Goal: Task Accomplishment & Management: Manage account settings

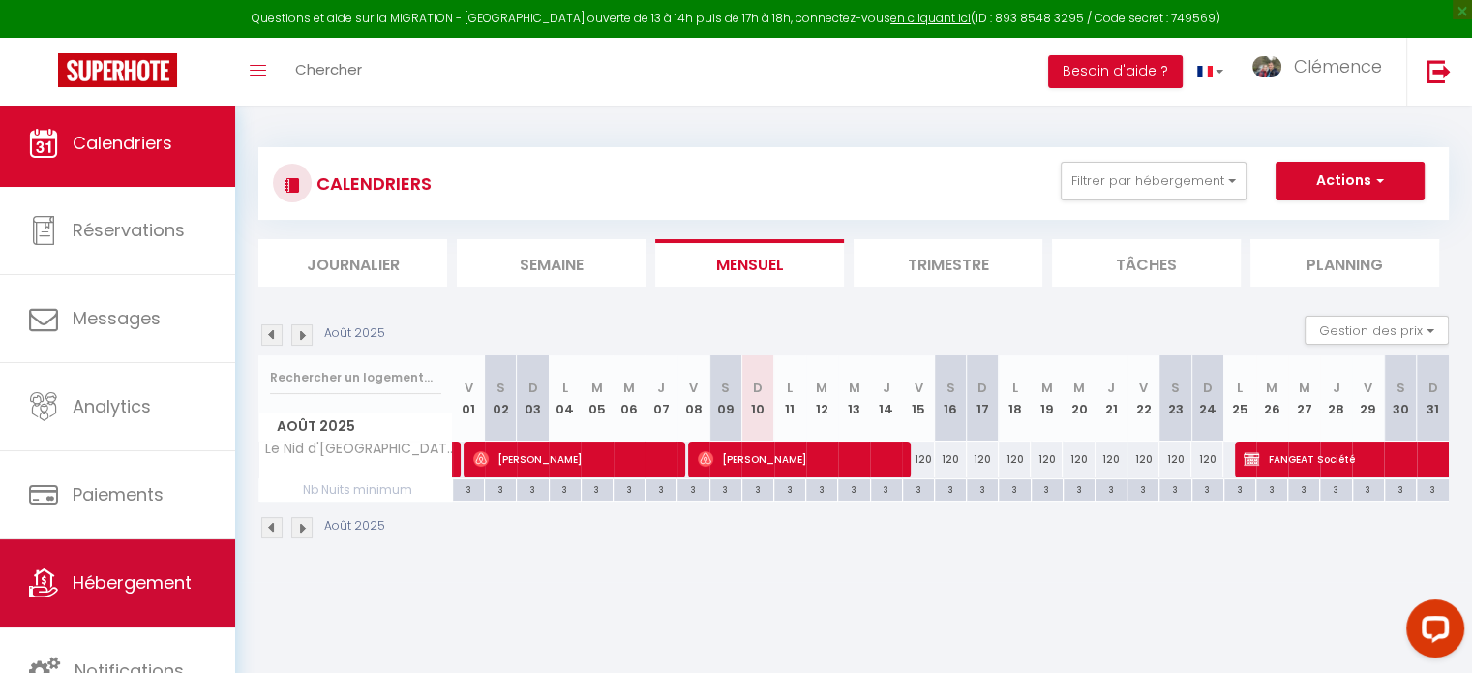
click at [134, 578] on span "Hébergement" at bounding box center [132, 582] width 119 height 24
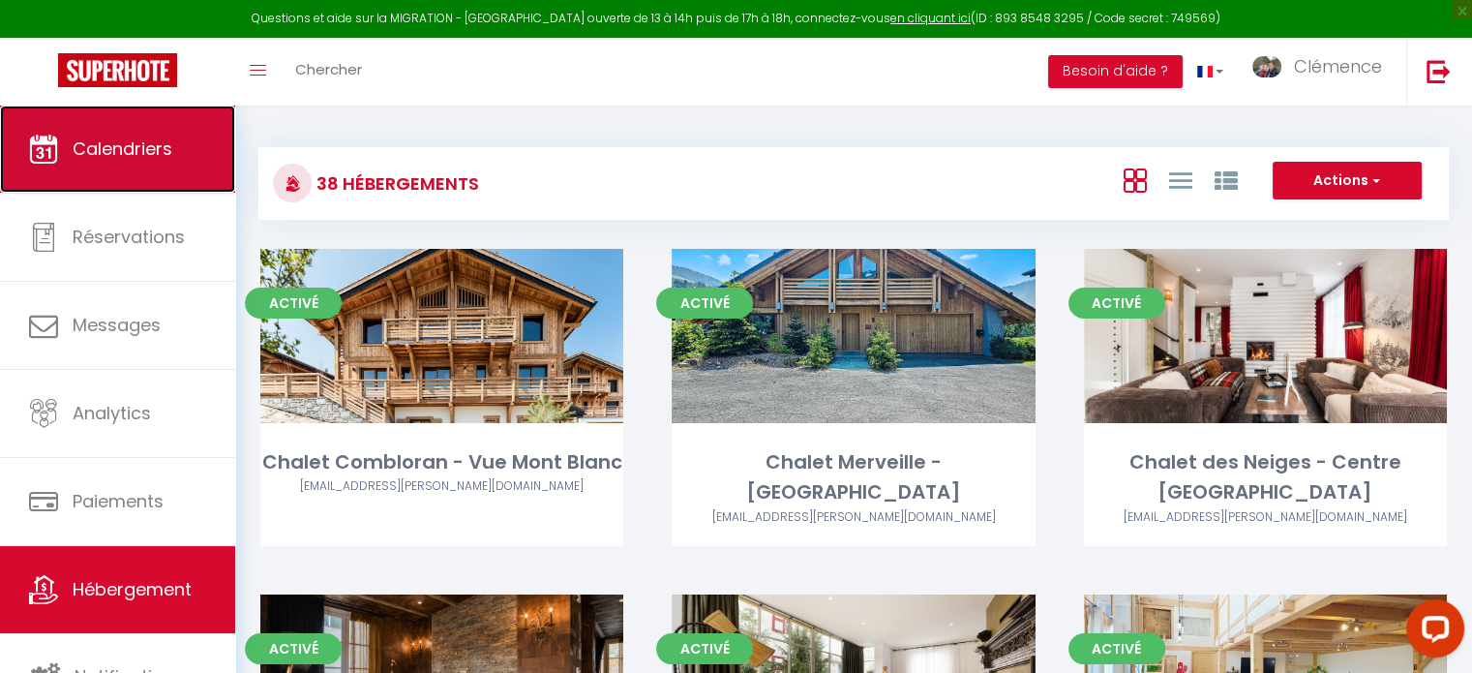
click at [140, 157] on span "Calendriers" at bounding box center [123, 148] width 100 height 24
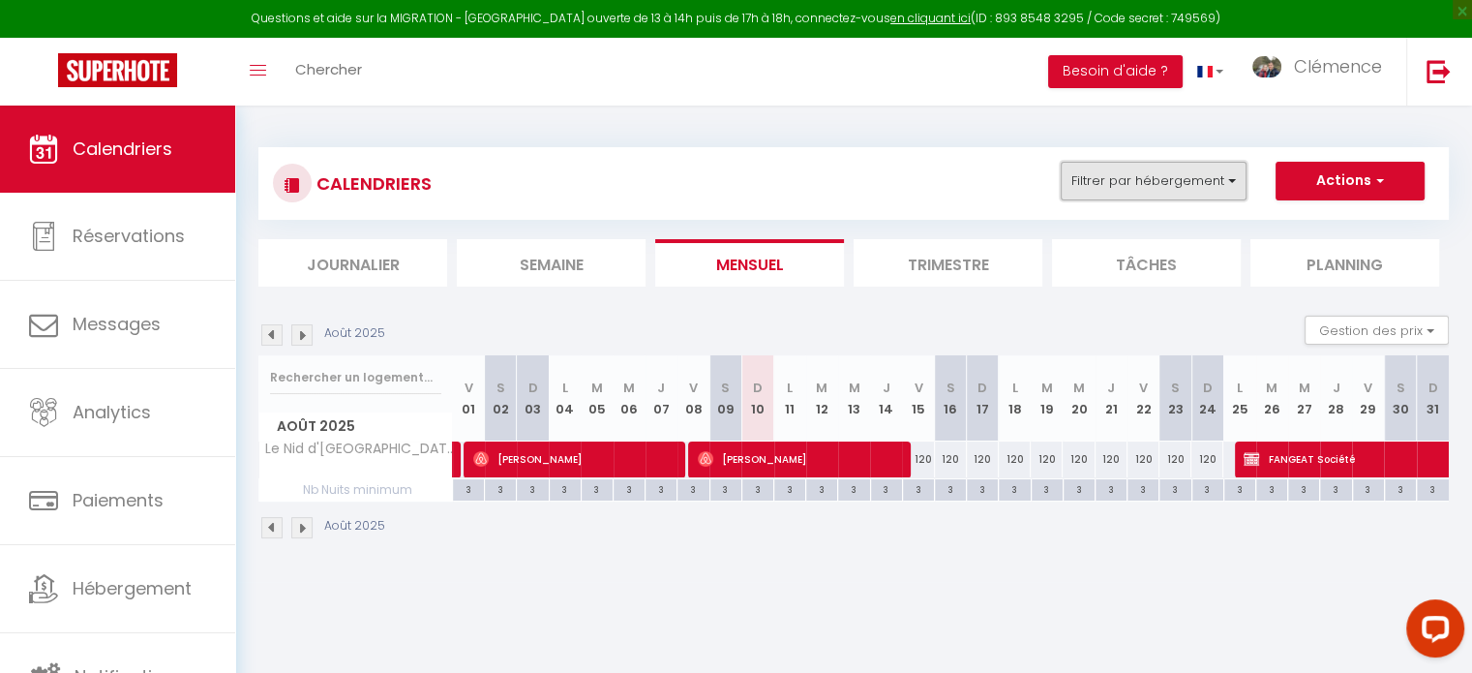
click at [1158, 169] on button "Filtrer par hébergement" at bounding box center [1154, 181] width 186 height 39
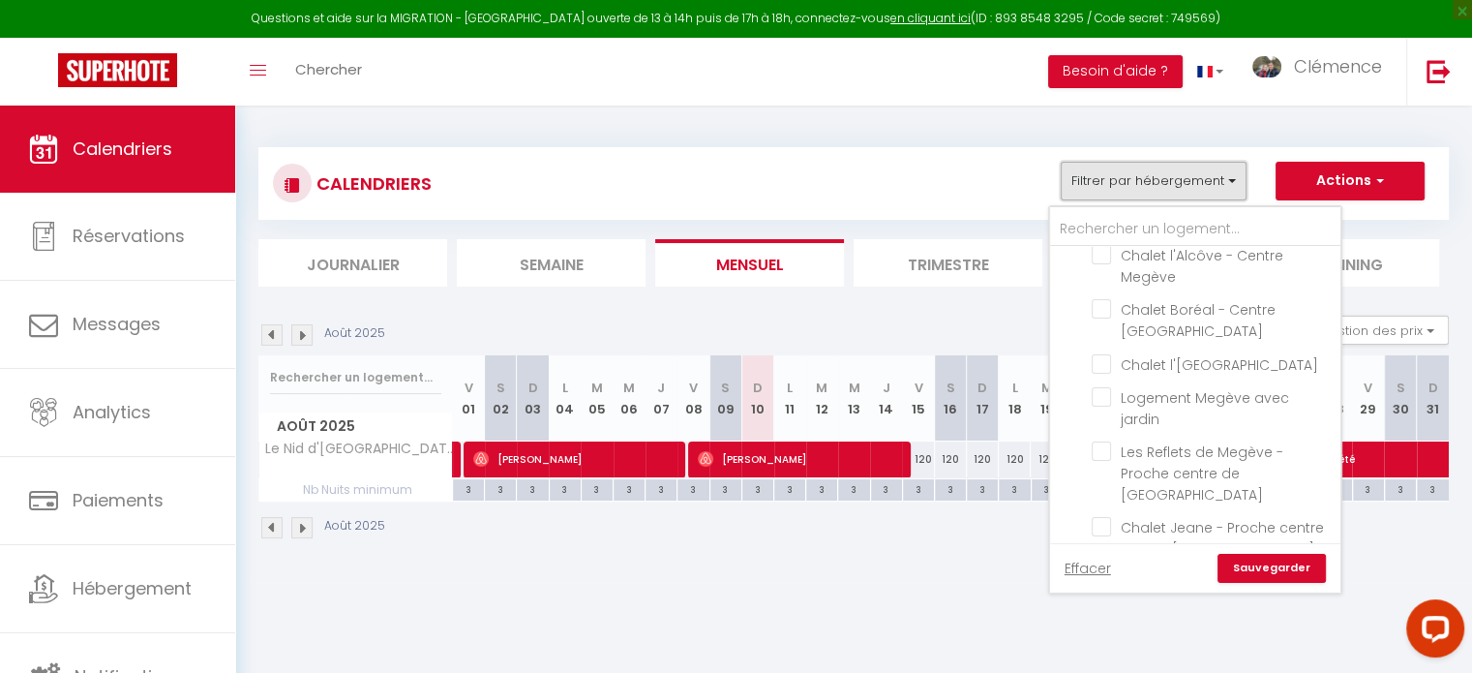
scroll to position [1549, 0]
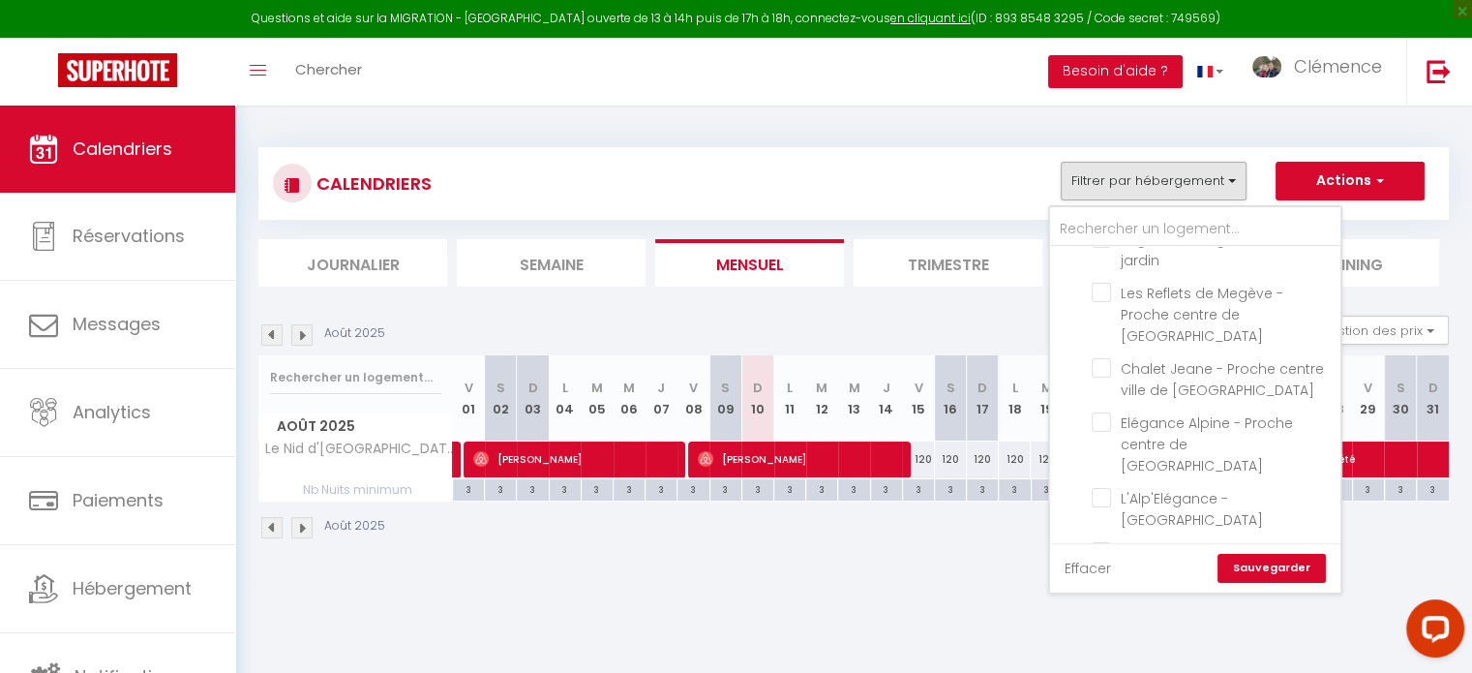
click at [1092, 568] on link "Effacer" at bounding box center [1088, 568] width 46 height 21
checkbox input "false"
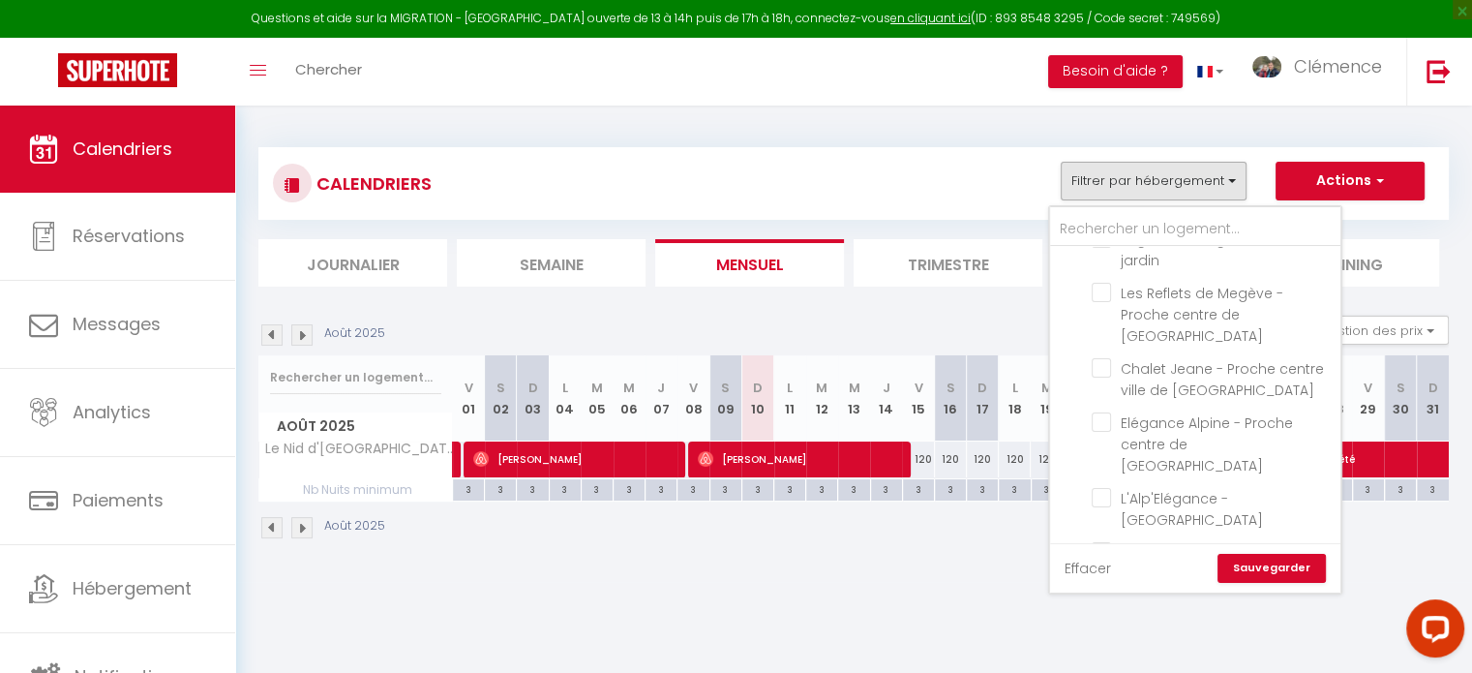
checkbox input "false"
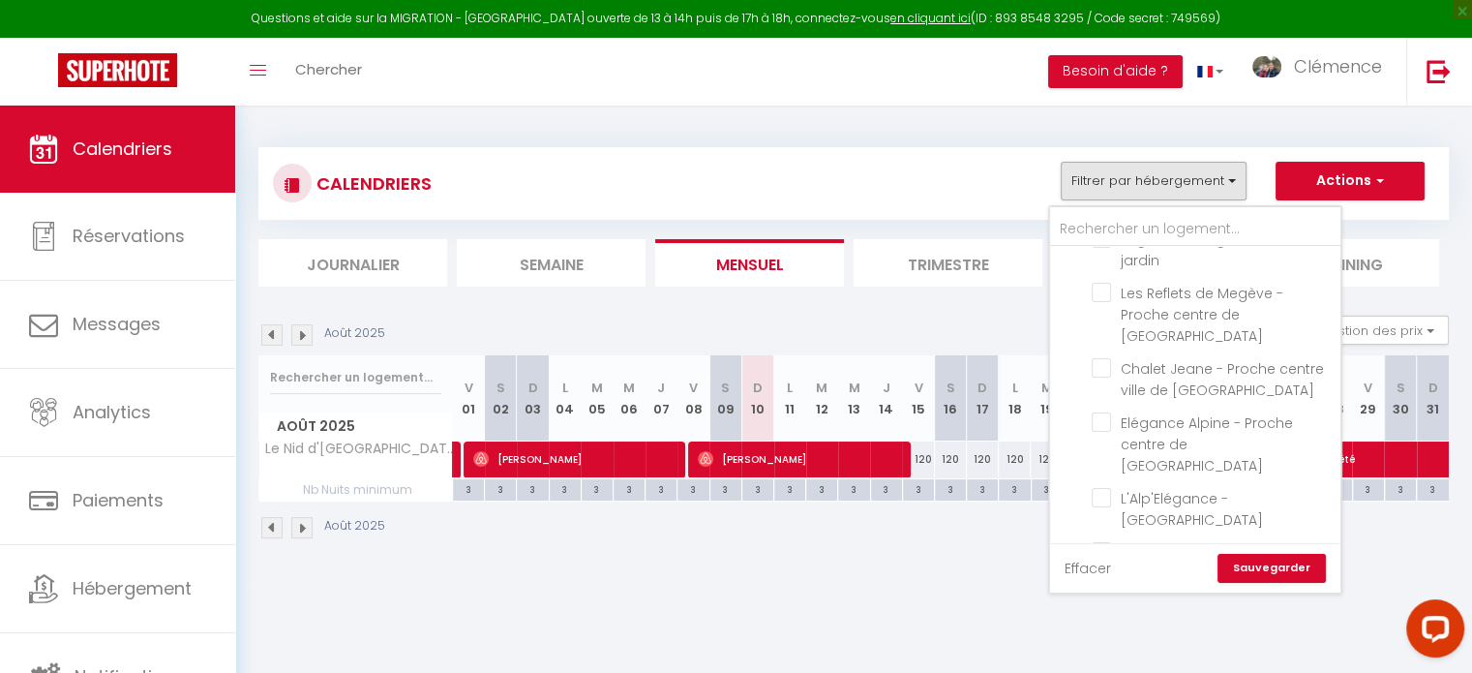
checkbox input "false"
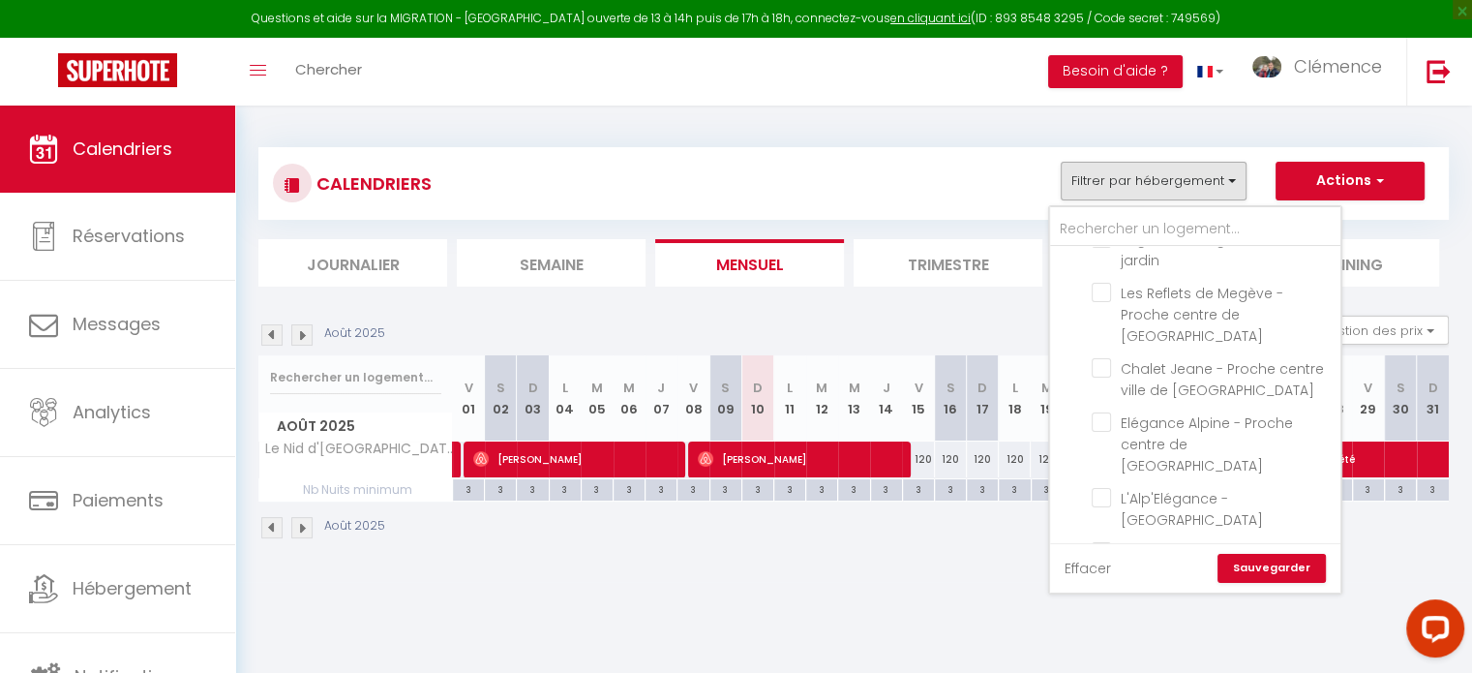
checkbox input "false"
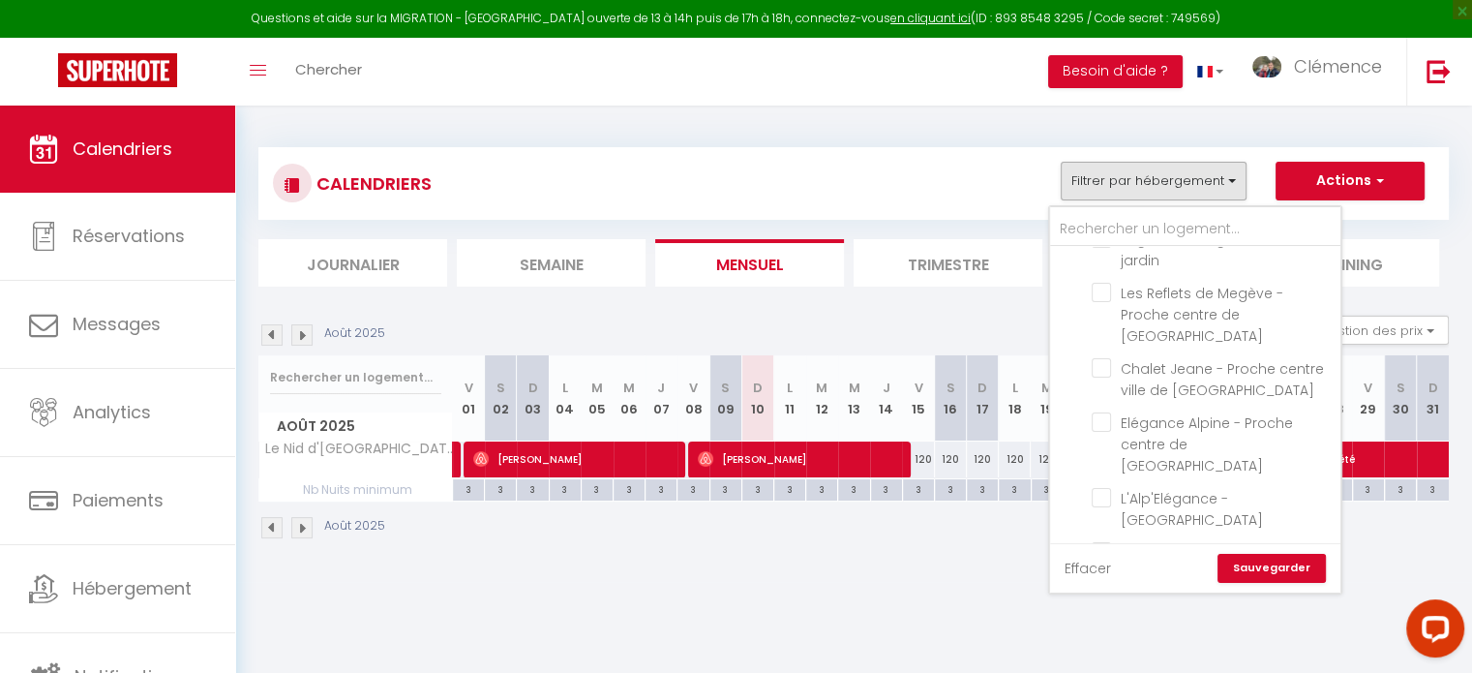
checkbox input "false"
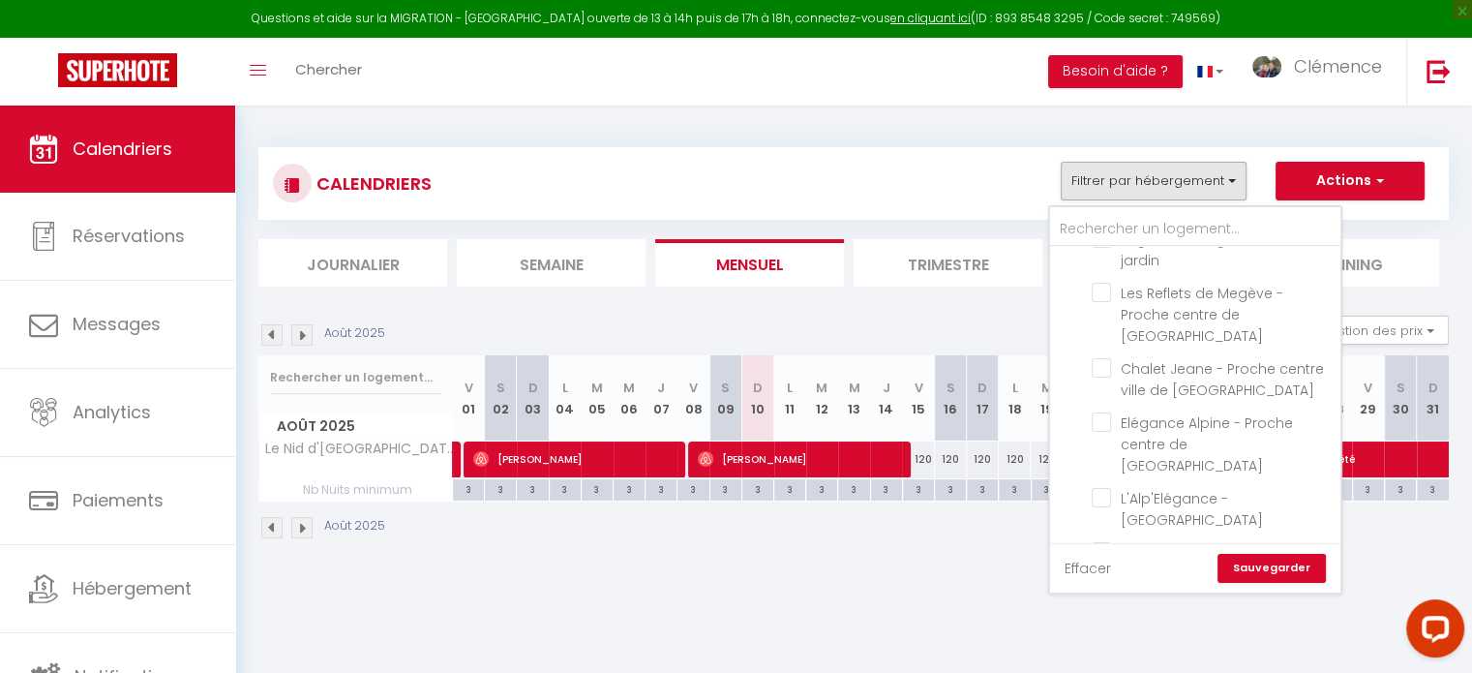
checkbox input "false"
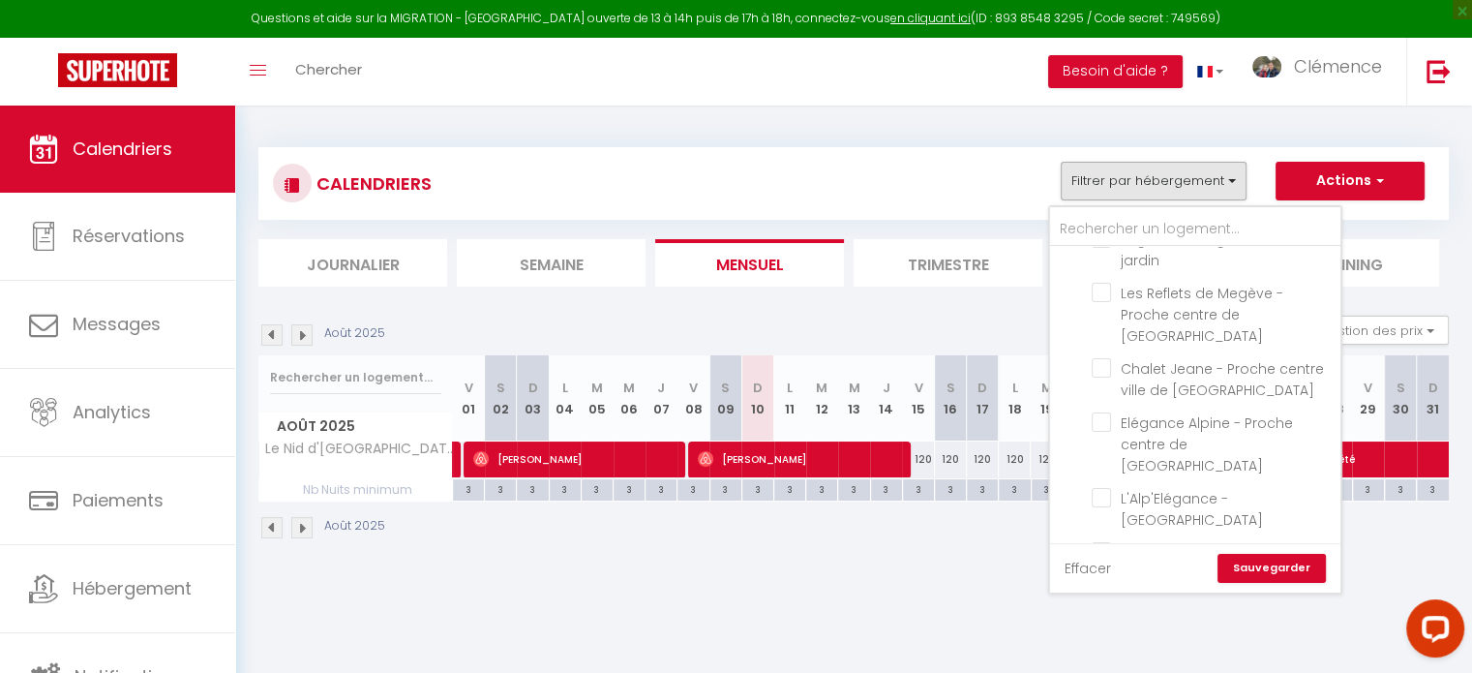
checkbox input "false"
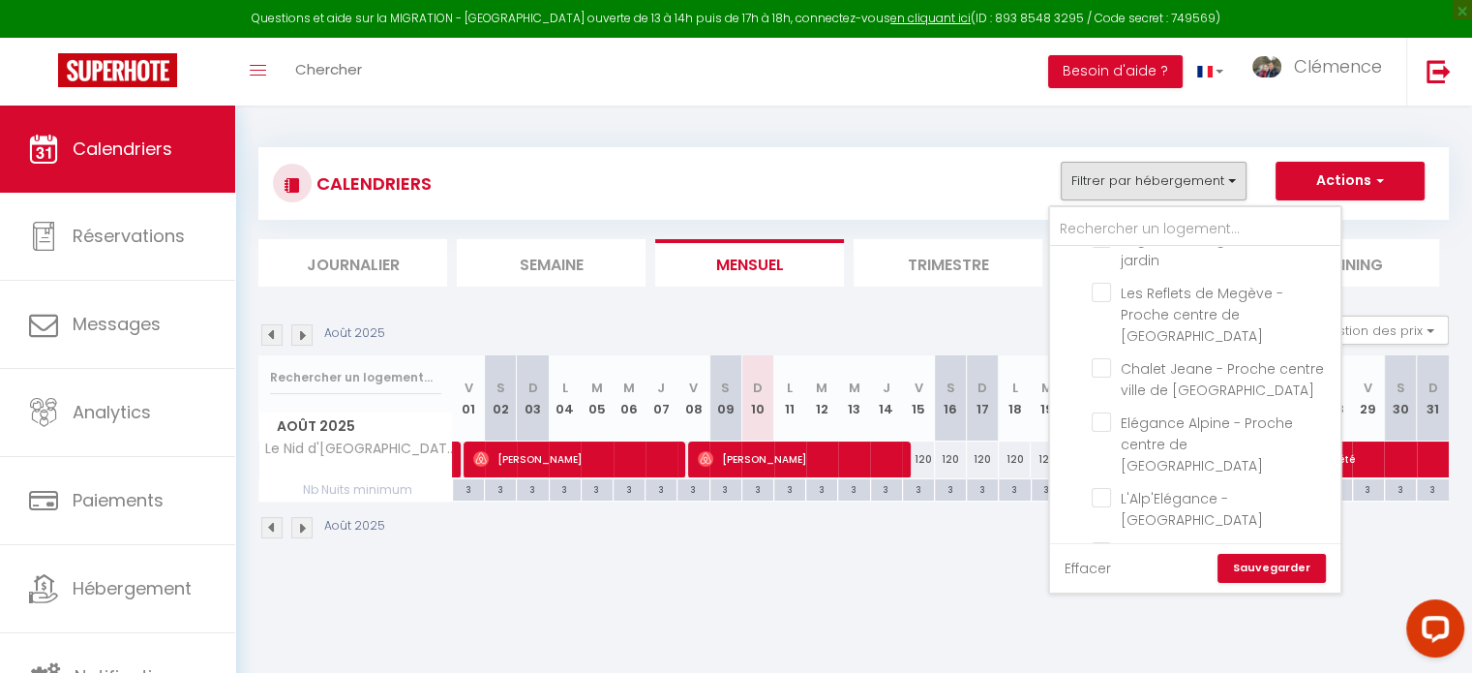
checkbox input "false"
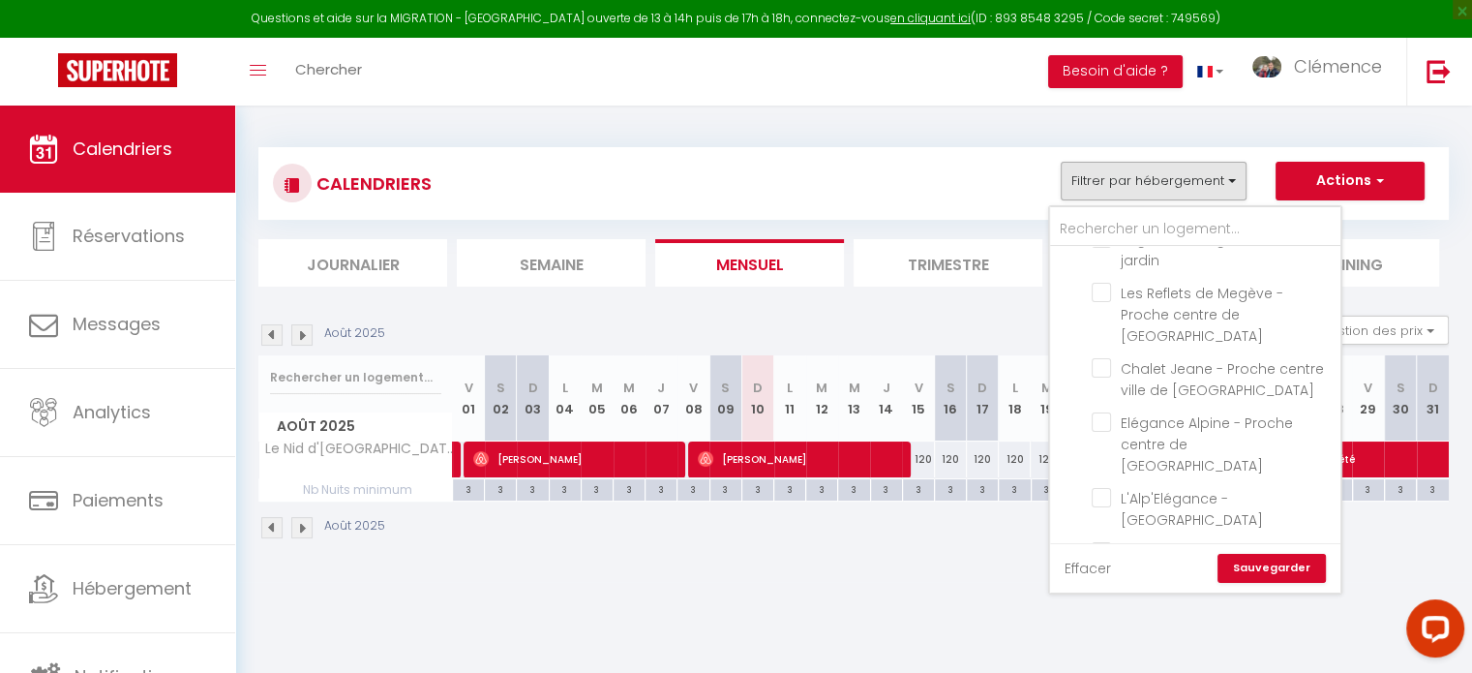
checkbox input "false"
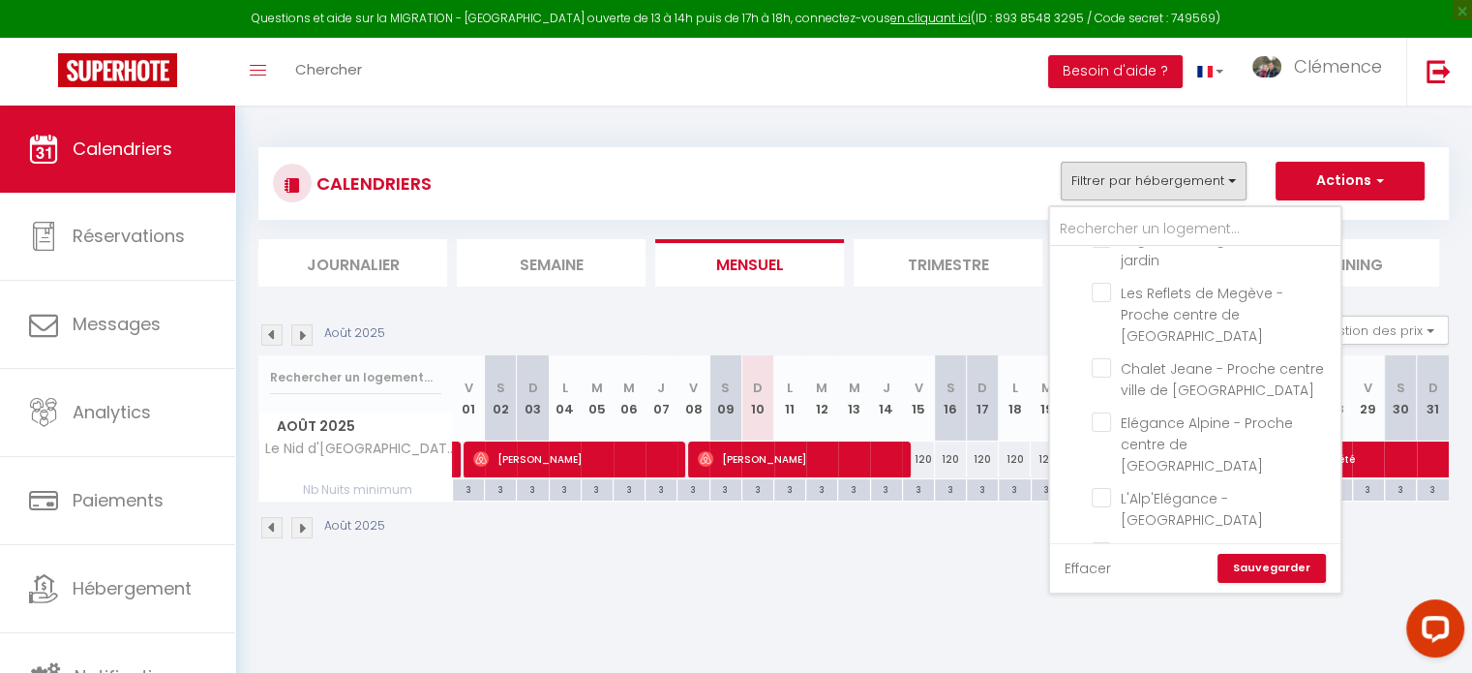
checkbox input "false"
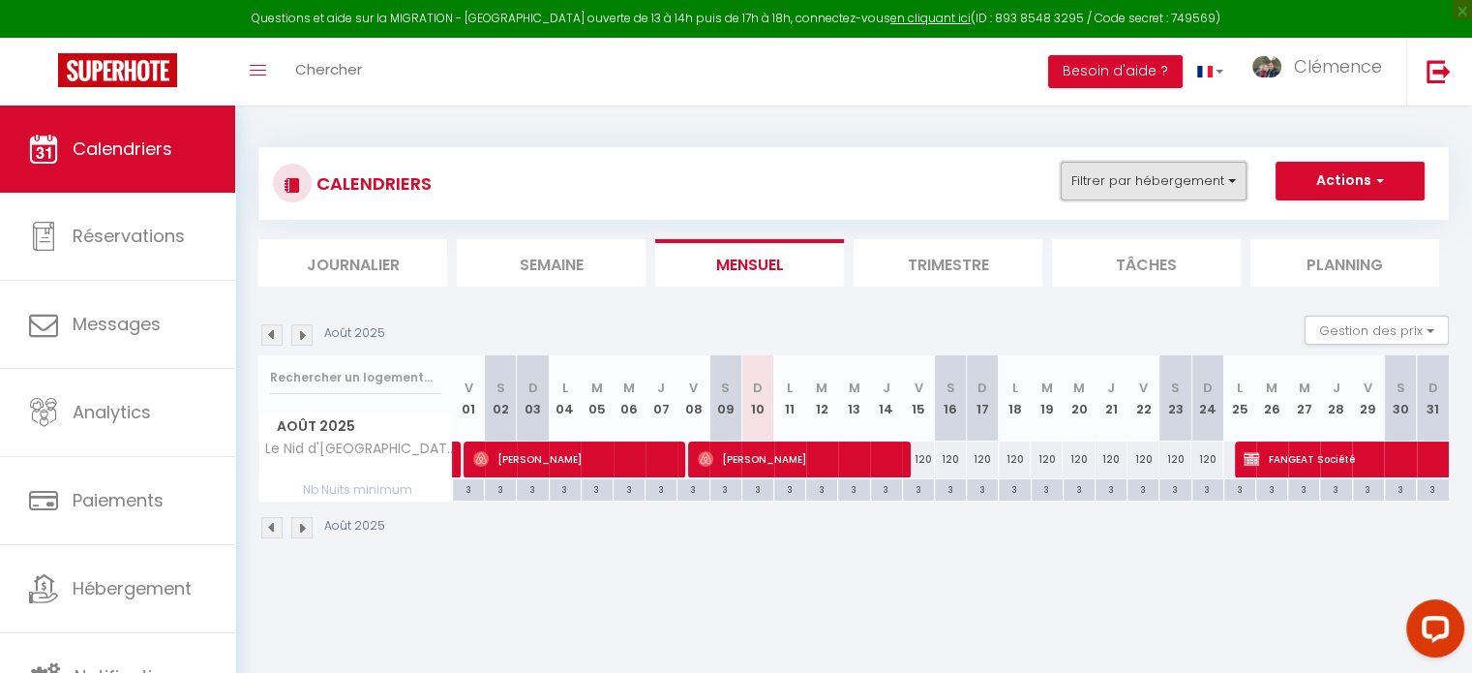
click at [1231, 176] on button "Filtrer par hébergement" at bounding box center [1154, 181] width 186 height 39
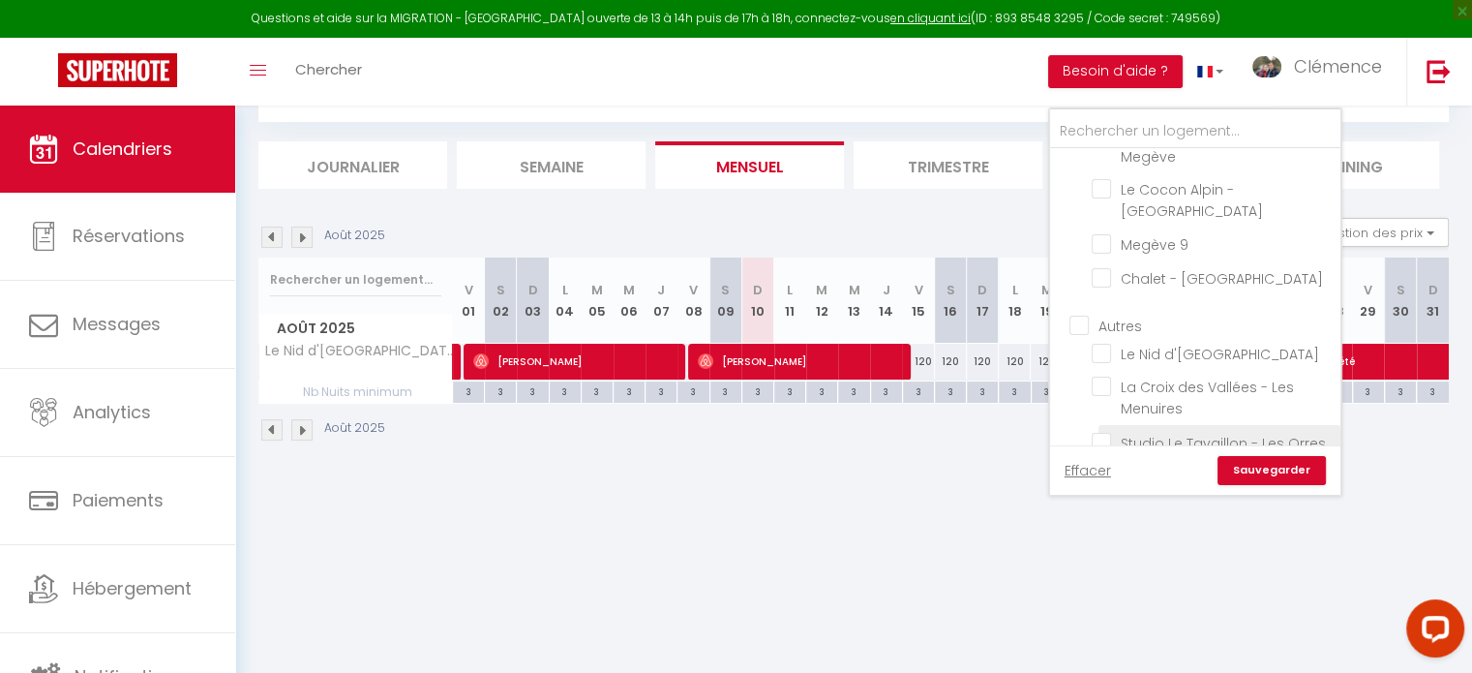
scroll to position [105, 0]
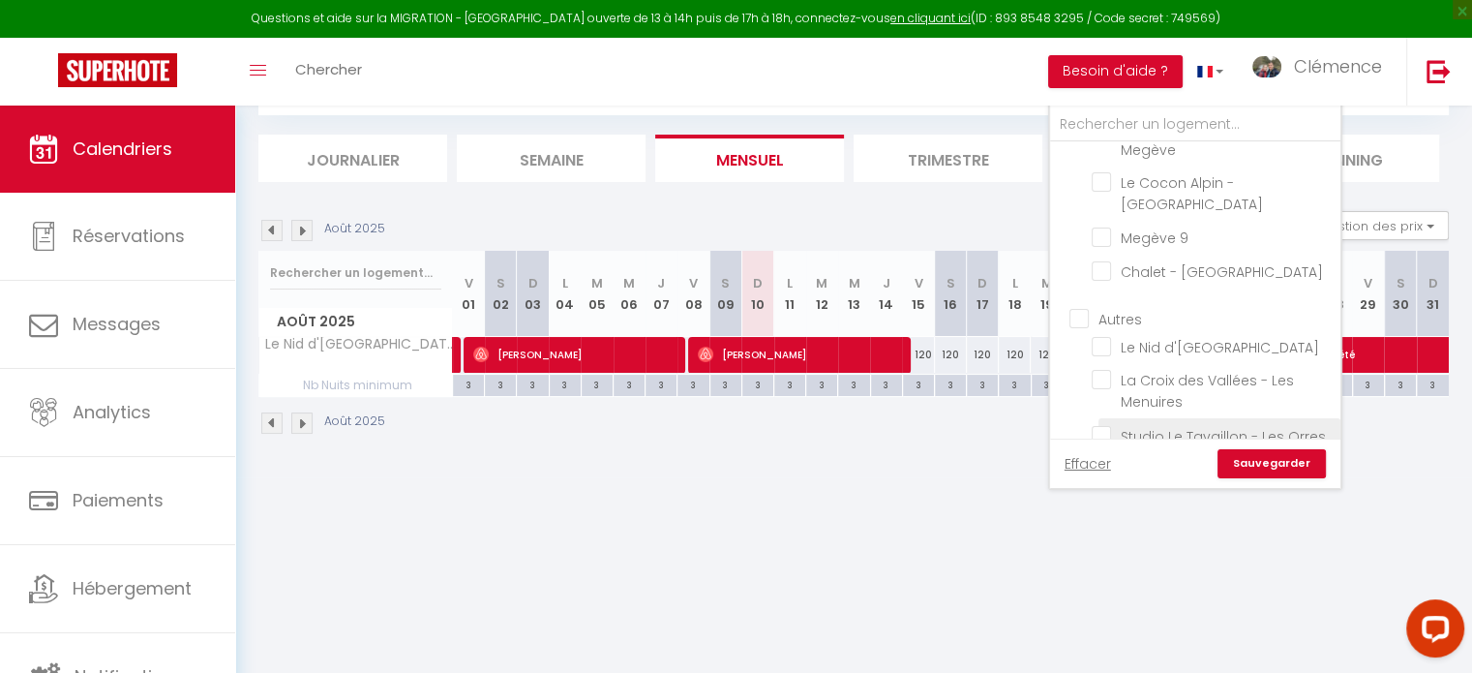
click at [1103, 370] on input "La Croix des Vallées - Les Menuires" at bounding box center [1213, 379] width 242 height 19
checkbox input "true"
checkbox input "false"
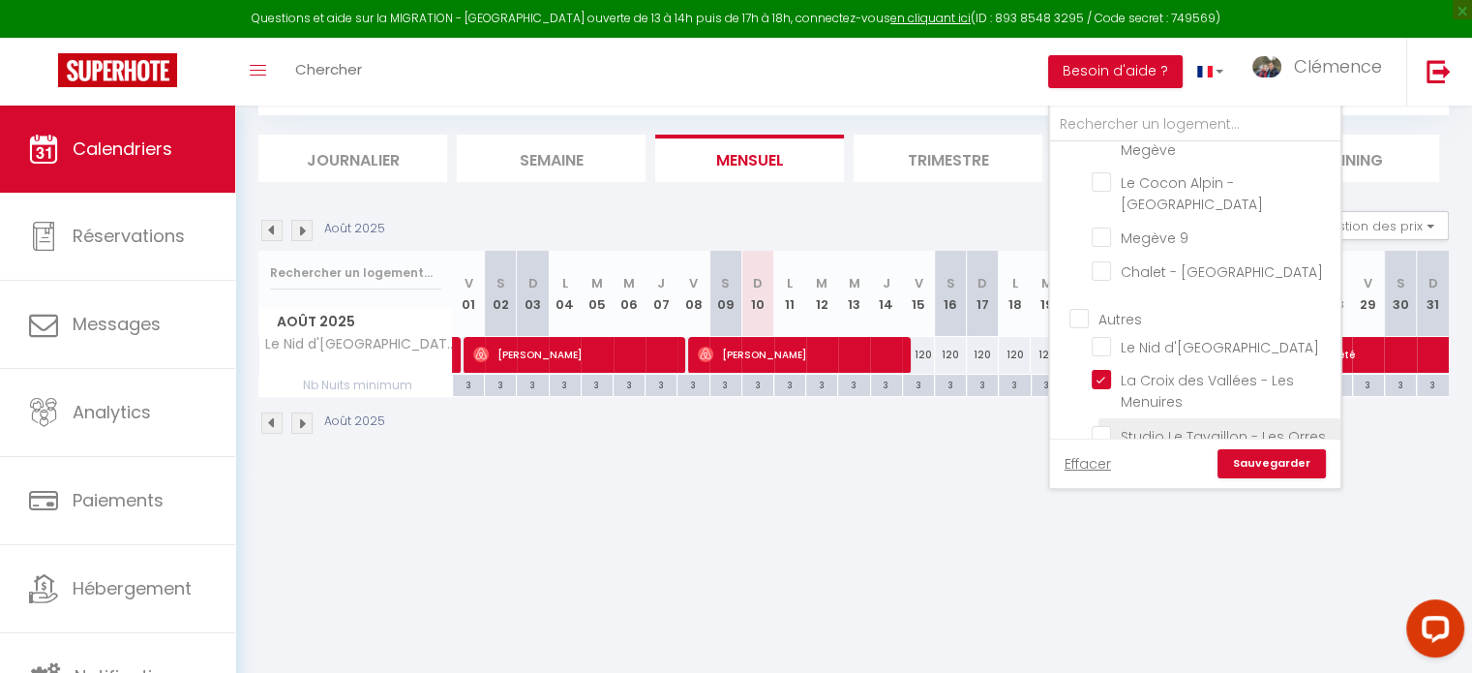
checkbox input "false"
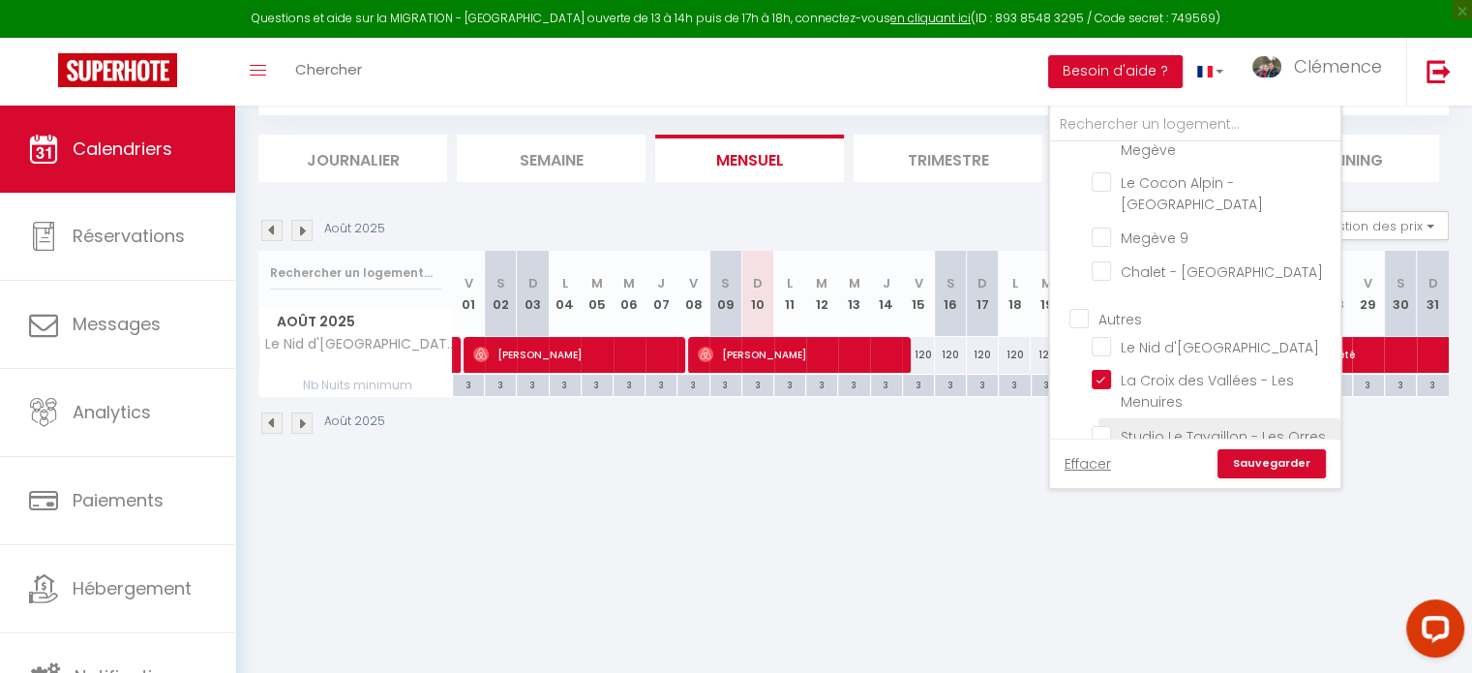
checkbox input "false"
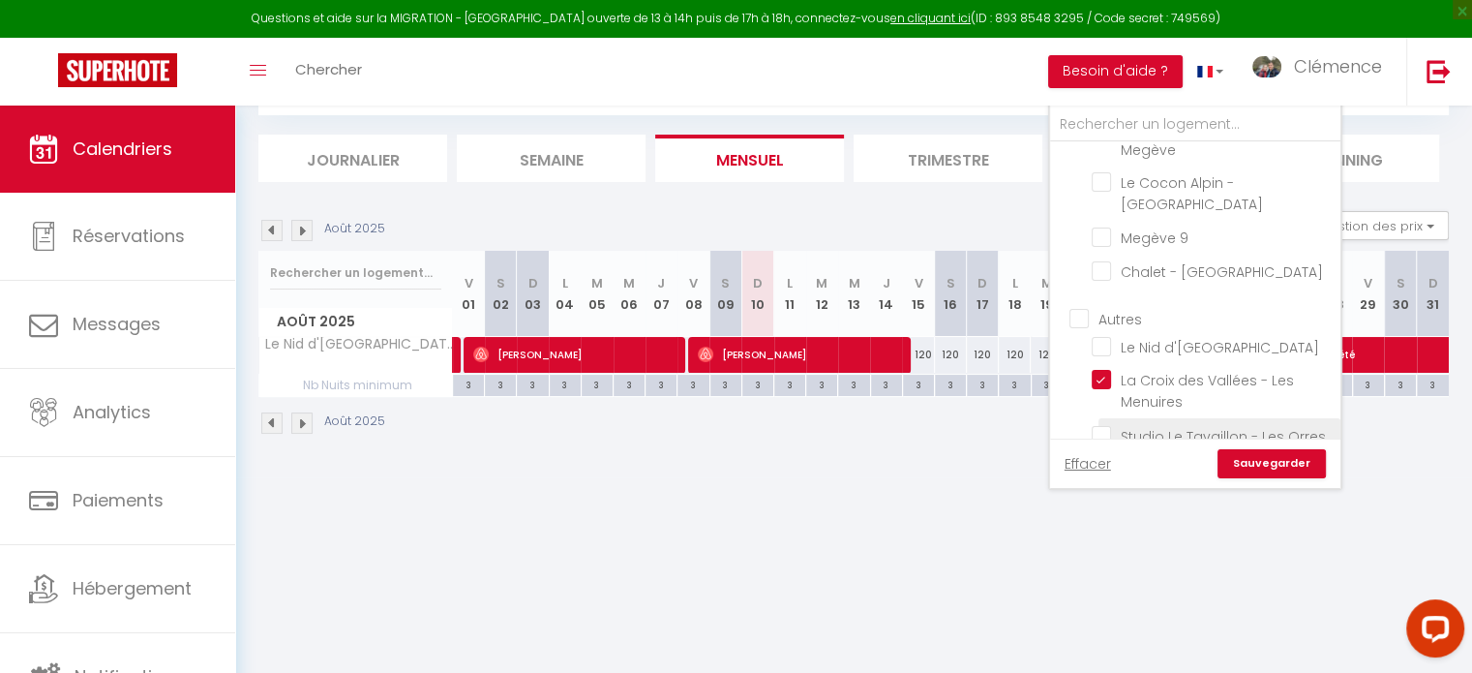
checkbox input "false"
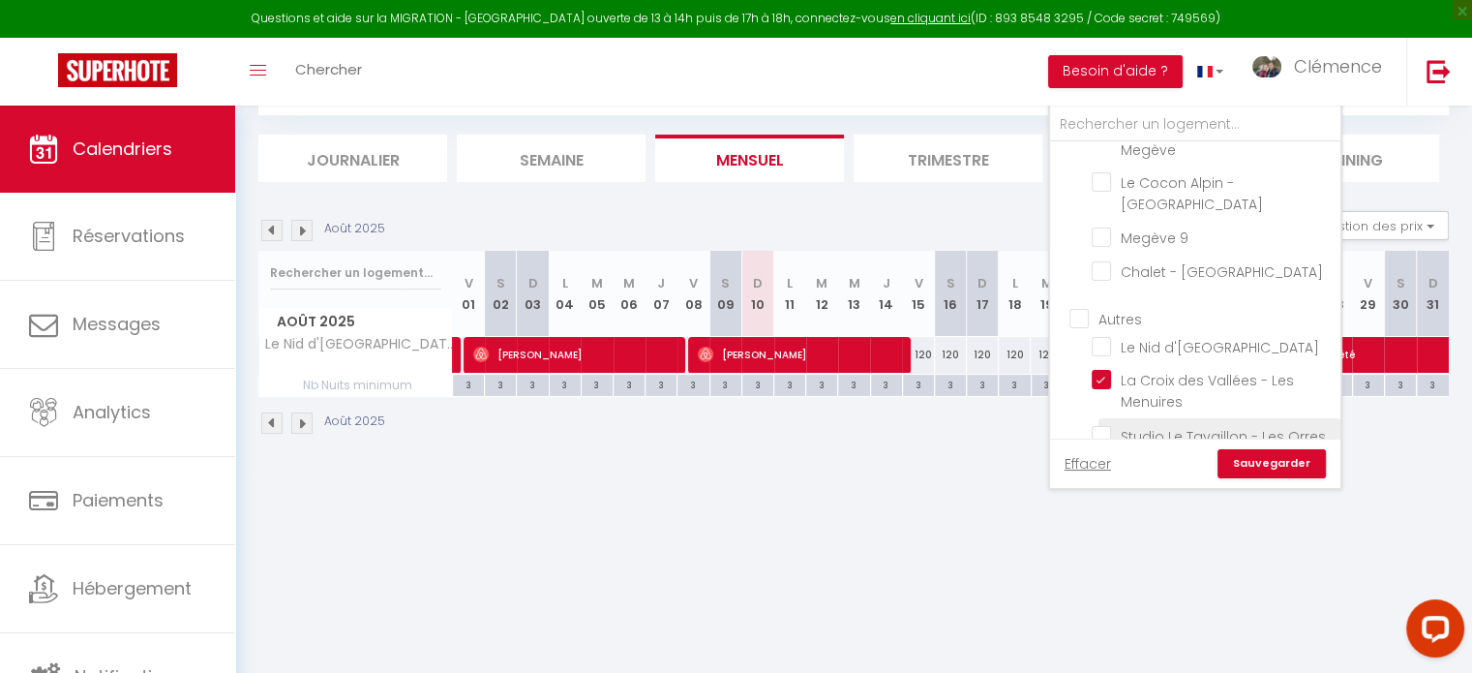
checkbox input "false"
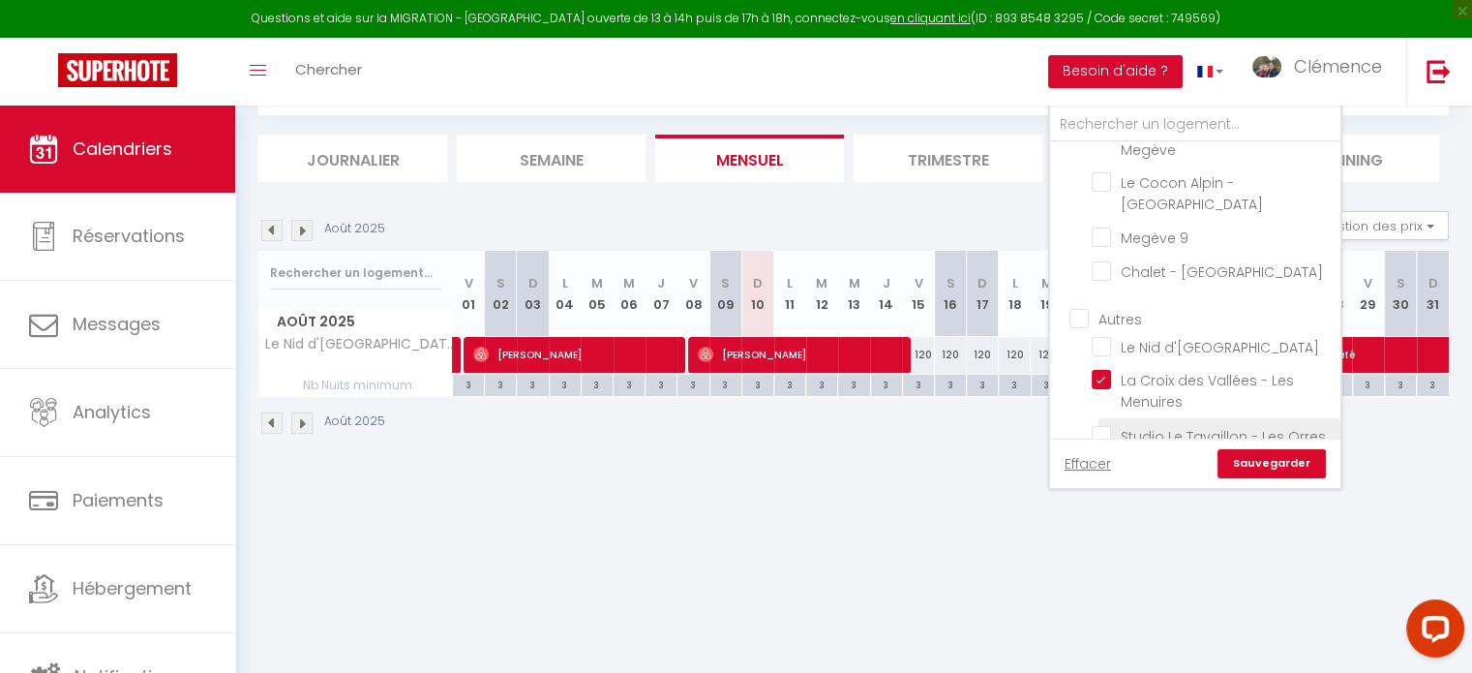
checkbox input "false"
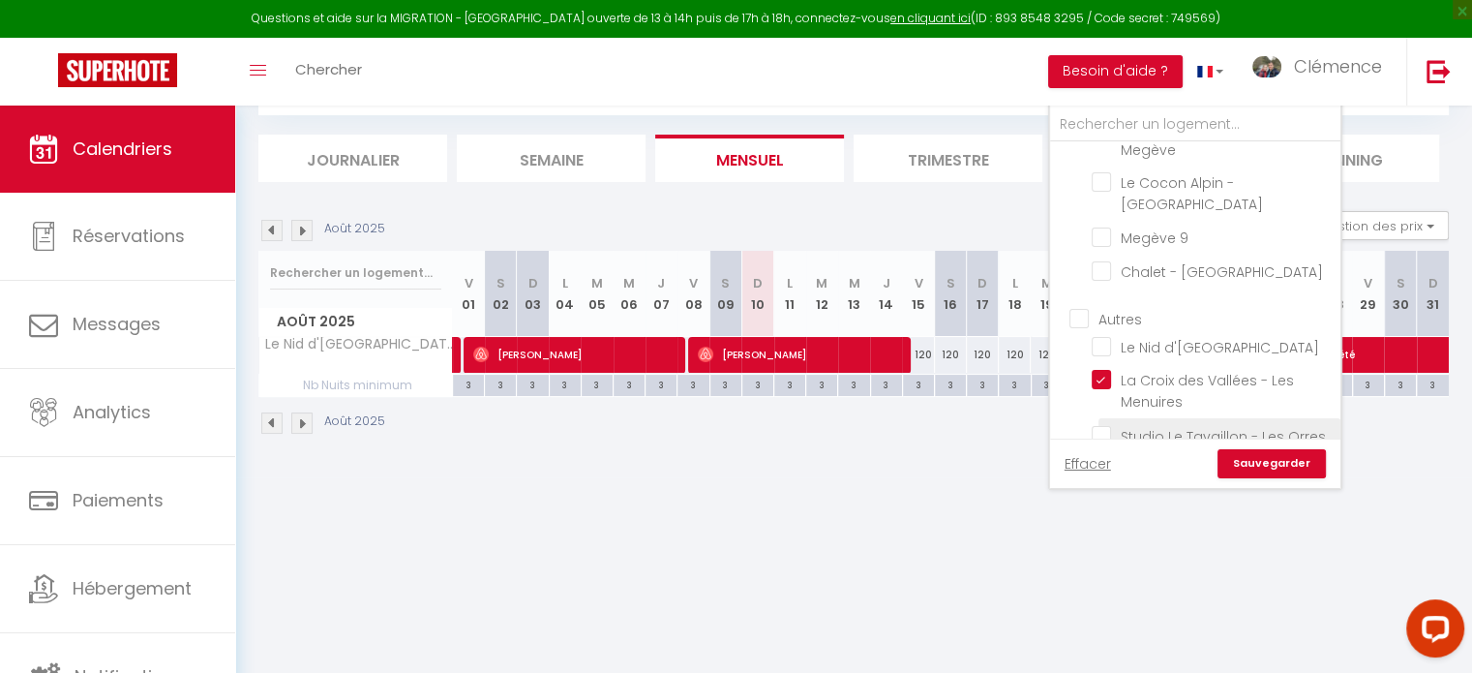
checkbox input "false"
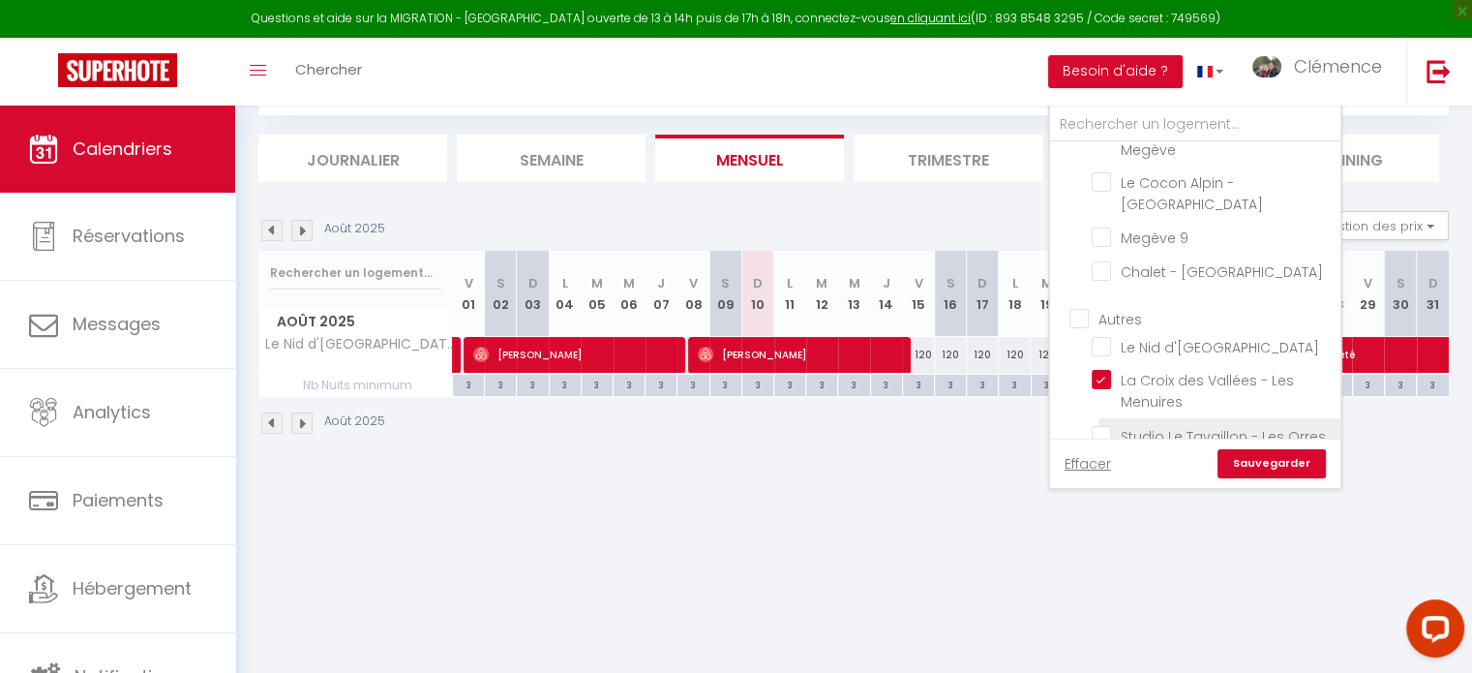
checkbox input "false"
click at [1280, 468] on link "Sauvegarder" at bounding box center [1272, 463] width 108 height 29
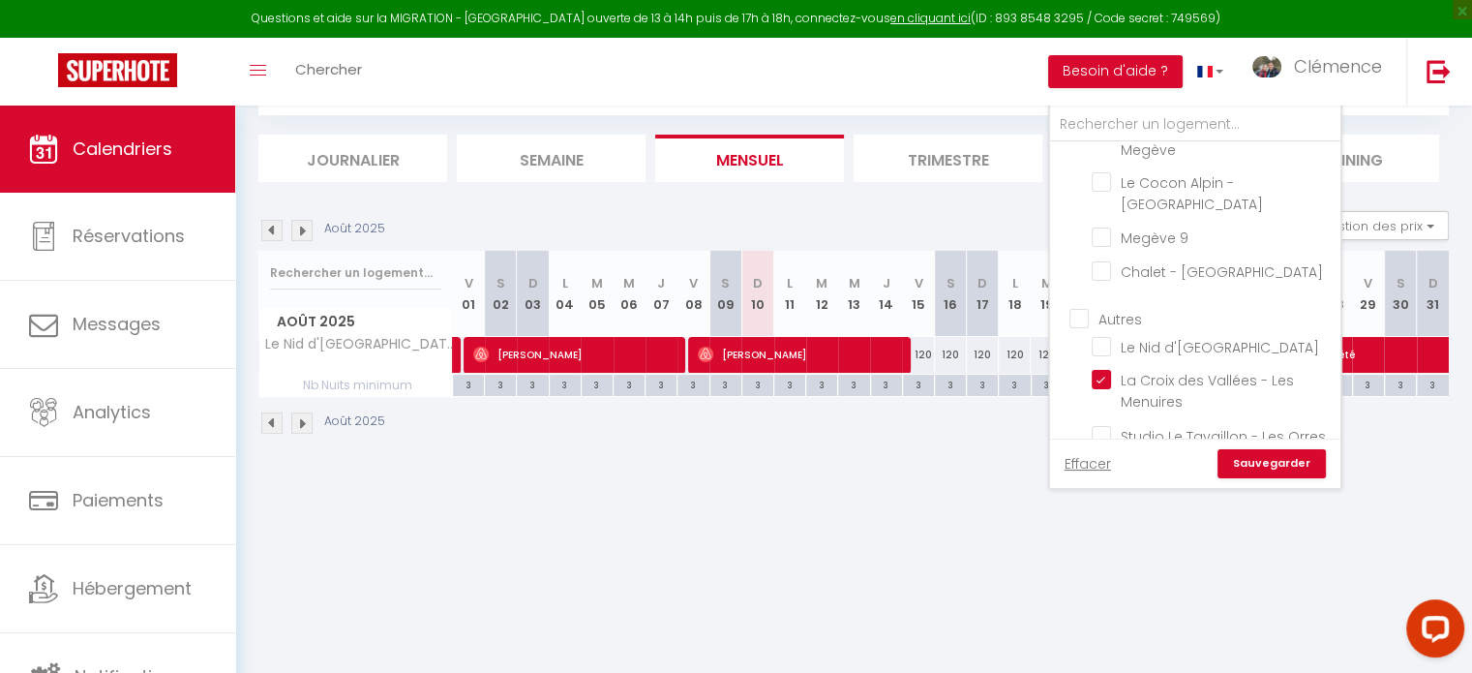
select select
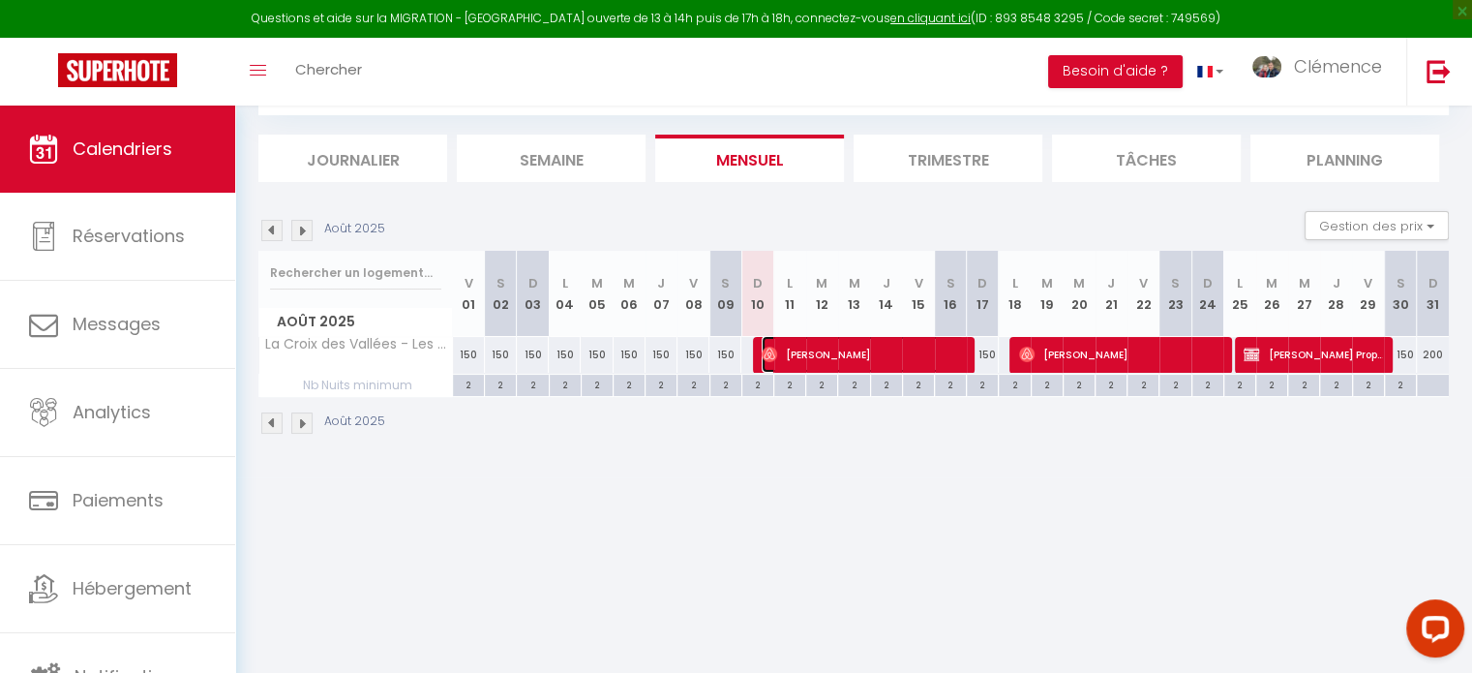
click at [861, 362] on span "[PERSON_NAME]" at bounding box center [863, 354] width 202 height 37
select select "OK"
select select "0"
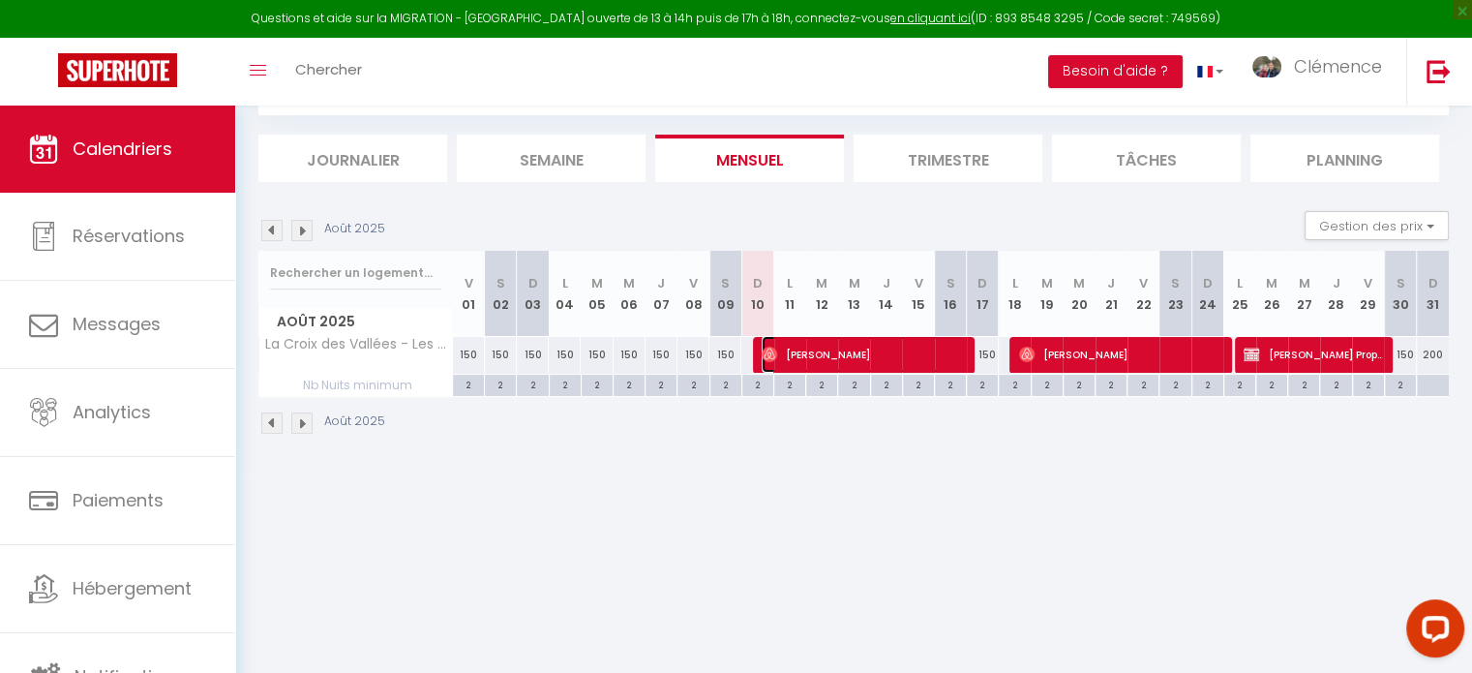
select select "1"
select select
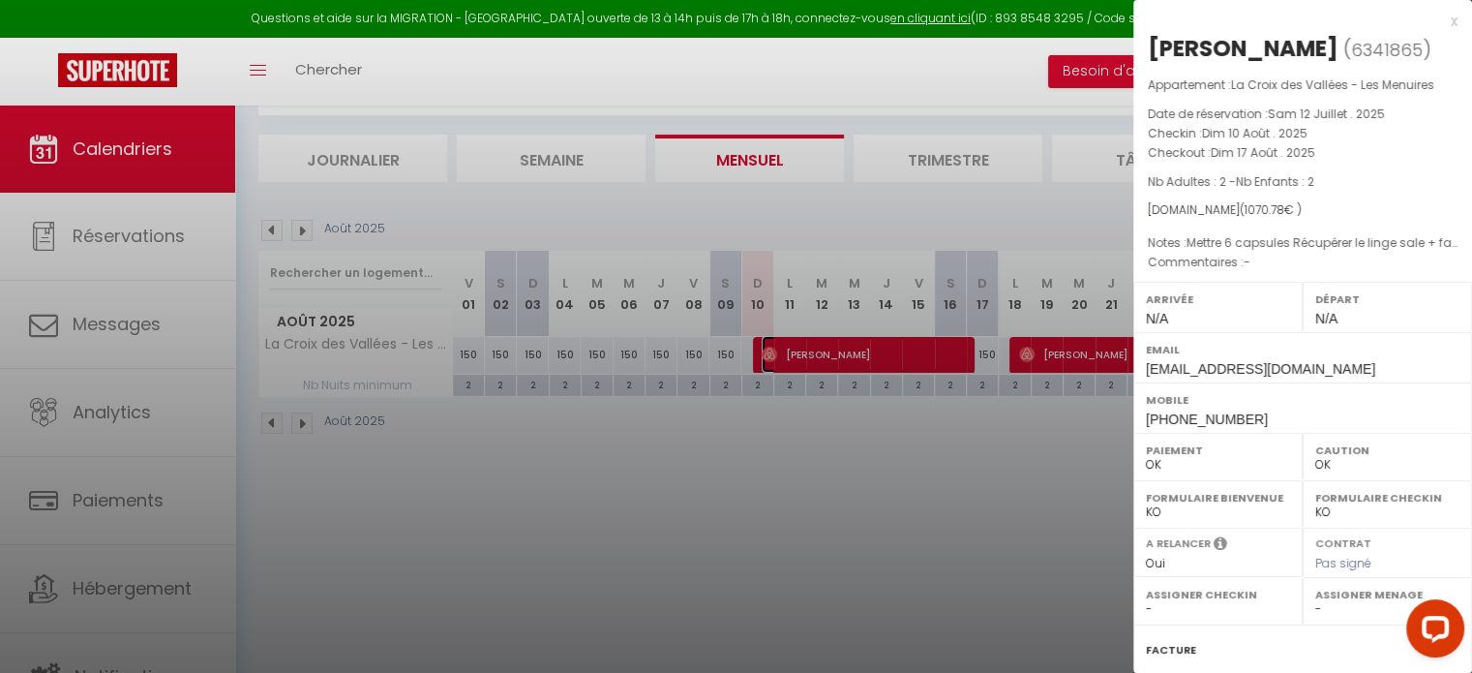
select select "51201"
click at [1345, 607] on select "- [PERSON_NAME] [PERSON_NAME] Clémence [PERSON_NAME] et Laetitia Papa SOLANA [P…" at bounding box center [1387, 608] width 144 height 17
select select "51201"
click at [1315, 600] on select "- [PERSON_NAME] [PERSON_NAME] Clémence [PERSON_NAME] et Laetitia Papa SOLANA [P…" at bounding box center [1387, 608] width 144 height 17
click at [1033, 479] on div at bounding box center [736, 336] width 1472 height 673
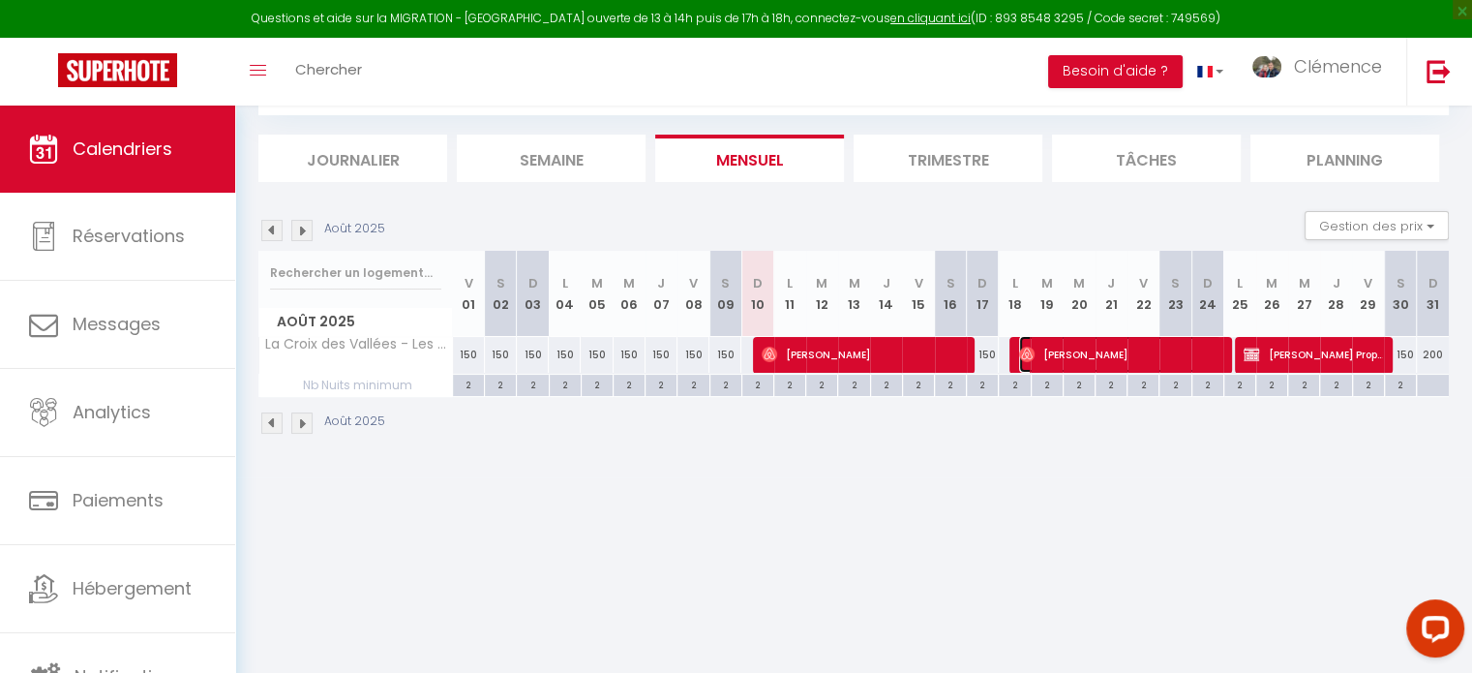
click at [1079, 340] on span "[PERSON_NAME]" at bounding box center [1120, 354] width 202 height 37
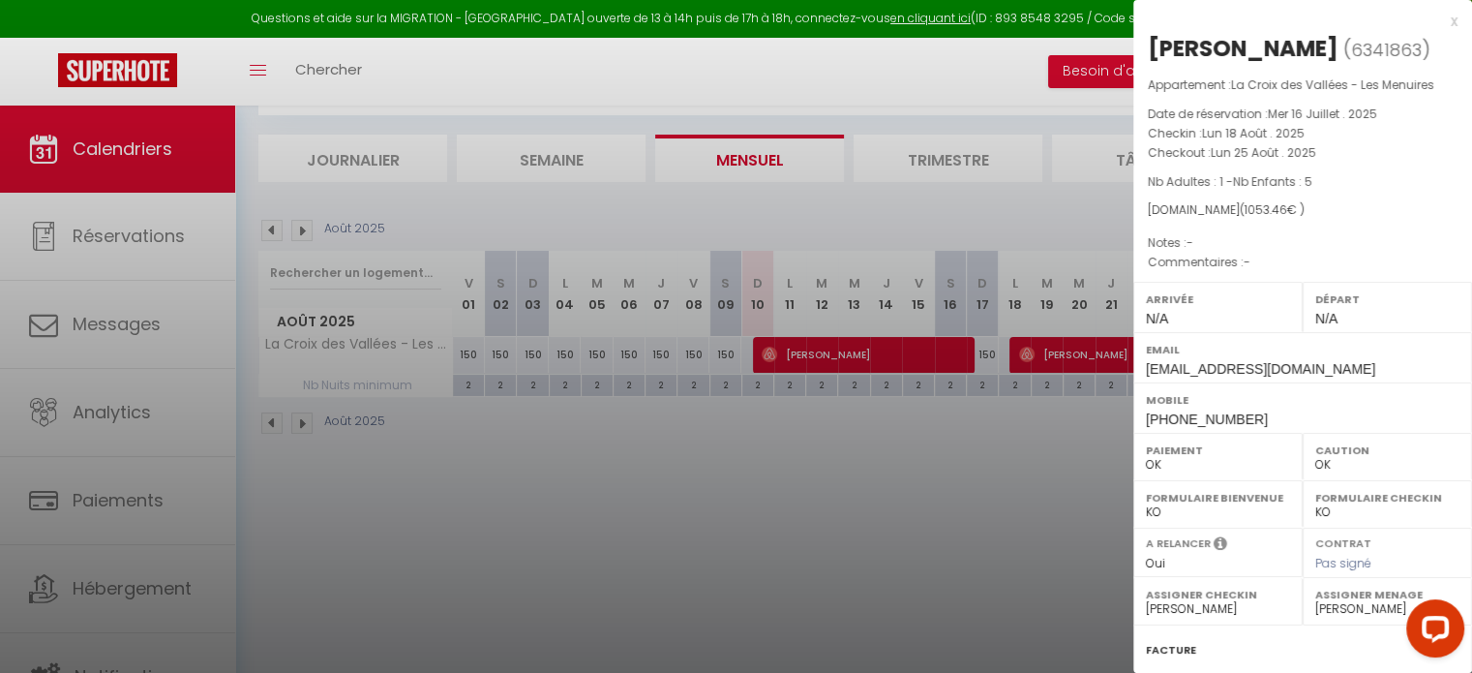
click at [988, 549] on div at bounding box center [736, 336] width 1472 height 673
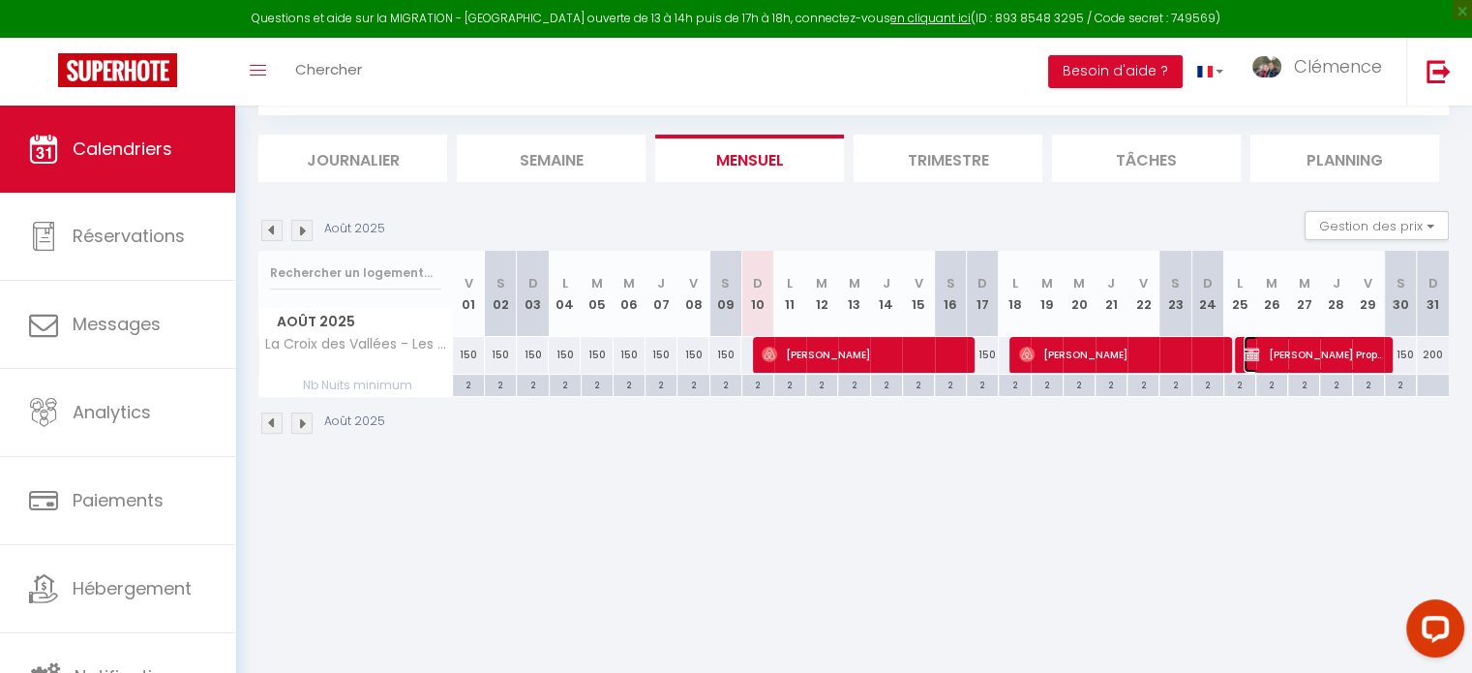
click at [1273, 353] on span "[PERSON_NAME] Propriétaire" at bounding box center [1313, 354] width 138 height 37
select select "KO"
select select
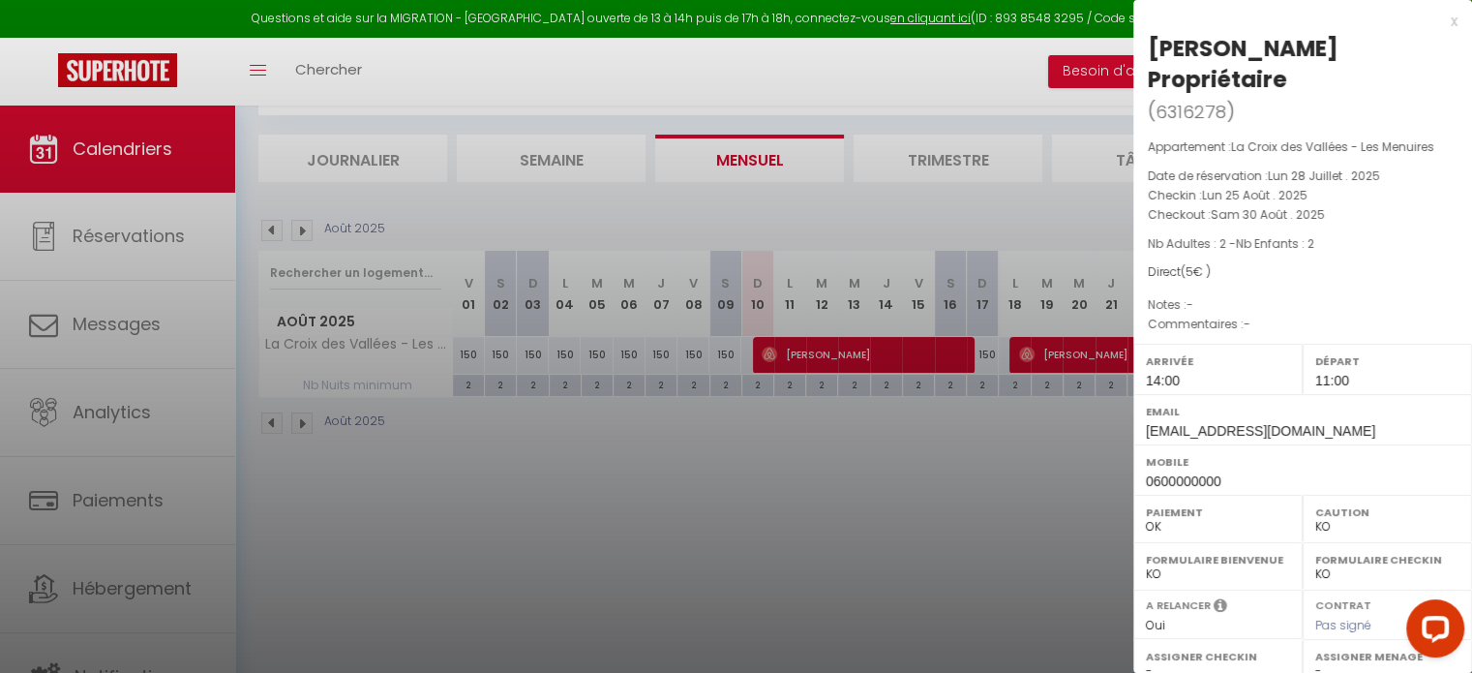
click at [1317, 662] on select "- [PERSON_NAME] [PERSON_NAME] Clémence [PERSON_NAME] et Laetitia Papa SOLANA [P…" at bounding box center [1387, 670] width 144 height 17
select select "51201"
click at [1315, 662] on select "- [PERSON_NAME] [PERSON_NAME] Clémence [PERSON_NAME] et Laetitia Papa SOLANA [P…" at bounding box center [1387, 670] width 144 height 17
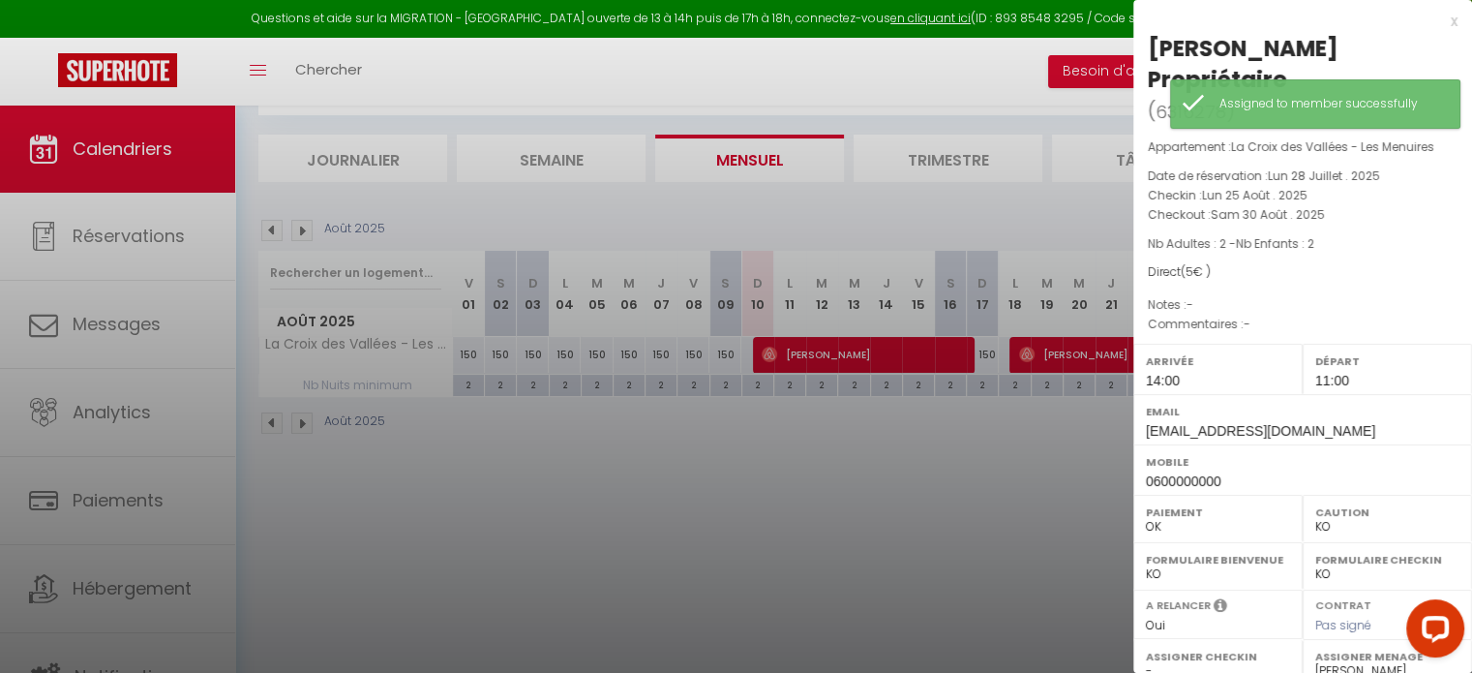
click at [992, 518] on div at bounding box center [736, 336] width 1472 height 673
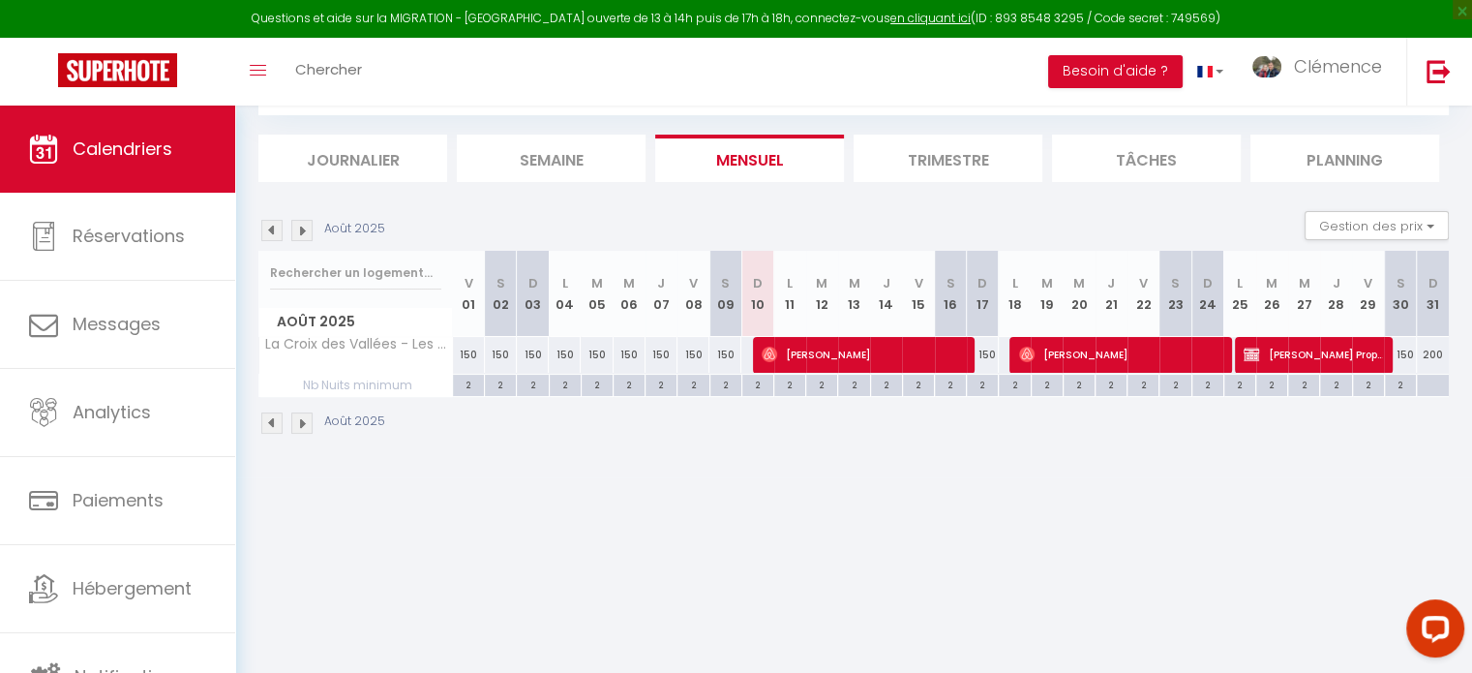
click at [825, 549] on body "Questions et aide sur la MIGRATION - [GEOGRAPHIC_DATA] ouverte de 13 à 14h puis…" at bounding box center [736, 337] width 1472 height 673
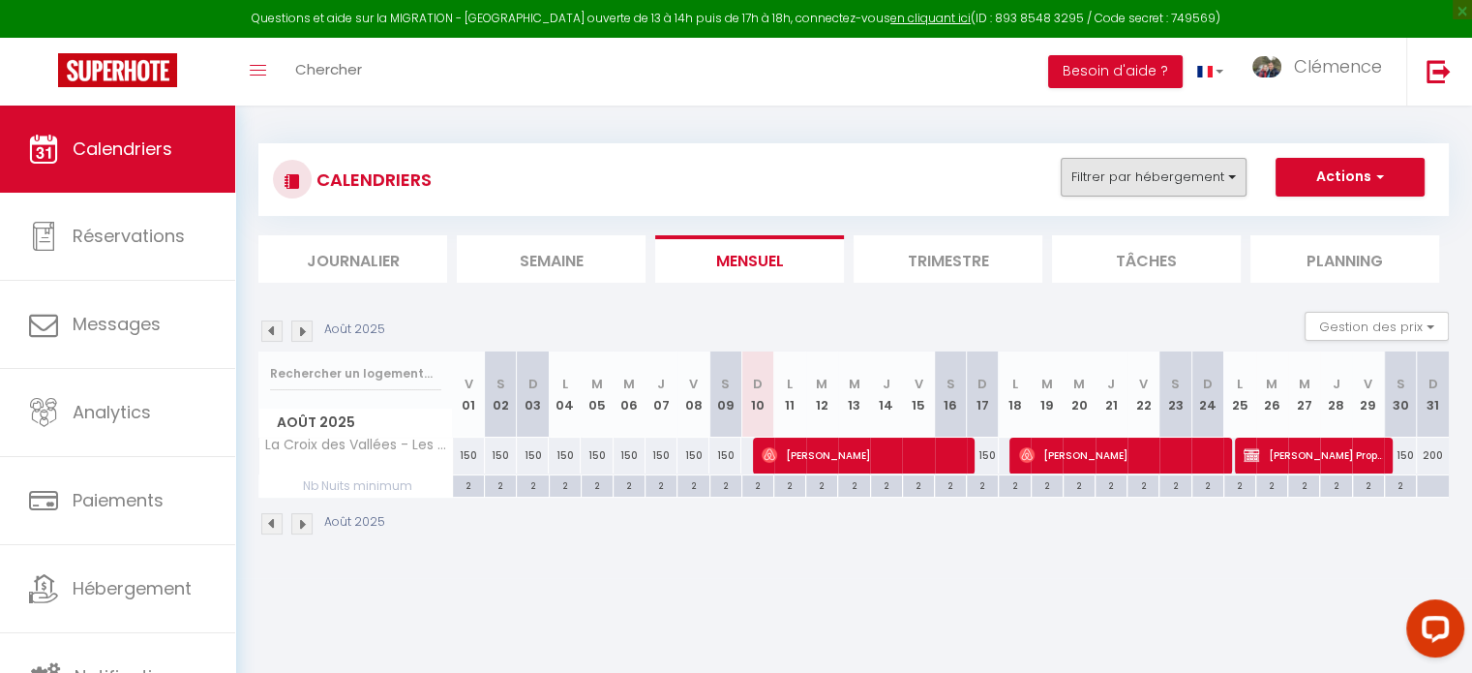
scroll to position [0, 0]
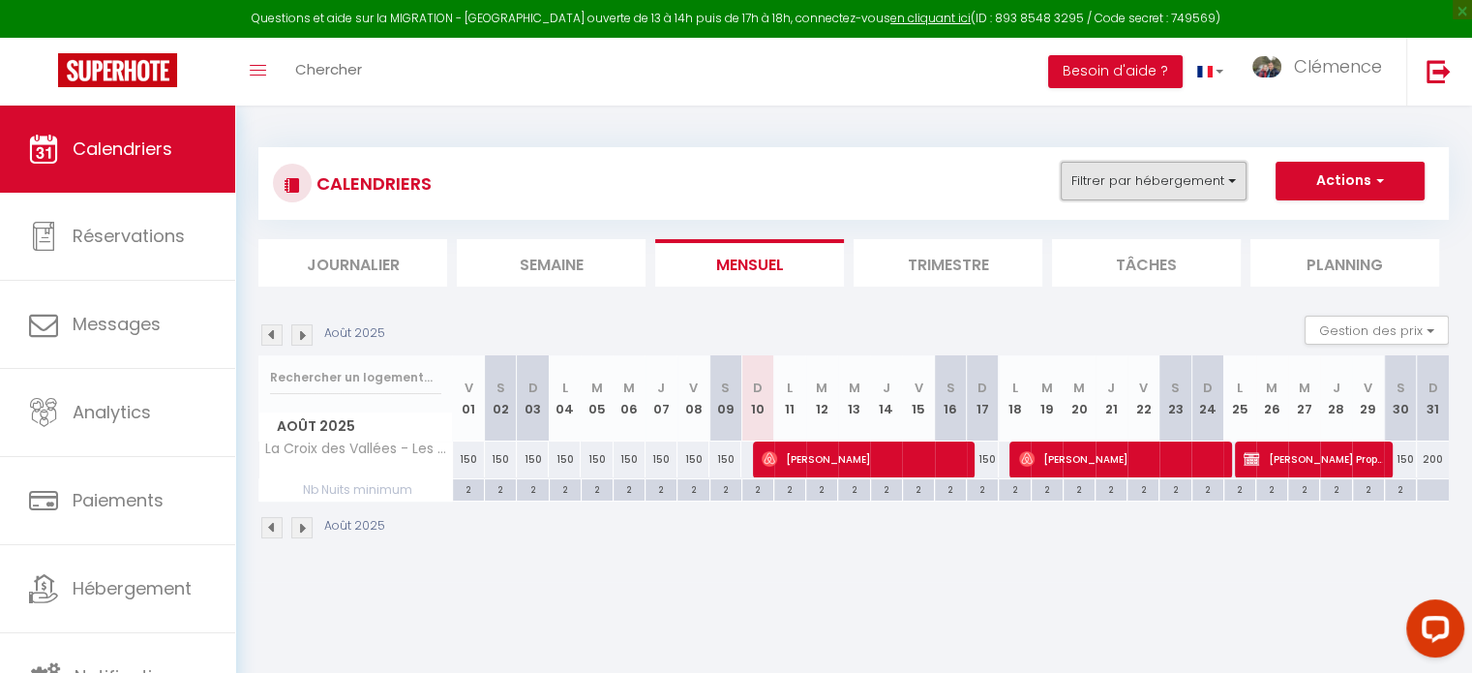
click at [1211, 186] on button "Filtrer par hébergement" at bounding box center [1154, 181] width 186 height 39
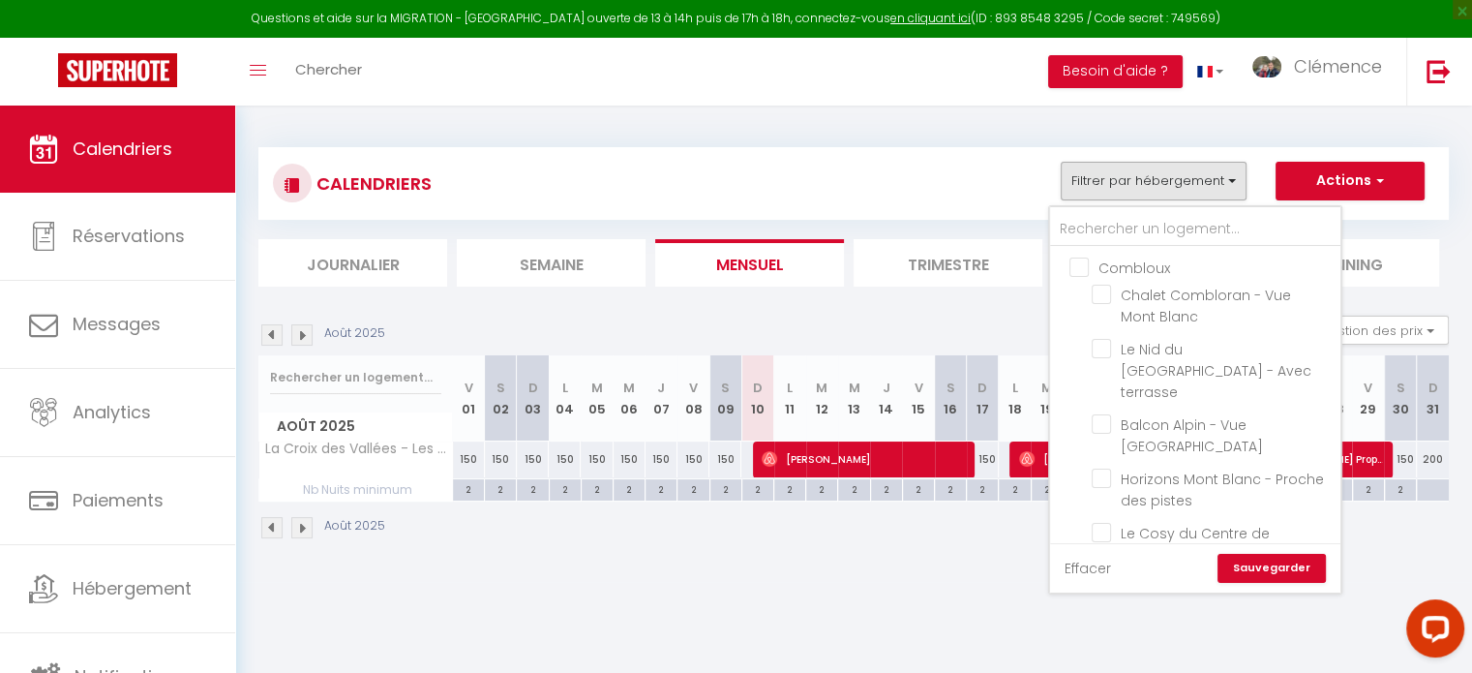
click at [1089, 565] on link "Effacer" at bounding box center [1088, 568] width 46 height 21
checkbox input "false"
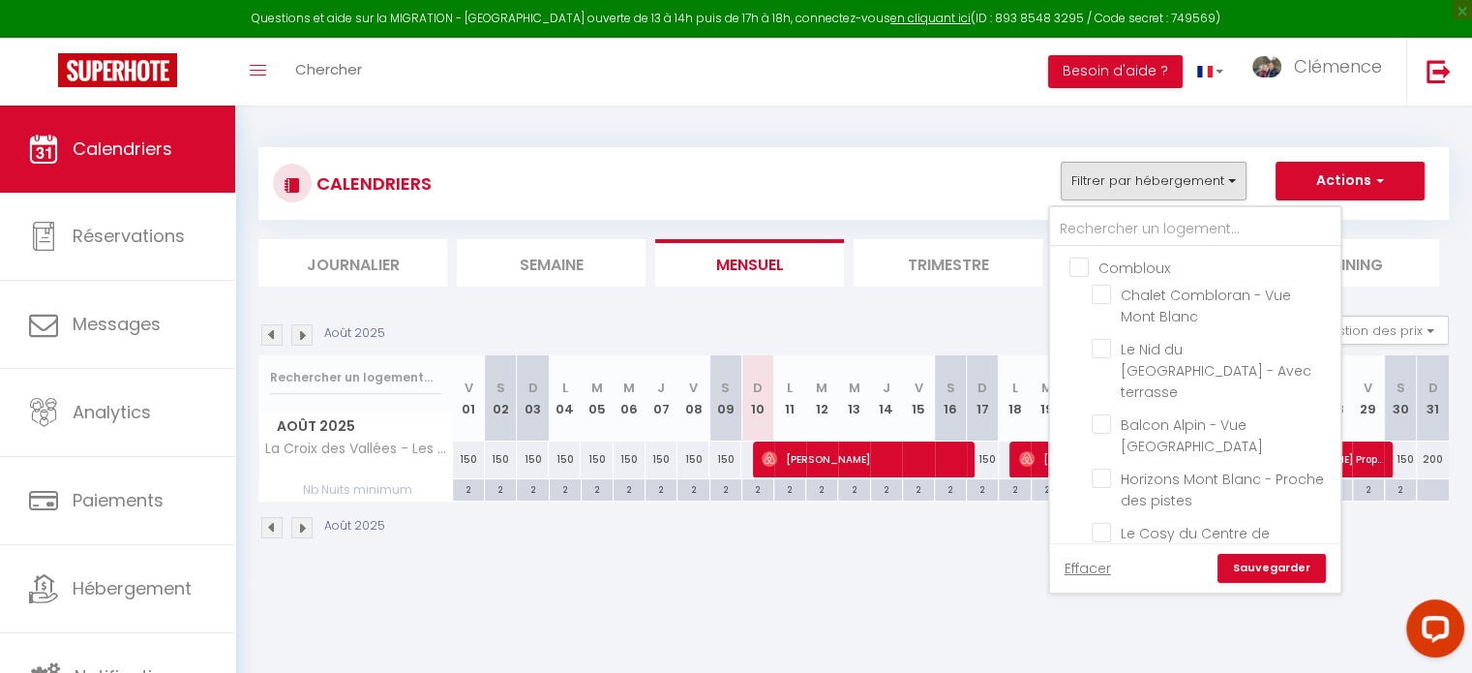
checkbox input "false"
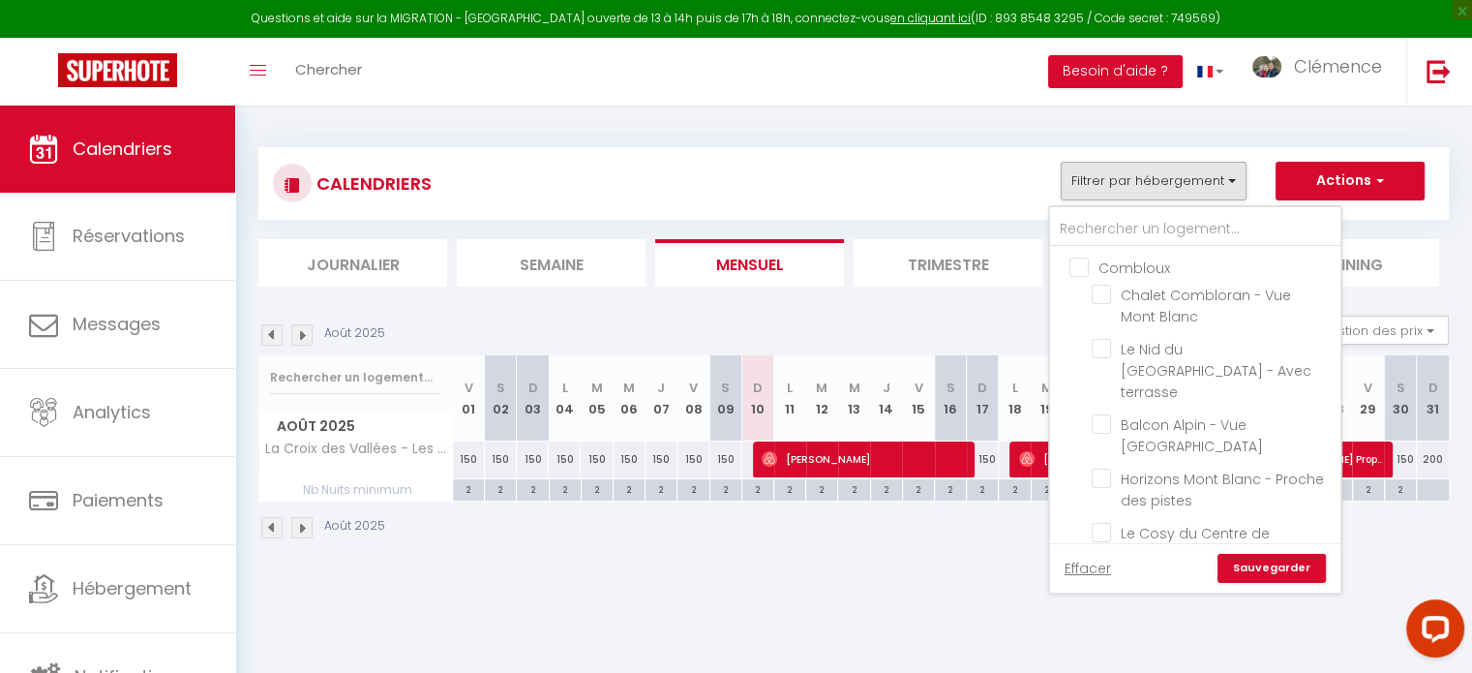
checkbox input "false"
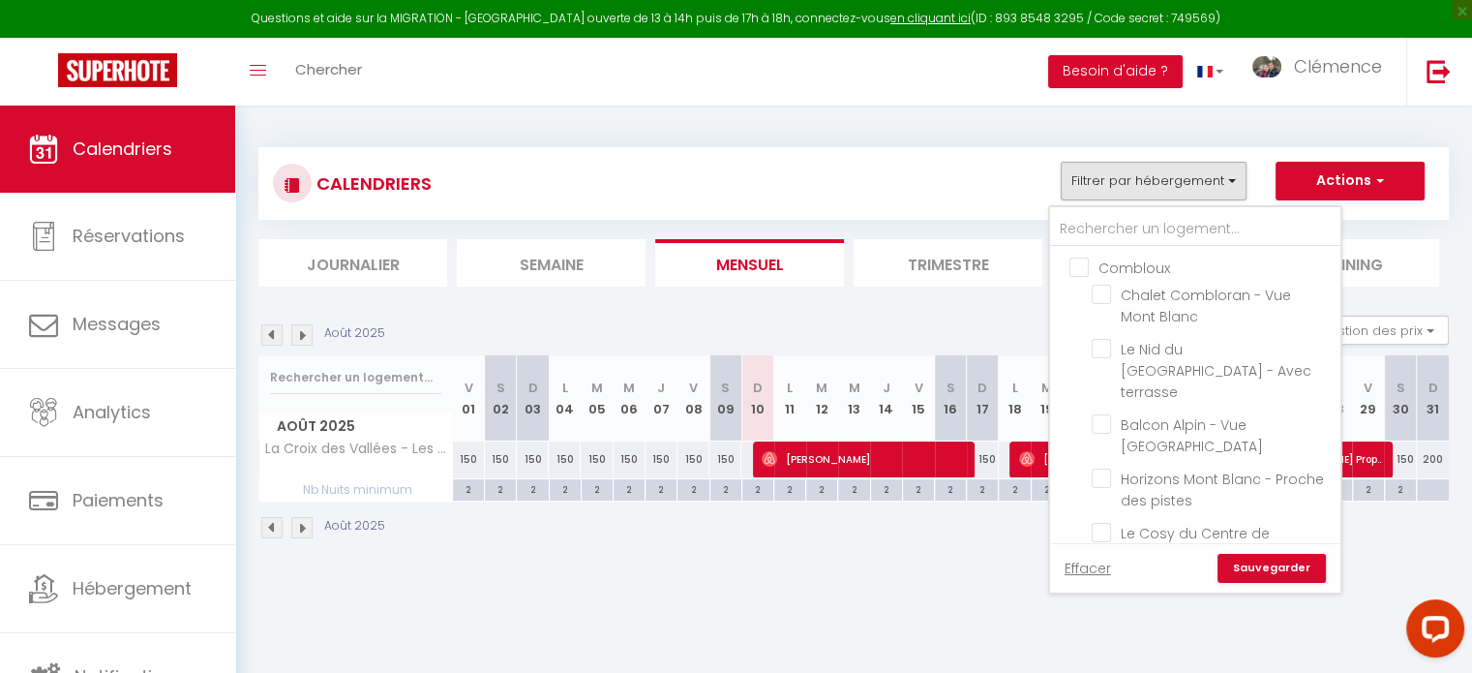
checkbox input "false"
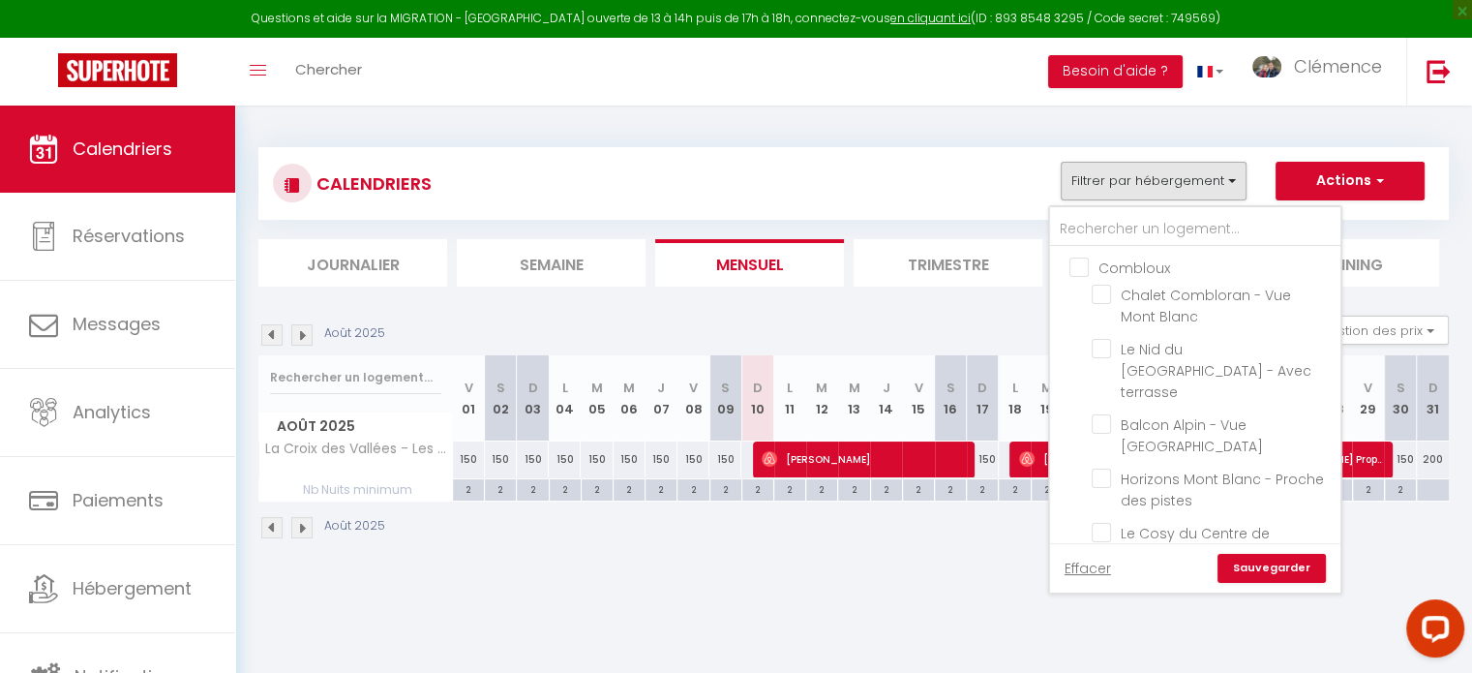
checkbox input "false"
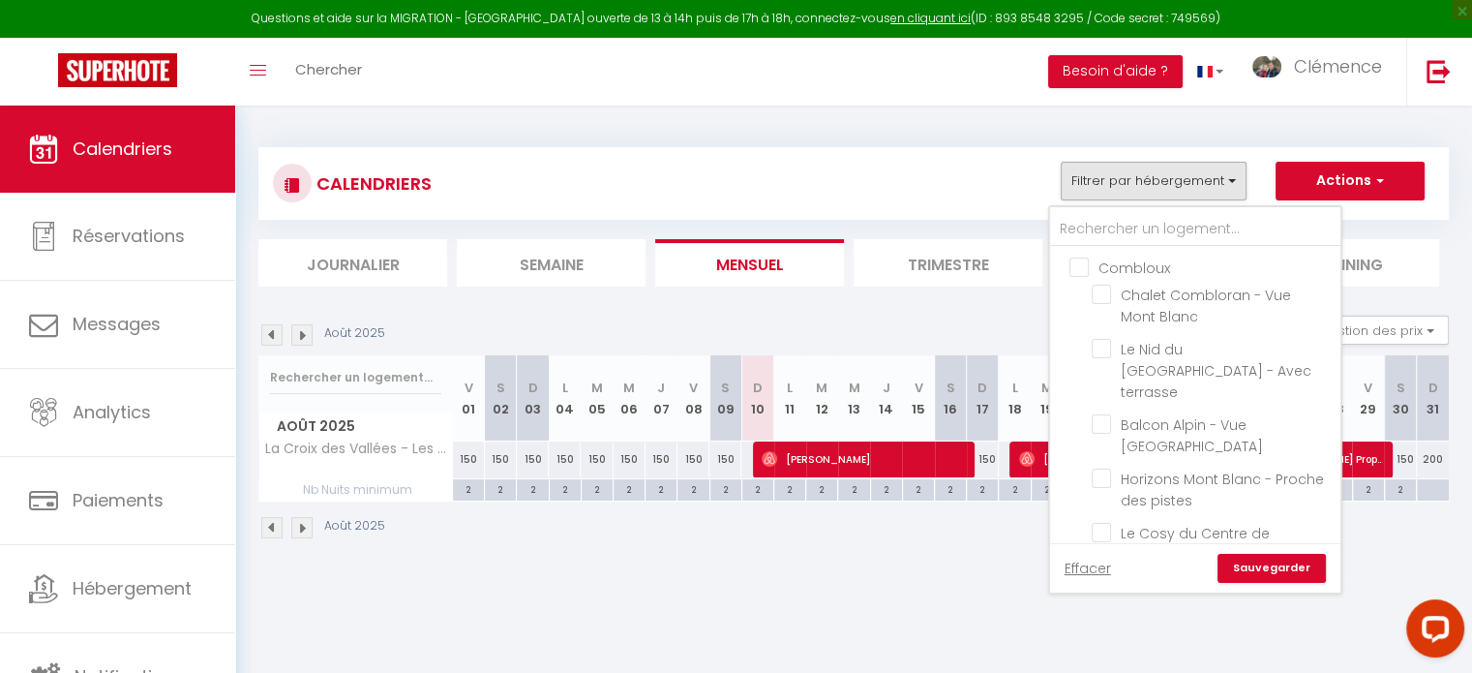
checkbox input "false"
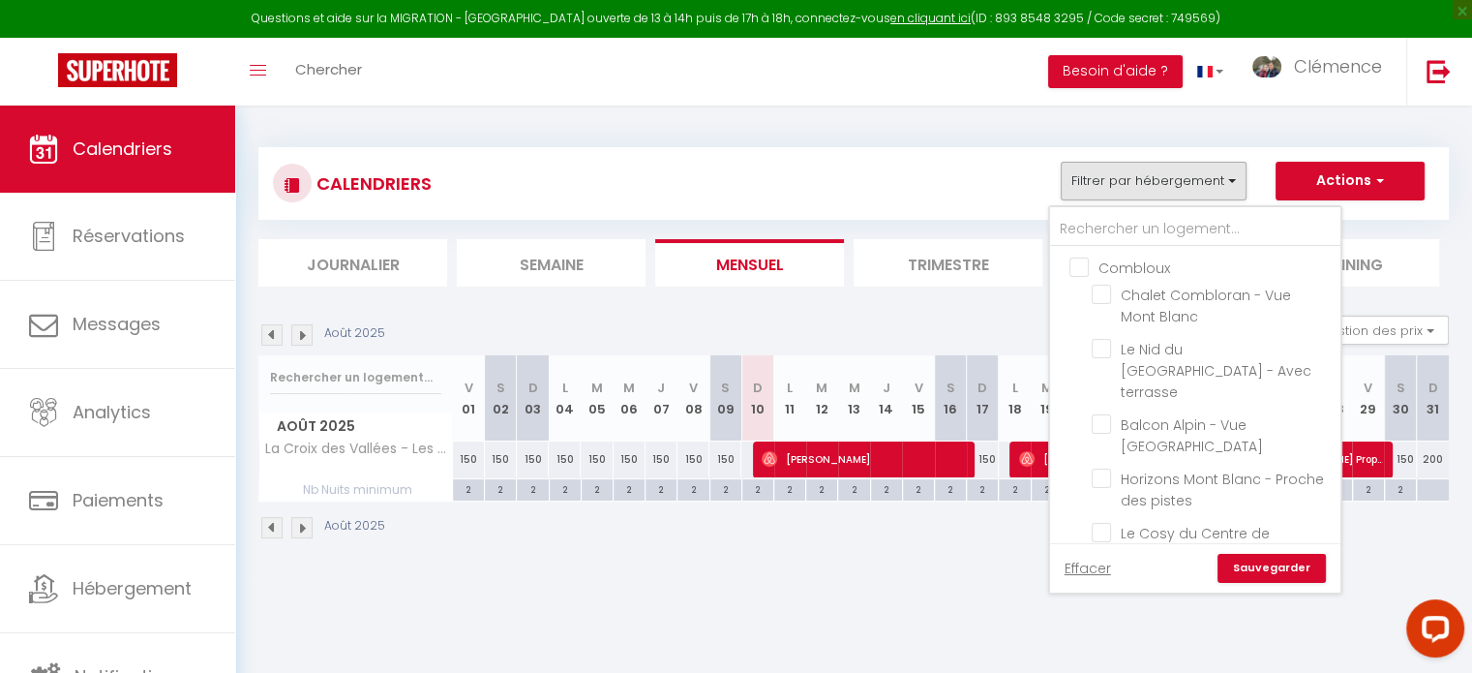
checkbox input "false"
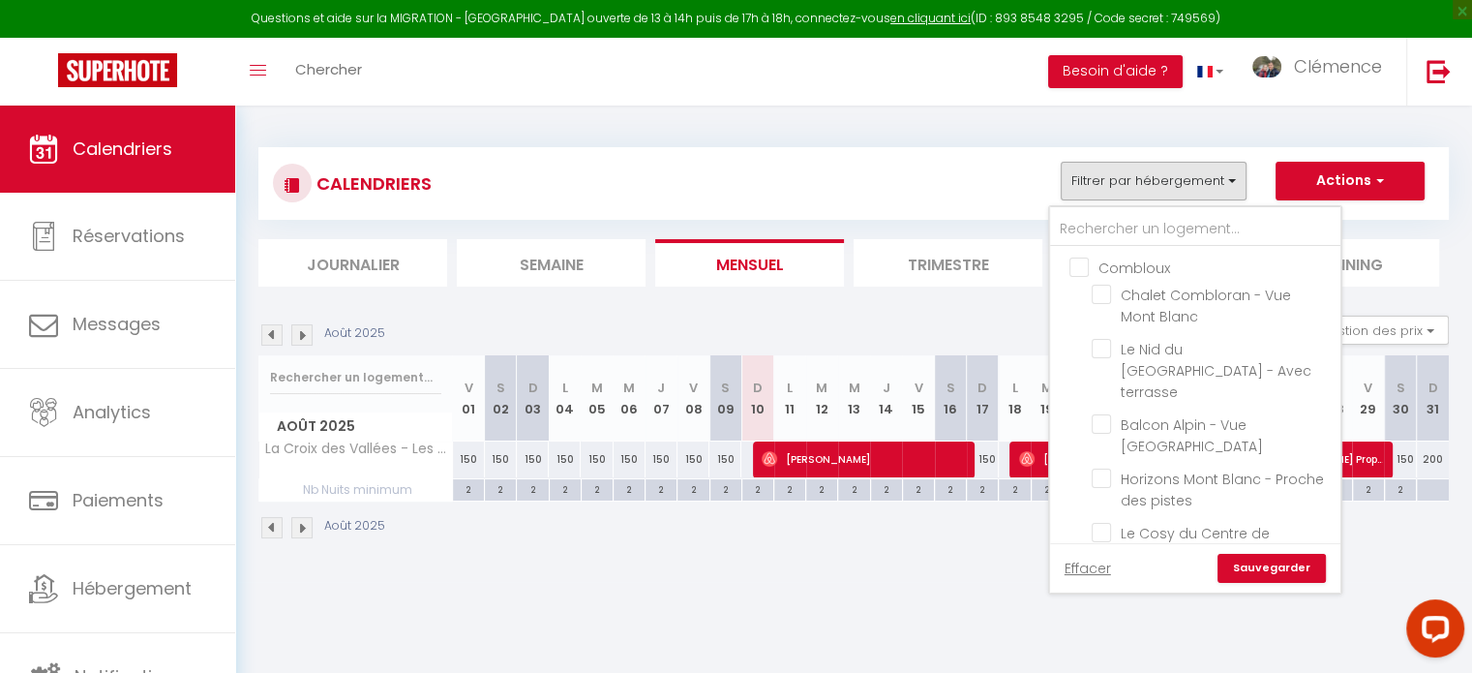
checkbox input "false"
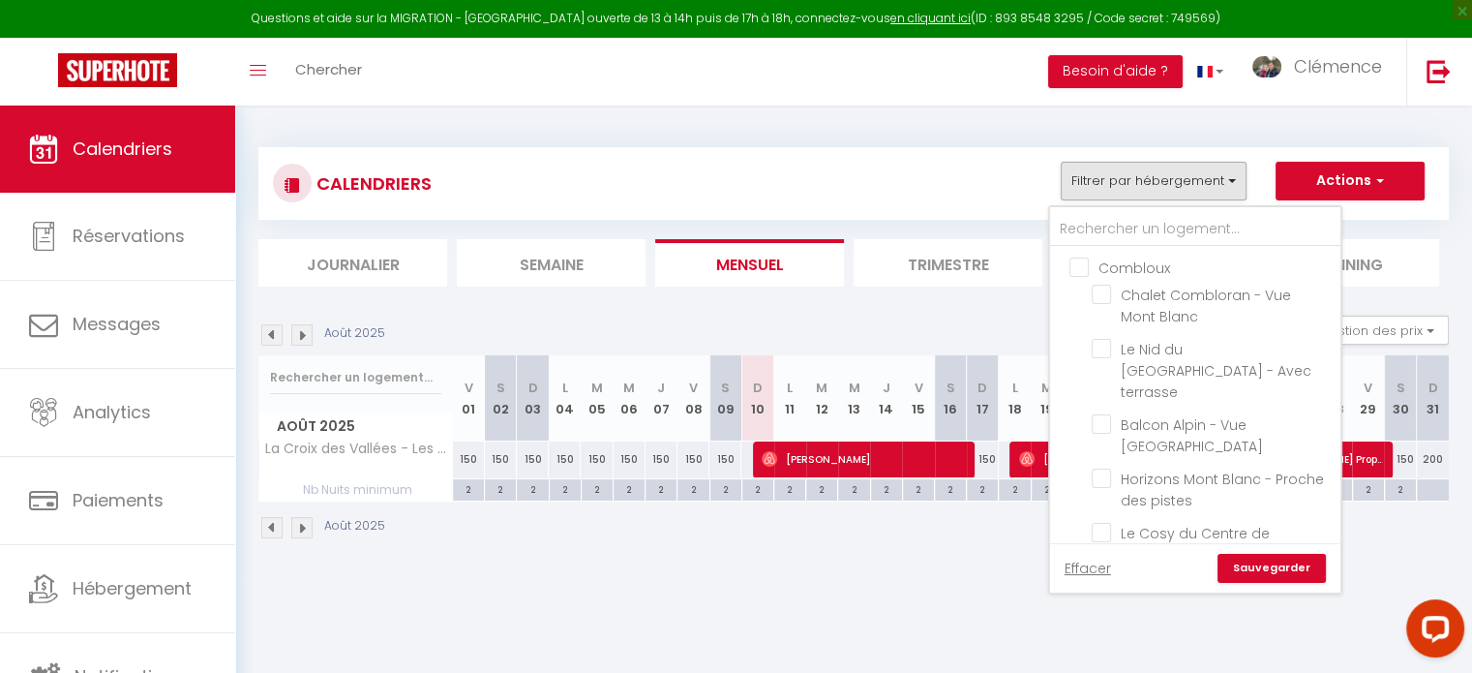
checkbox input "false"
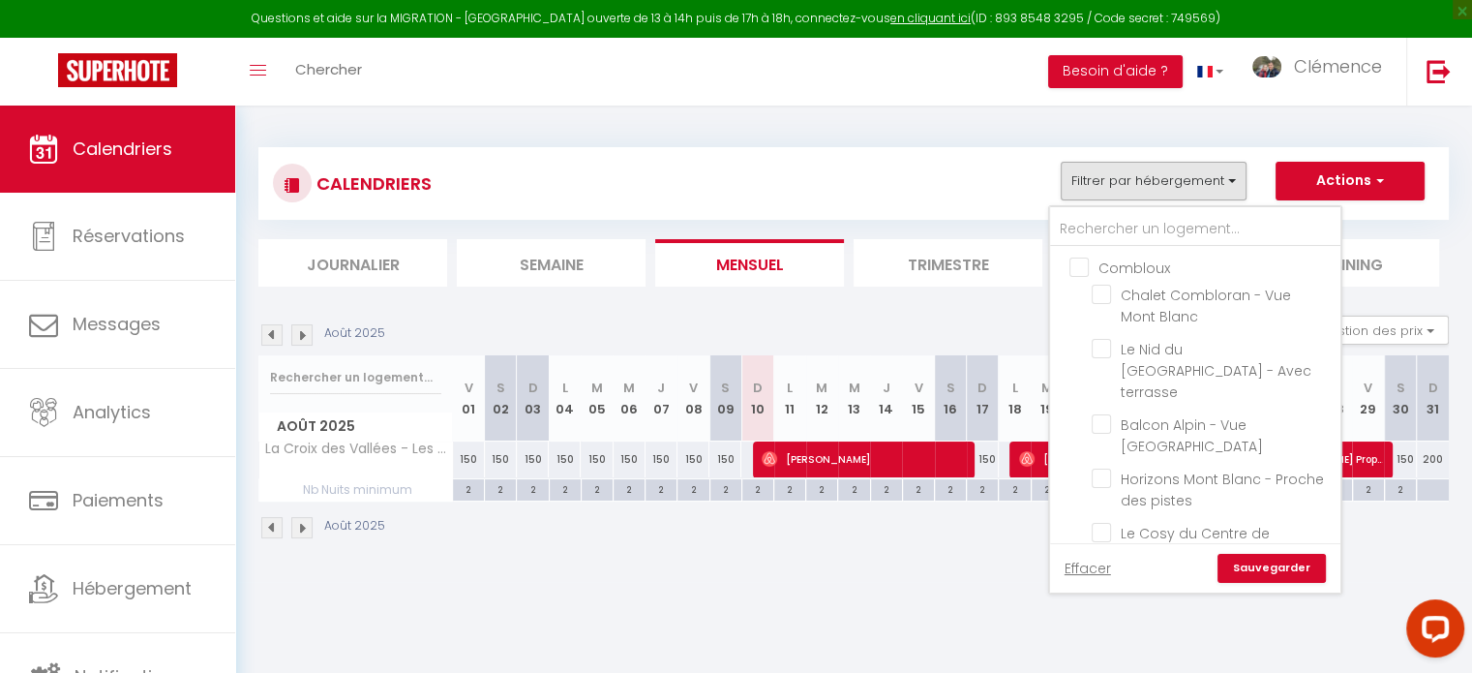
checkbox input "false"
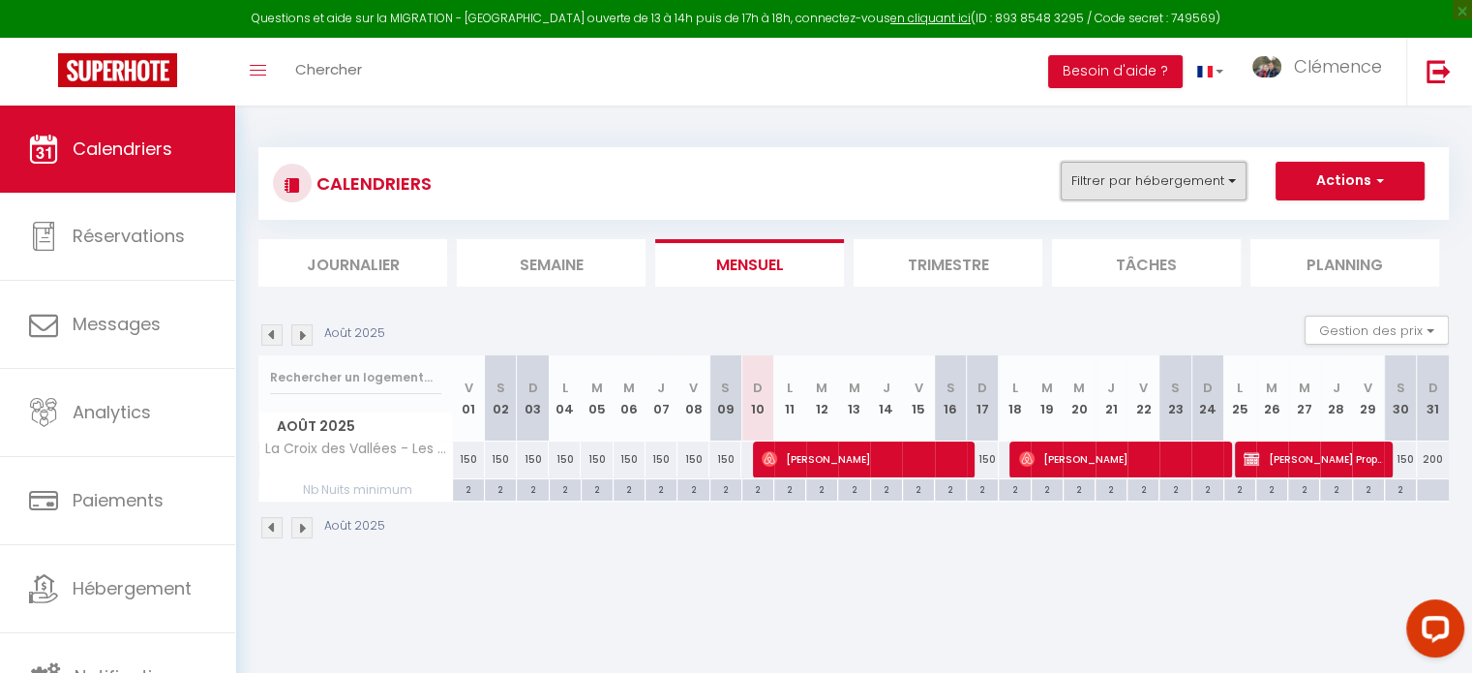
drag, startPoint x: 1110, startPoint y: 173, endPoint x: 1109, endPoint y: 195, distance: 21.3
click at [1111, 173] on button "Filtrer par hébergement" at bounding box center [1154, 181] width 186 height 39
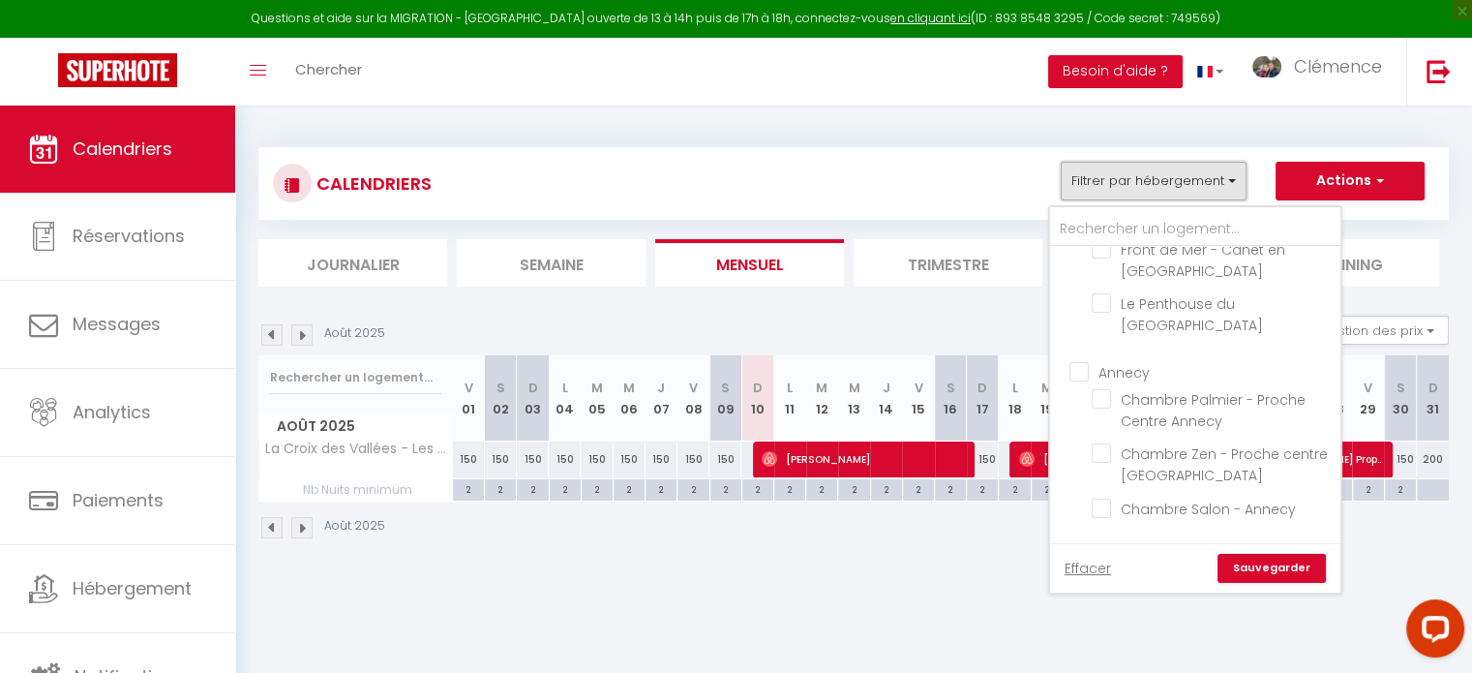
scroll to position [678, 0]
click at [1092, 347] on ul "Annecy Chambre Palmier - Proche Centre Annecy Chambre Zen - Proche centre Annec…" at bounding box center [1195, 439] width 290 height 184
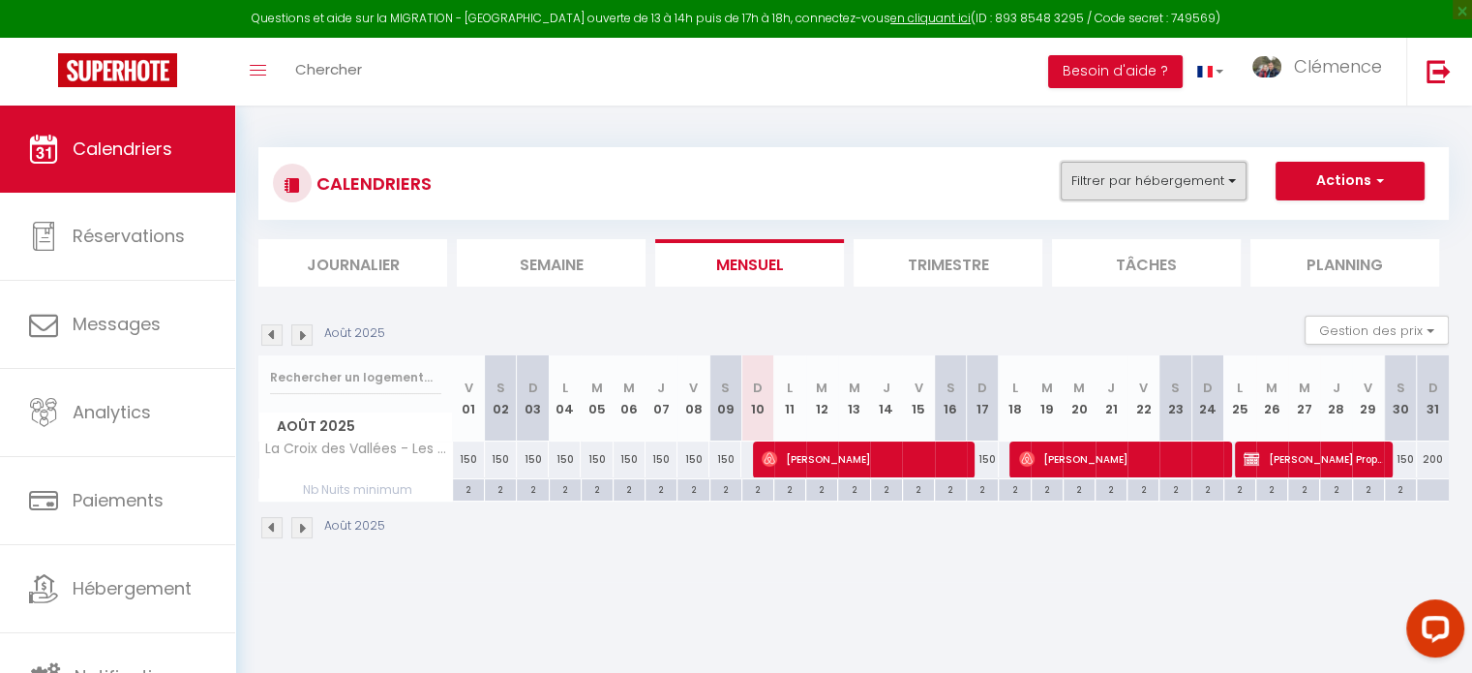
click at [1136, 188] on button "Filtrer par hébergement" at bounding box center [1154, 181] width 186 height 39
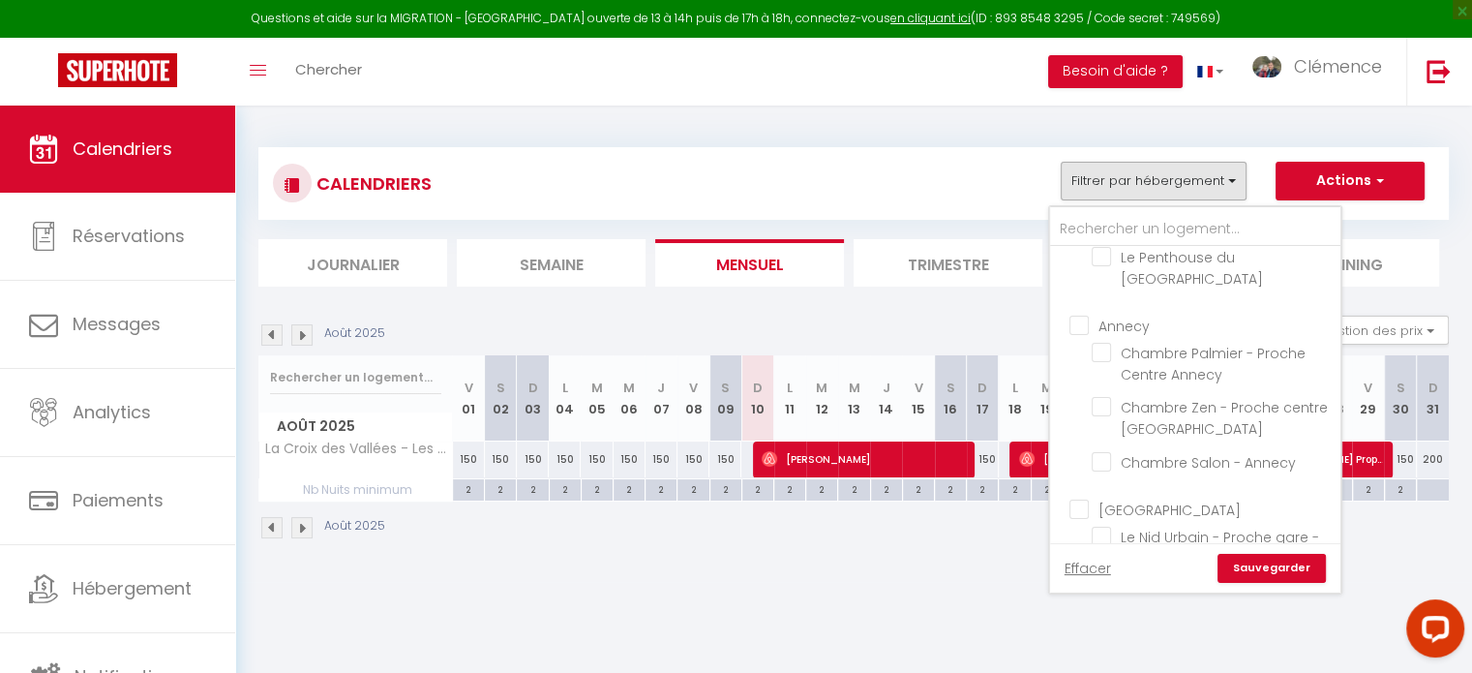
click at [1079, 315] on input "Annecy" at bounding box center [1215, 324] width 290 height 19
checkbox input "true"
checkbox input "false"
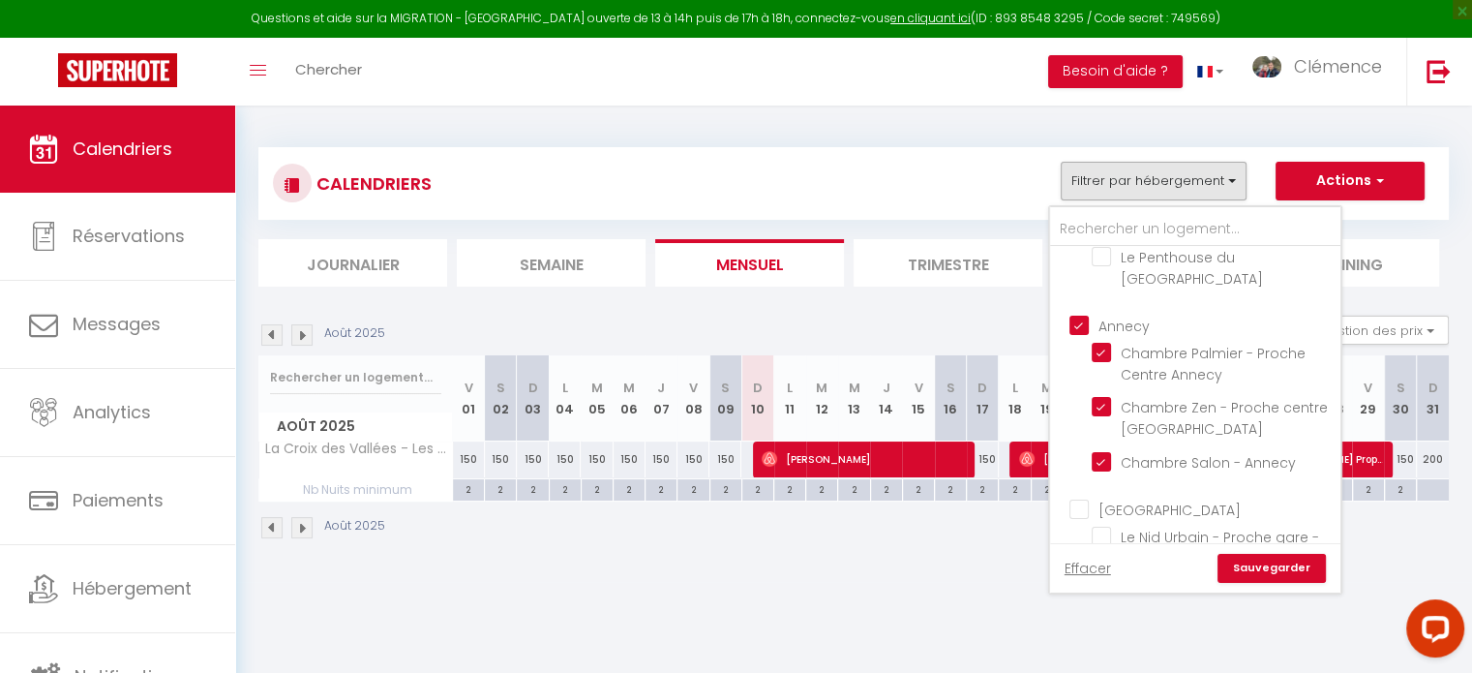
checkbox input "false"
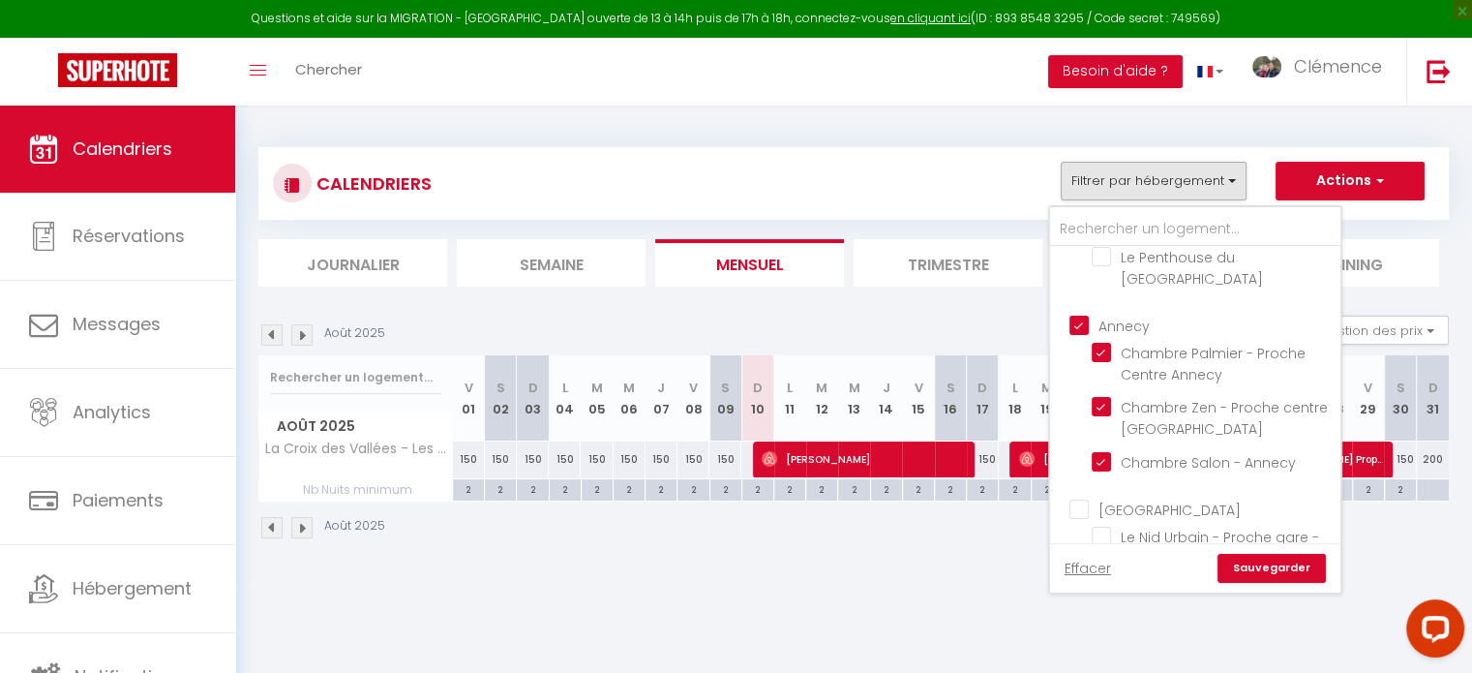
checkbox input "false"
checkbox input "true"
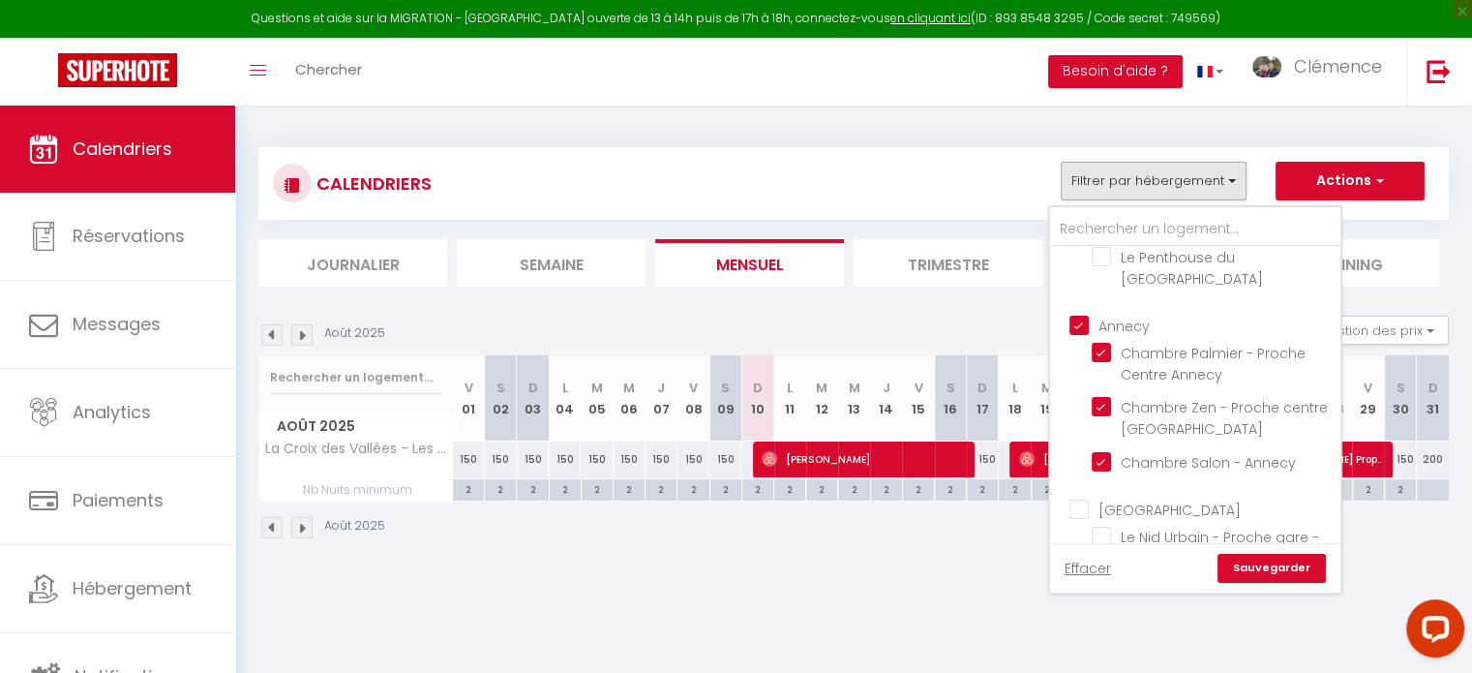
checkbox input "true"
checkbox input "false"
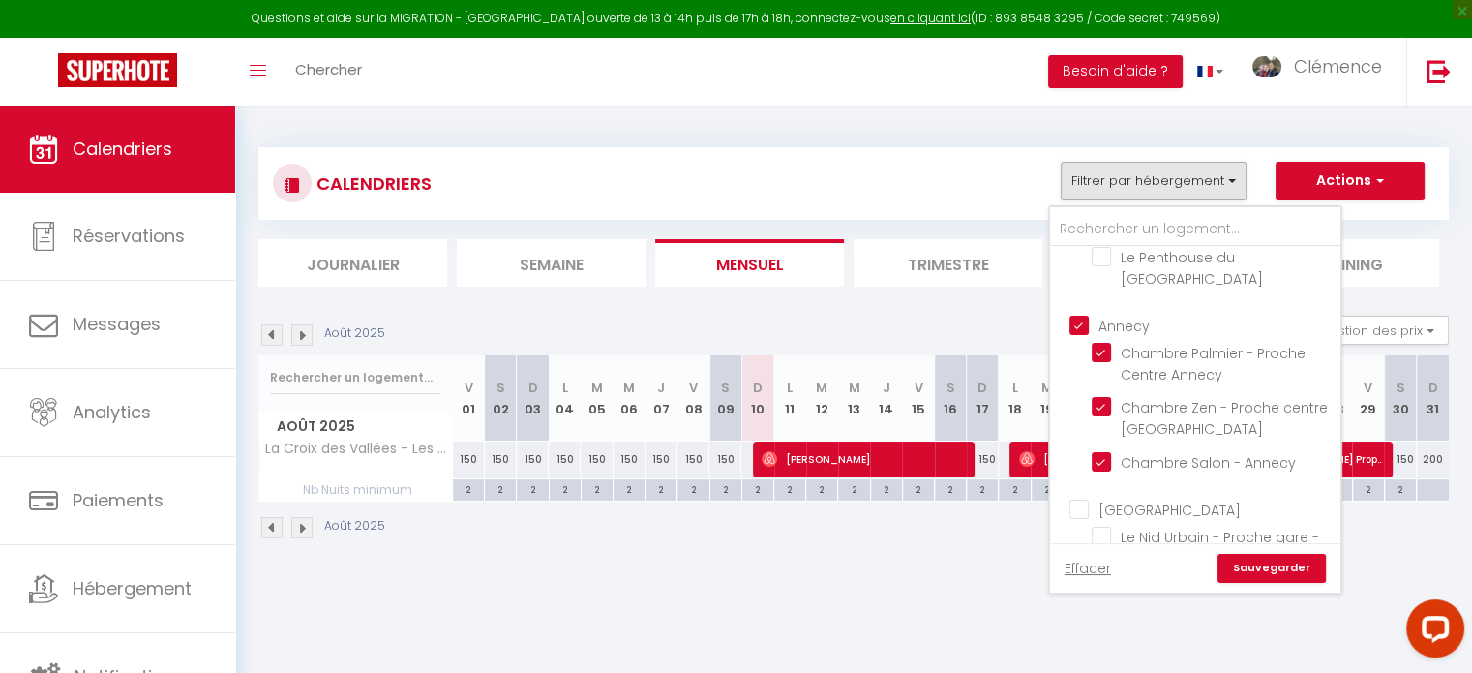
checkbox input "false"
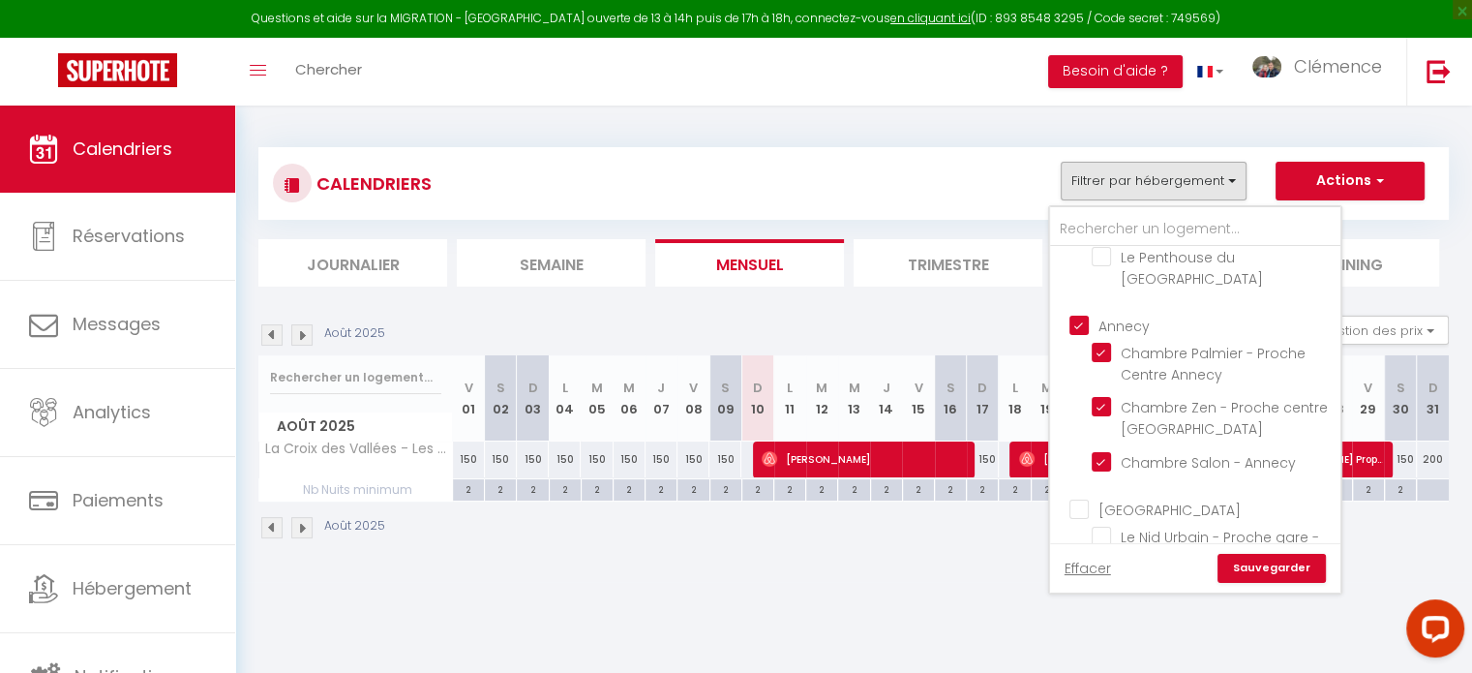
checkbox input "false"
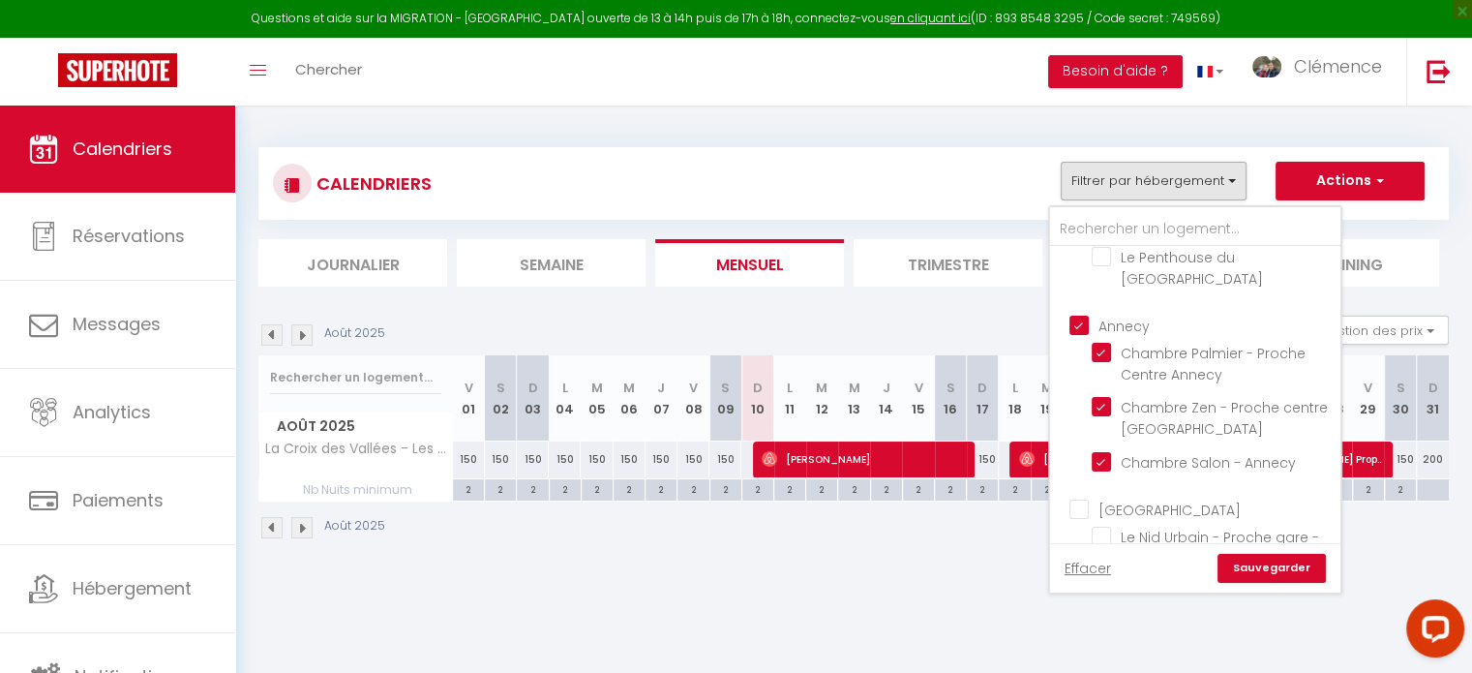
checkbox input "false"
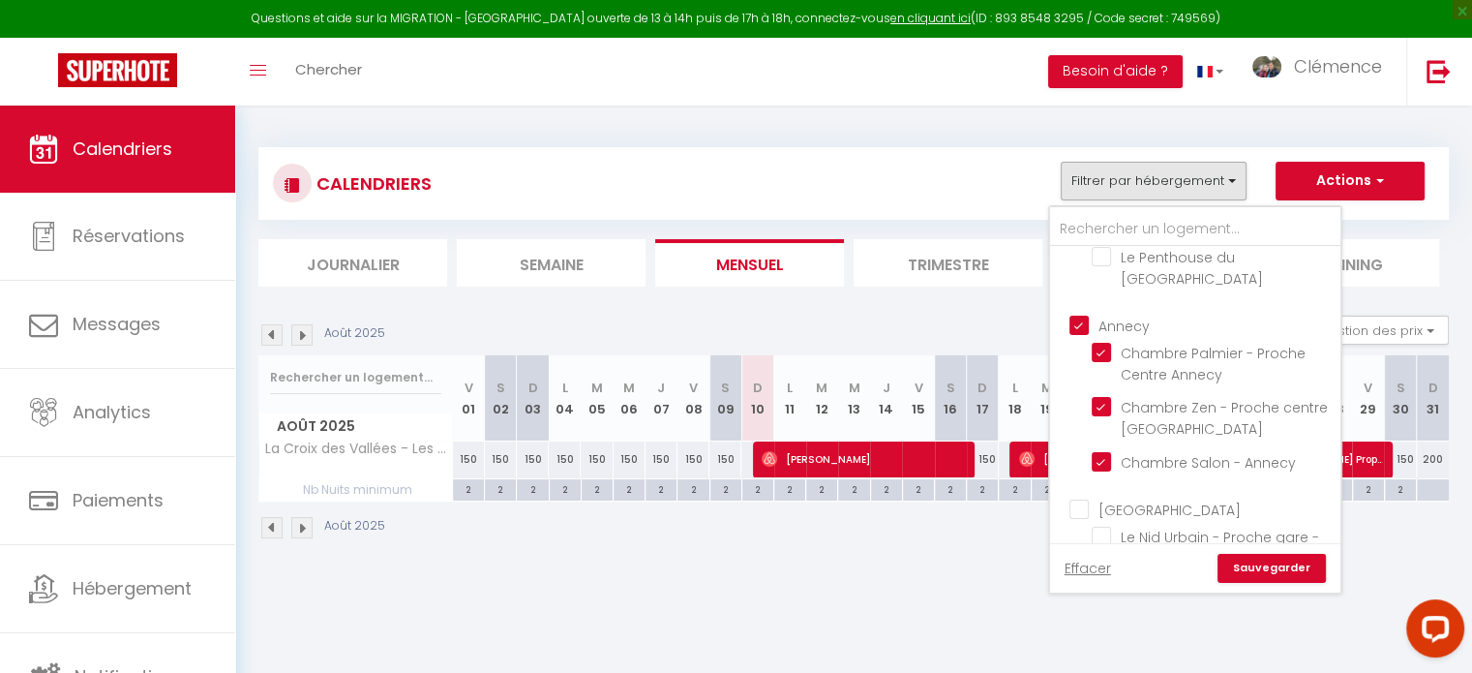
checkbox input "false"
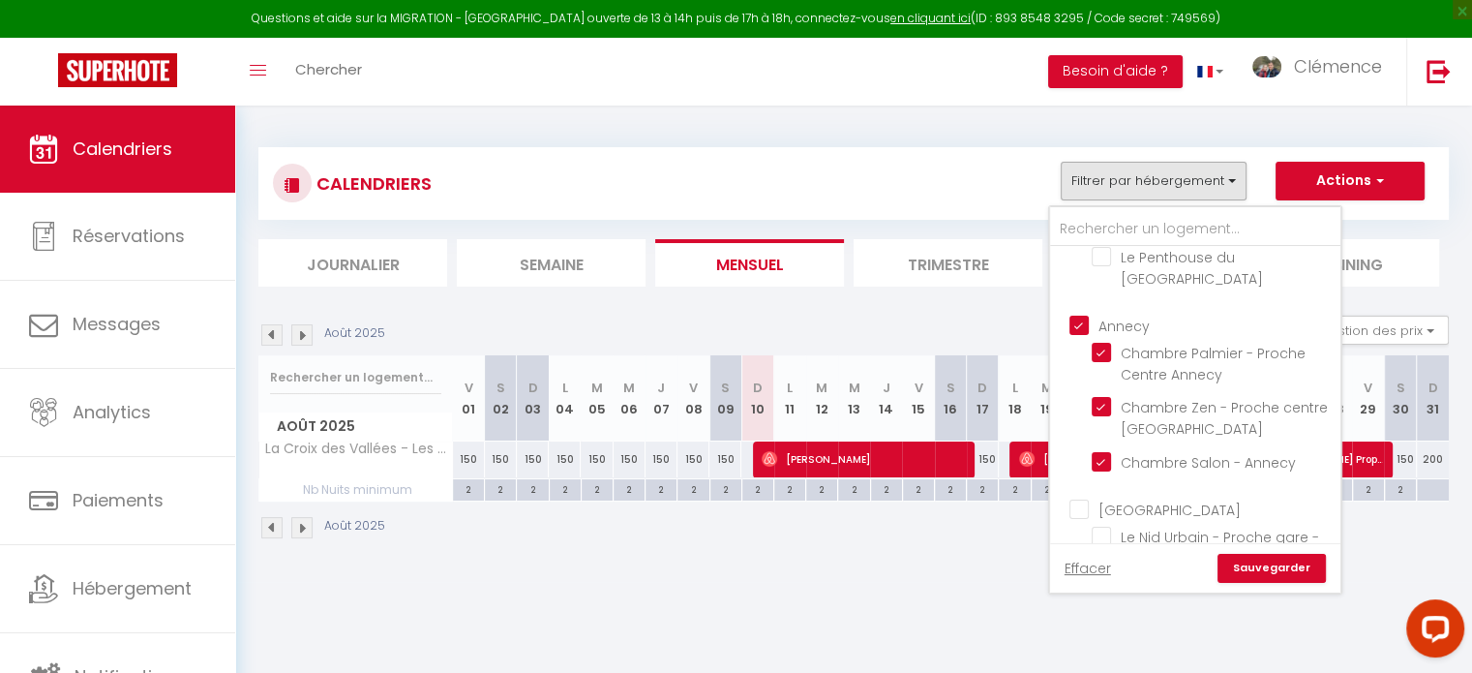
click at [1286, 568] on link "Sauvegarder" at bounding box center [1272, 568] width 108 height 29
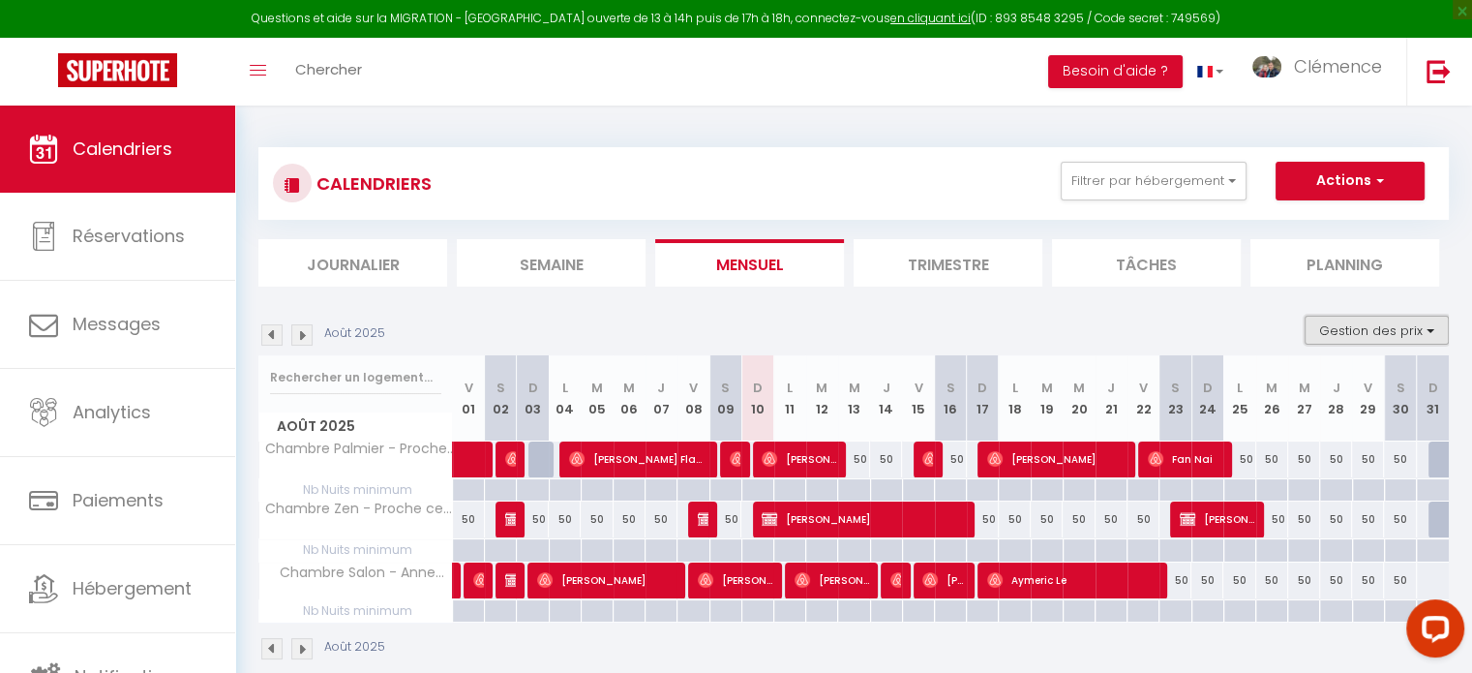
click at [1352, 325] on button "Gestion des prix" at bounding box center [1377, 330] width 144 height 29
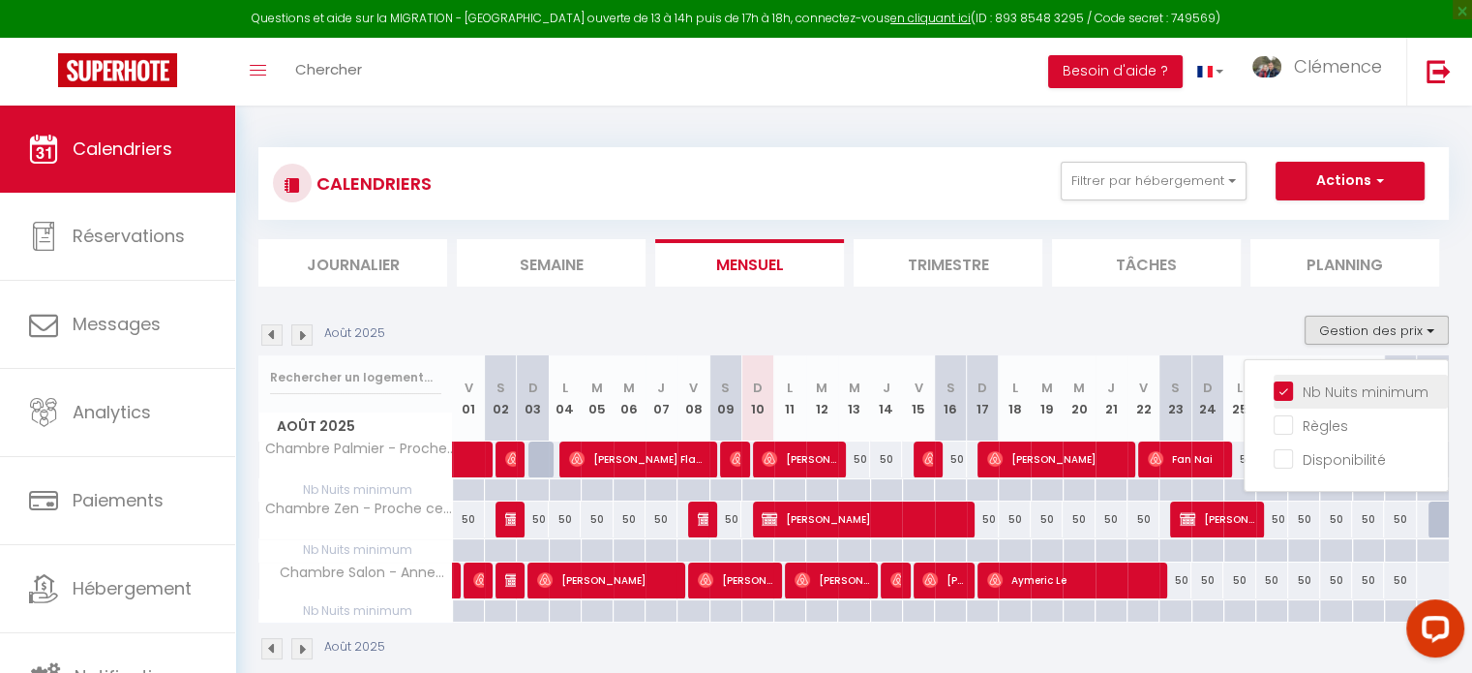
click at [1283, 384] on input "Nb Nuits minimum" at bounding box center [1361, 389] width 174 height 19
checkbox input "false"
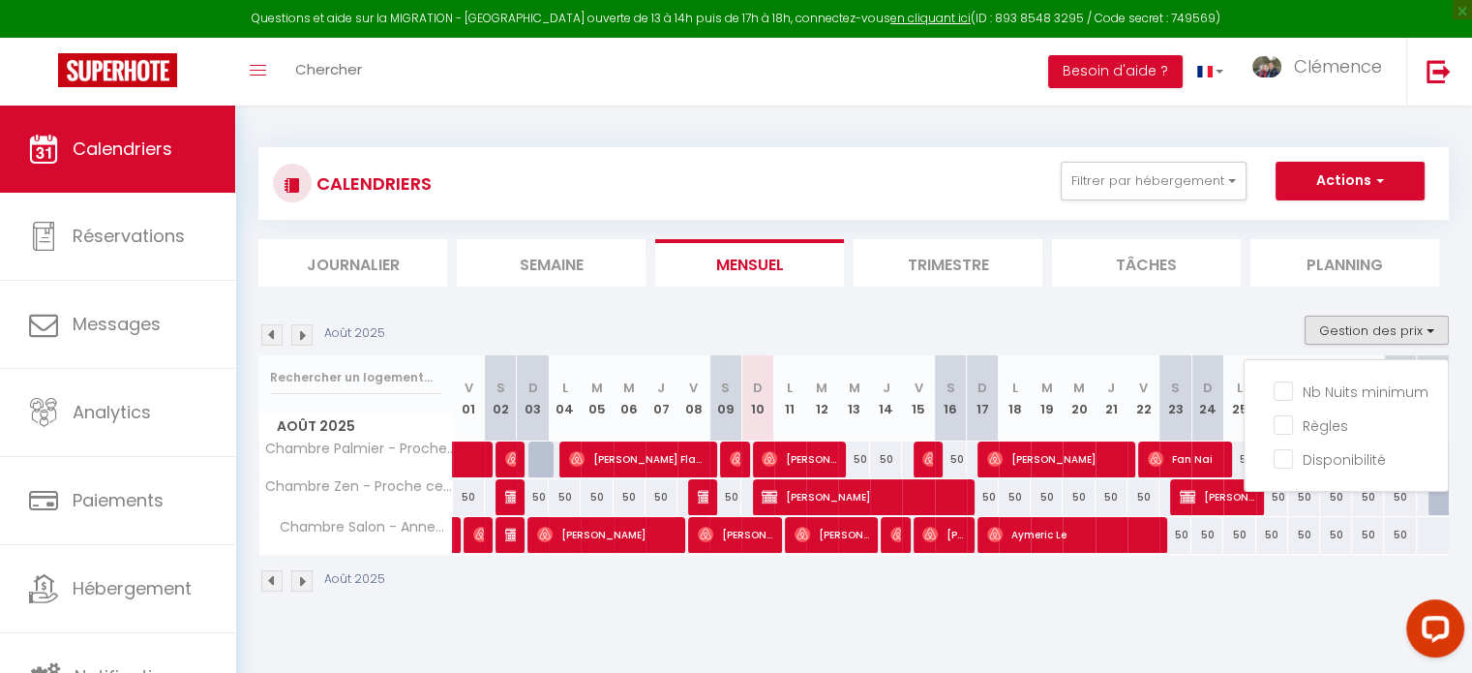
click at [1074, 595] on div "Août 2025" at bounding box center [853, 583] width 1191 height 57
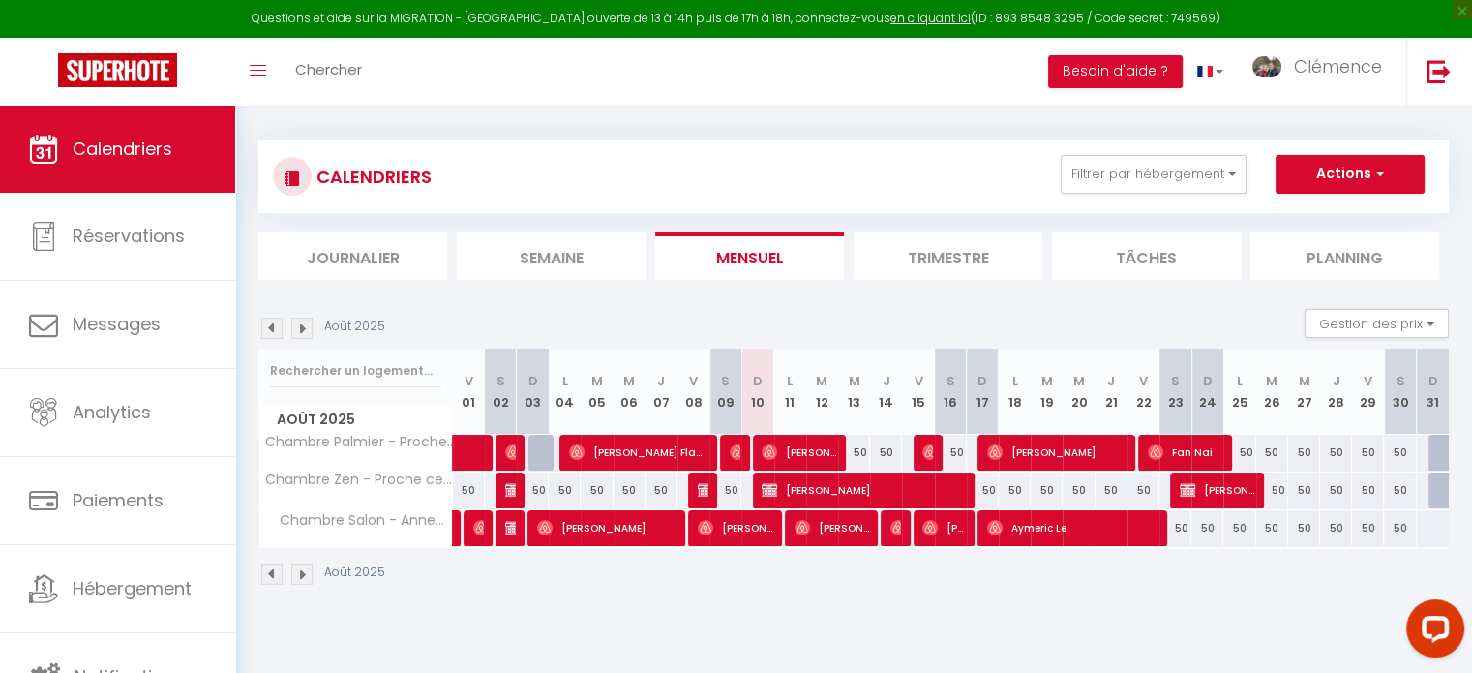
scroll to position [0, 0]
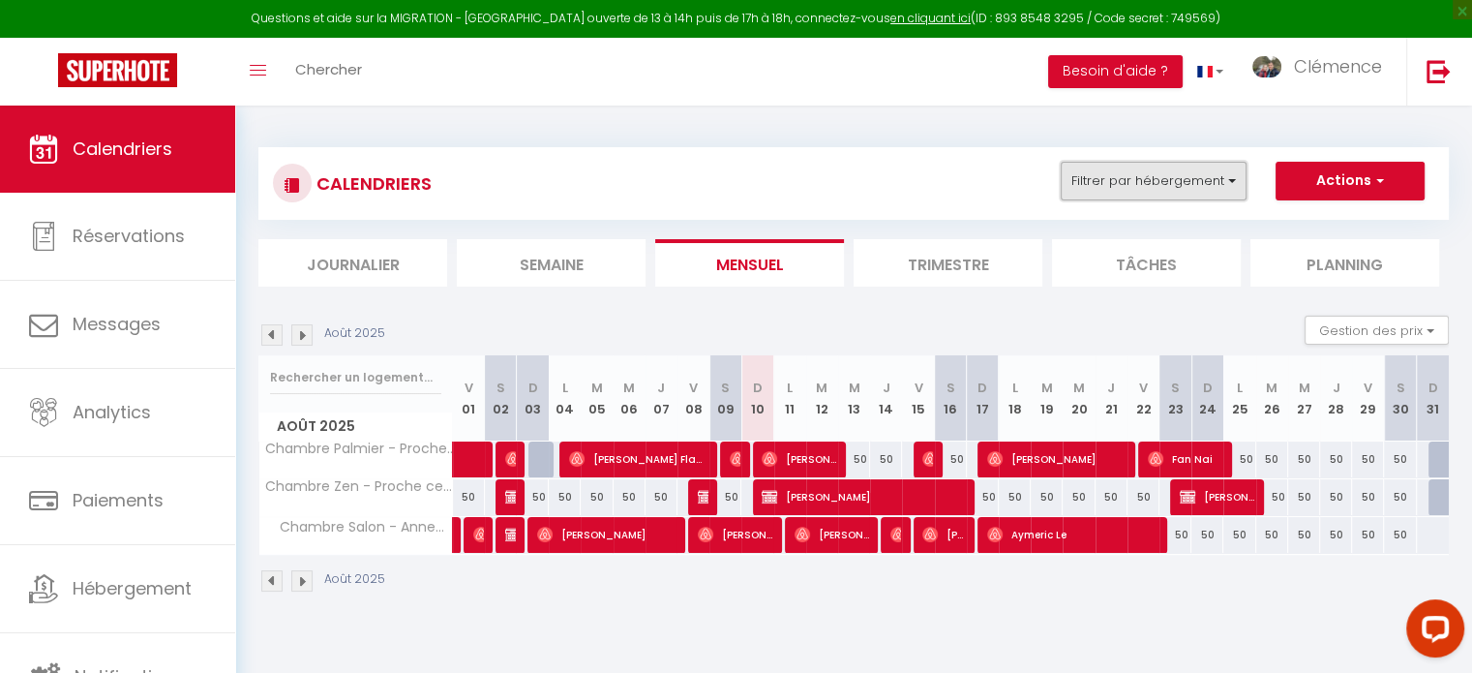
click at [1165, 185] on button "Filtrer par hébergement" at bounding box center [1154, 181] width 186 height 39
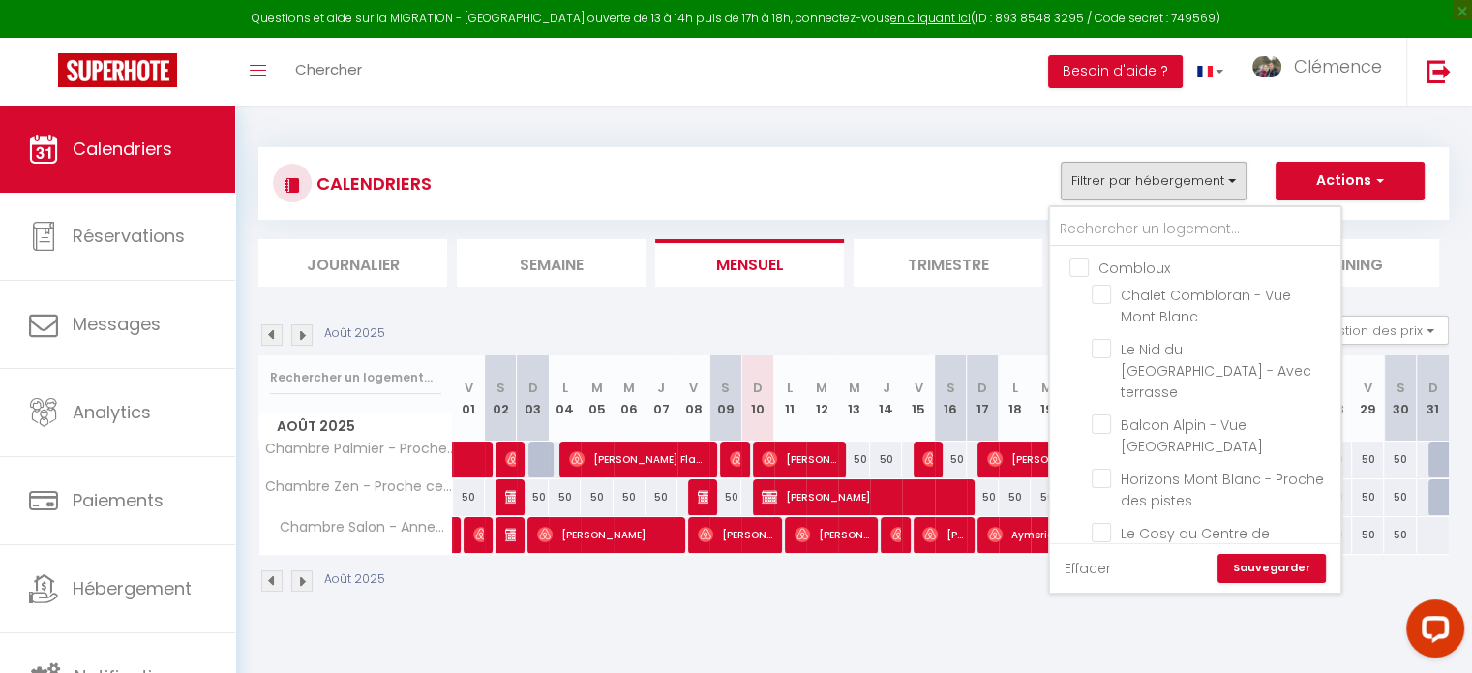
click at [1100, 569] on link "Effacer" at bounding box center [1088, 568] width 46 height 21
checkbox input "false"
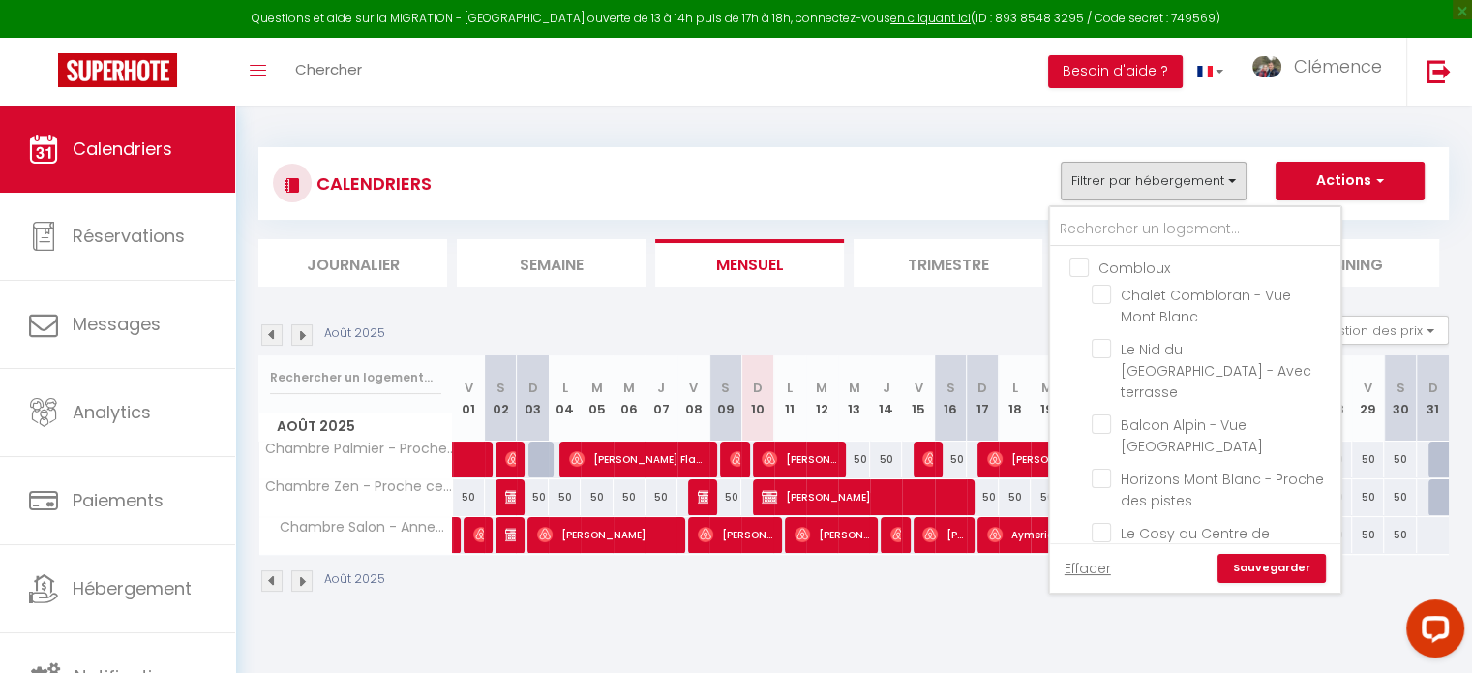
checkbox input "false"
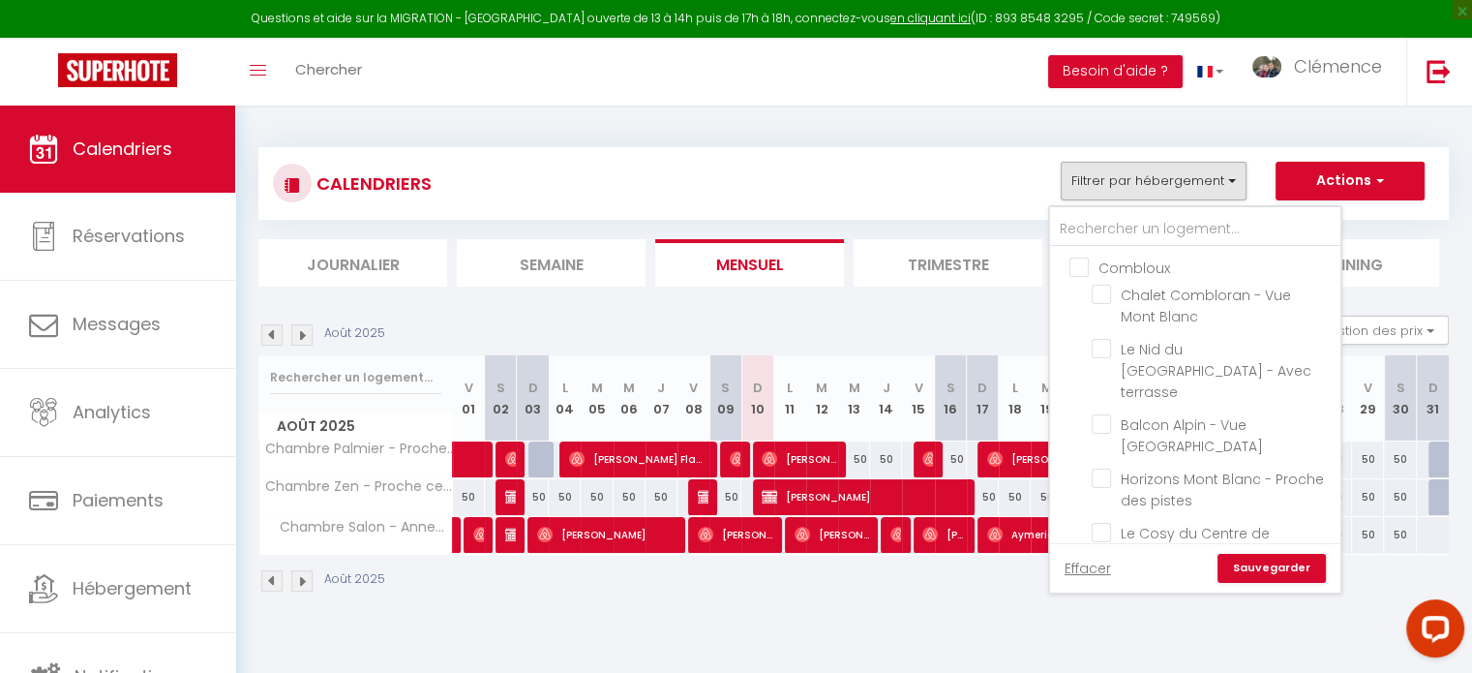
checkbox input "false"
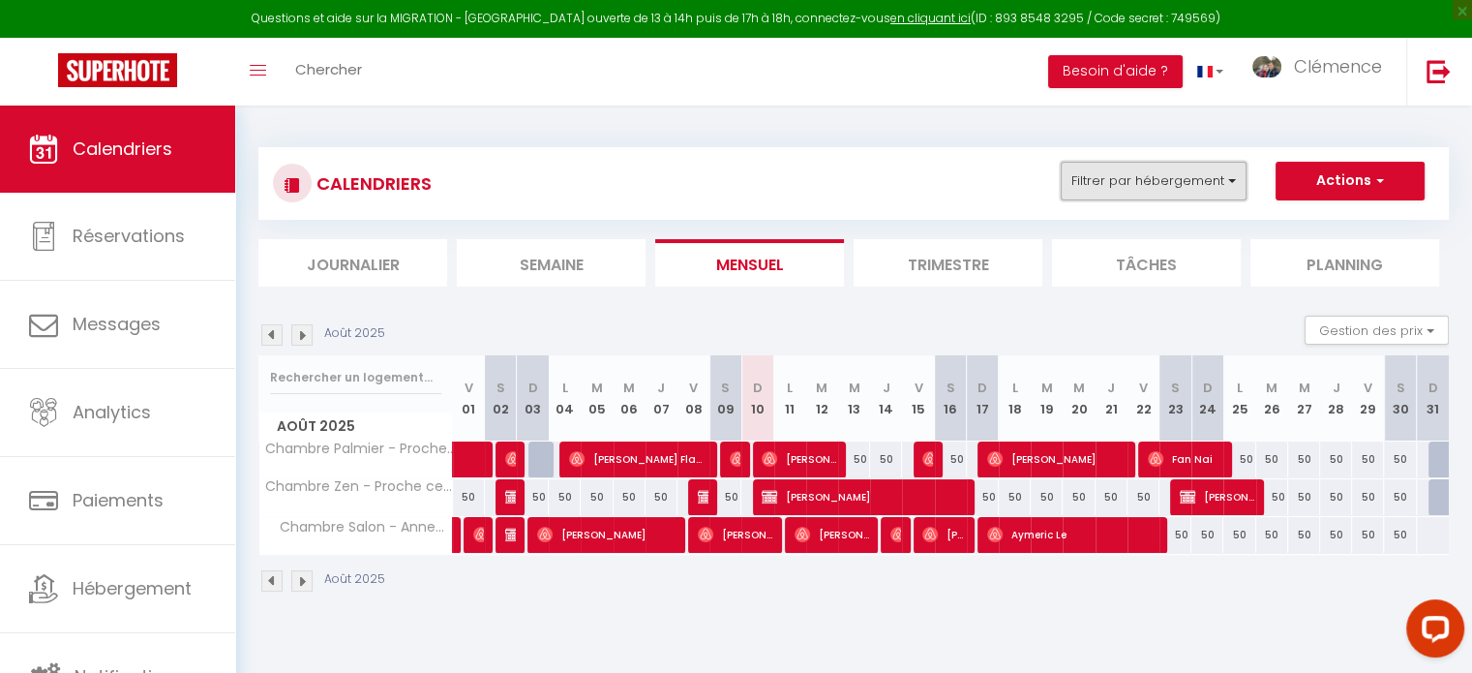
click at [1180, 189] on button "Filtrer par hébergement" at bounding box center [1154, 181] width 186 height 39
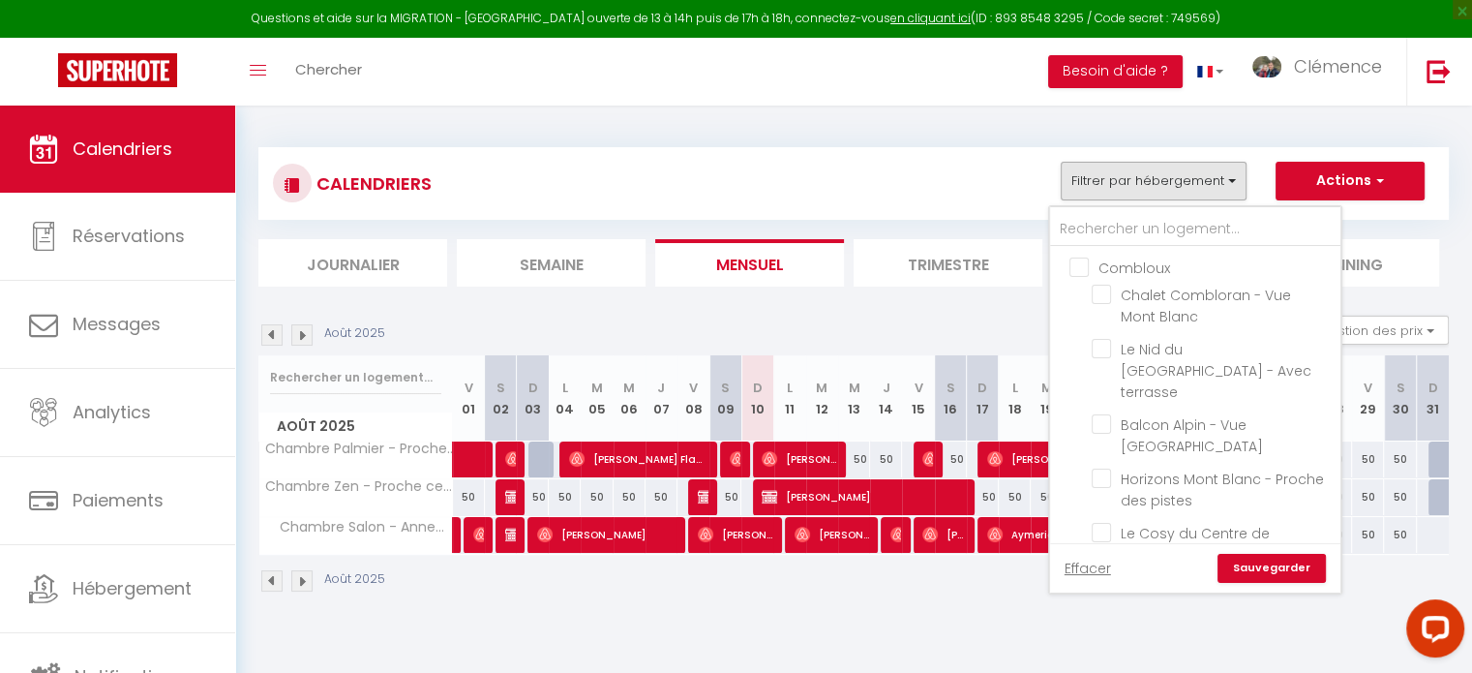
click at [1079, 258] on input "Combloux" at bounding box center [1215, 266] width 290 height 19
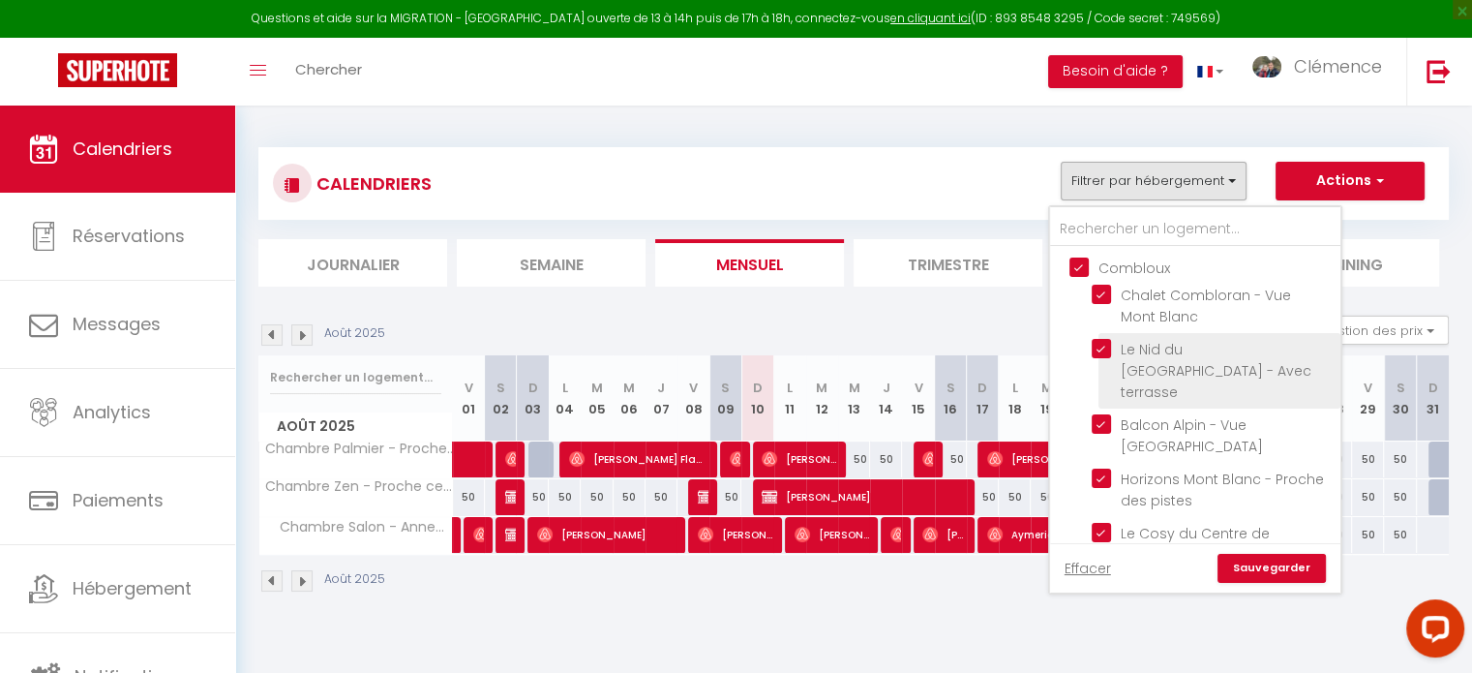
click at [1105, 347] on input "Le Nid du [GEOGRAPHIC_DATA] - Avec terrasse" at bounding box center [1213, 348] width 242 height 19
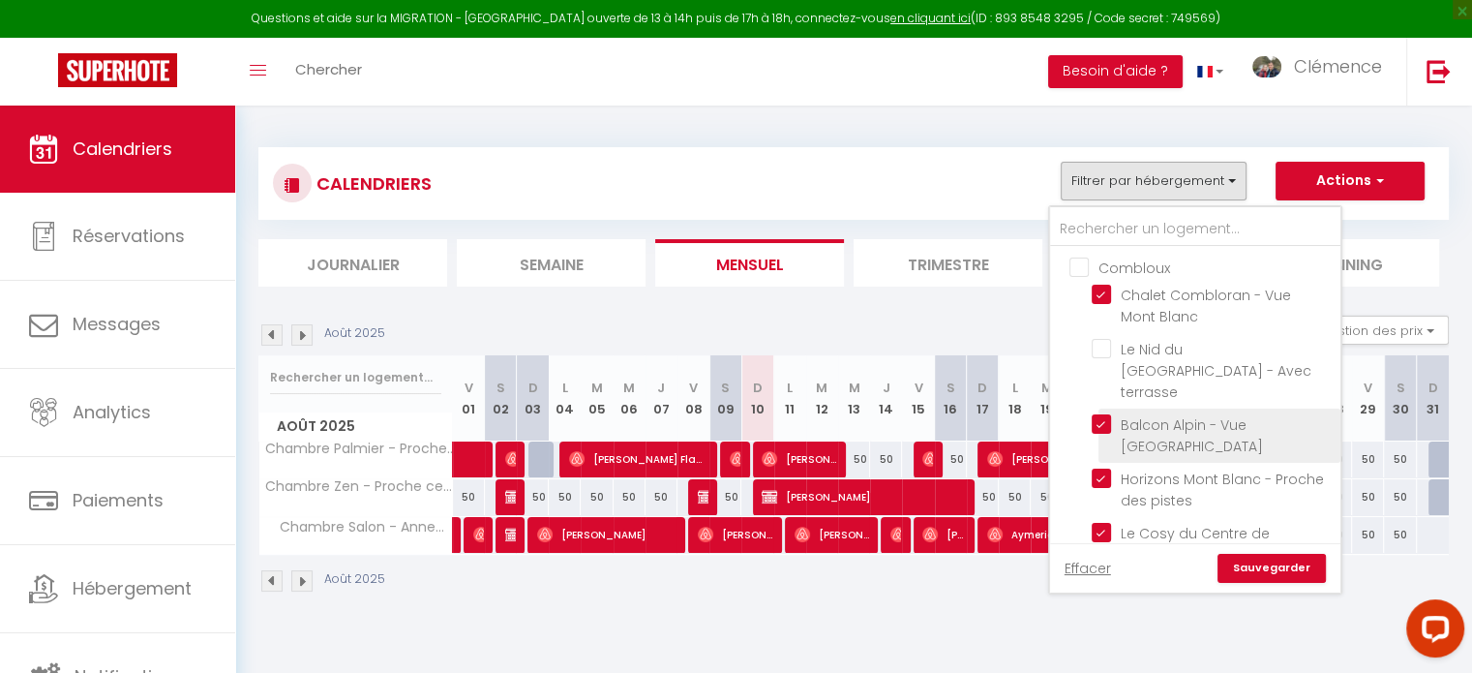
click at [1094, 414] on input "Balcon Alpin - Vue [GEOGRAPHIC_DATA]" at bounding box center [1213, 423] width 242 height 19
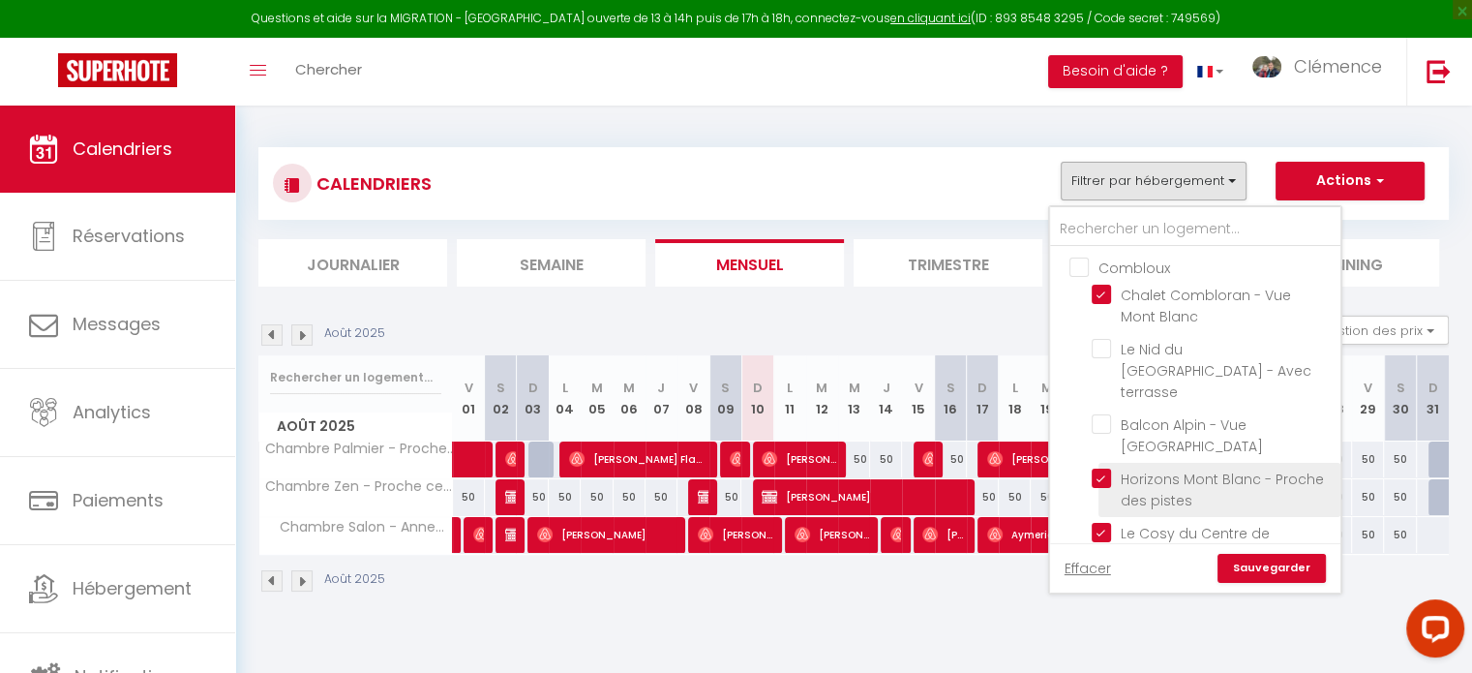
click at [1107, 468] on input "Horizons Mont Blanc - Proche des pistes" at bounding box center [1213, 477] width 242 height 19
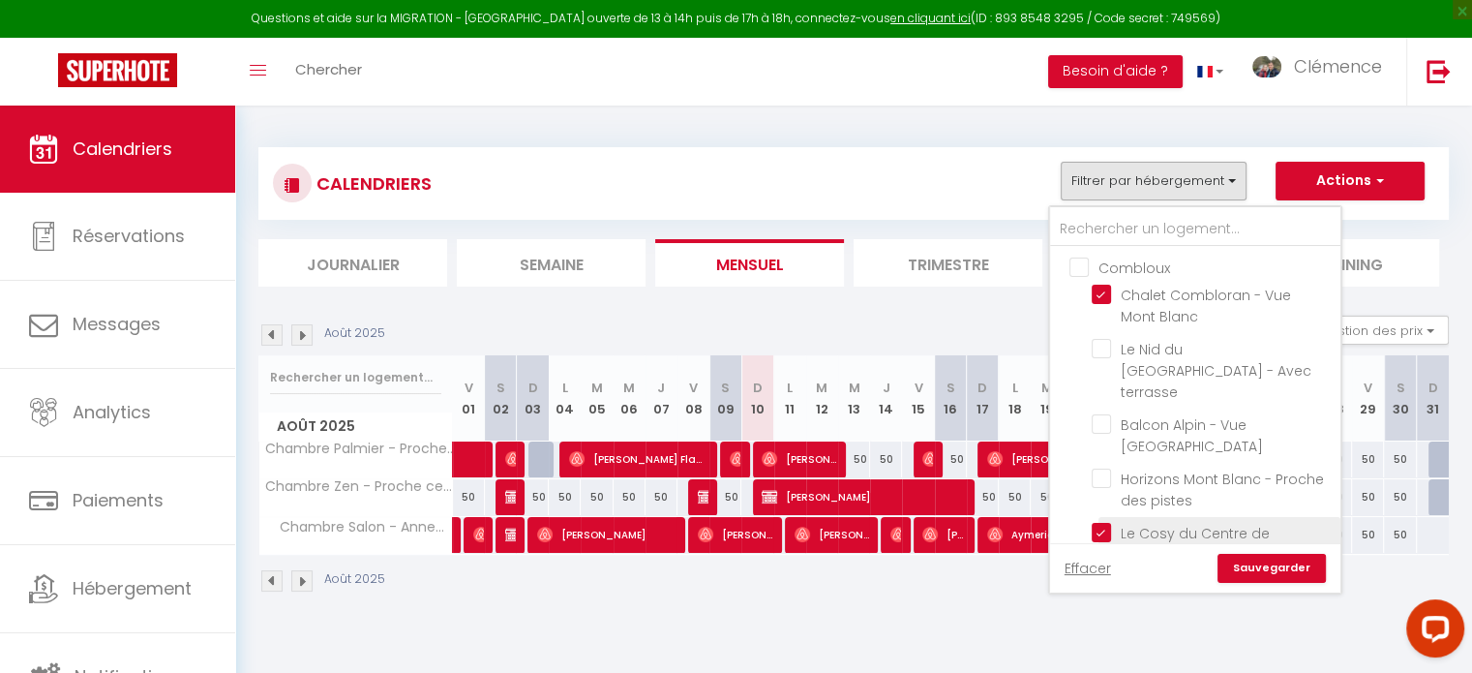
scroll to position [194, 0]
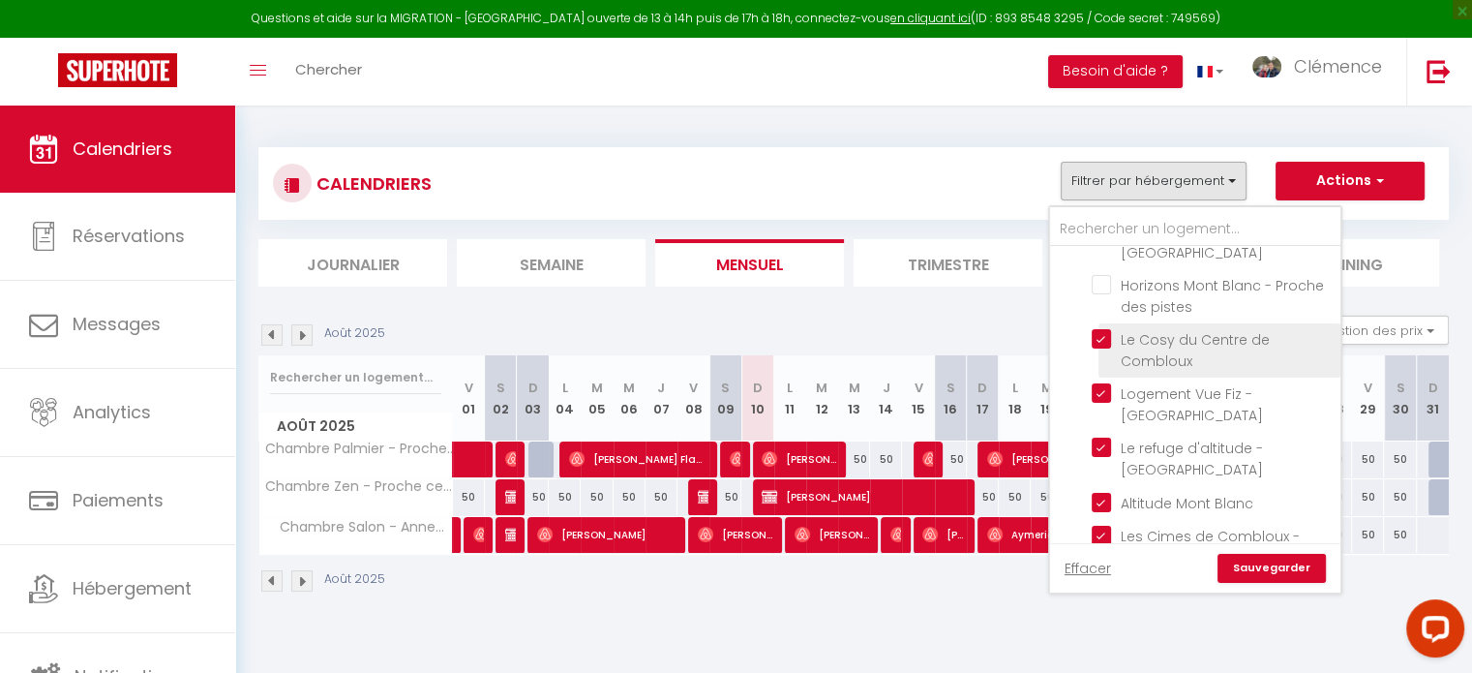
click at [1099, 329] on input "Le Cosy du Centre de Combloux" at bounding box center [1213, 338] width 242 height 19
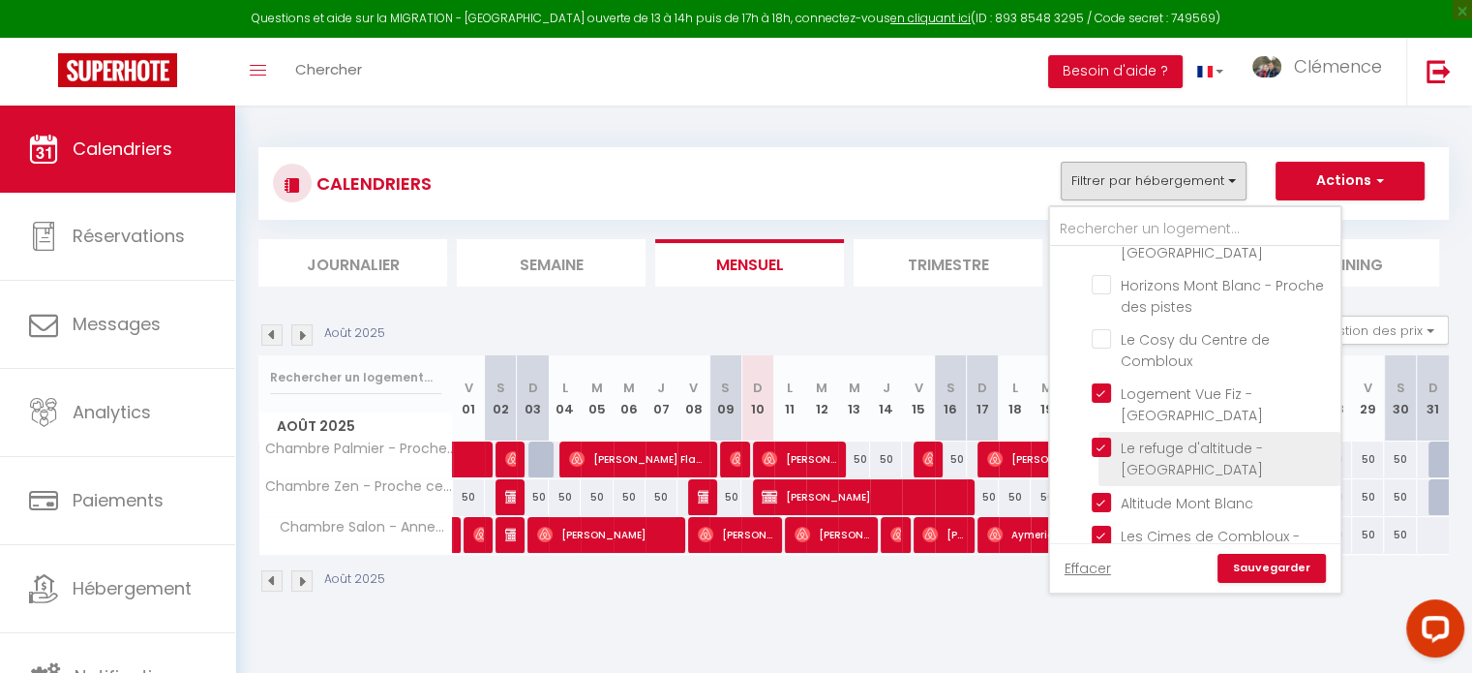
click at [1100, 383] on input "Logement Vue Fiz - [GEOGRAPHIC_DATA]" at bounding box center [1213, 392] width 242 height 19
click at [1093, 438] on input "Le refuge d'altitude - [GEOGRAPHIC_DATA]" at bounding box center [1213, 447] width 242 height 19
click at [1100, 438] on input "Le refuge d'altitude - [GEOGRAPHIC_DATA]" at bounding box center [1213, 447] width 242 height 19
click at [1096, 438] on input "Le refuge d'altitude - [GEOGRAPHIC_DATA]" at bounding box center [1213, 447] width 242 height 19
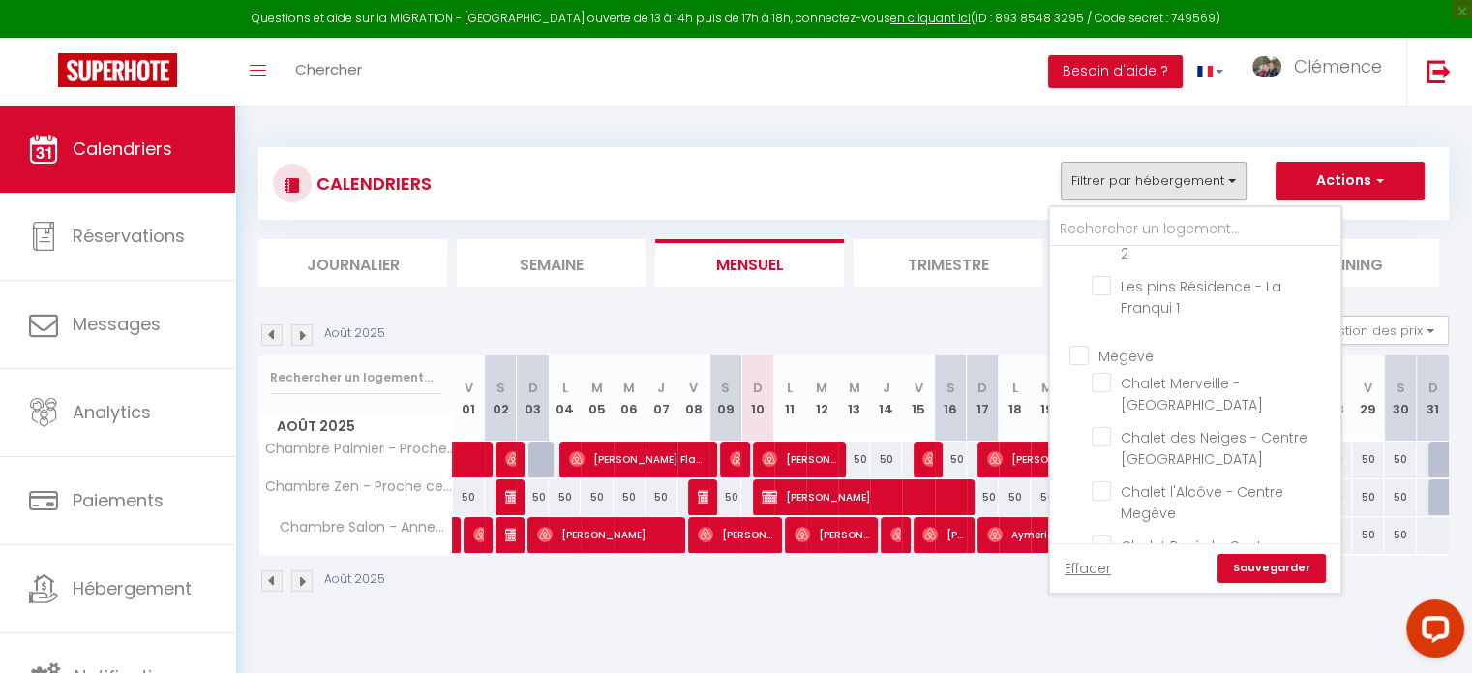
scroll to position [1162, 0]
click at [1085, 336] on input "Megève" at bounding box center [1215, 345] width 290 height 19
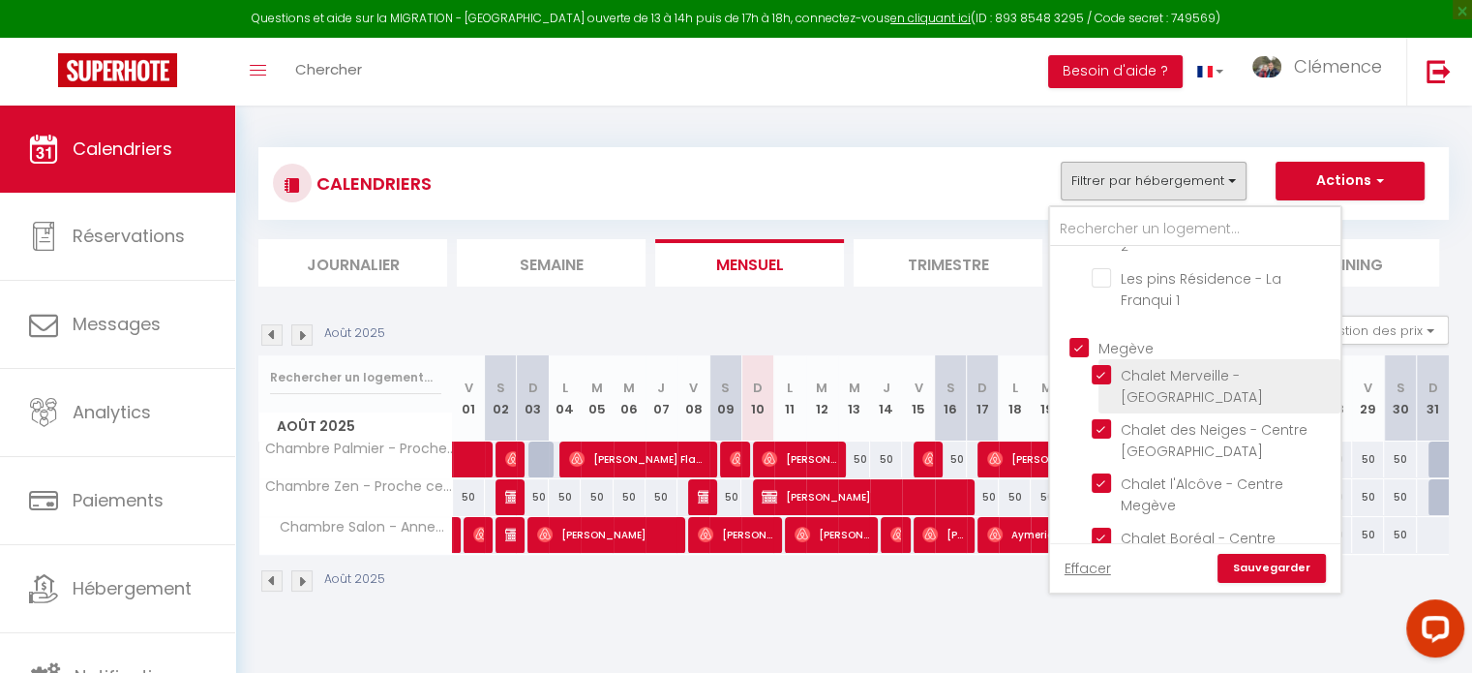
click at [1101, 365] on input "Chalet Merveille - [GEOGRAPHIC_DATA]" at bounding box center [1213, 374] width 242 height 19
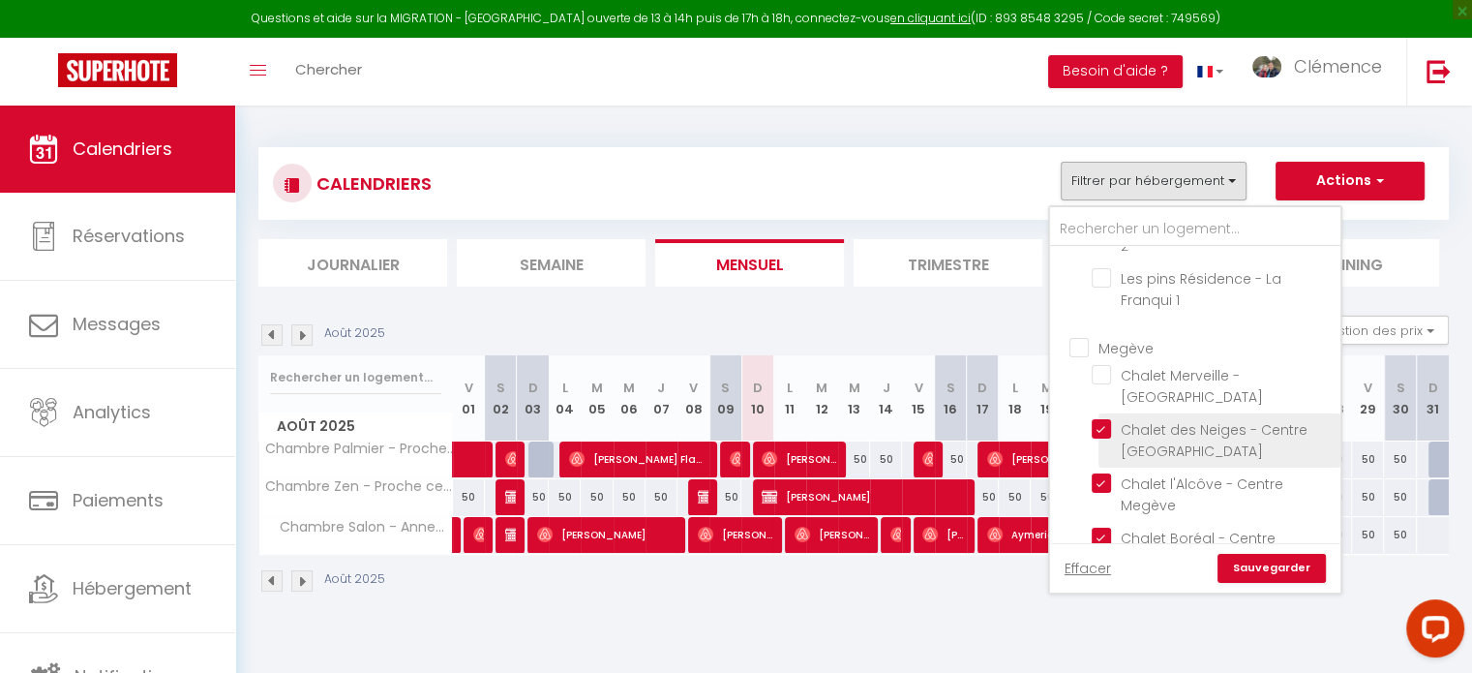
click at [1102, 419] on input "Chalet des Neiges - Centre [GEOGRAPHIC_DATA]" at bounding box center [1213, 428] width 242 height 19
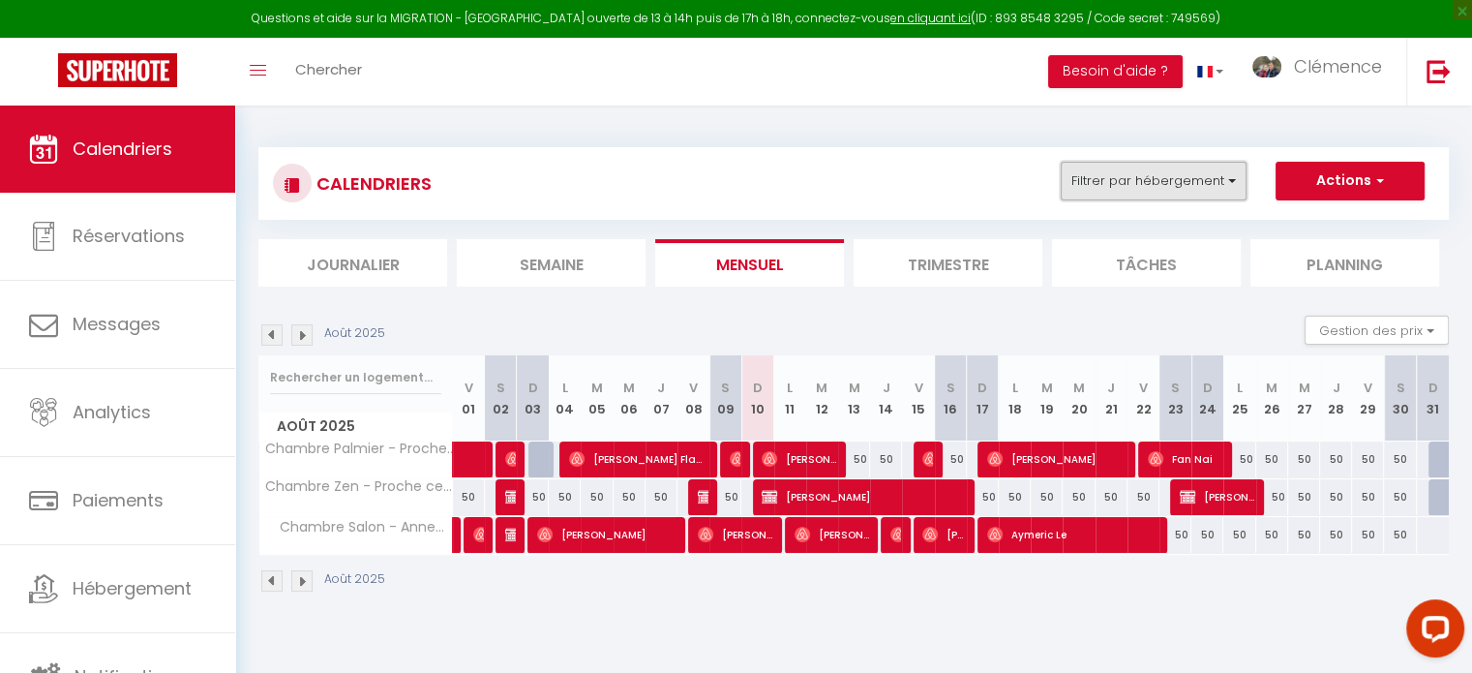
click at [1133, 190] on button "Filtrer par hébergement" at bounding box center [1154, 181] width 186 height 39
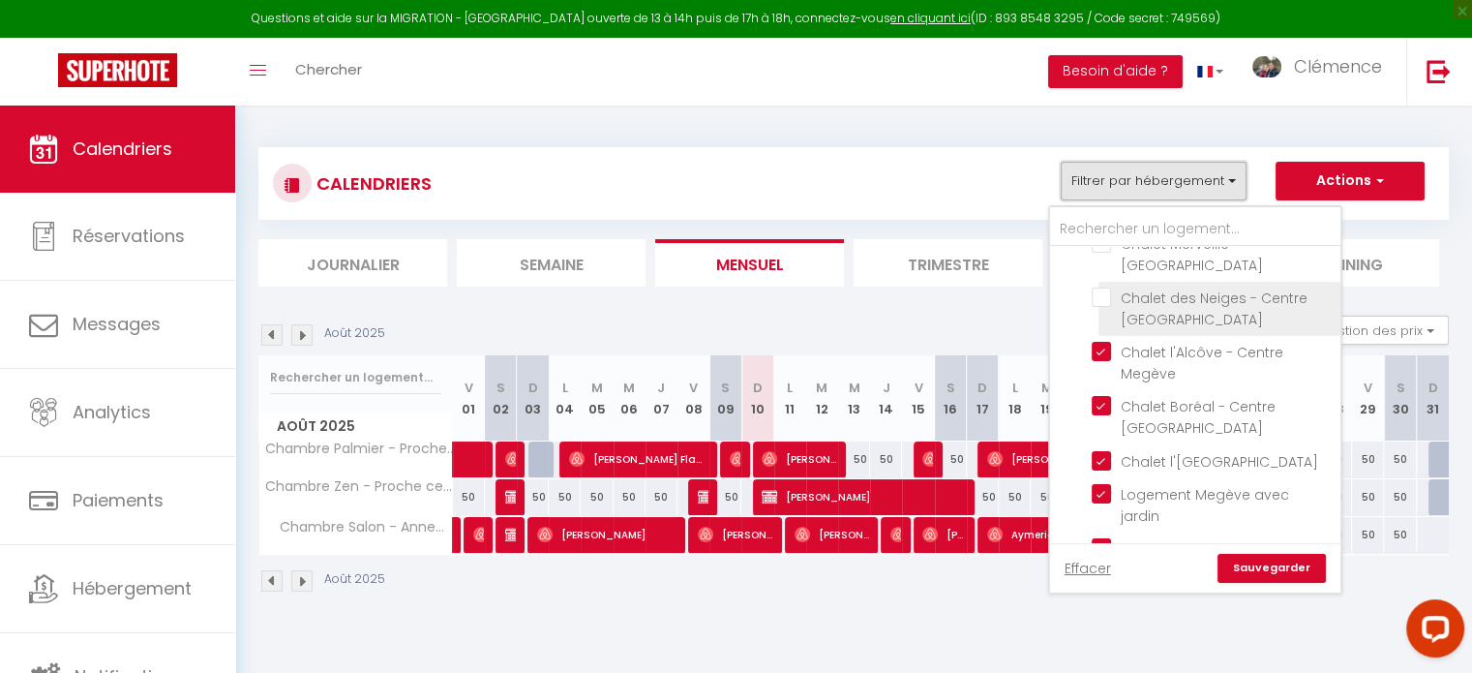
scroll to position [1300, 0]
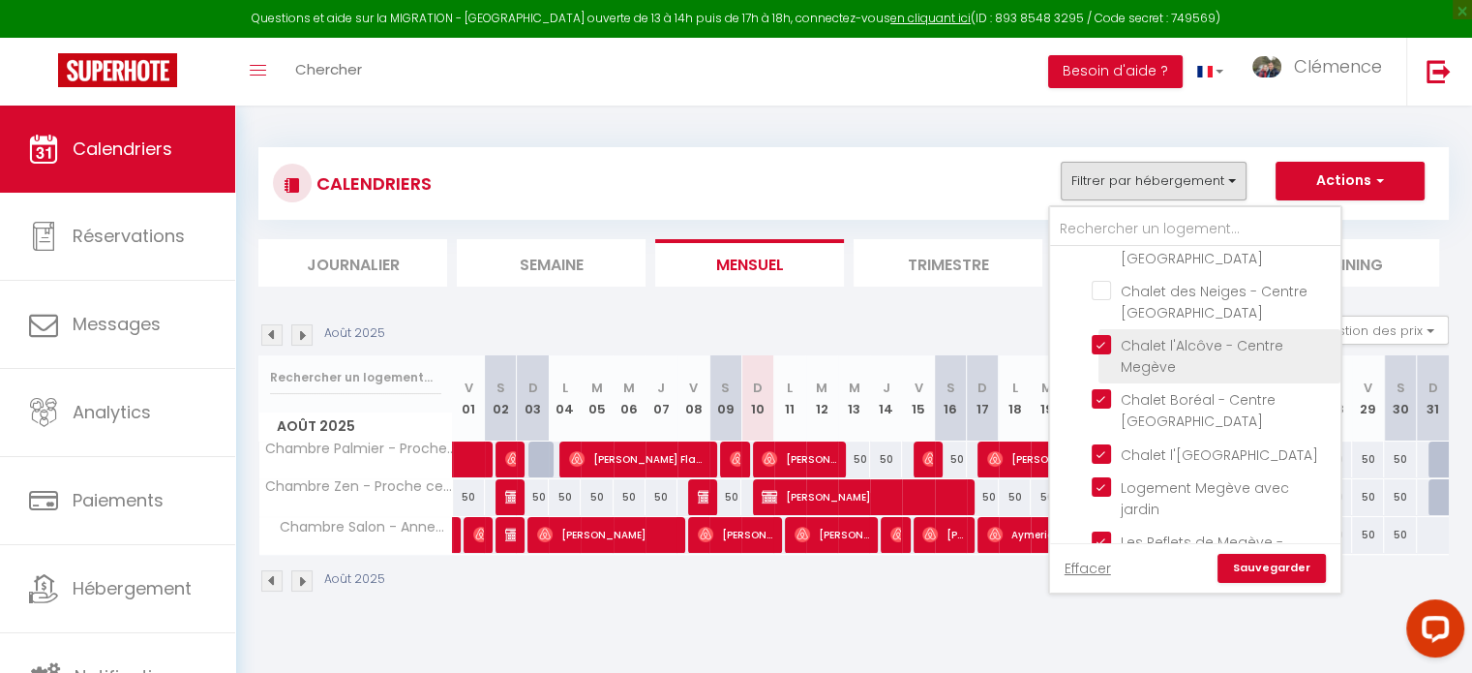
click at [1108, 335] on input "Chalet l'Alcôve - Centre Megève" at bounding box center [1213, 344] width 242 height 19
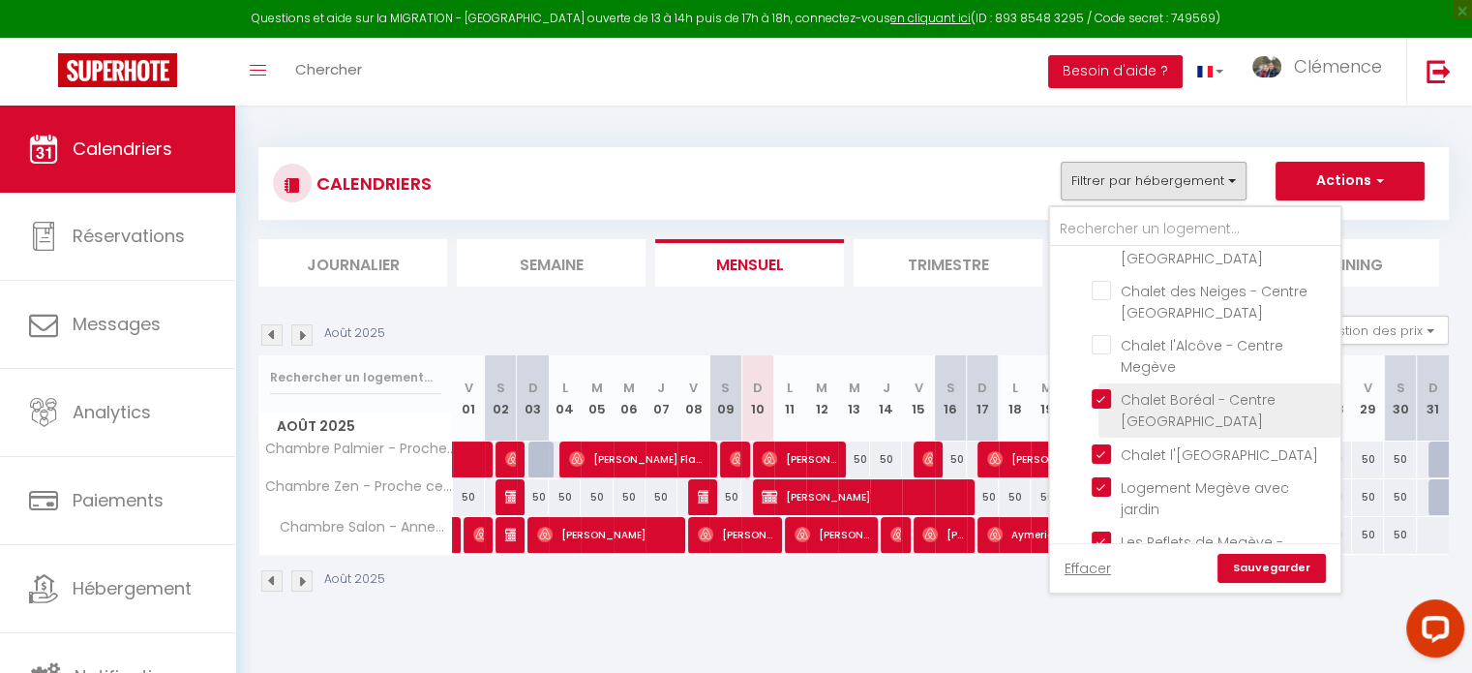
click at [1103, 389] on input "Chalet Boréal - Centre [GEOGRAPHIC_DATA]" at bounding box center [1213, 398] width 242 height 19
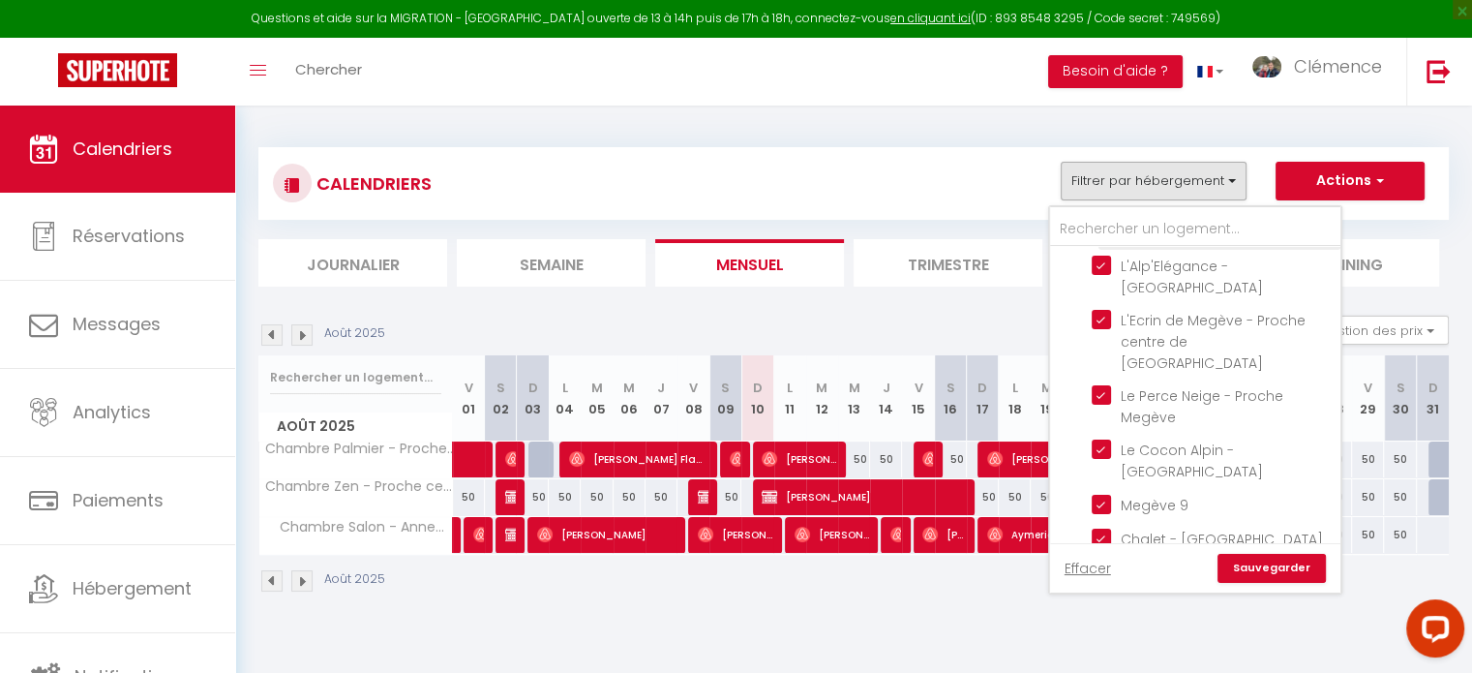
scroll to position [1784, 0]
click at [1104, 491] on input "Megève 9" at bounding box center [1213, 500] width 242 height 19
click at [1104, 525] on input "Chalet - [GEOGRAPHIC_DATA]" at bounding box center [1213, 534] width 242 height 19
click at [1309, 573] on link "Sauvegarder" at bounding box center [1272, 568] width 108 height 29
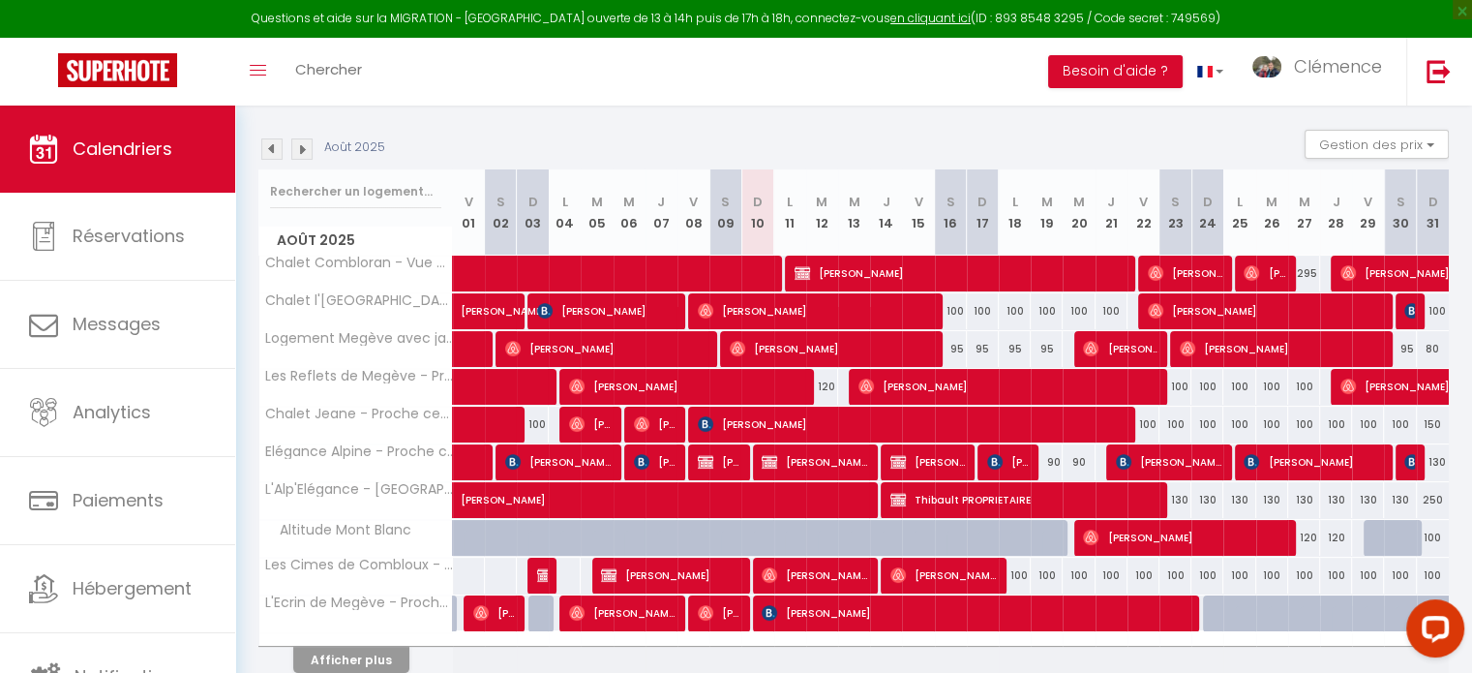
scroll to position [194, 0]
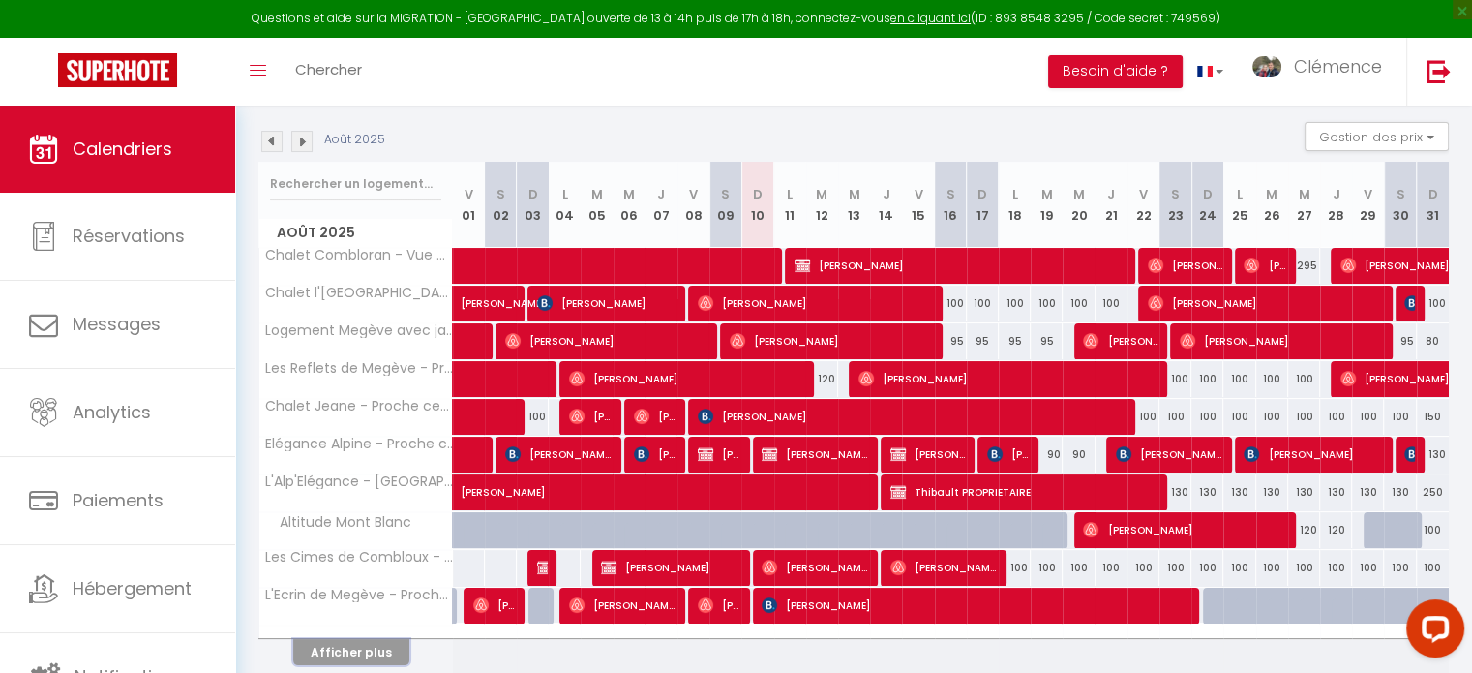
click at [345, 651] on button "Afficher plus" at bounding box center [351, 652] width 116 height 26
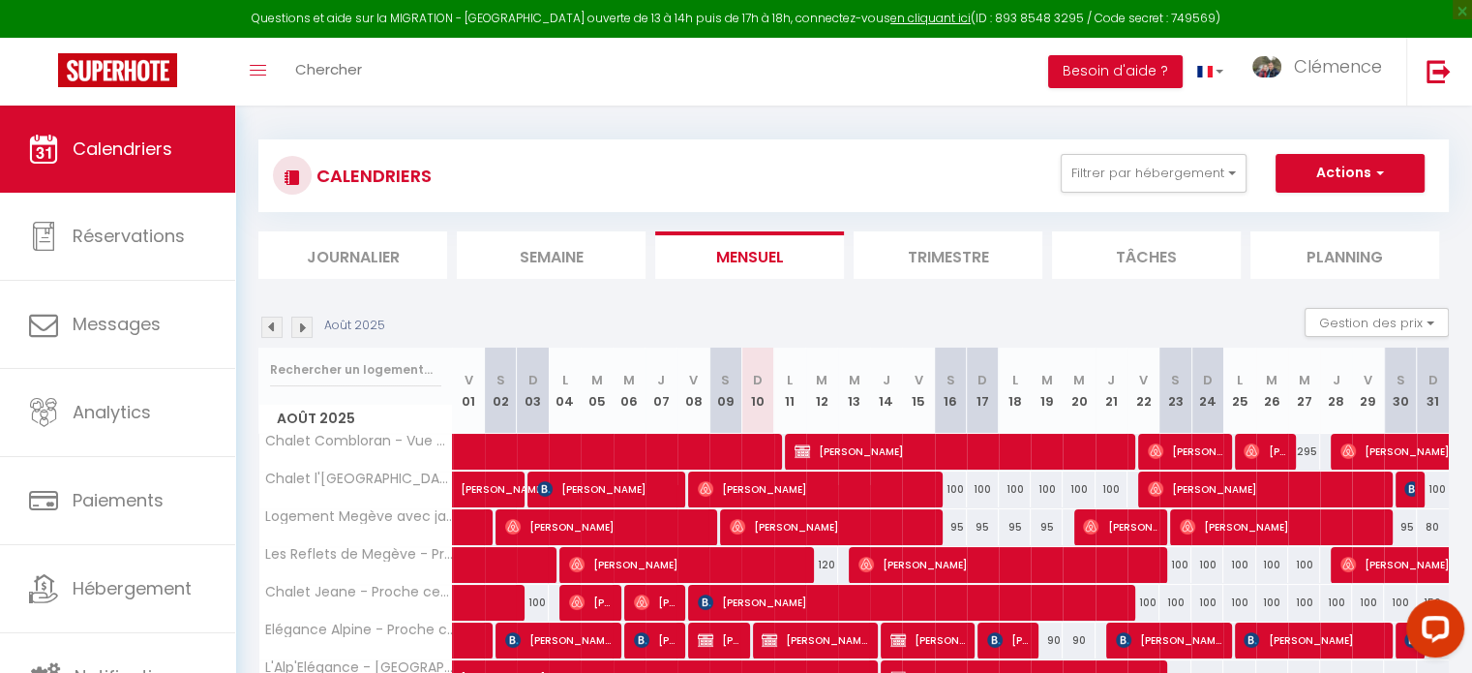
scroll to position [0, 0]
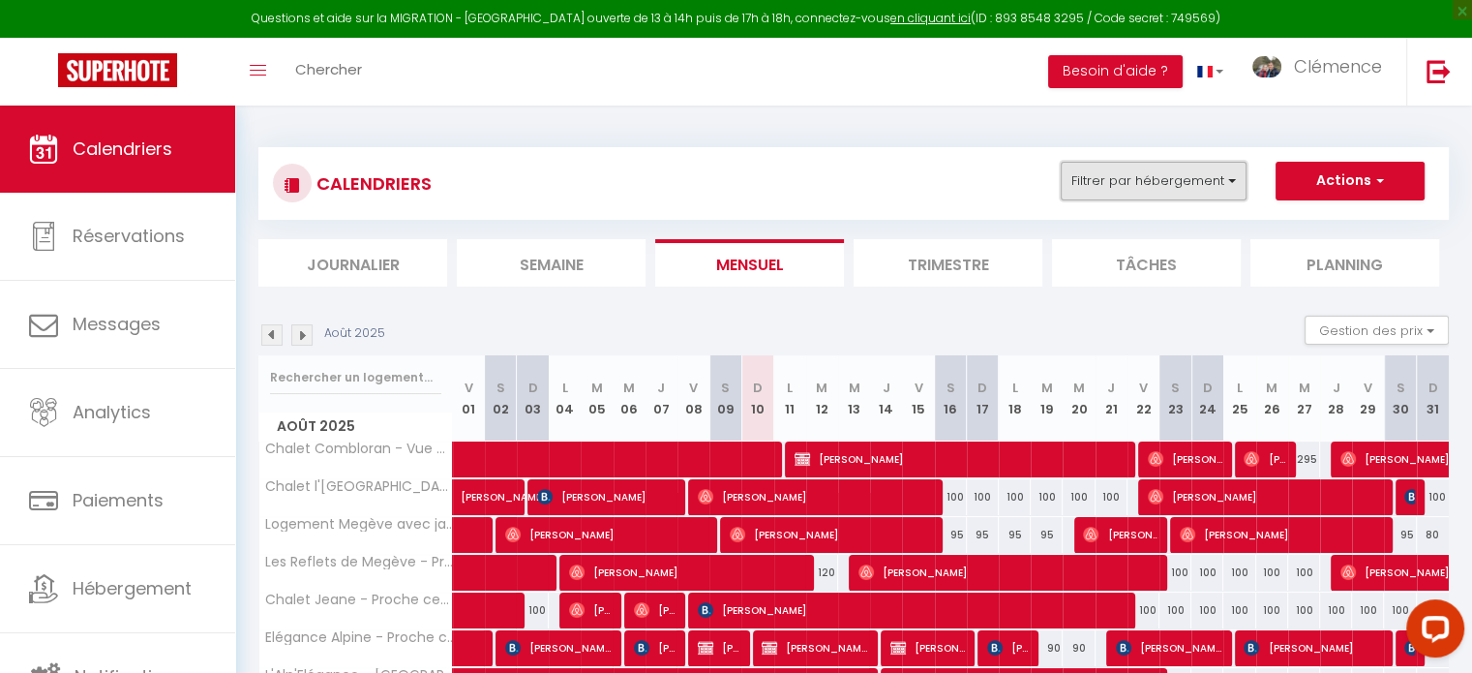
click at [1237, 172] on button "Filtrer par hébergement" at bounding box center [1154, 181] width 186 height 39
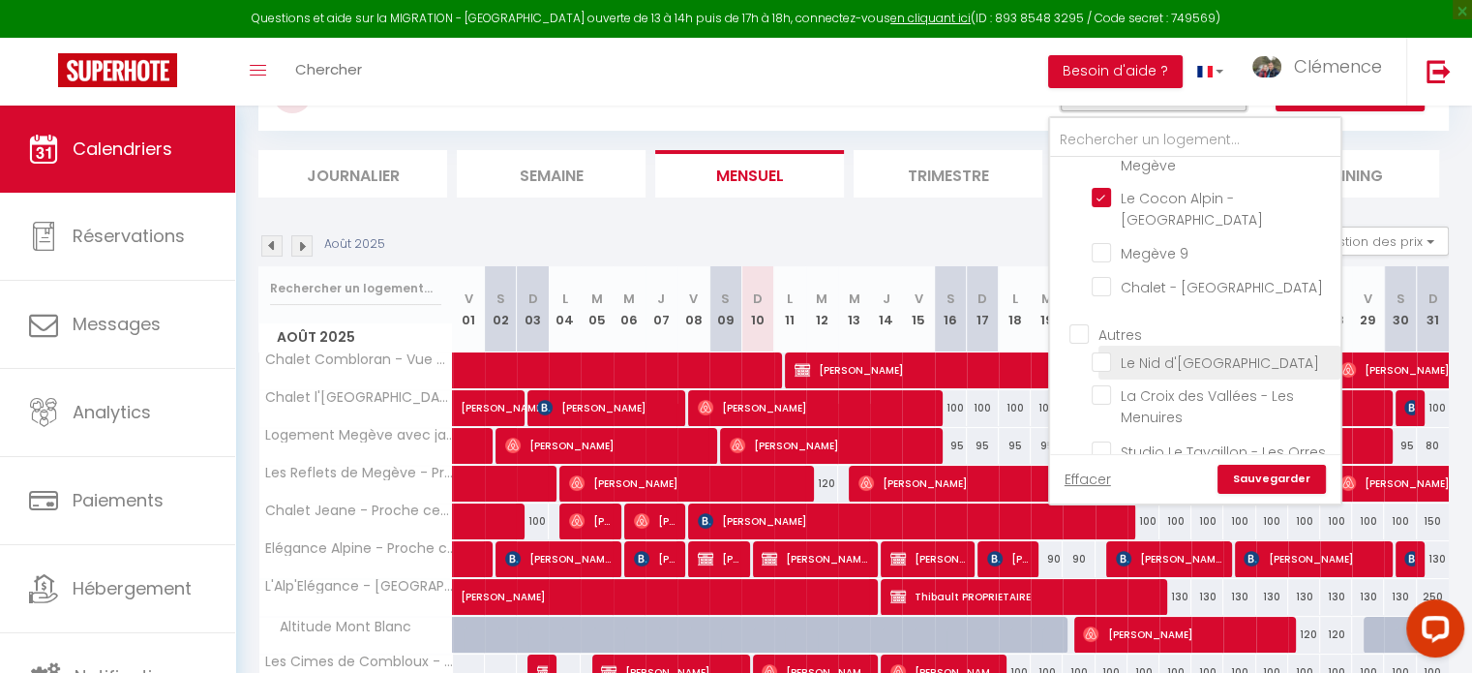
scroll to position [97, 0]
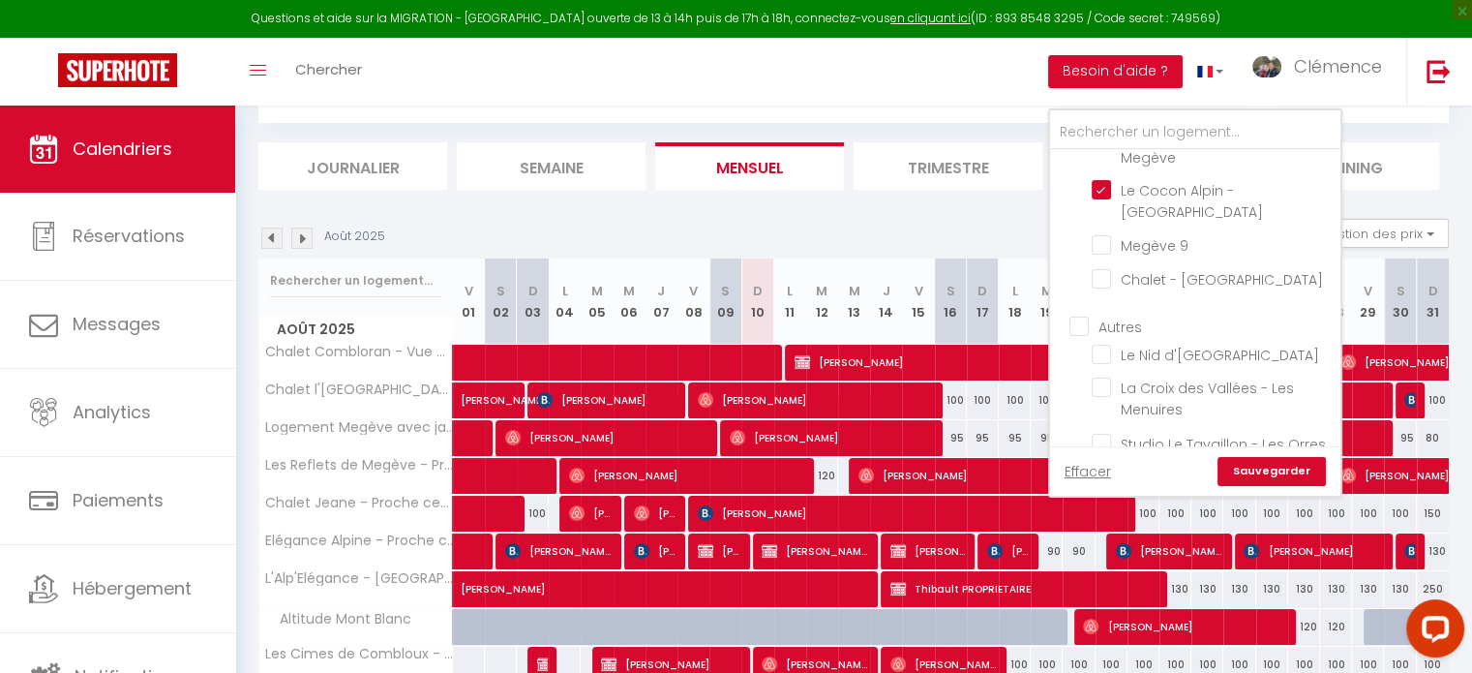
click at [1107, 344] on input "Le Nid d'[GEOGRAPHIC_DATA]" at bounding box center [1213, 353] width 242 height 19
click at [1266, 472] on link "Sauvegarder" at bounding box center [1272, 471] width 108 height 29
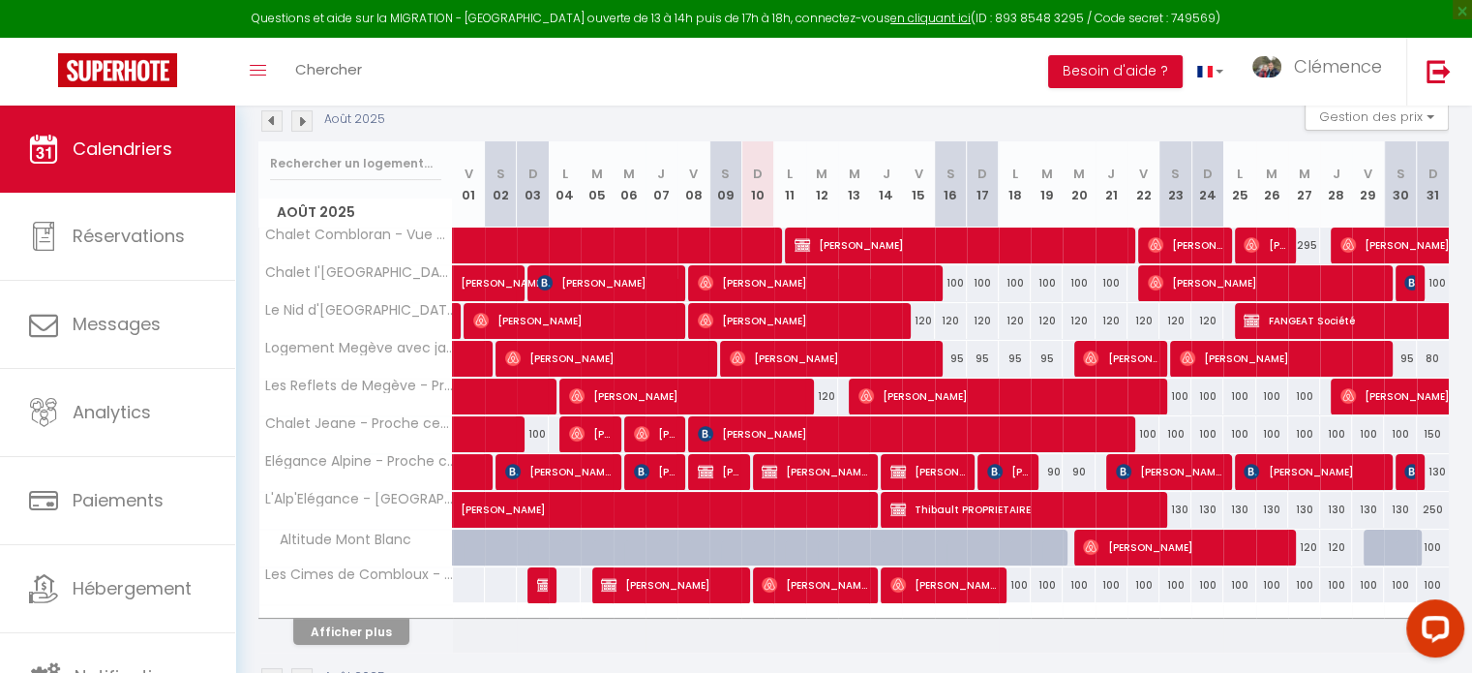
scroll to position [269, 0]
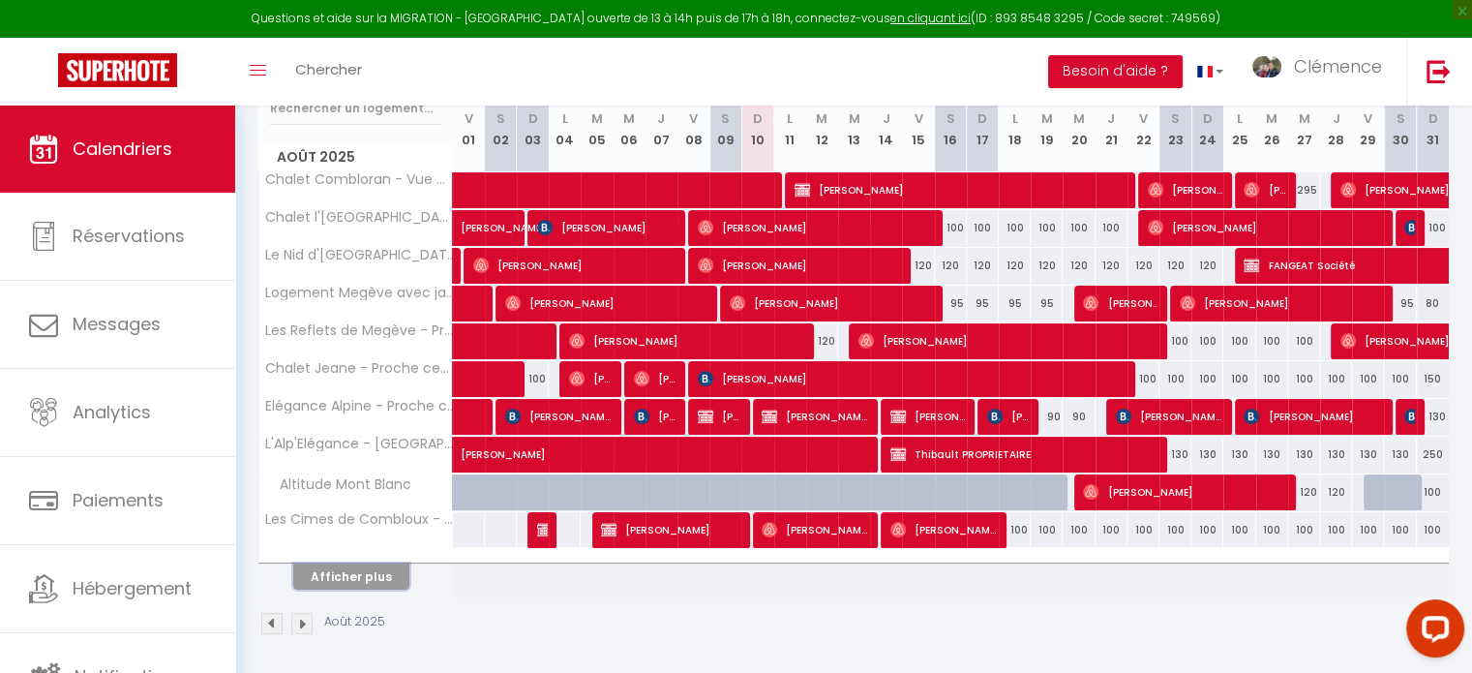
click at [387, 568] on button "Afficher plus" at bounding box center [351, 576] width 116 height 26
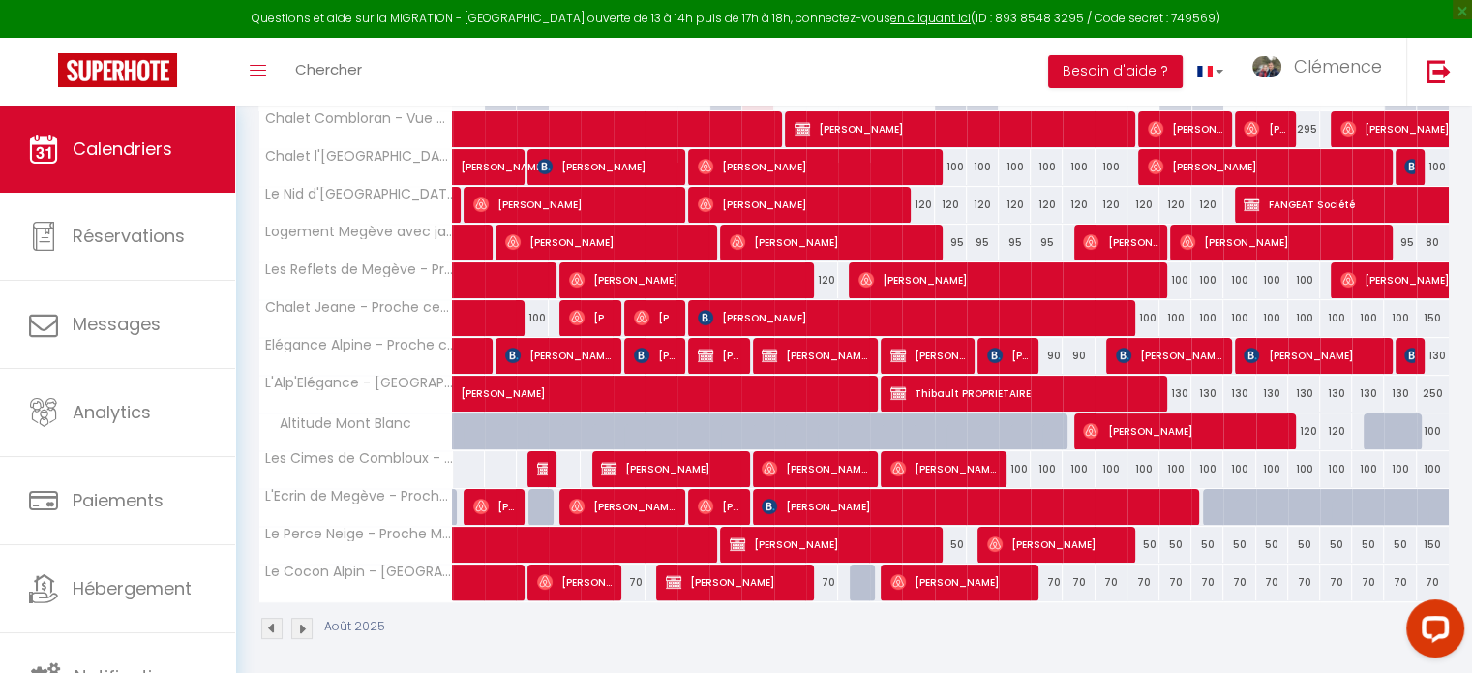
scroll to position [335, 0]
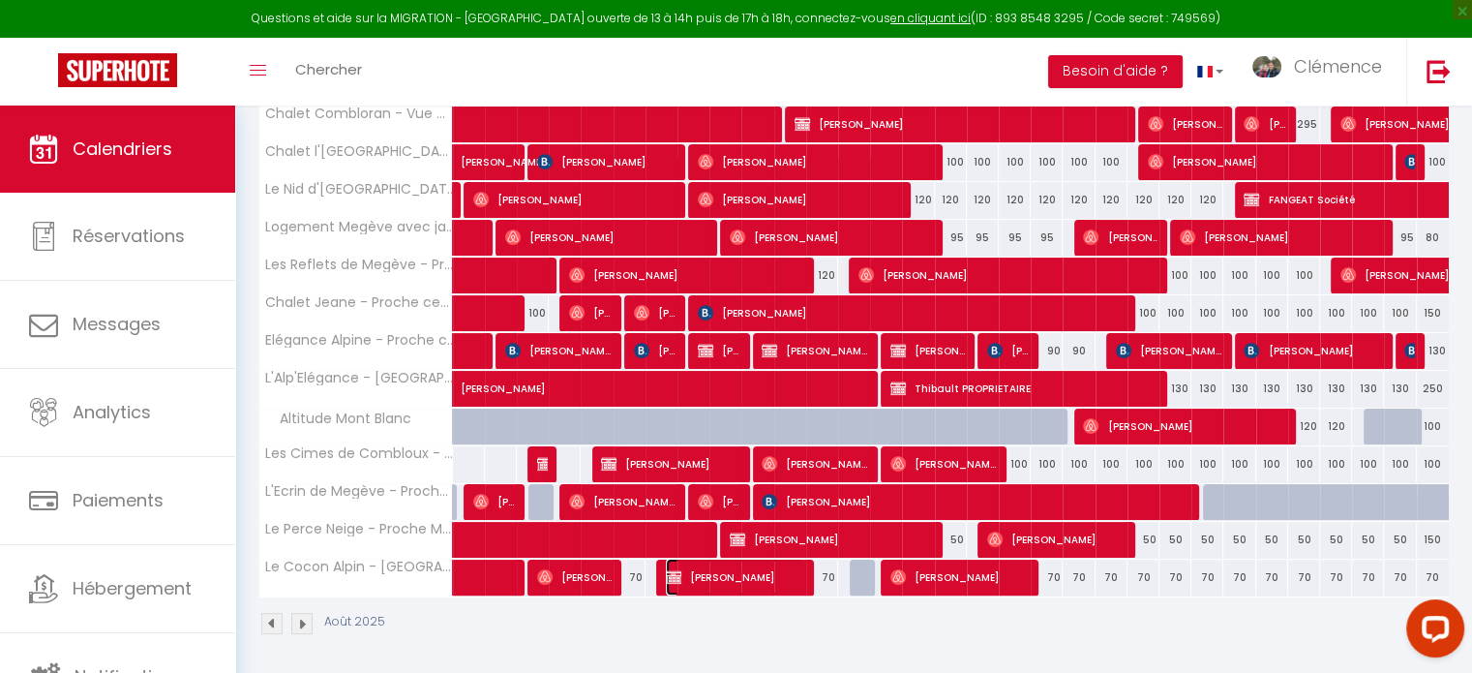
click at [786, 575] on span "[PERSON_NAME]" at bounding box center [735, 577] width 138 height 37
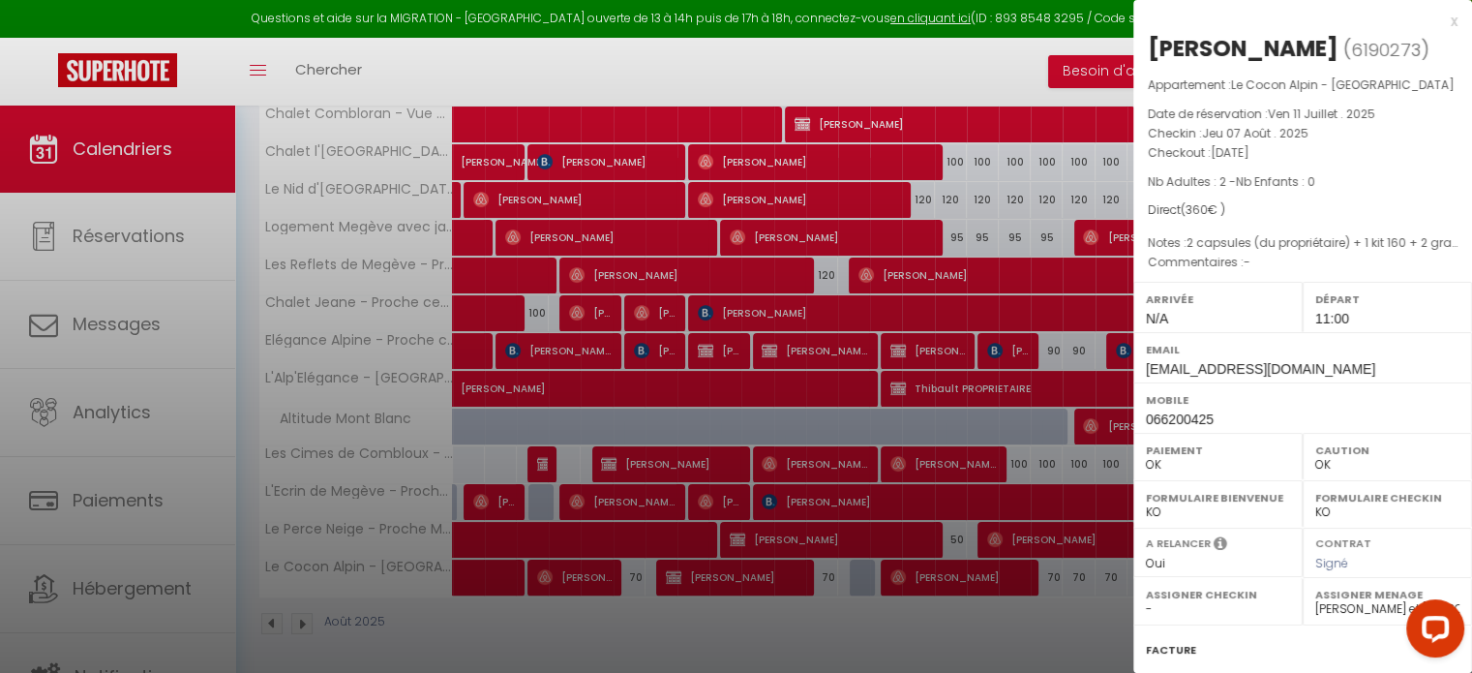
click at [807, 619] on div at bounding box center [736, 336] width 1472 height 673
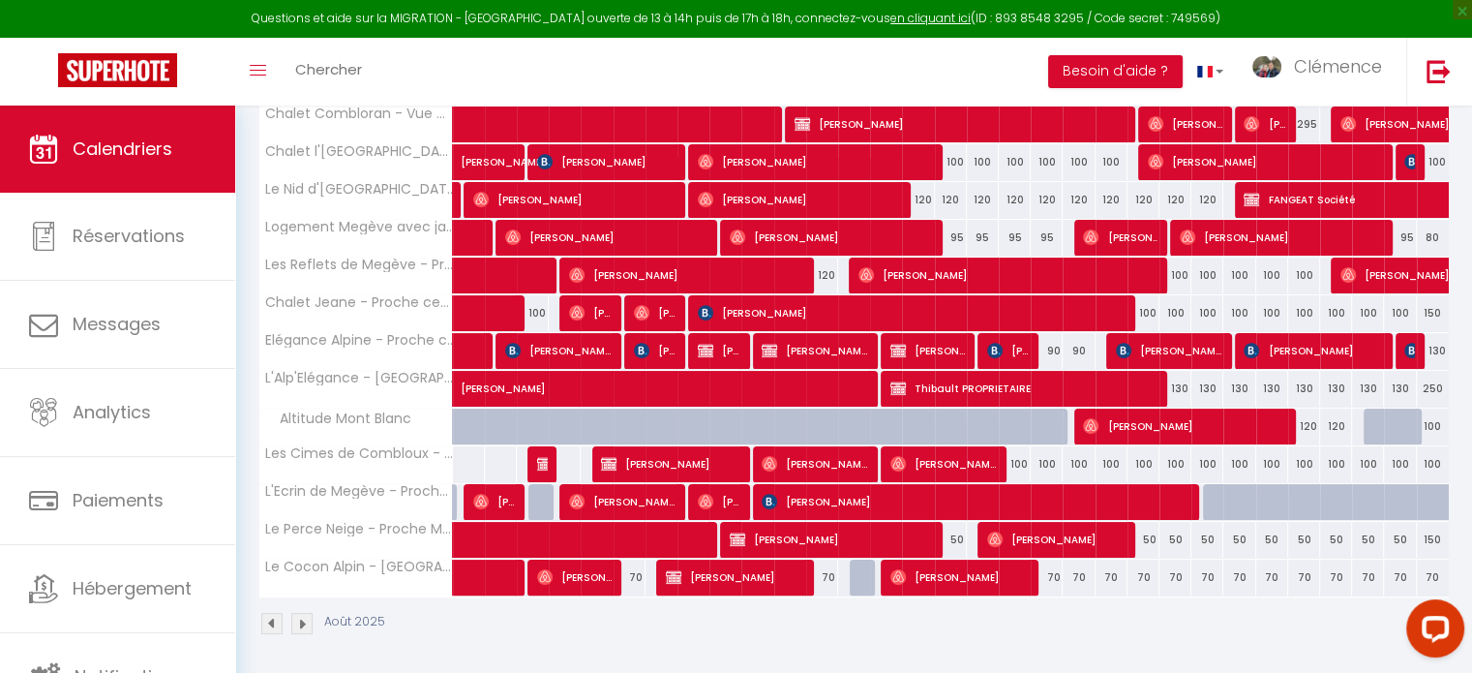
click at [854, 581] on div at bounding box center [866, 577] width 32 height 37
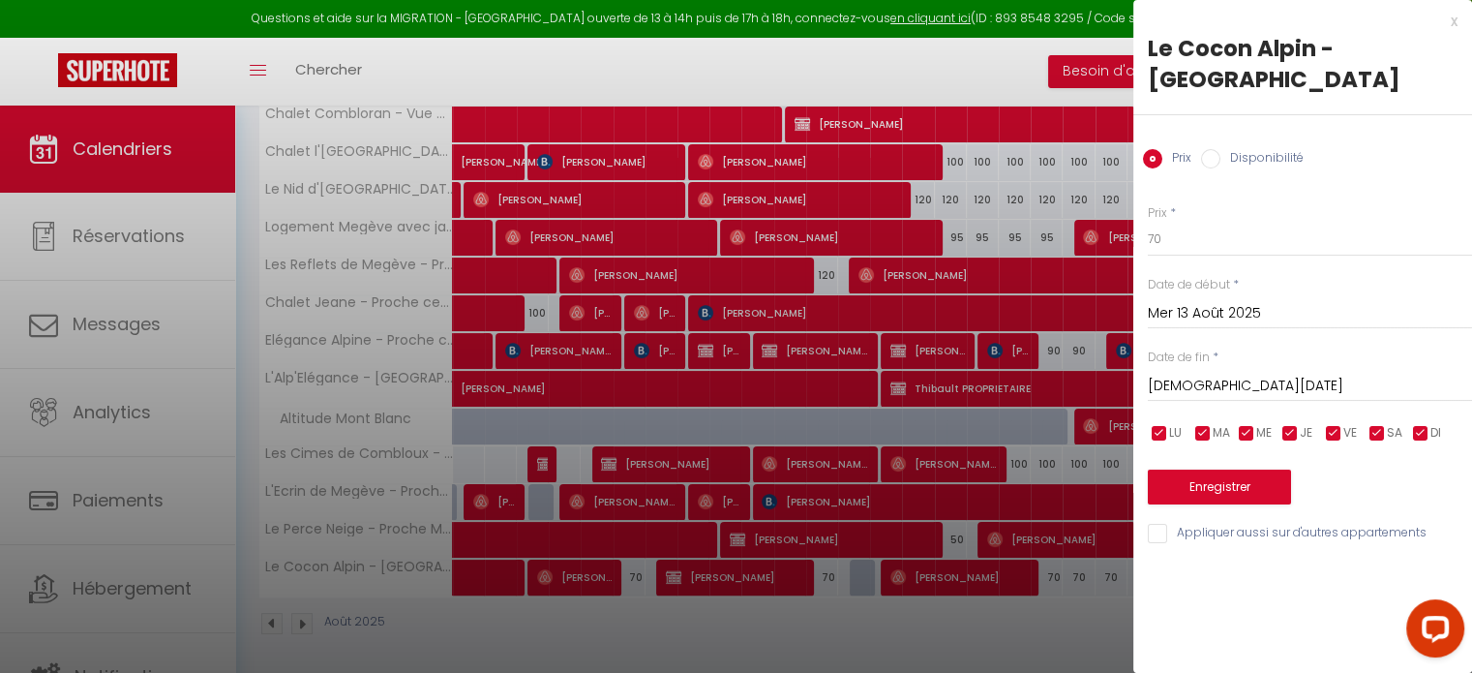
click at [1227, 154] on label "Disponibilité" at bounding box center [1262, 159] width 83 height 21
click at [1221, 154] on input "Disponibilité" at bounding box center [1210, 158] width 19 height 19
click at [1253, 487] on button "Enregistrer" at bounding box center [1219, 488] width 143 height 35
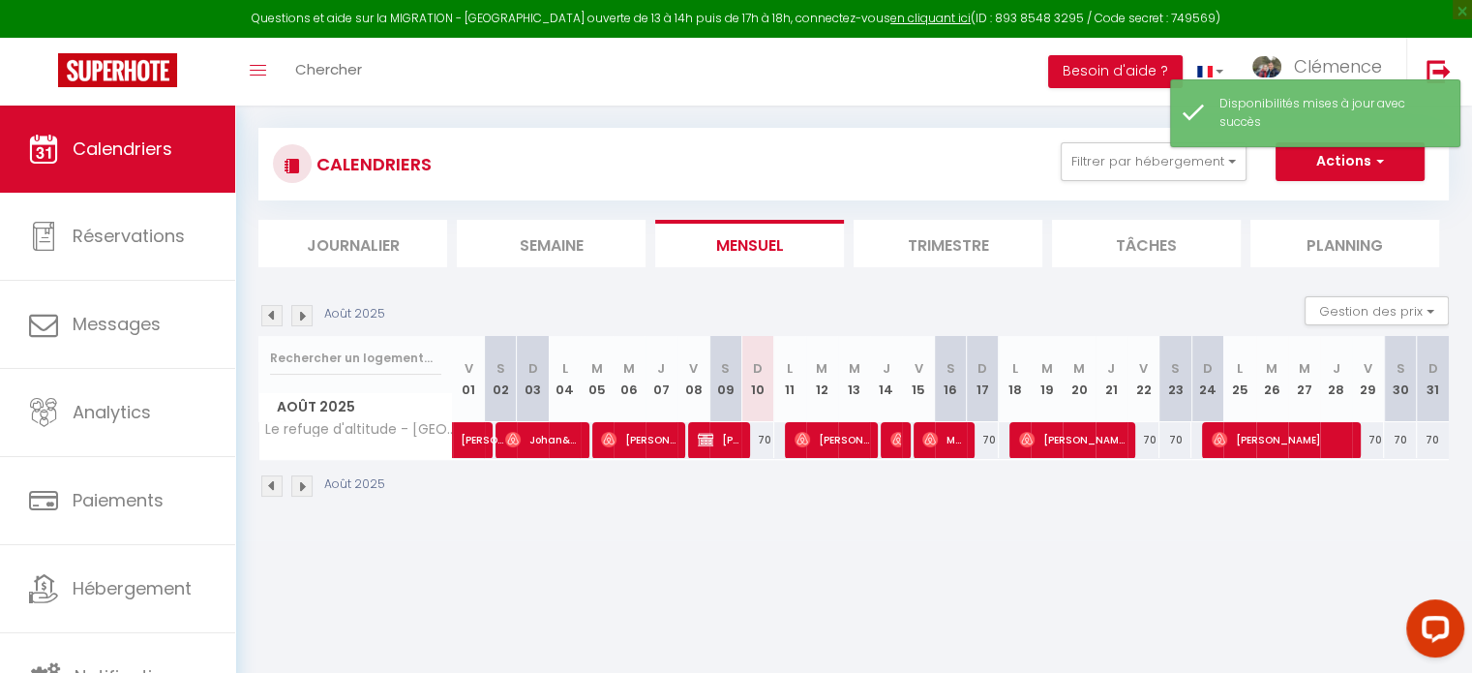
scroll to position [0, 0]
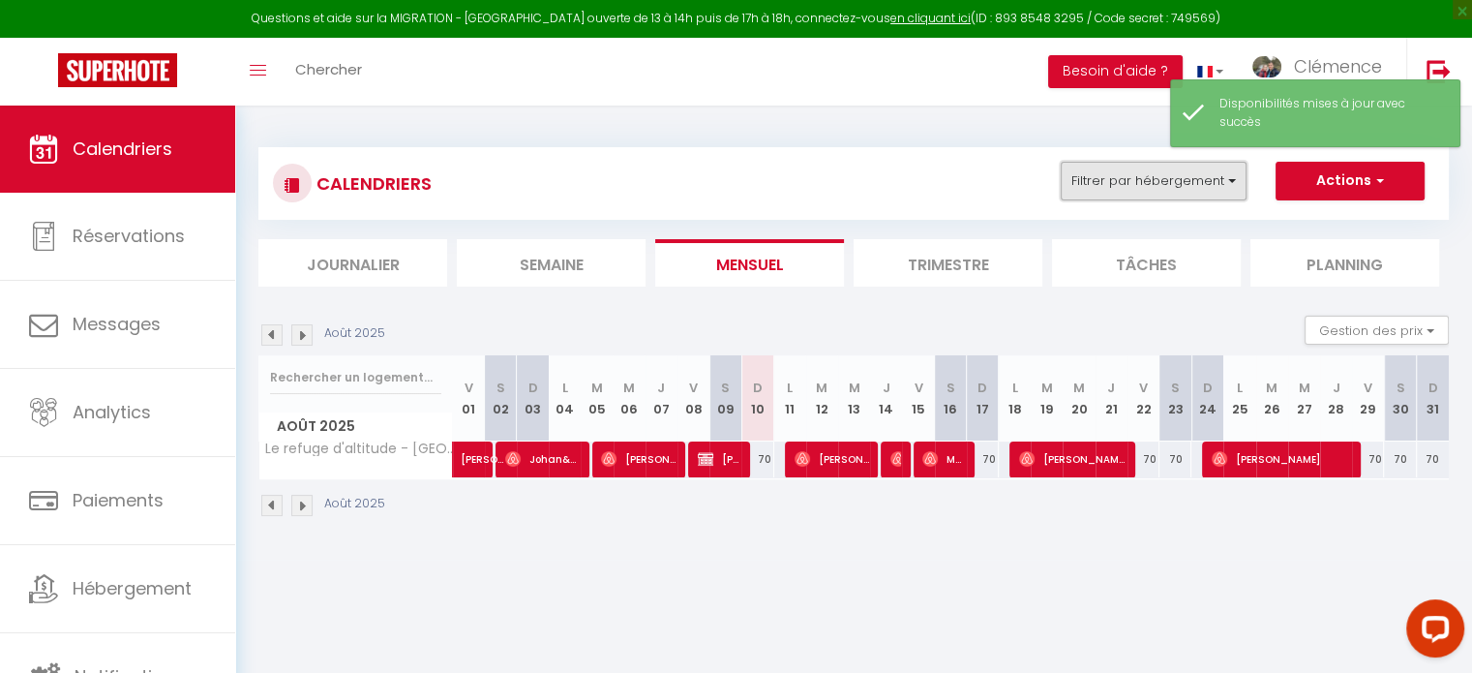
click at [1098, 197] on button "Filtrer par hébergement" at bounding box center [1154, 181] width 186 height 39
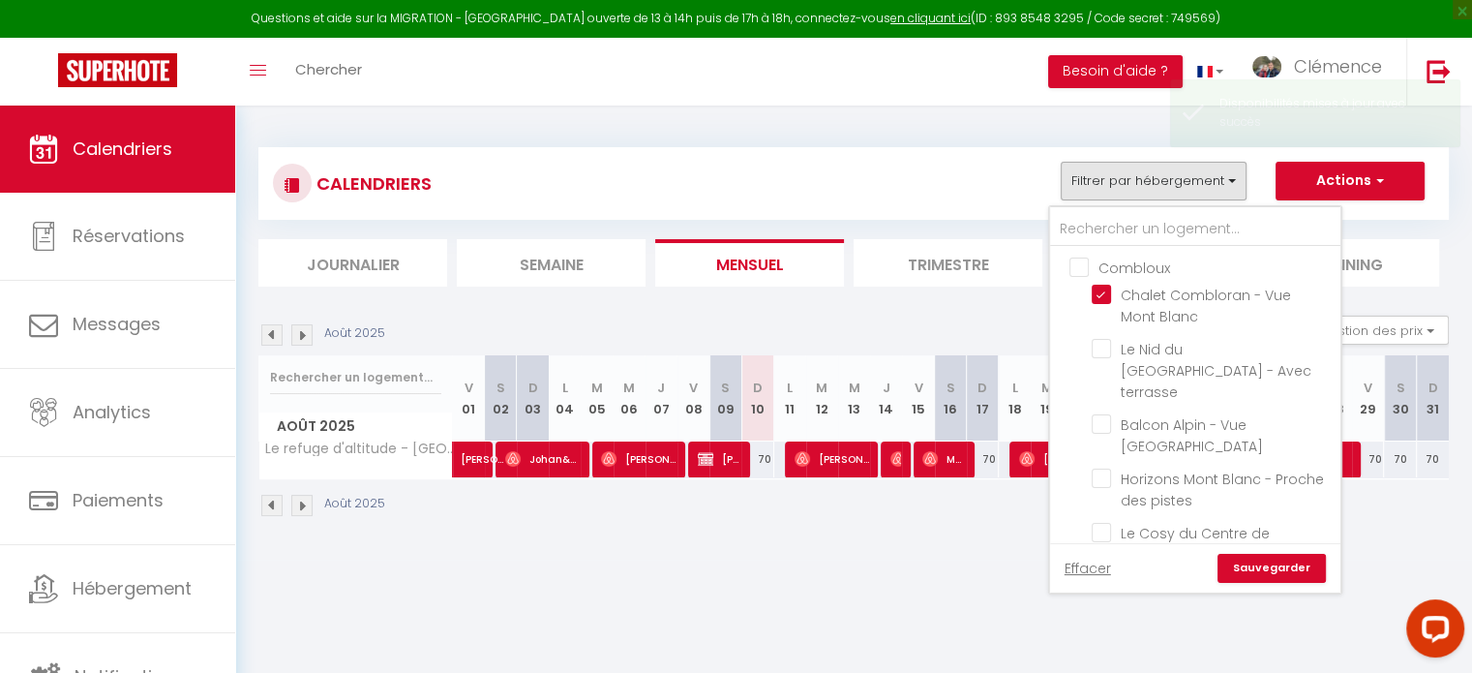
click at [1084, 262] on input "Combloux" at bounding box center [1215, 266] width 290 height 19
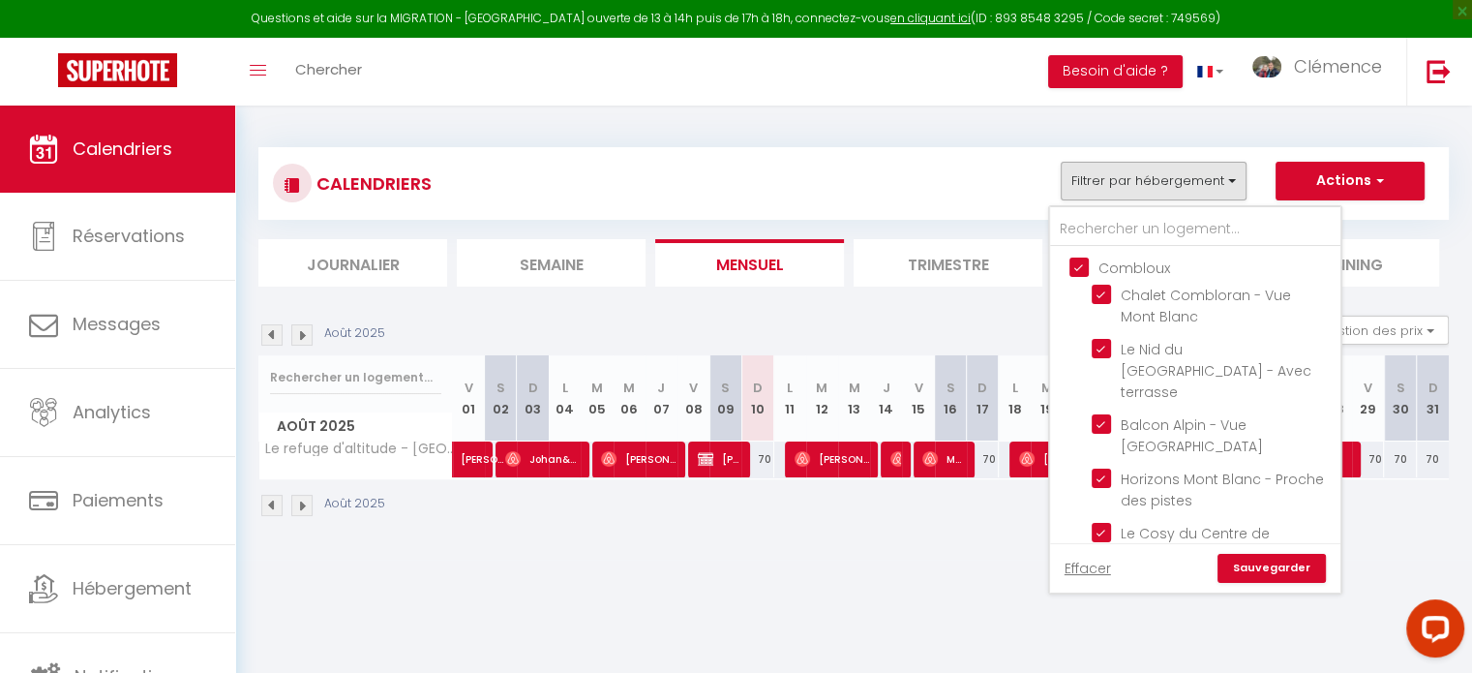
click at [1072, 257] on input "Combloux" at bounding box center [1215, 266] width 290 height 19
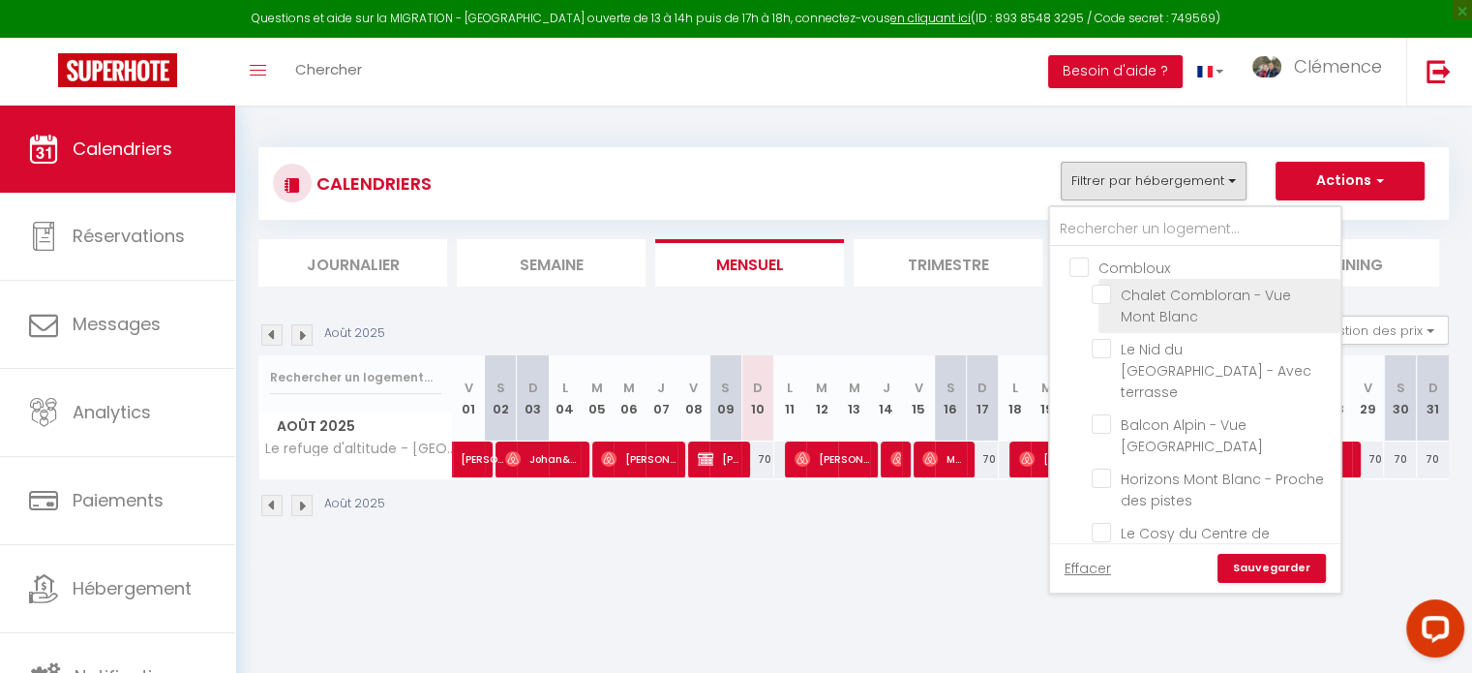
click at [1104, 289] on input "Chalet Combloran - Vue Mont Blanc" at bounding box center [1213, 294] width 242 height 19
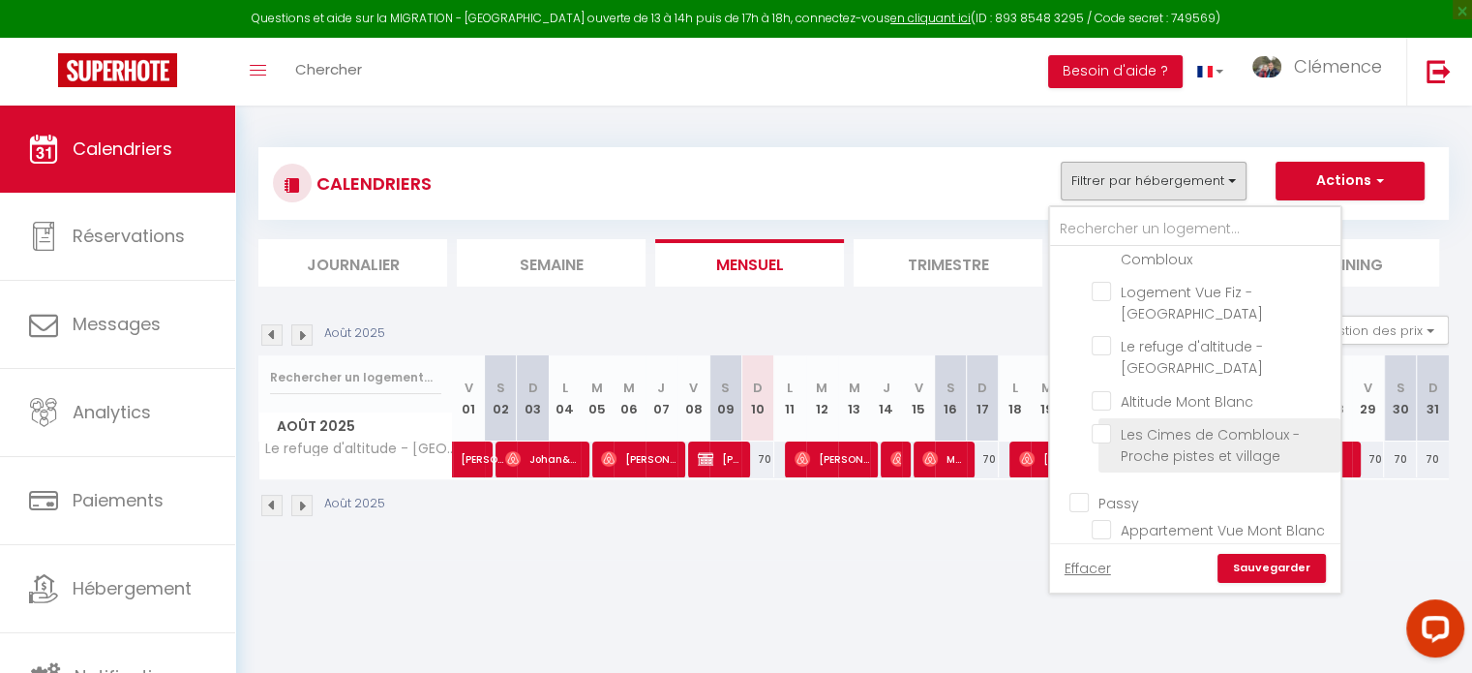
scroll to position [290, 0]
drag, startPoint x: 1105, startPoint y: 386, endPoint x: 1103, endPoint y: 418, distance: 32.0
click at [1106, 395] on input "Altitude Mont Blanc" at bounding box center [1213, 404] width 242 height 19
click at [1103, 429] on input "Les Cimes de Combloux - Proche pistes et village" at bounding box center [1213, 438] width 242 height 19
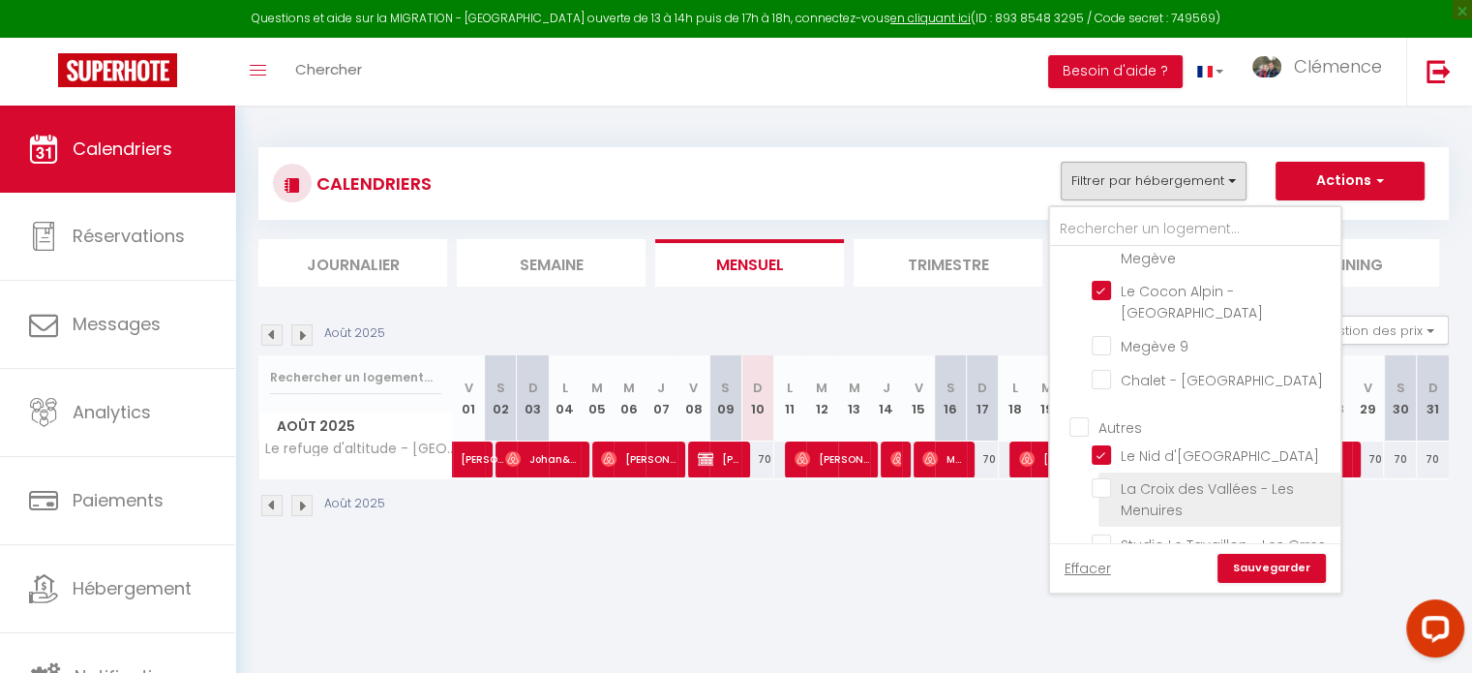
scroll to position [1944, 0]
click at [1251, 559] on link "Sauvegarder" at bounding box center [1272, 568] width 108 height 29
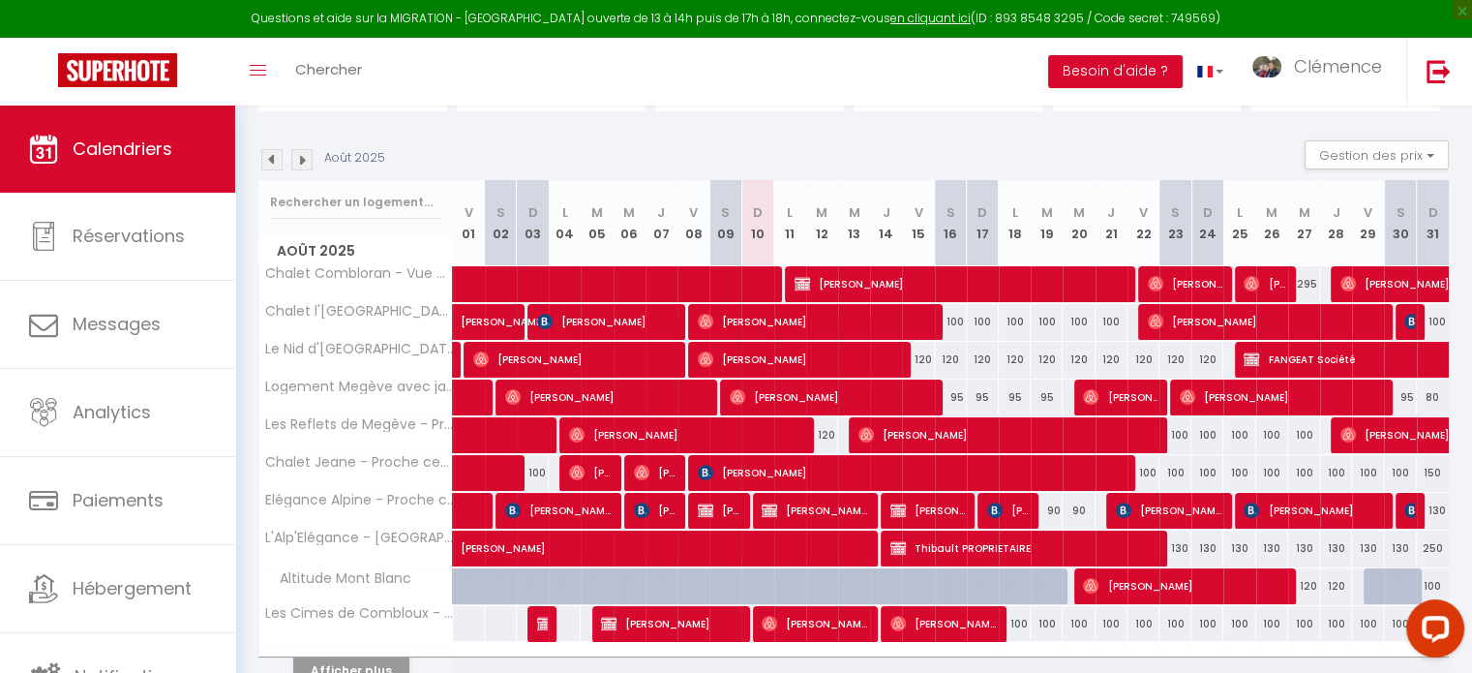
scroll to position [194, 0]
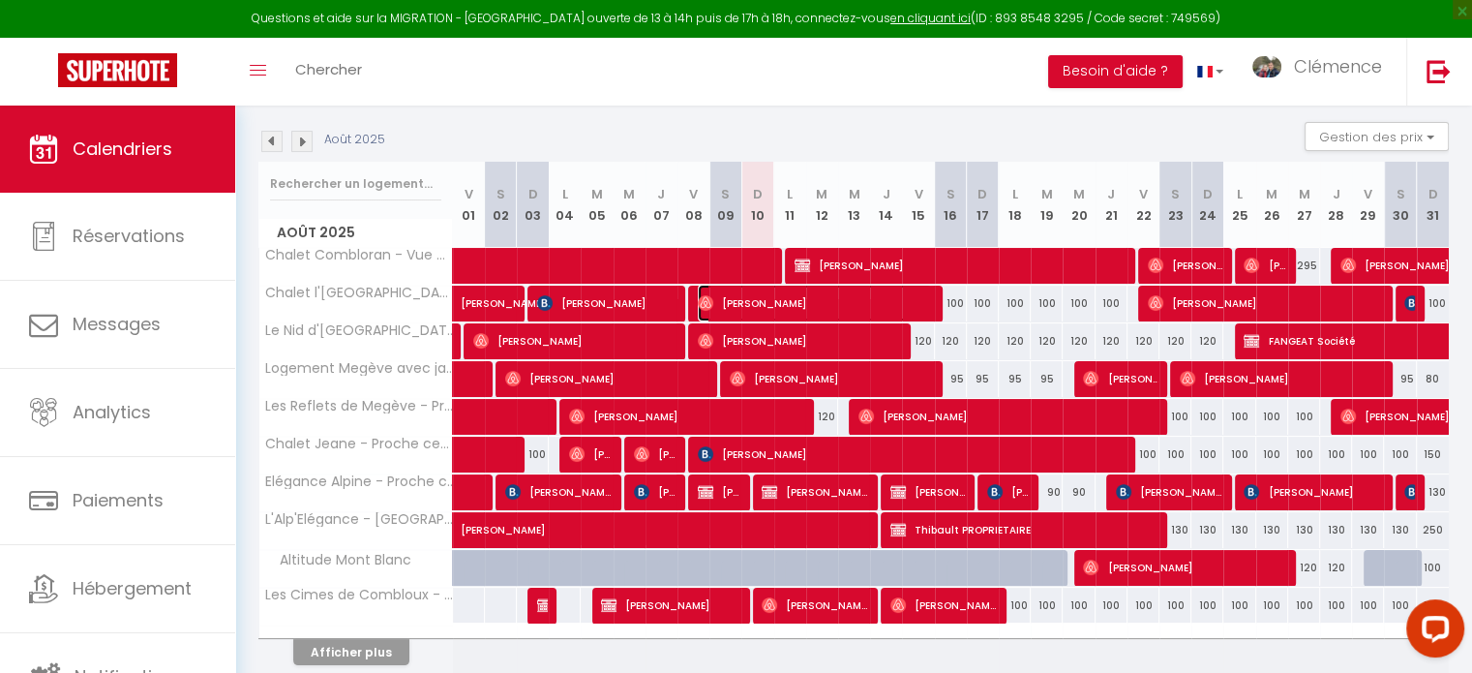
click at [848, 298] on span "[PERSON_NAME]" at bounding box center [815, 303] width 234 height 37
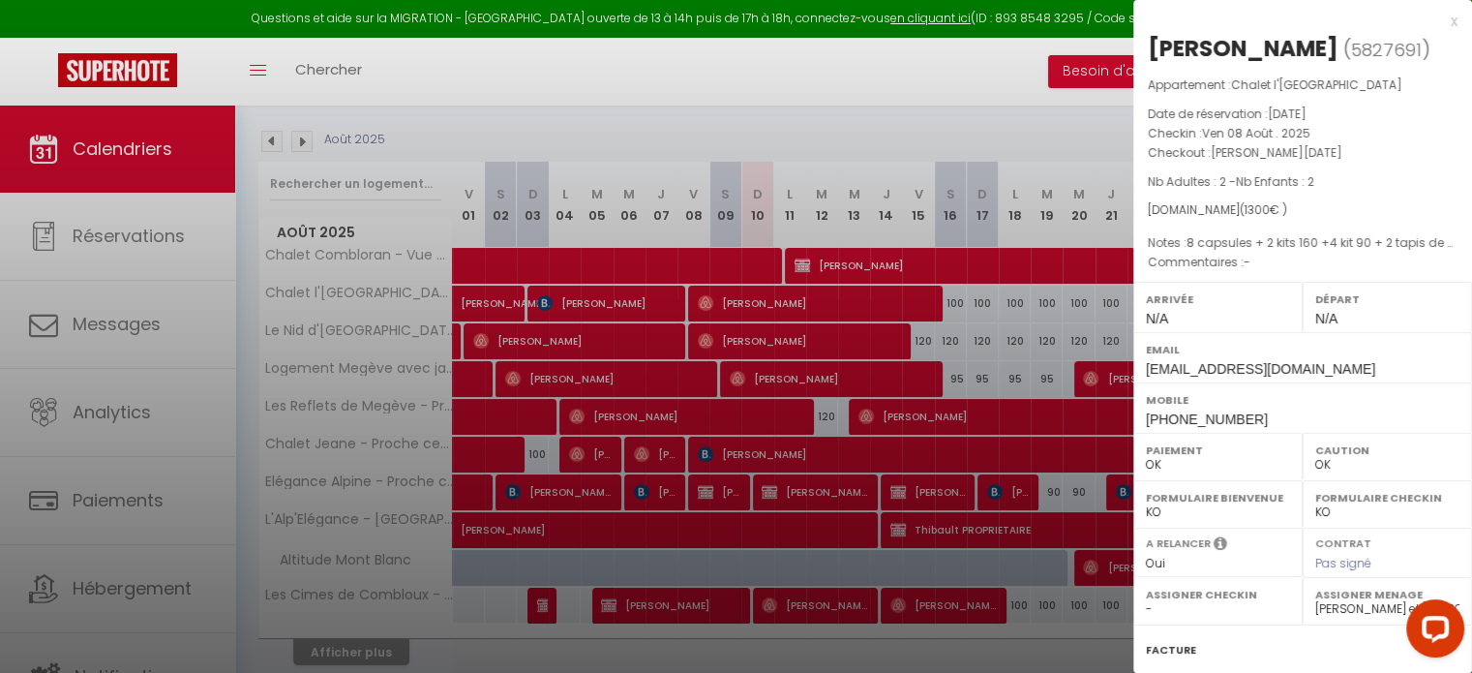
click at [1005, 326] on div at bounding box center [736, 336] width 1472 height 673
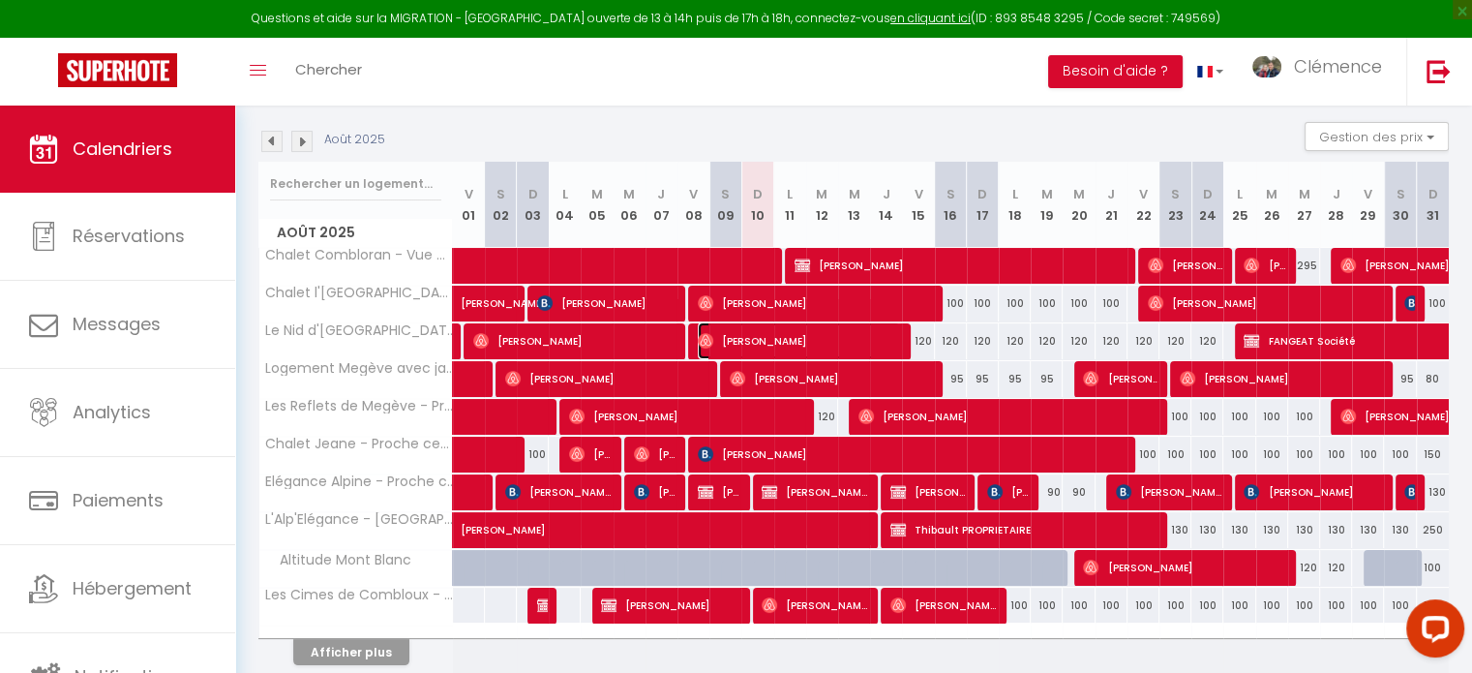
click at [876, 344] on span "[PERSON_NAME]" at bounding box center [799, 340] width 202 height 37
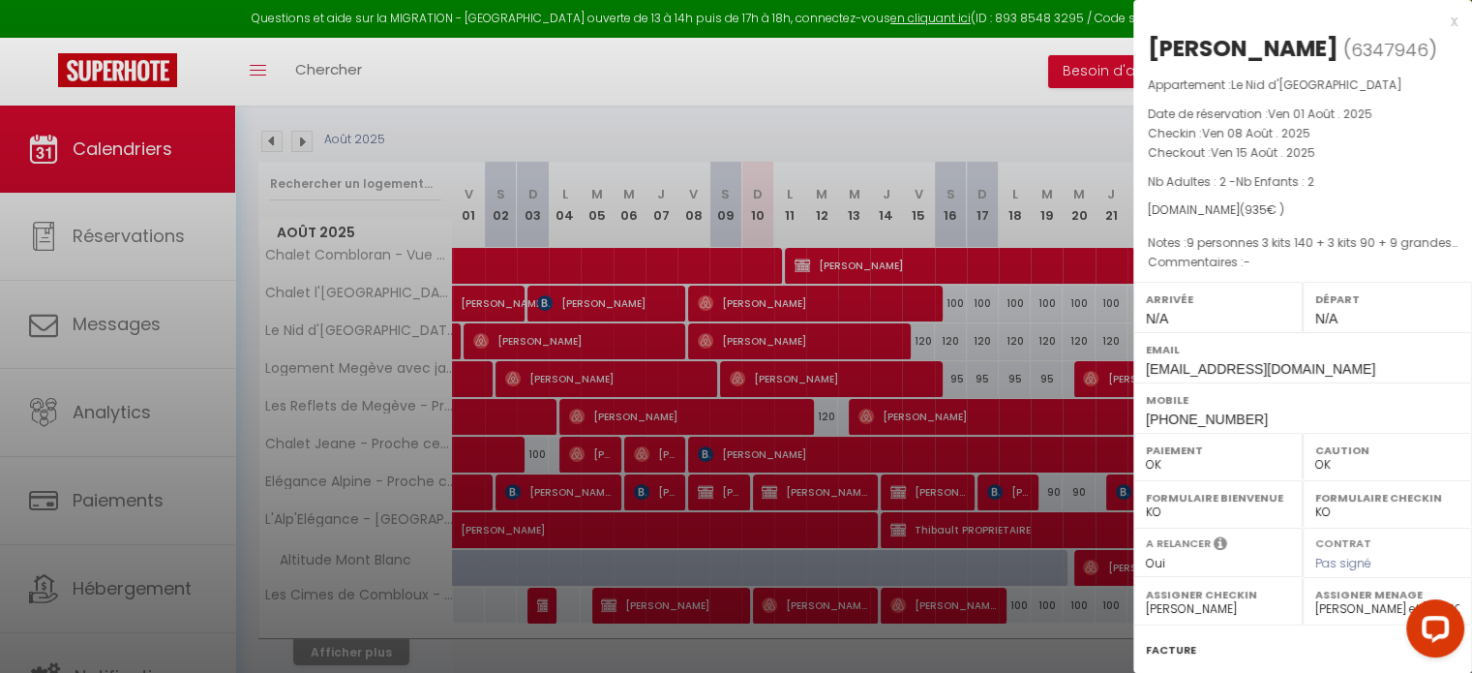
click at [982, 337] on div at bounding box center [736, 336] width 1472 height 673
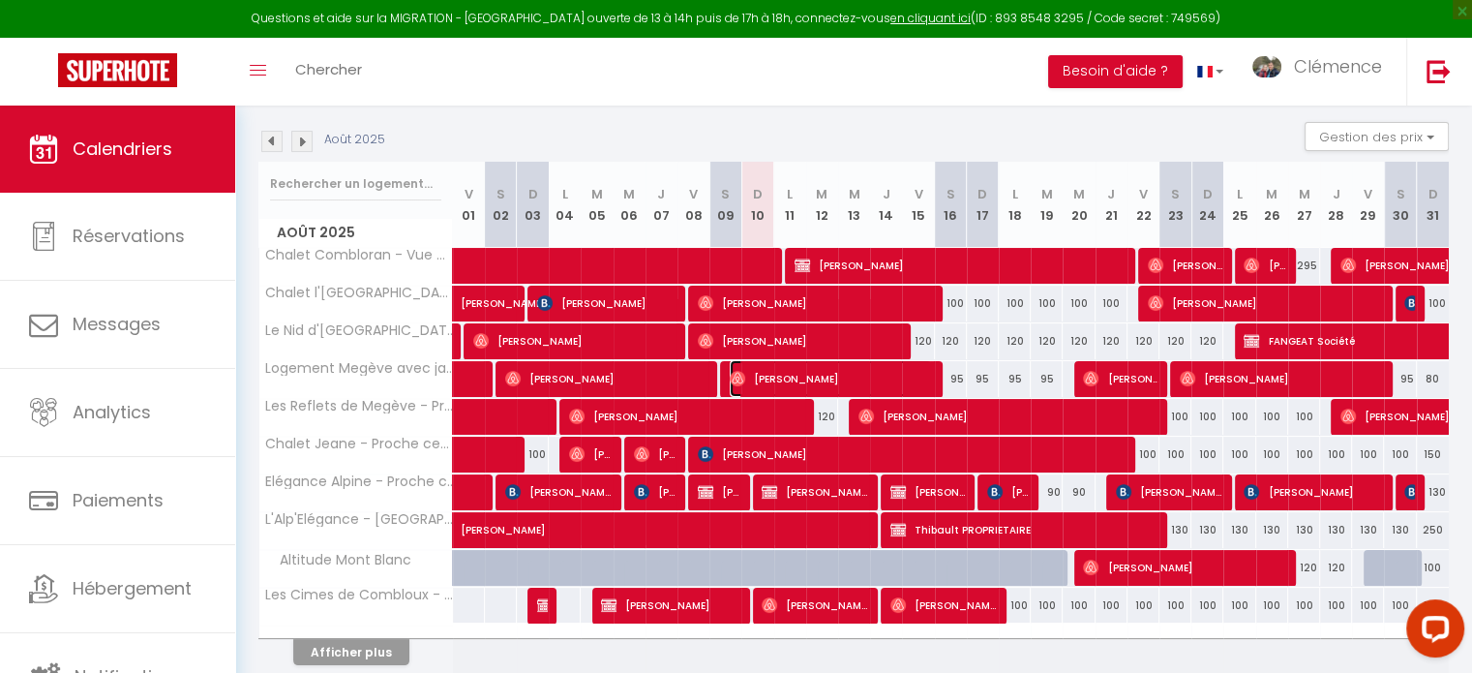
click at [913, 377] on span "[PERSON_NAME]" at bounding box center [831, 378] width 202 height 37
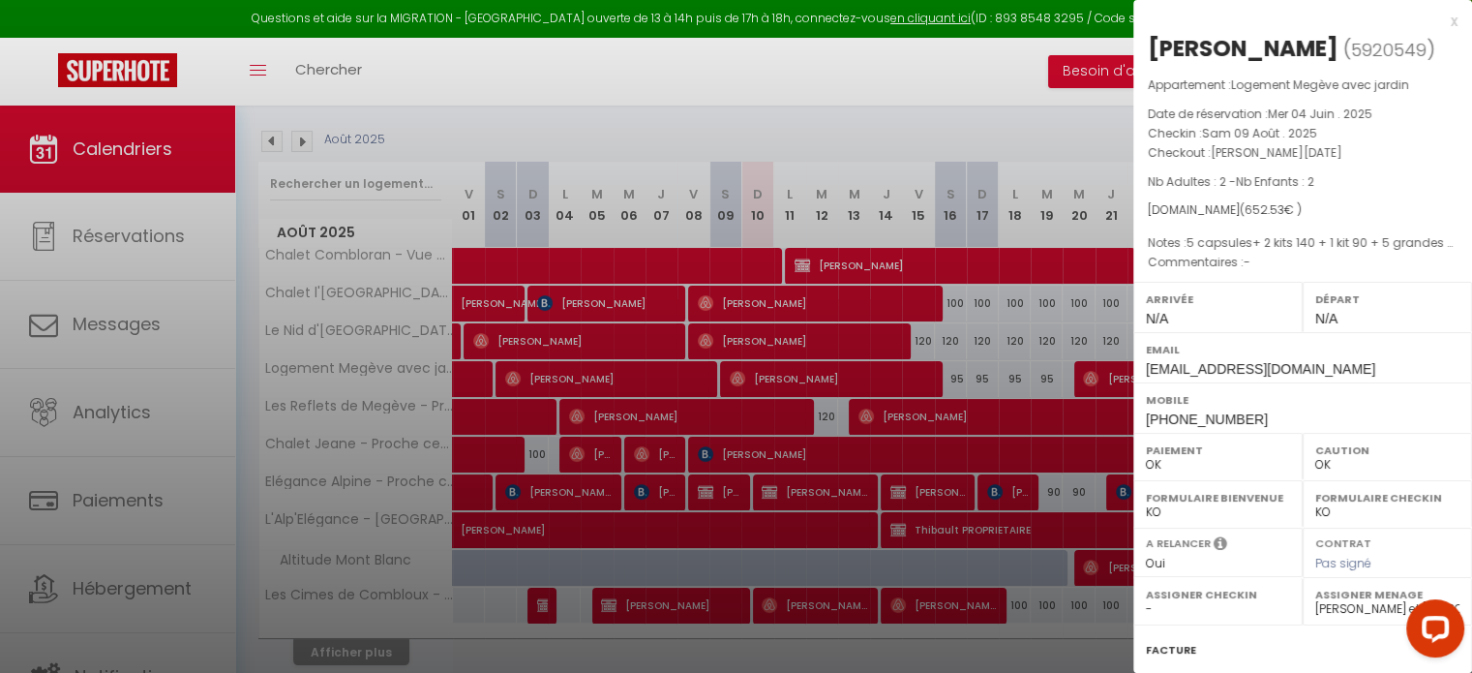
click at [971, 359] on div at bounding box center [736, 336] width 1472 height 673
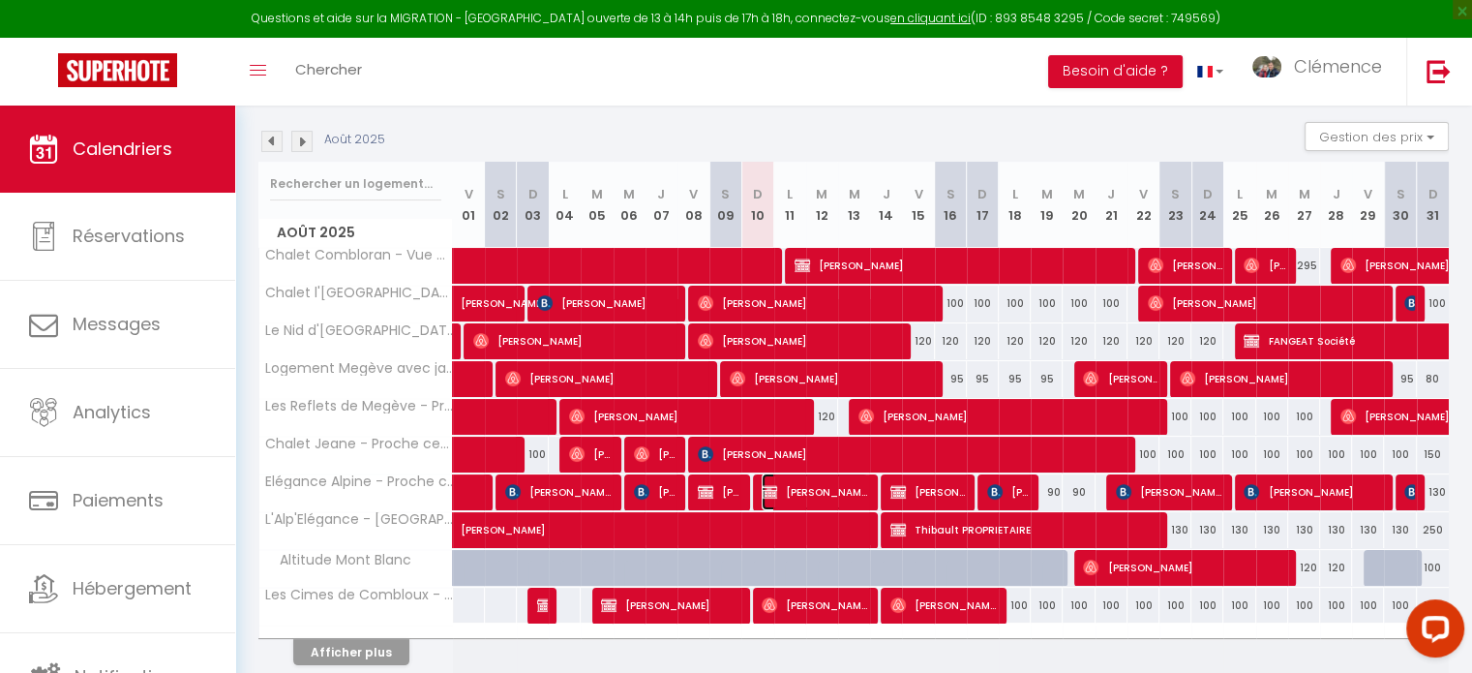
click at [846, 492] on span "[PERSON_NAME]" at bounding box center [815, 491] width 106 height 37
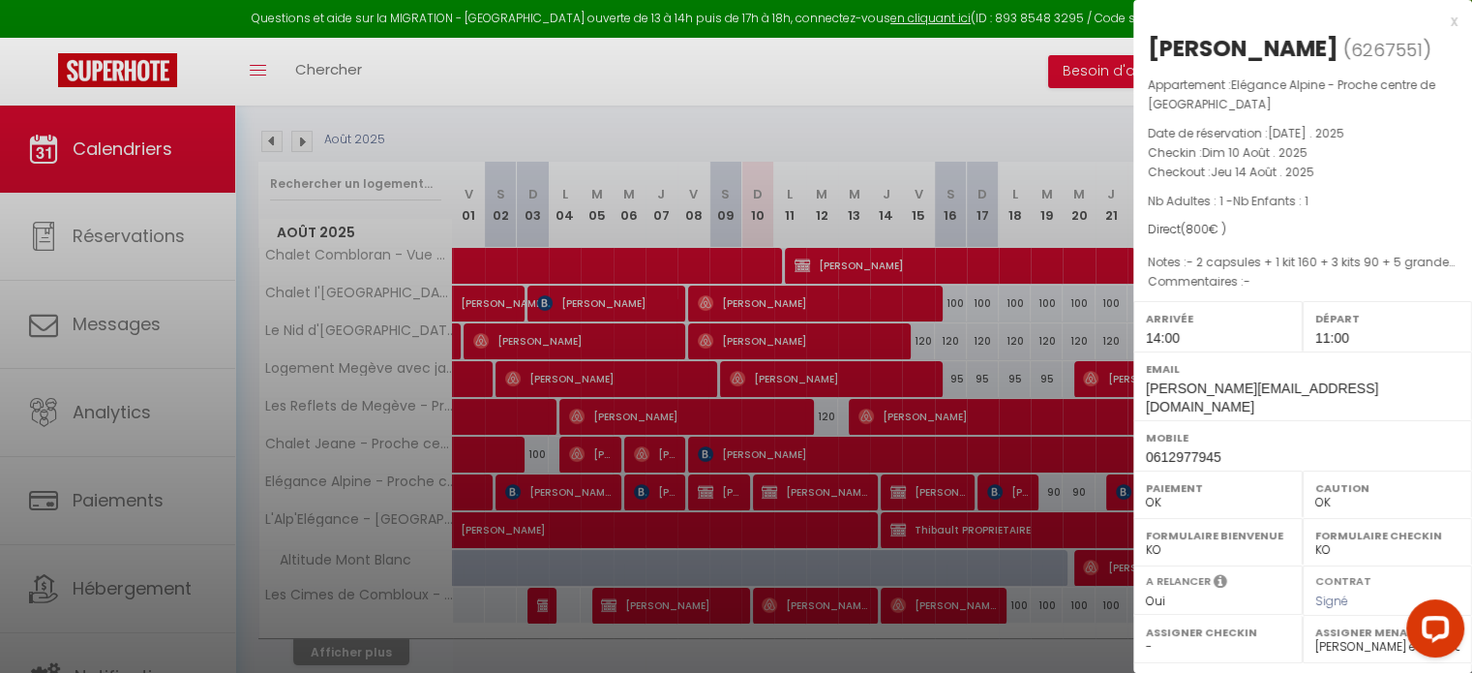
click at [987, 378] on div at bounding box center [736, 336] width 1472 height 673
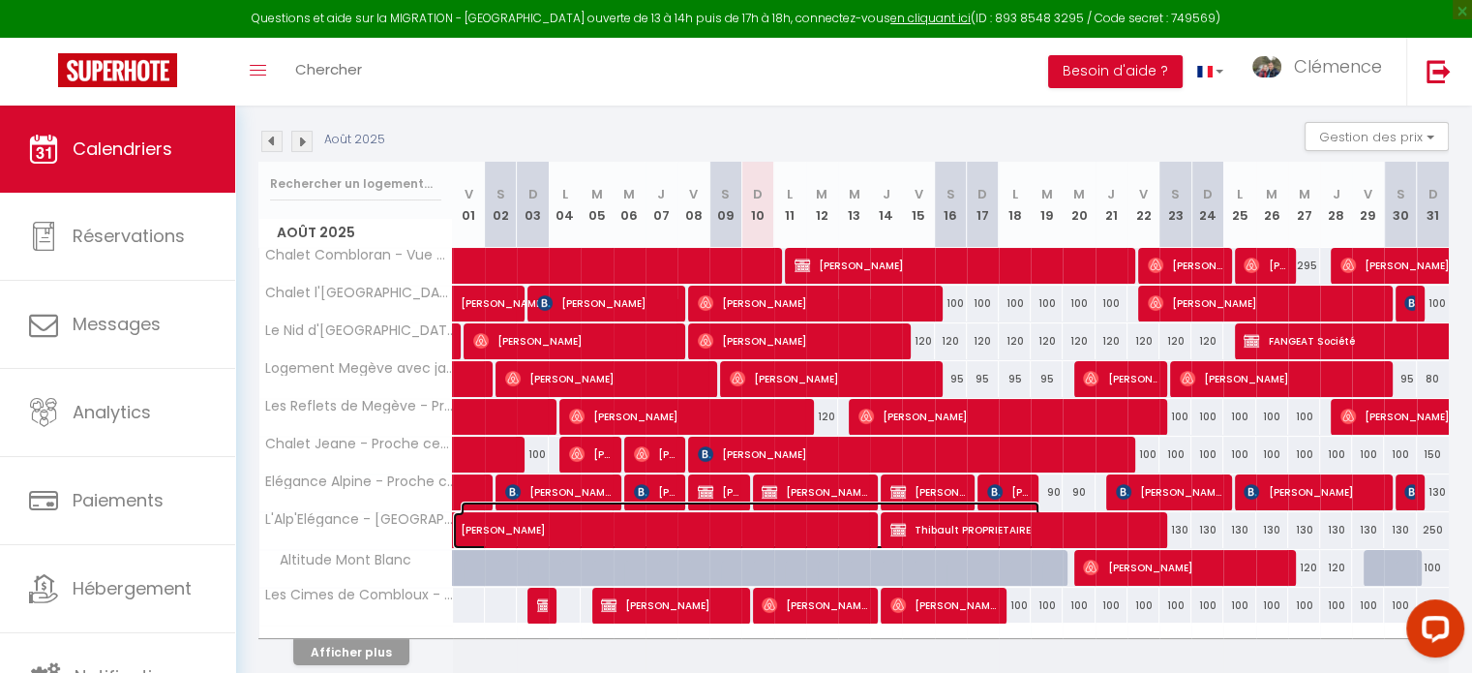
click at [825, 525] on span "[PERSON_NAME]" at bounding box center [750, 519] width 579 height 37
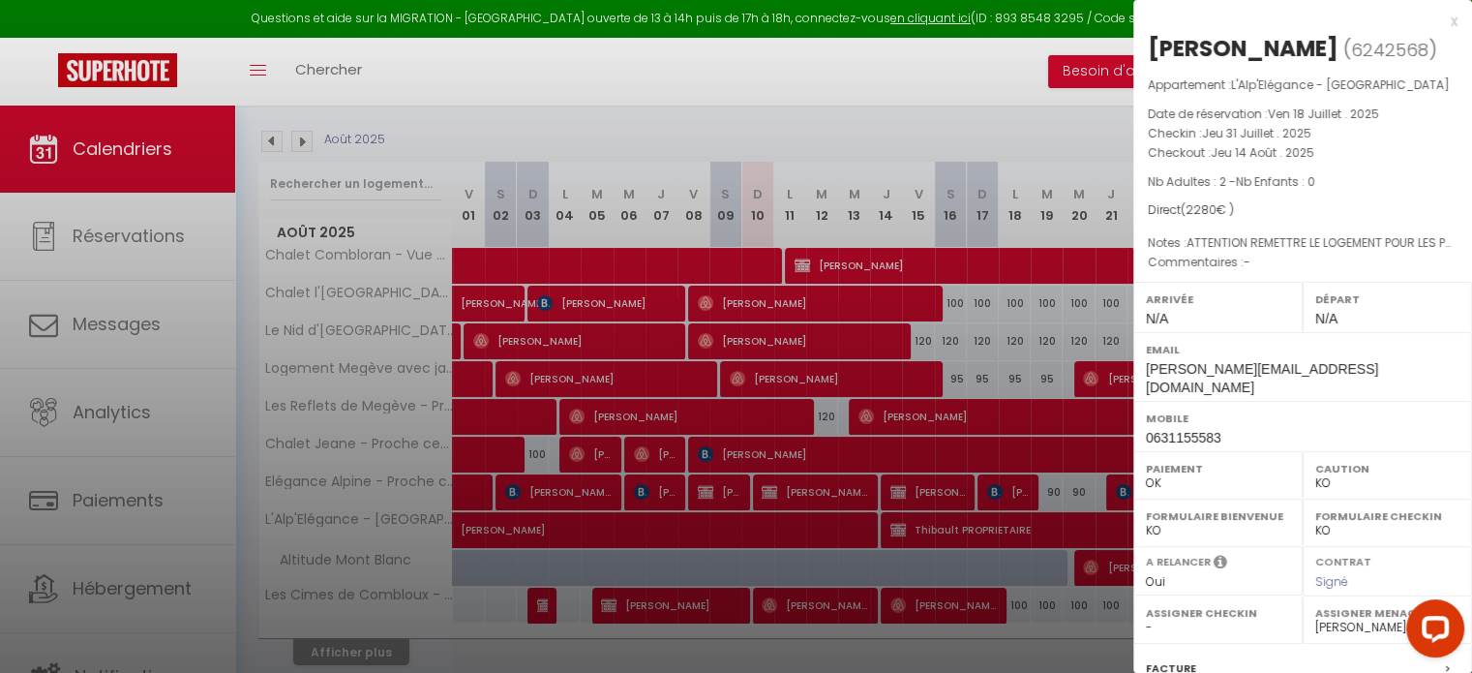
click at [941, 459] on div at bounding box center [736, 336] width 1472 height 673
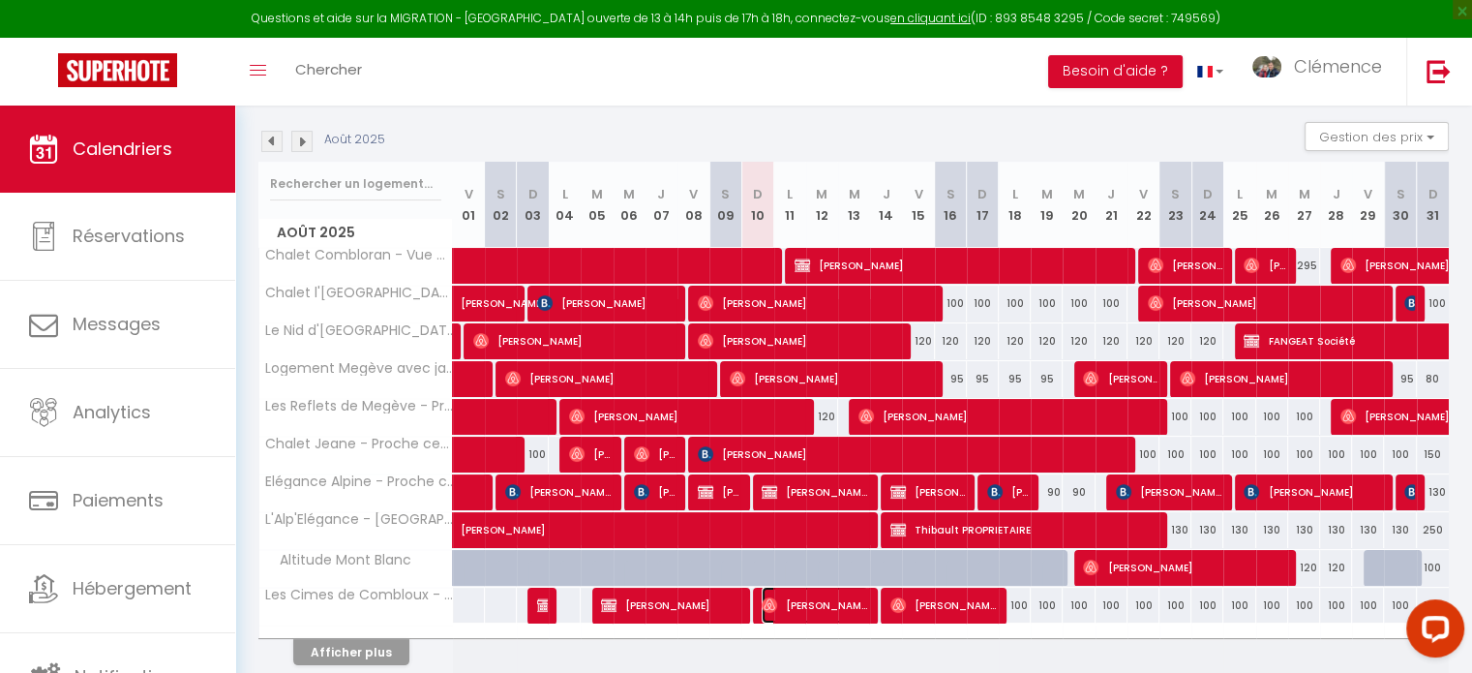
click at [824, 602] on span "[PERSON_NAME]" at bounding box center [815, 605] width 106 height 37
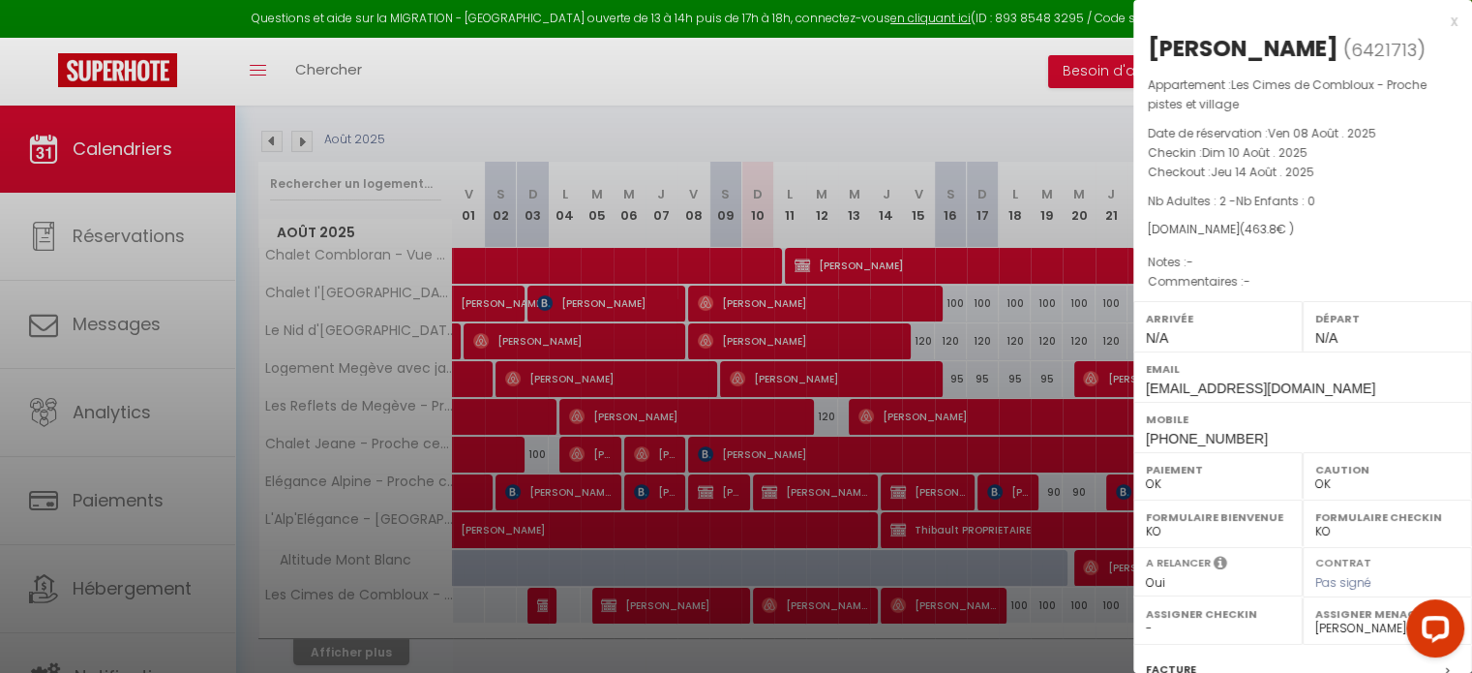
click at [824, 602] on div at bounding box center [736, 336] width 1472 height 673
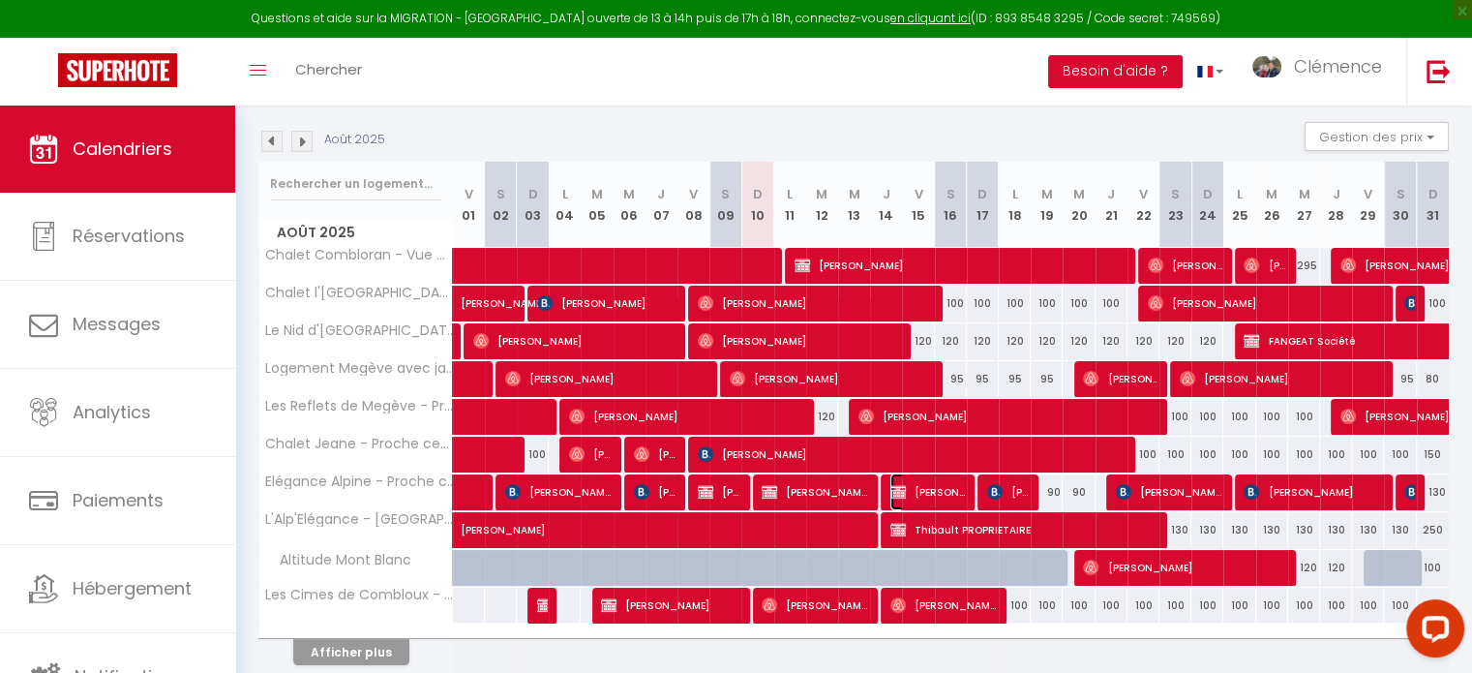
click at [907, 487] on span "[PERSON_NAME]" at bounding box center [928, 491] width 75 height 37
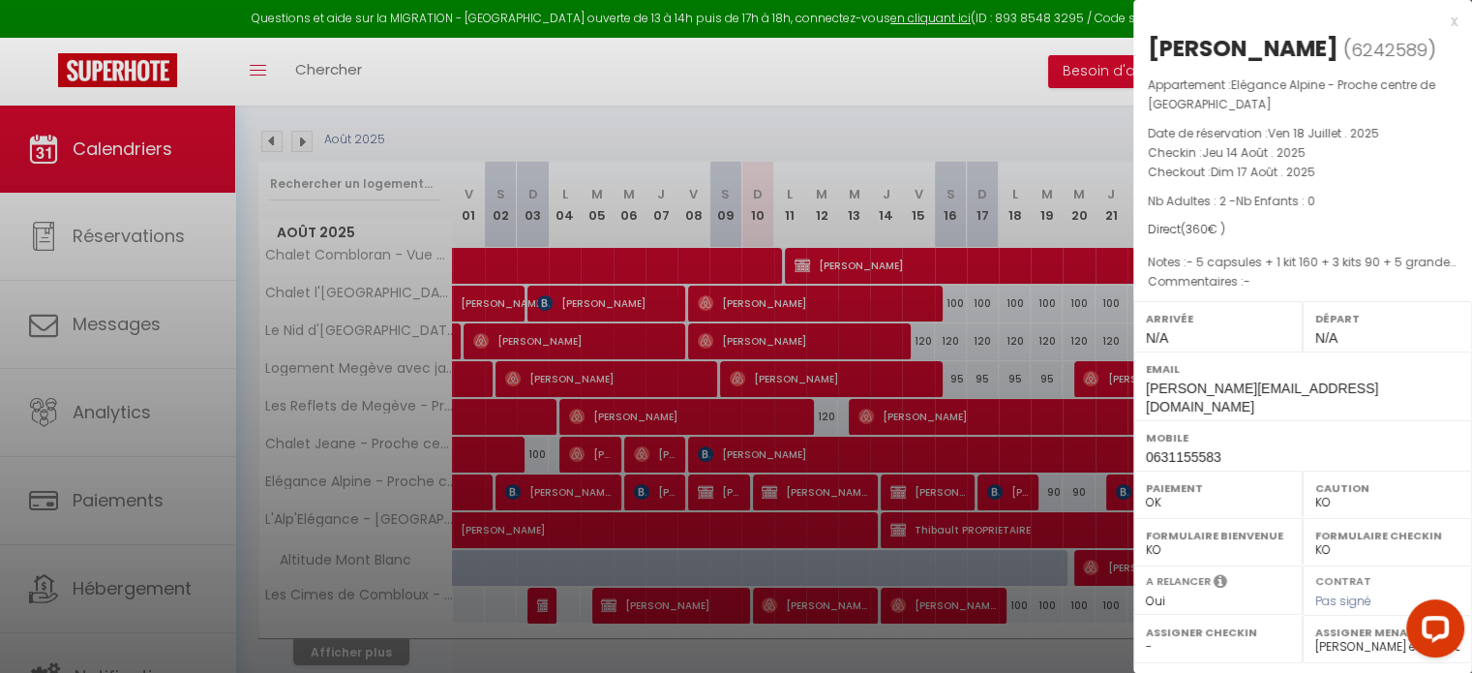
click at [925, 452] on div at bounding box center [736, 336] width 1472 height 673
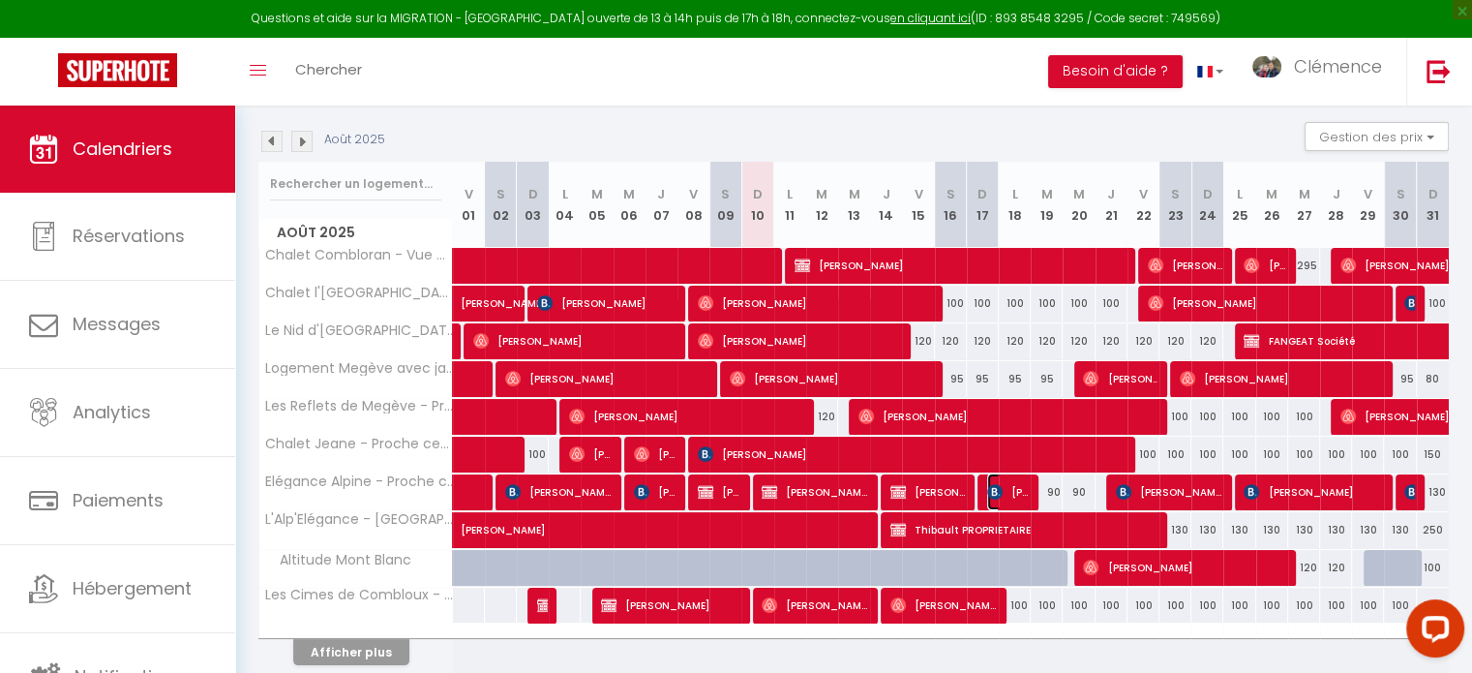
click at [1005, 486] on span "[PERSON_NAME]" at bounding box center [1008, 491] width 43 height 37
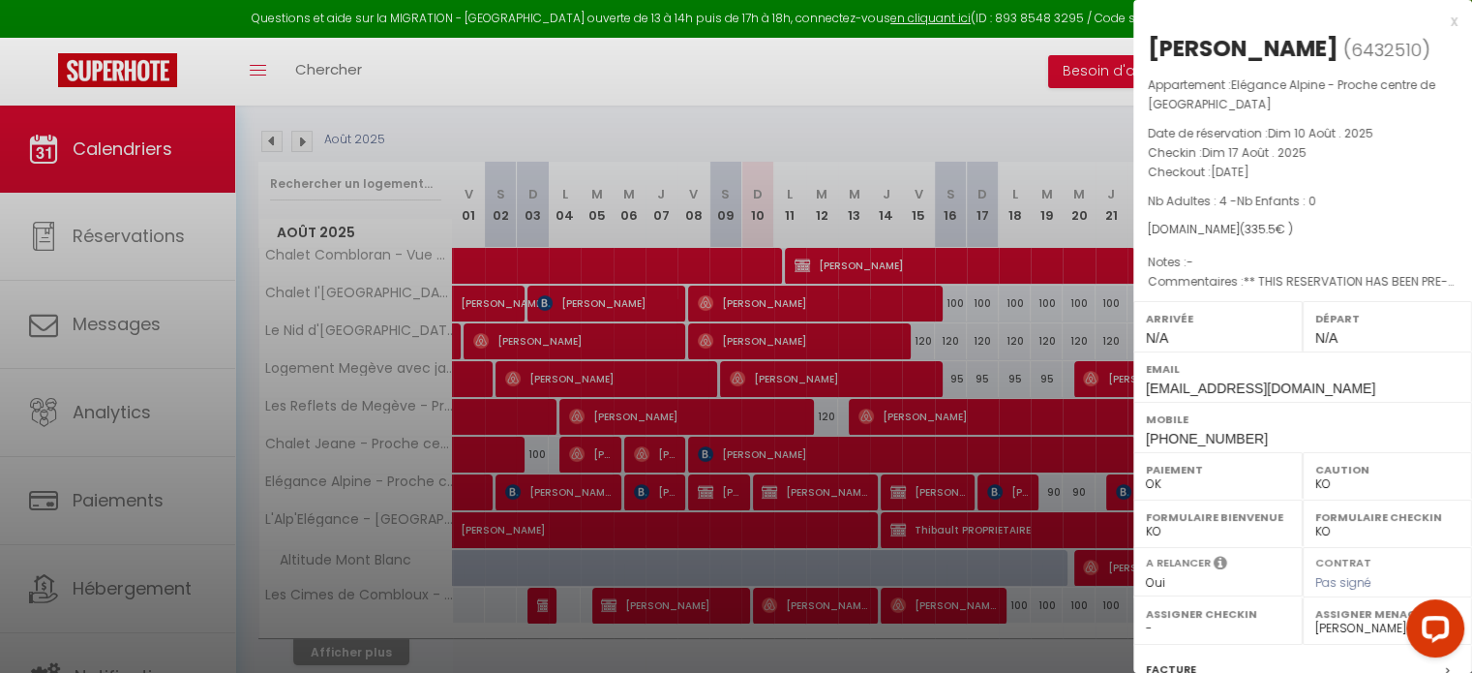
click at [1063, 496] on div at bounding box center [736, 336] width 1472 height 673
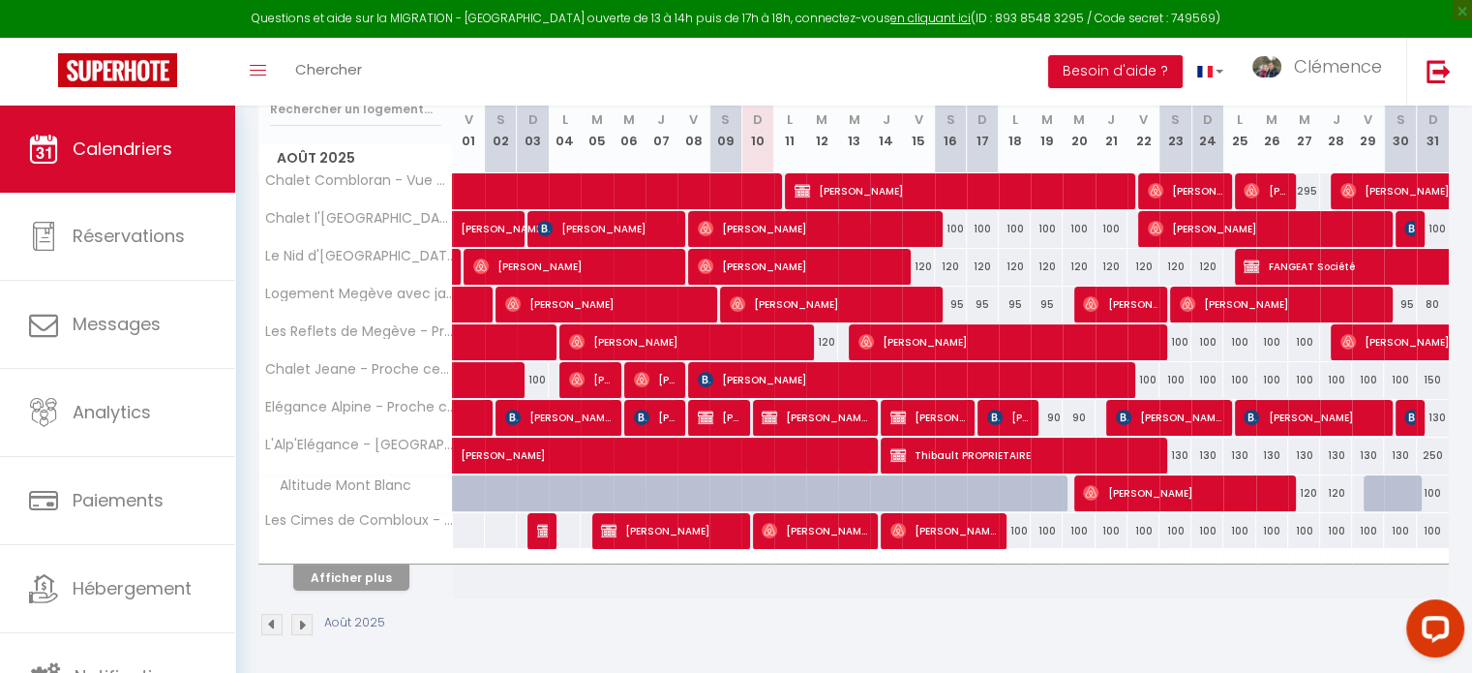
scroll to position [269, 0]
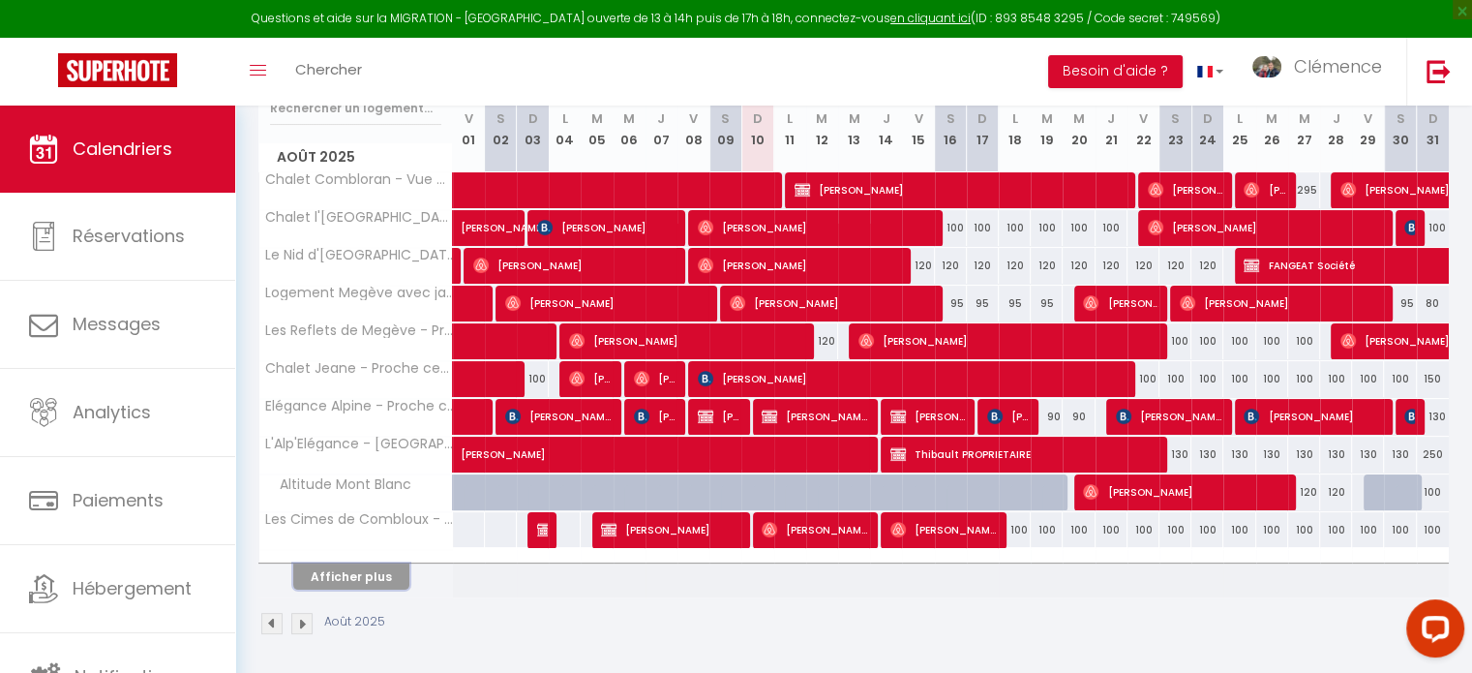
click at [348, 564] on button "Afficher plus" at bounding box center [351, 576] width 116 height 26
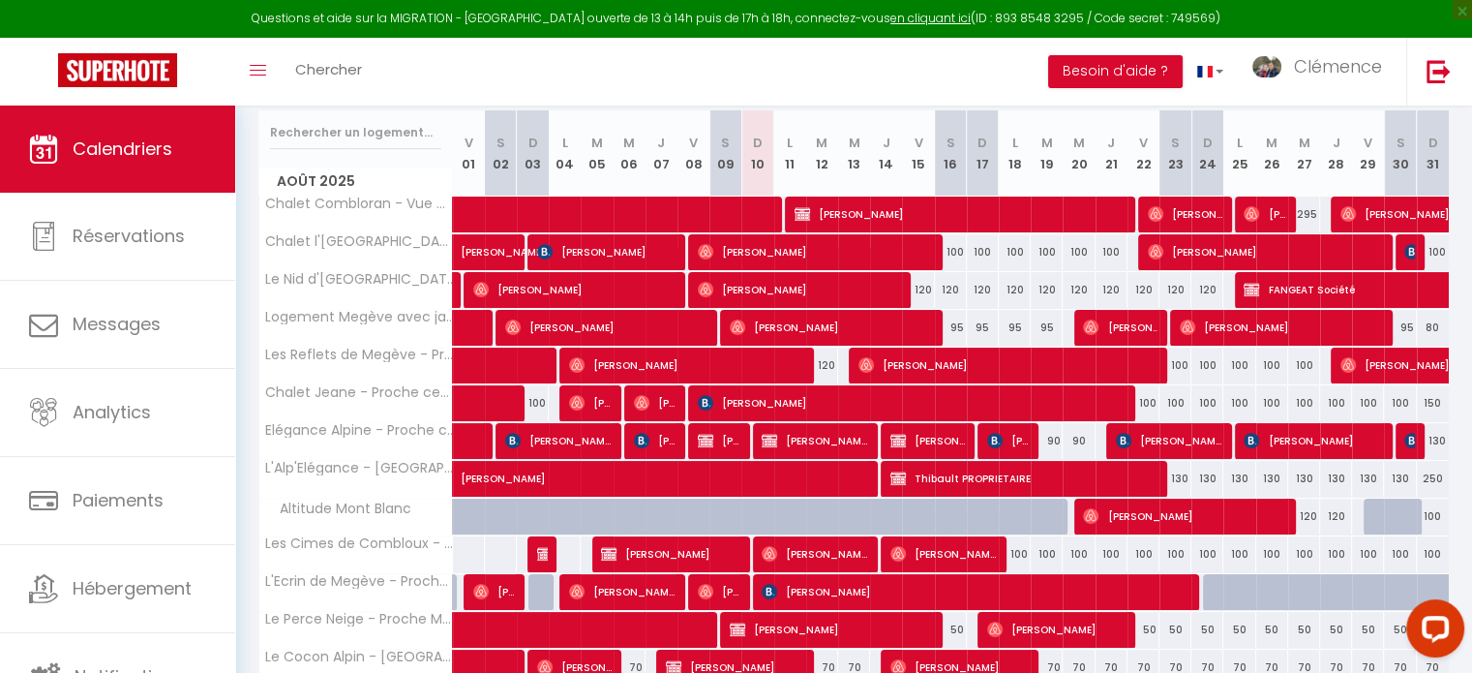
scroll to position [238, 0]
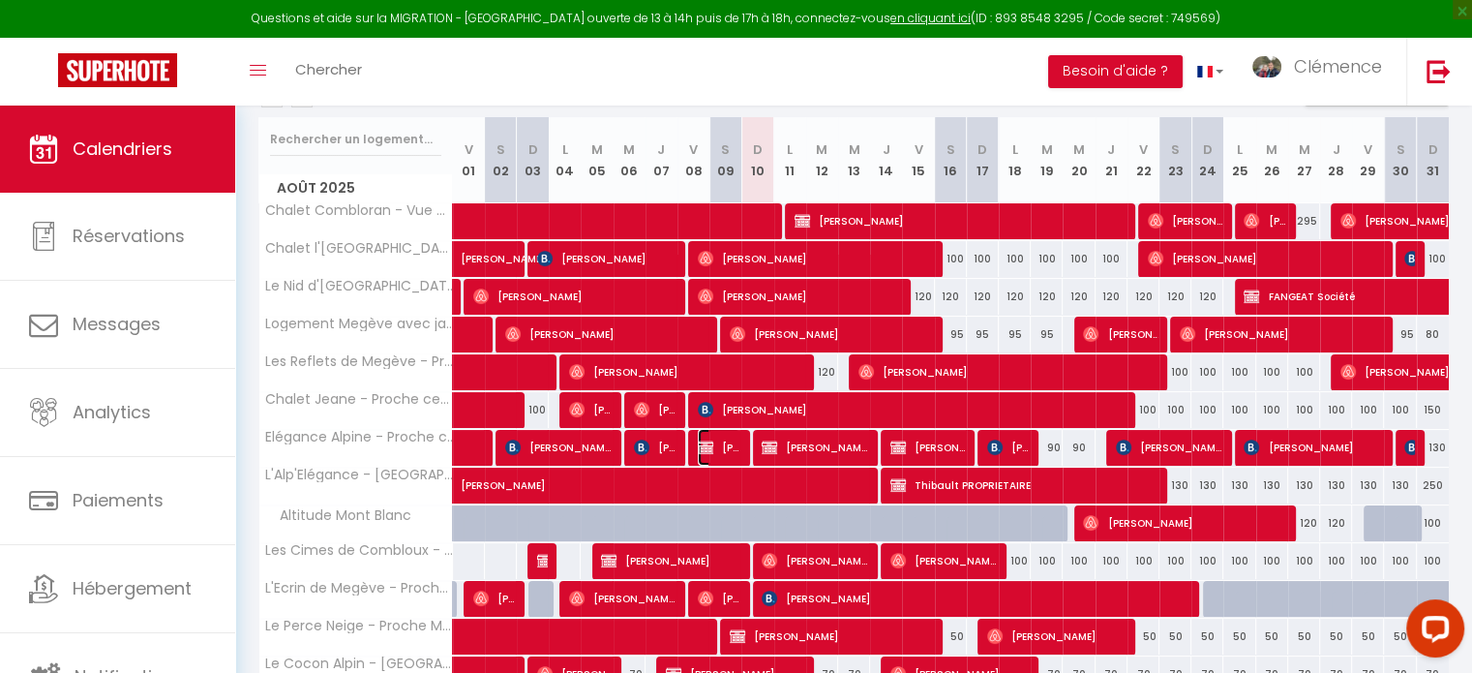
click at [724, 448] on span "[PERSON_NAME]" at bounding box center [719, 447] width 43 height 37
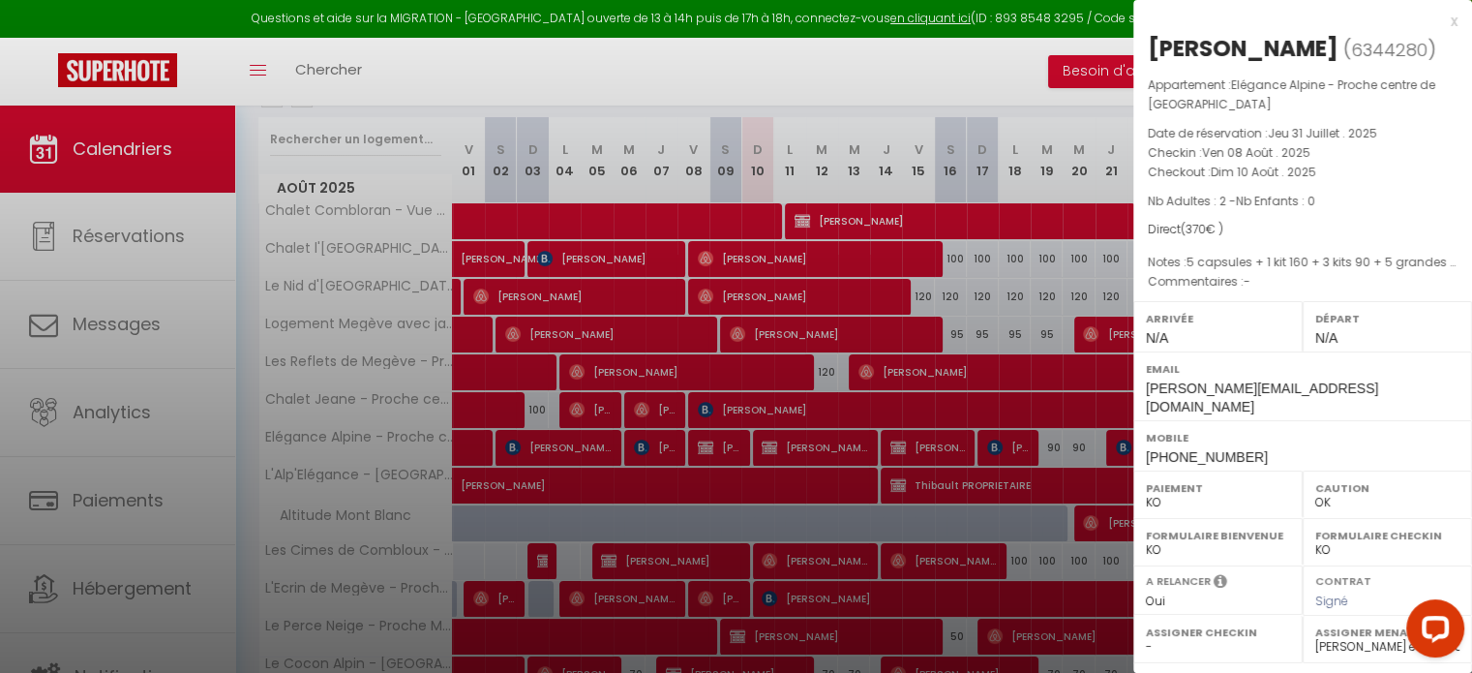
click at [726, 468] on div at bounding box center [736, 336] width 1472 height 673
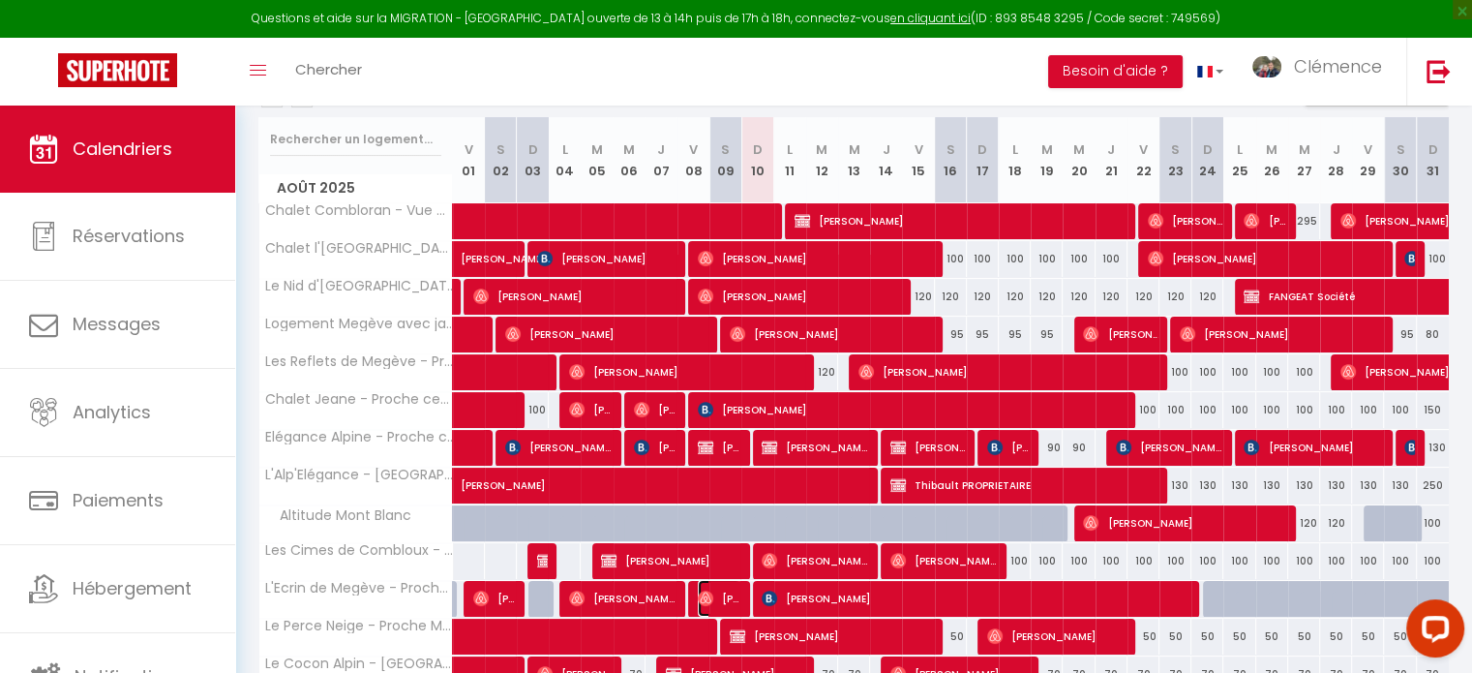
click at [722, 588] on span "[PERSON_NAME]" at bounding box center [719, 598] width 43 height 37
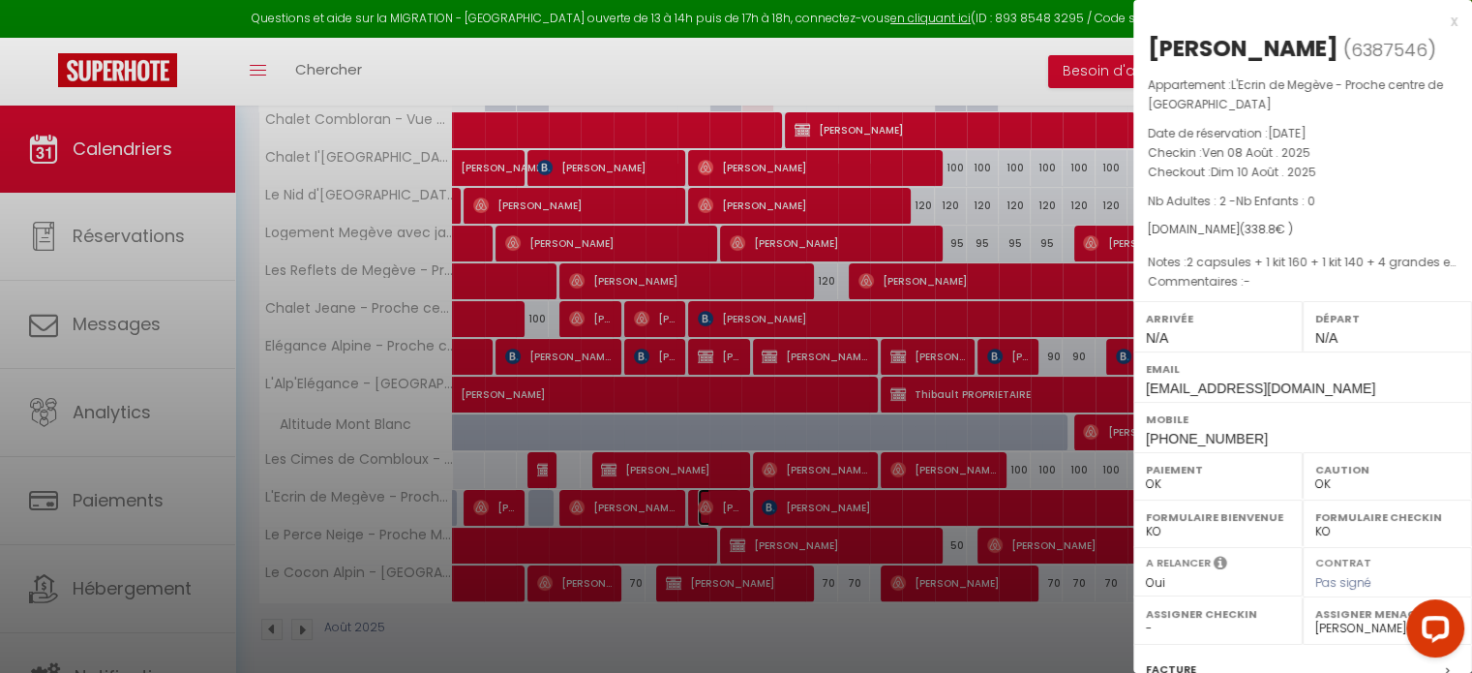
scroll to position [335, 0]
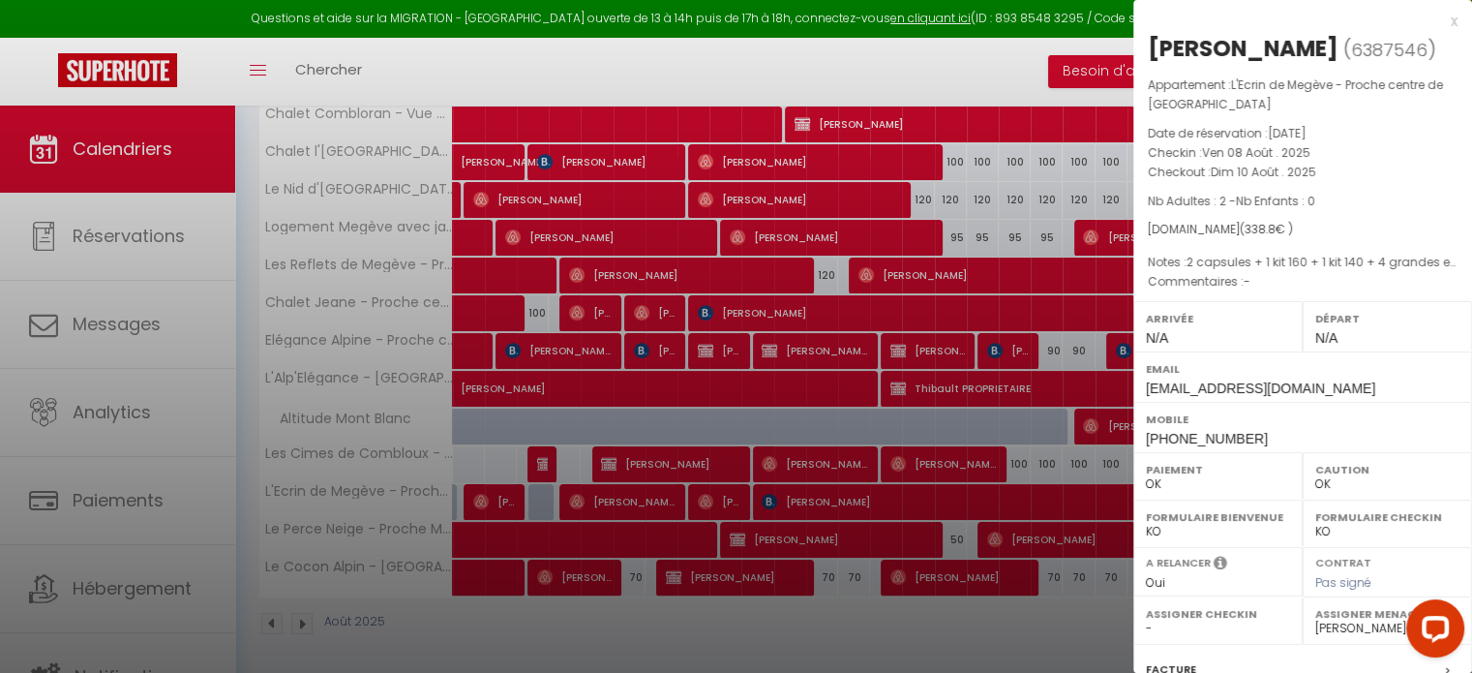
click at [745, 422] on div at bounding box center [736, 336] width 1472 height 673
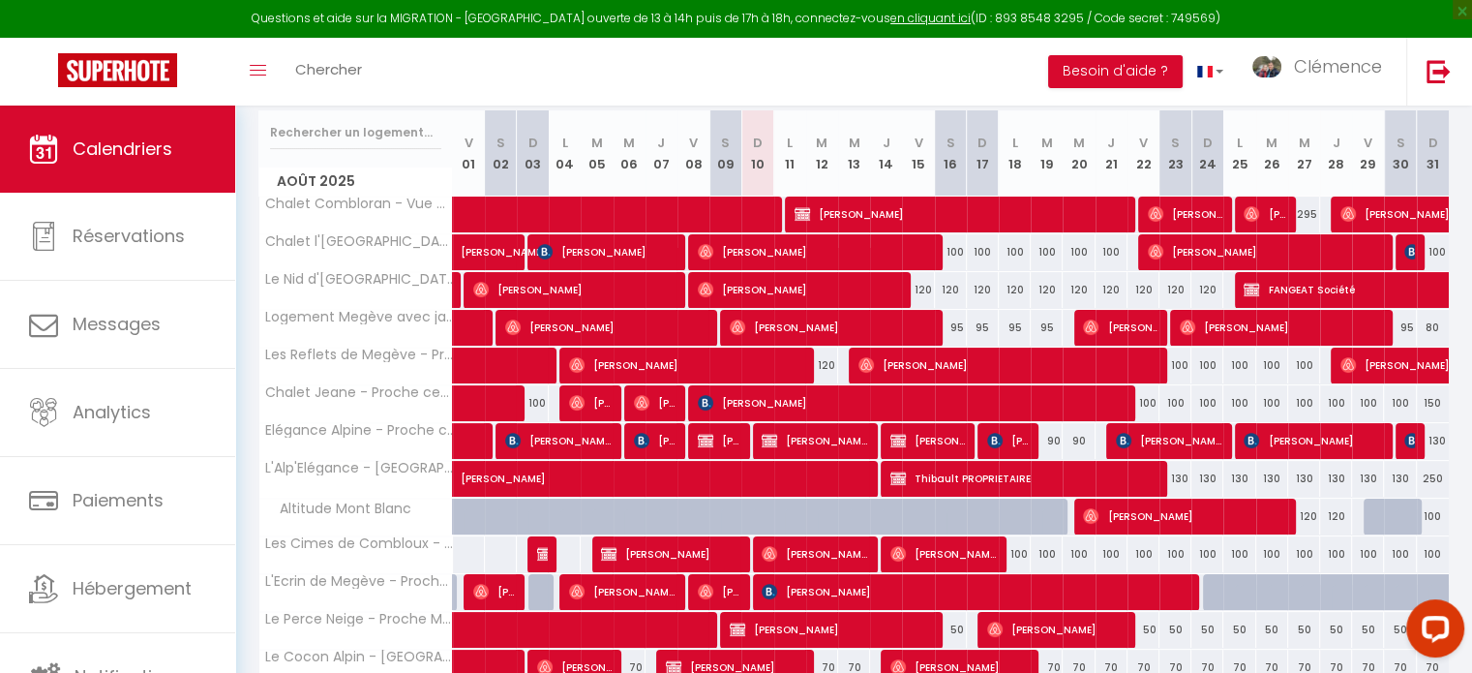
scroll to position [238, 0]
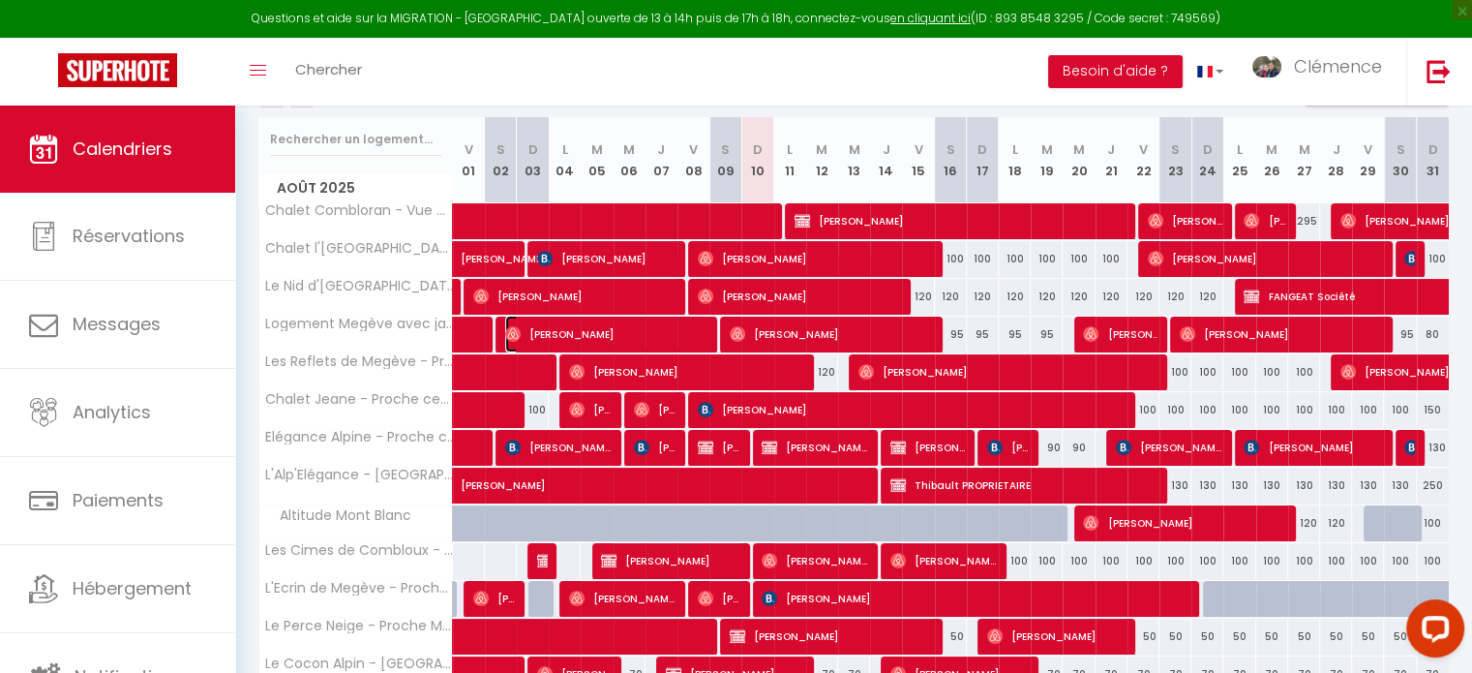
click at [685, 331] on span "[PERSON_NAME]" at bounding box center [606, 334] width 202 height 37
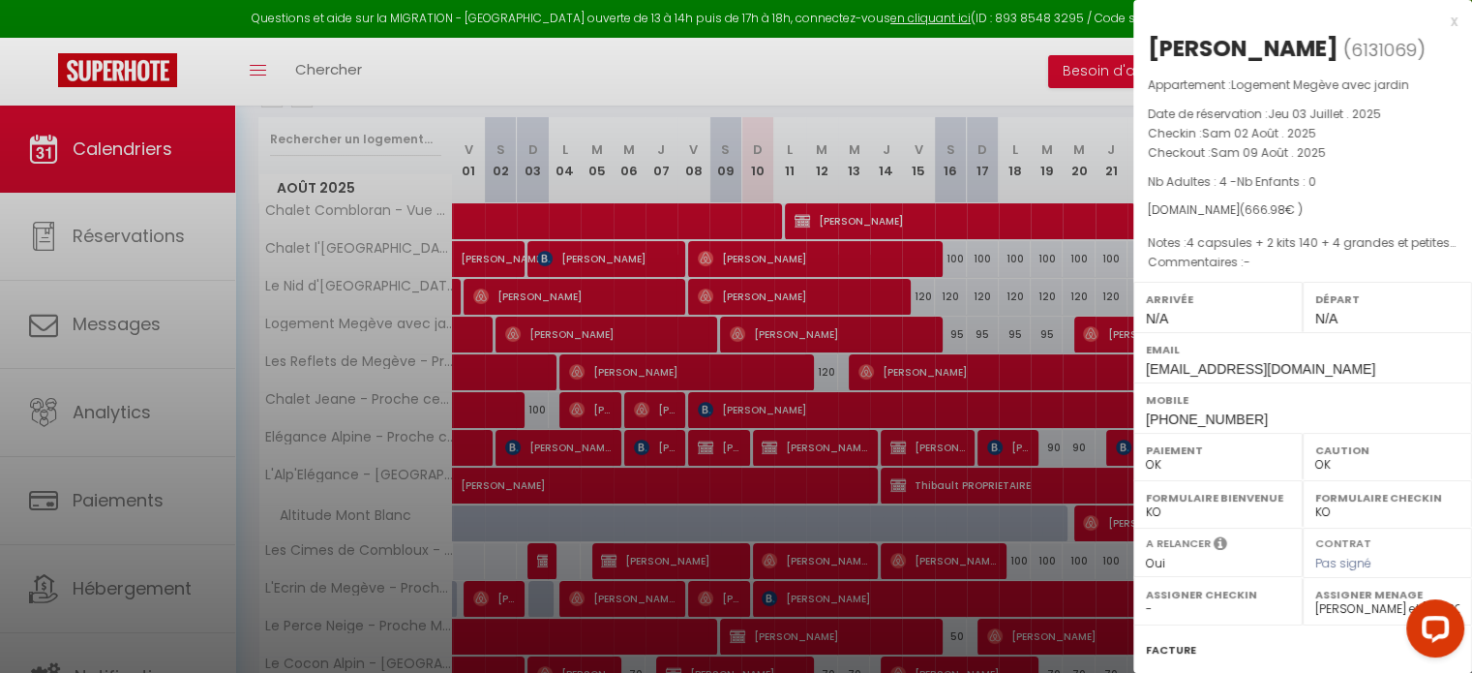
click at [832, 81] on div at bounding box center [736, 336] width 1472 height 673
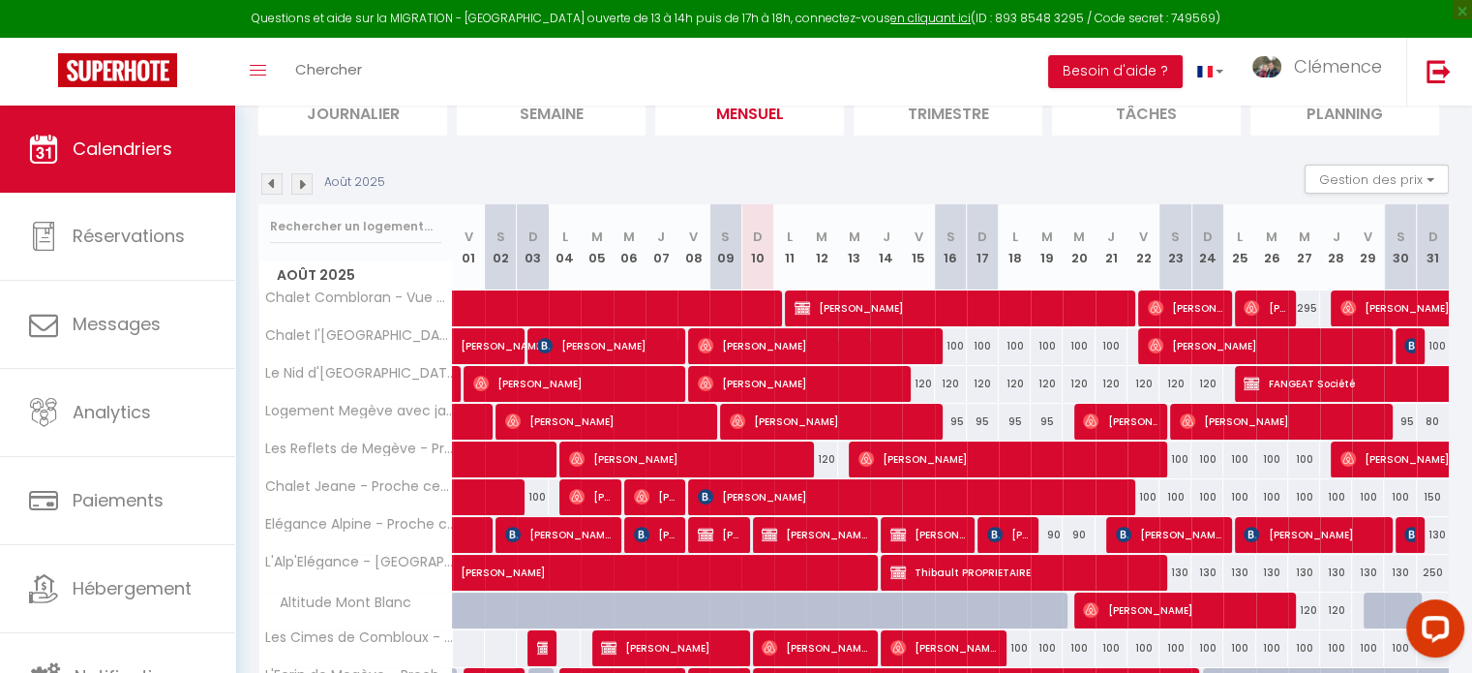
scroll to position [141, 0]
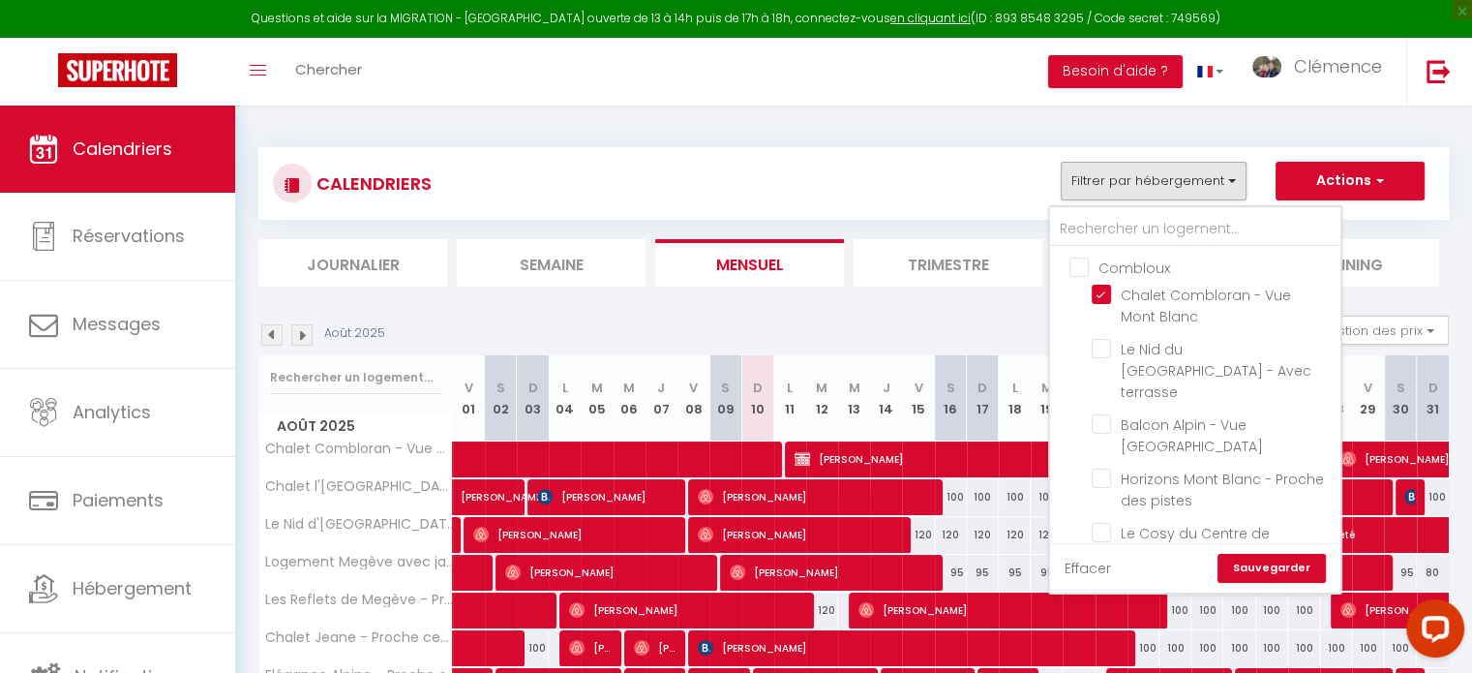
click at [1099, 564] on link "Effacer" at bounding box center [1088, 568] width 46 height 21
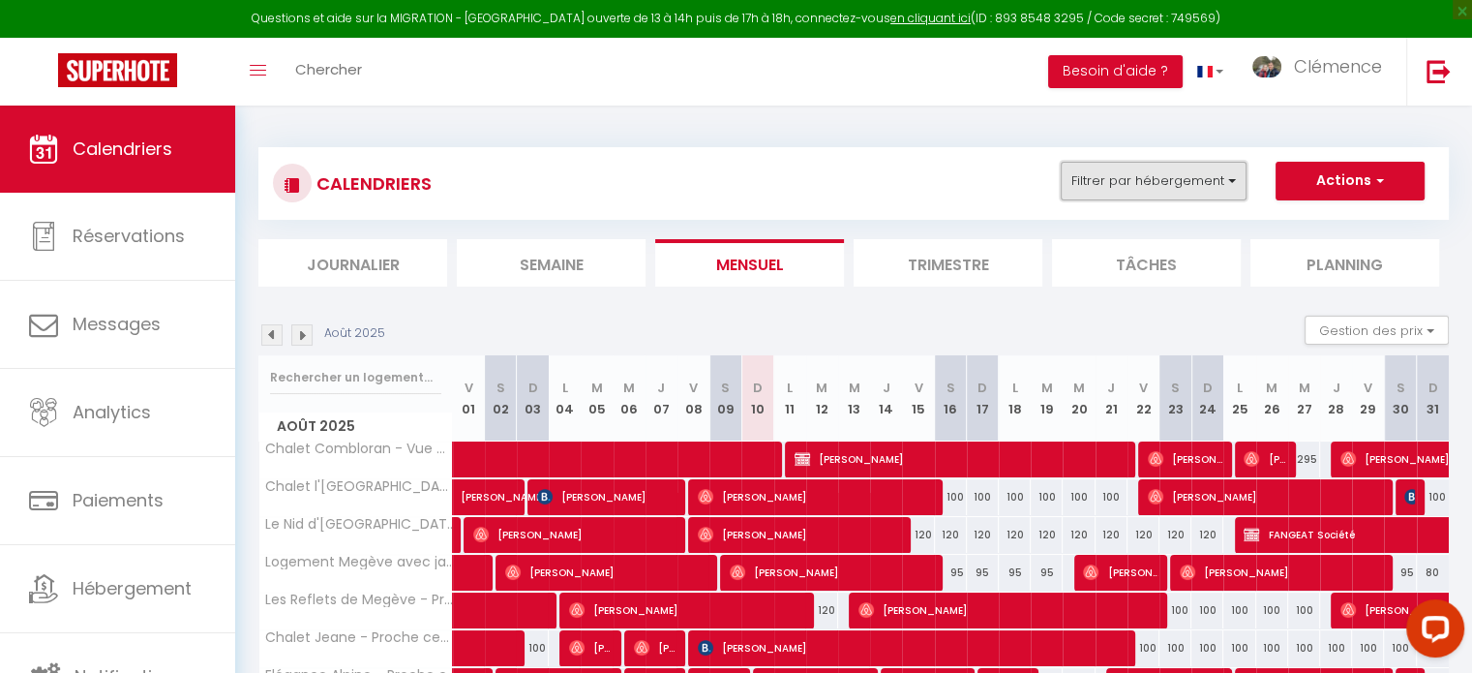
click at [1196, 189] on button "Filtrer par hébergement" at bounding box center [1154, 181] width 186 height 39
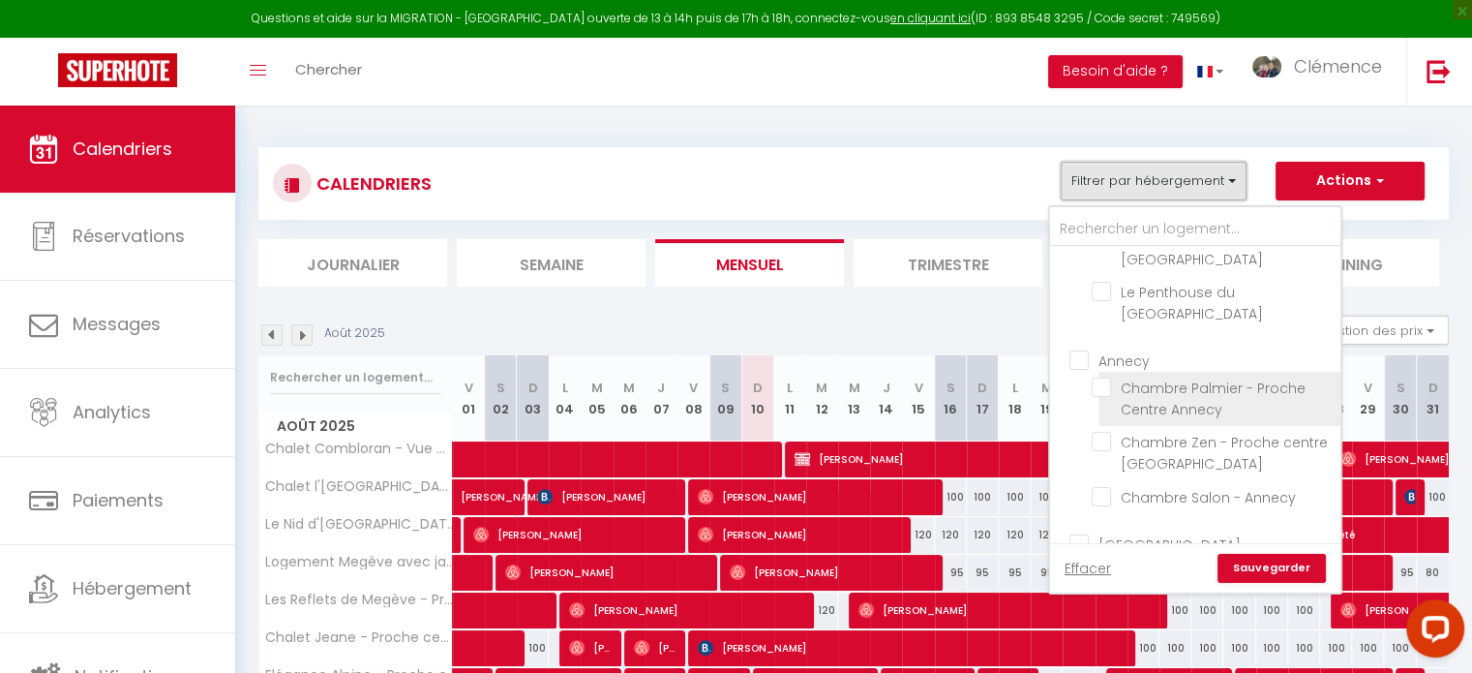
scroll to position [678, 0]
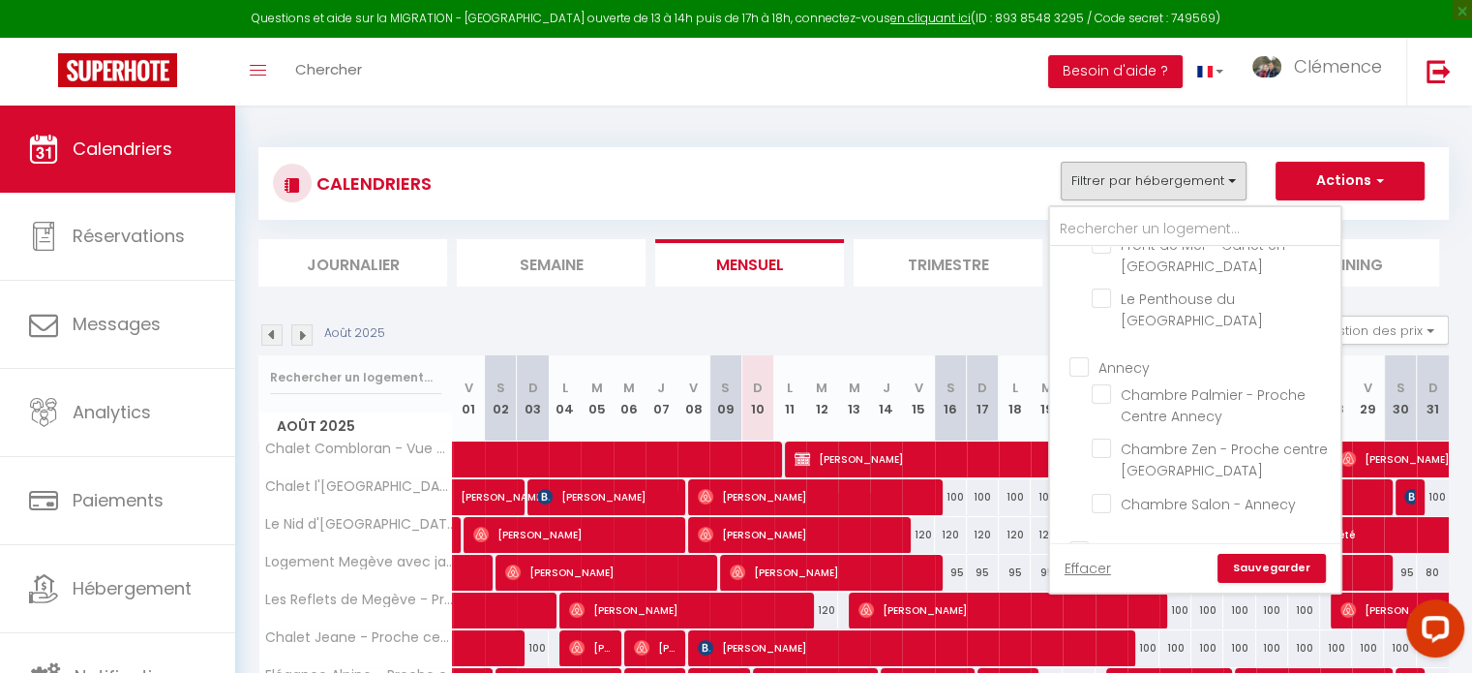
click at [1080, 356] on input "Annecy" at bounding box center [1215, 365] width 290 height 19
checkbox input "true"
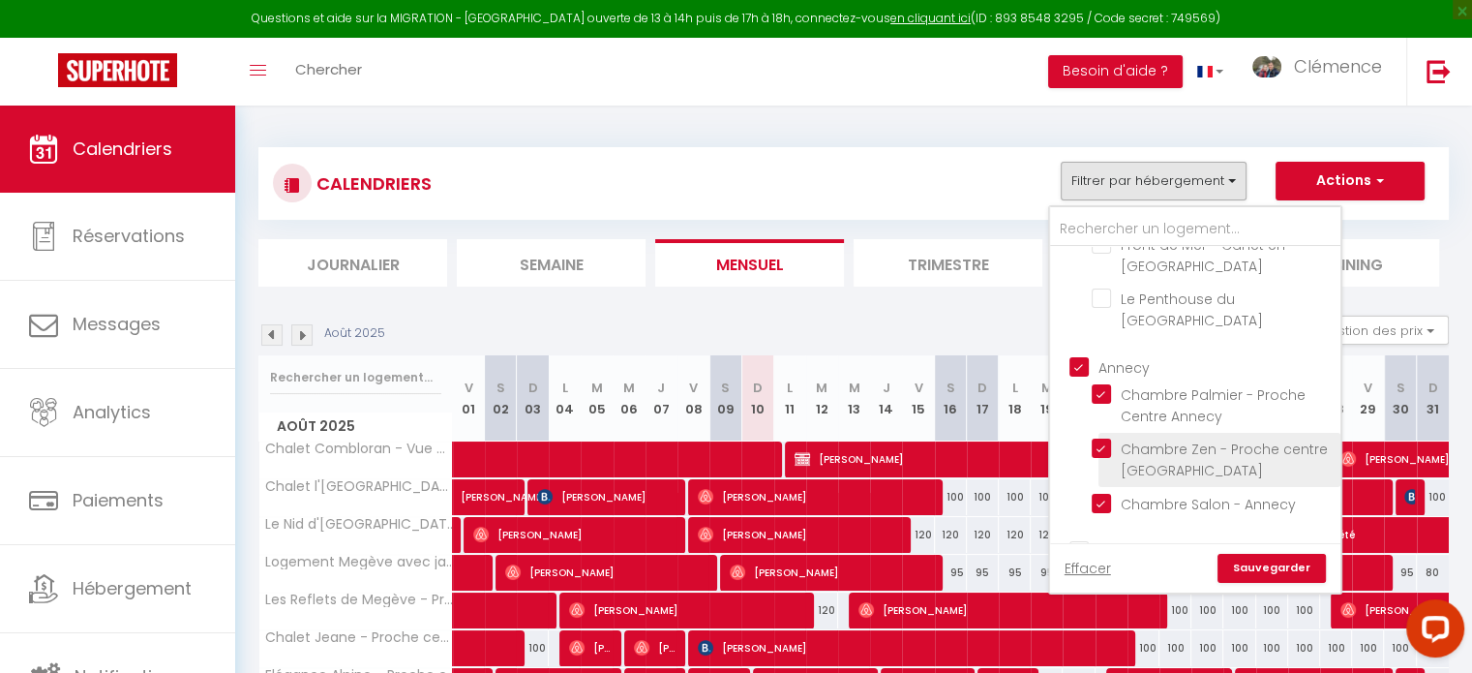
checkbox input "false"
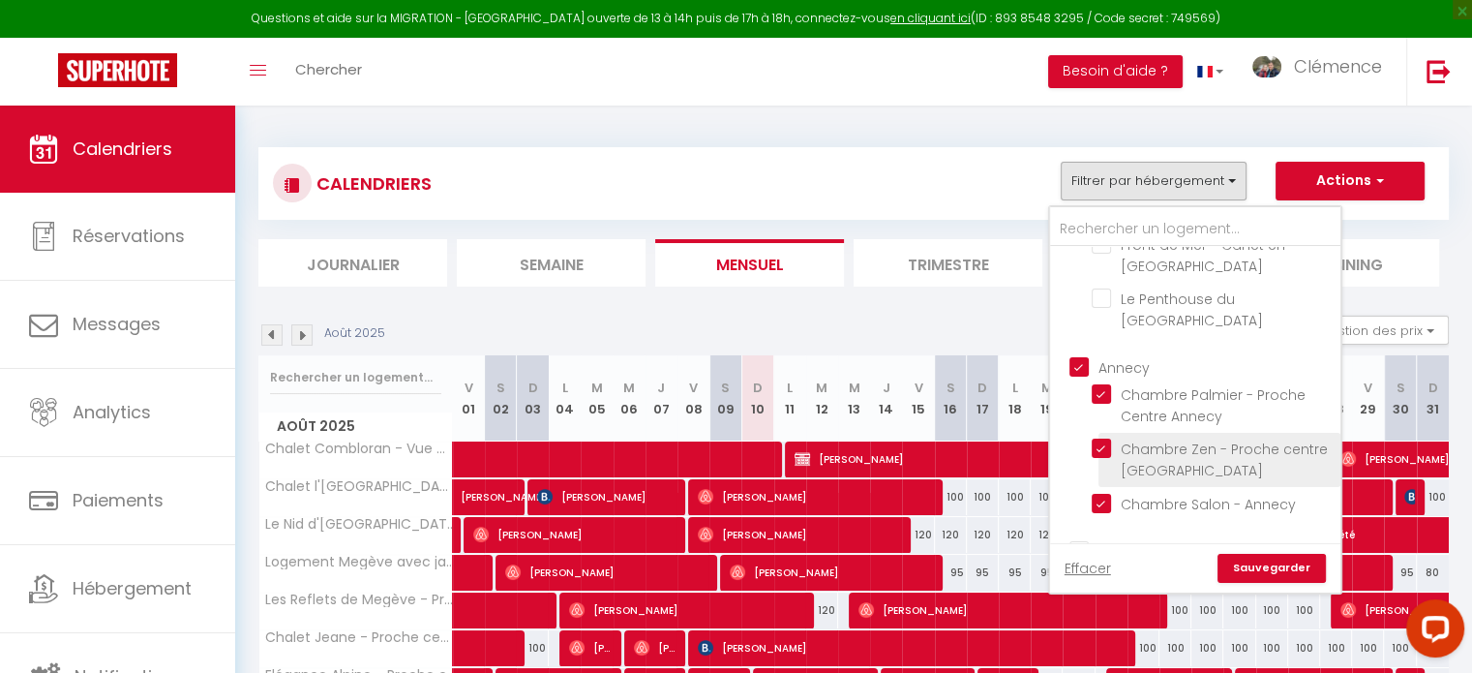
checkbox input "false"
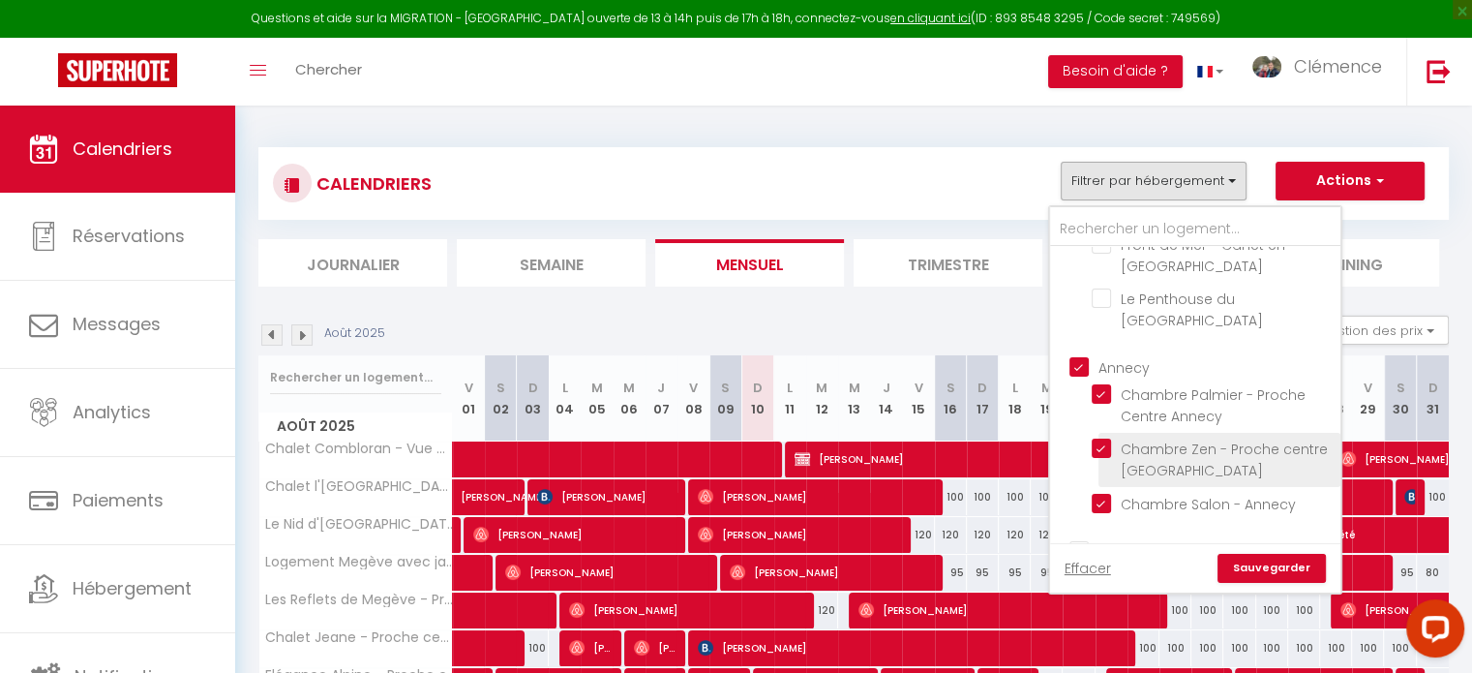
checkbox input "false"
checkbox input "true"
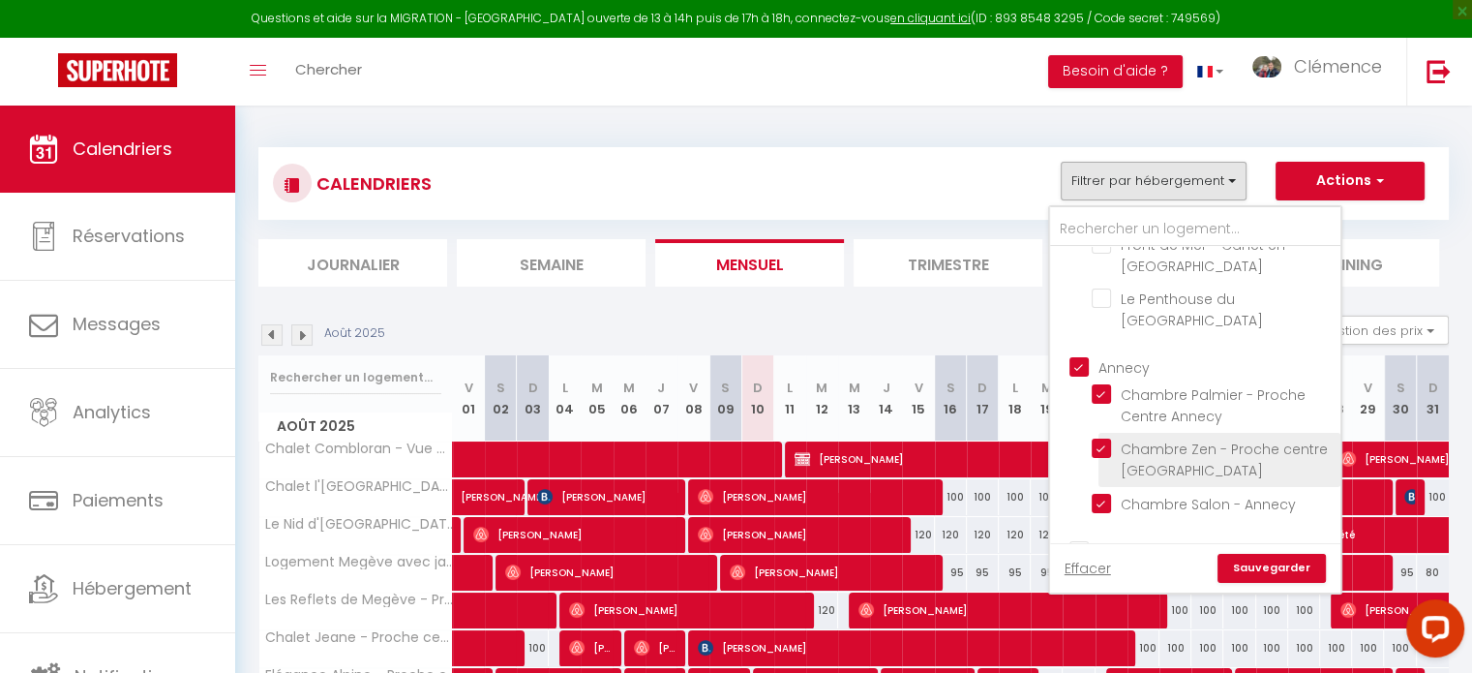
checkbox input "false"
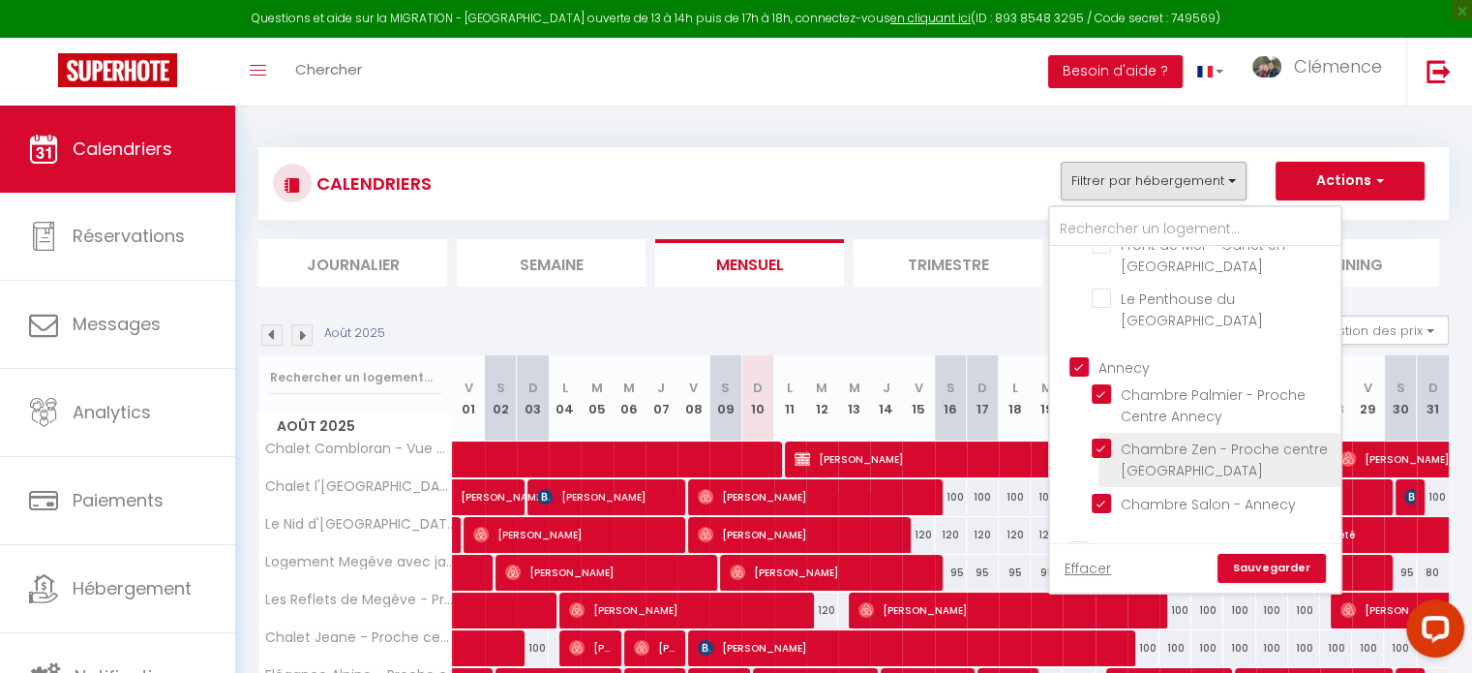
checkbox input "false"
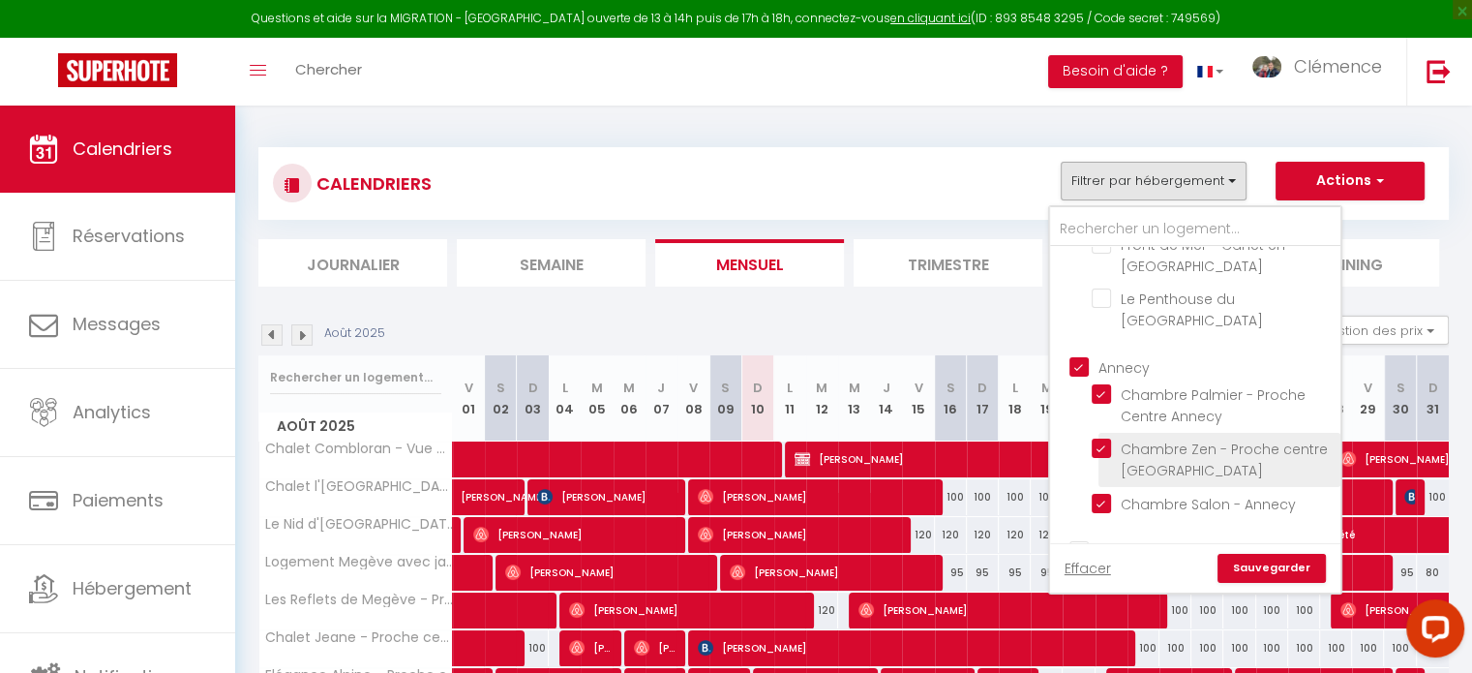
checkbox input "false"
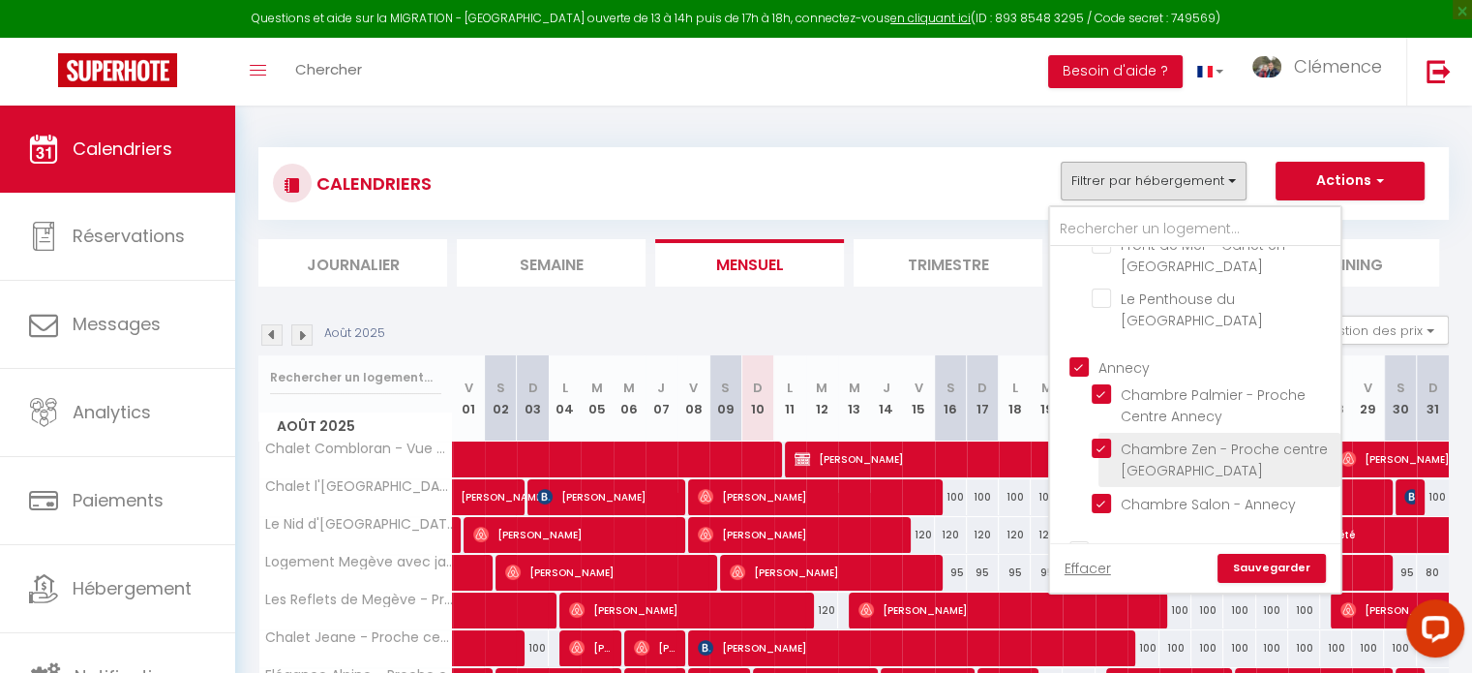
checkbox input "false"
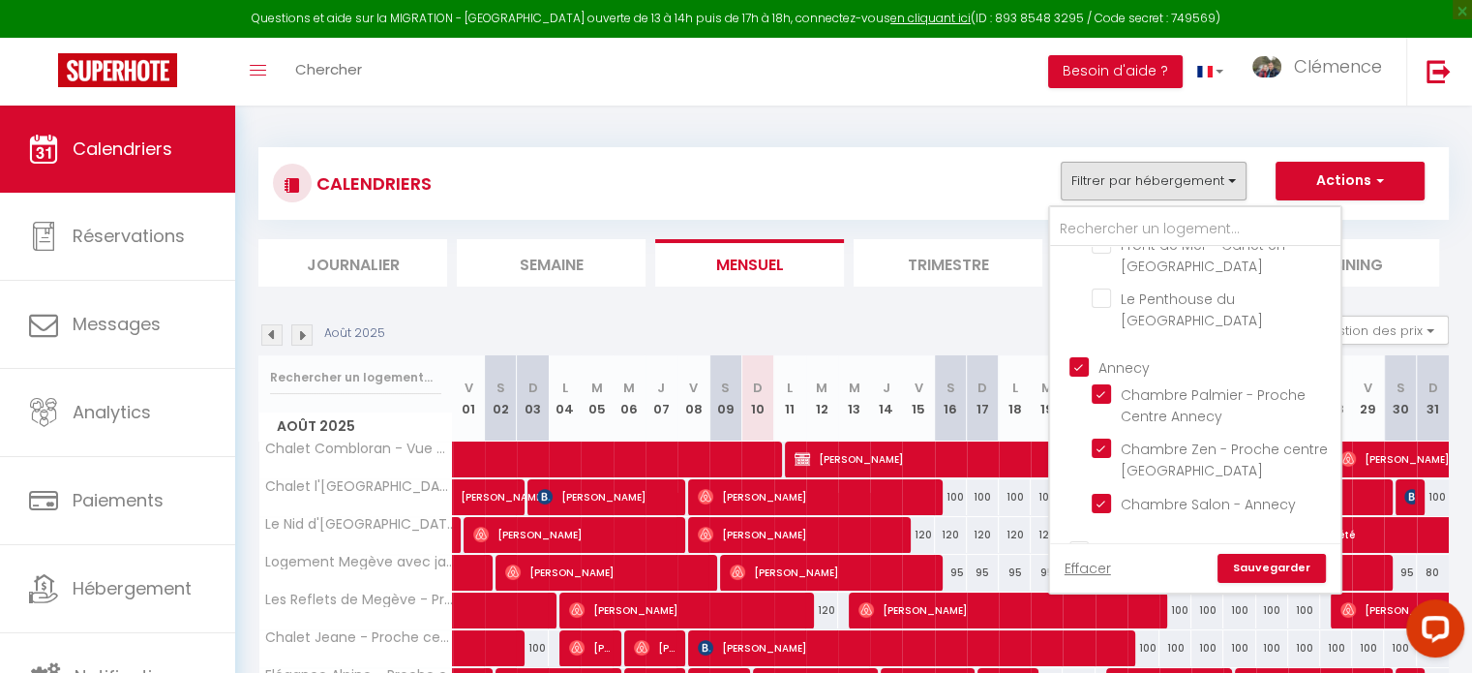
click at [1271, 564] on link "Sauvegarder" at bounding box center [1272, 568] width 108 height 29
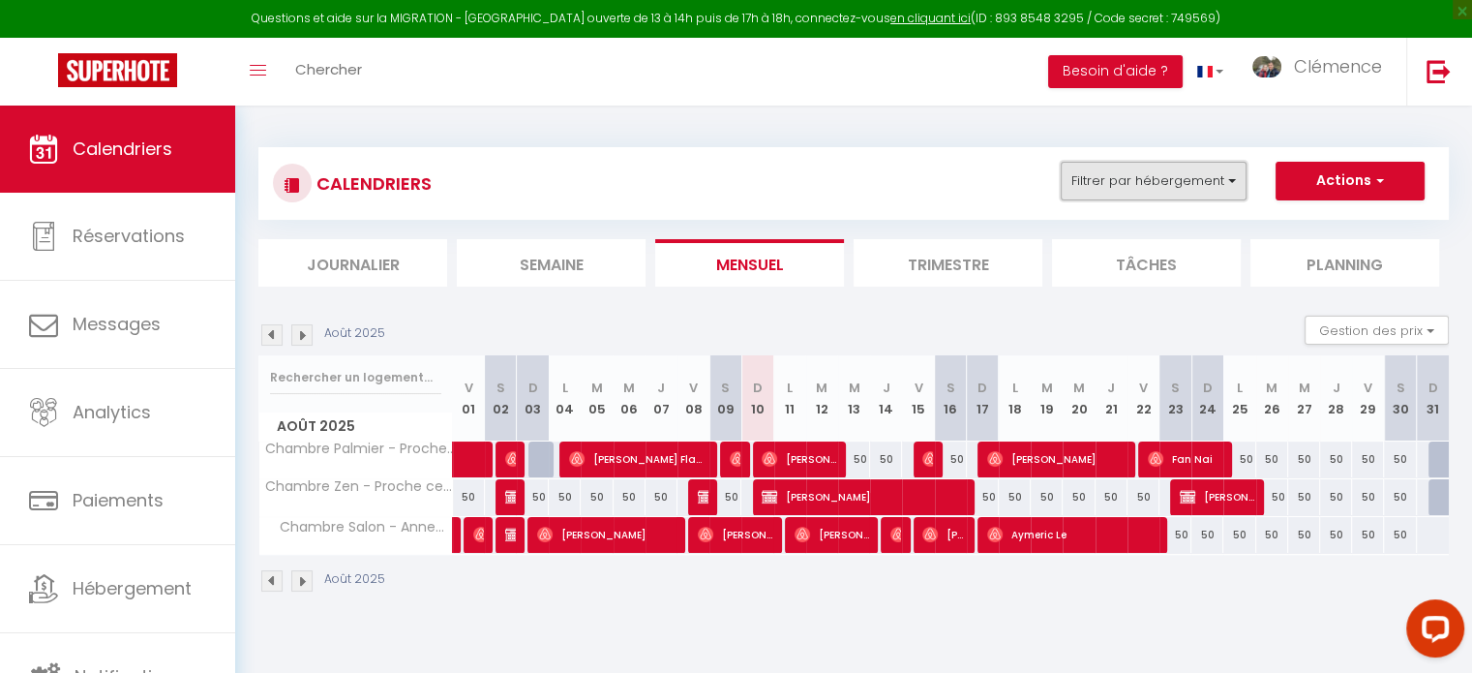
click at [1108, 181] on button "Filtrer par hébergement" at bounding box center [1154, 181] width 186 height 39
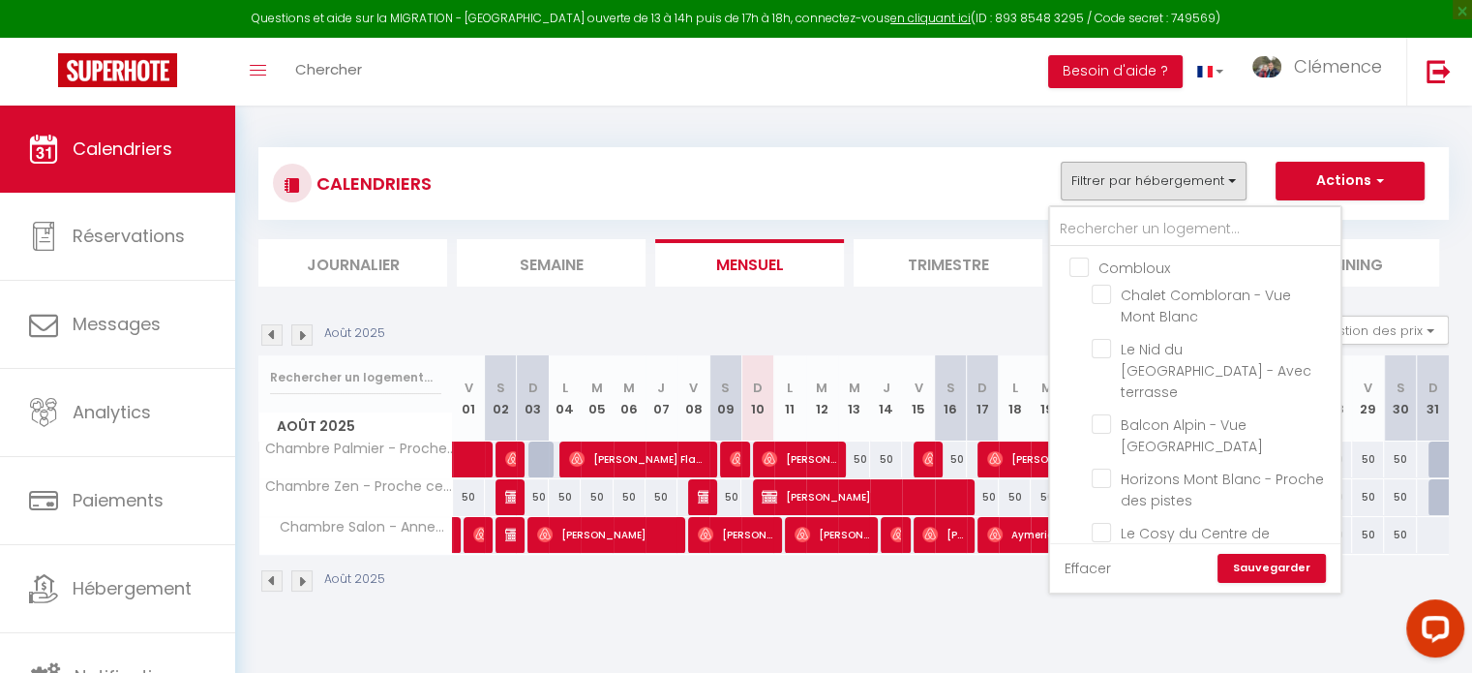
click at [1098, 565] on link "Effacer" at bounding box center [1088, 568] width 46 height 21
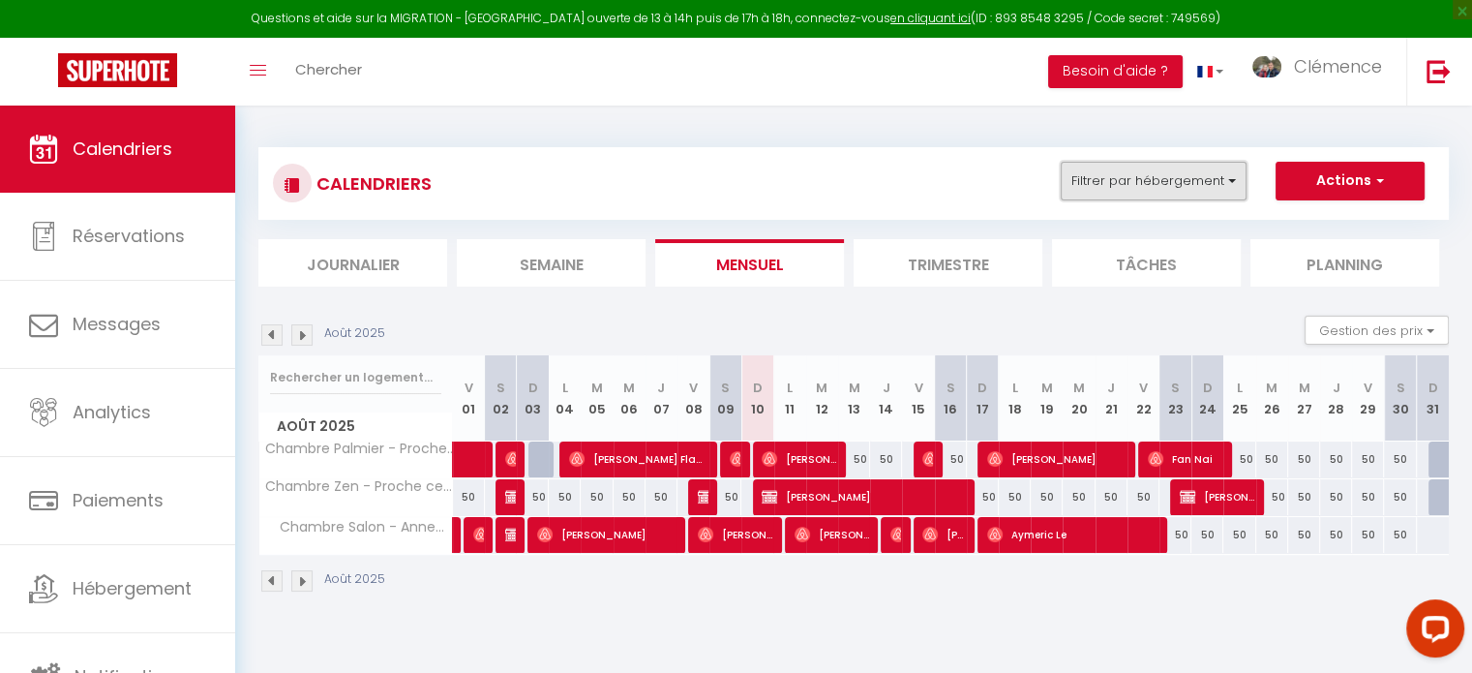
click at [1163, 177] on button "Filtrer par hébergement" at bounding box center [1154, 181] width 186 height 39
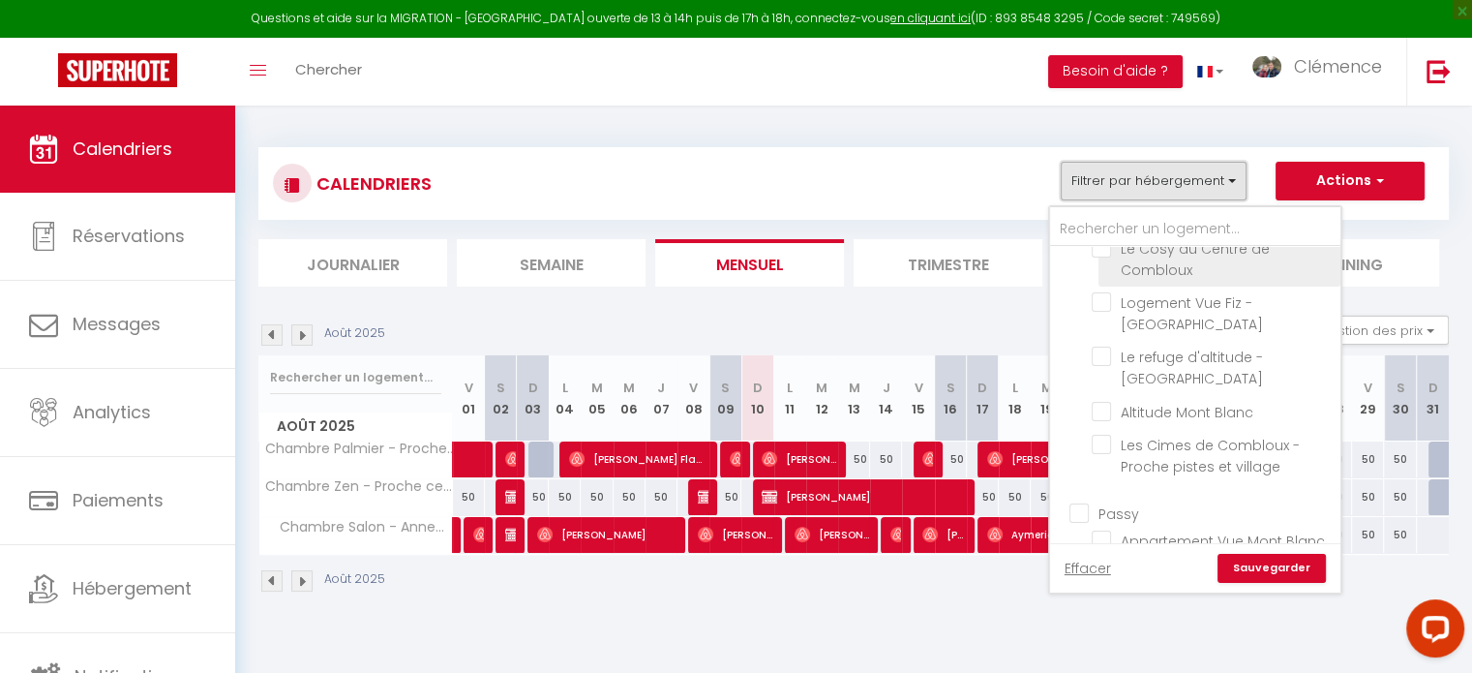
scroll to position [290, 0]
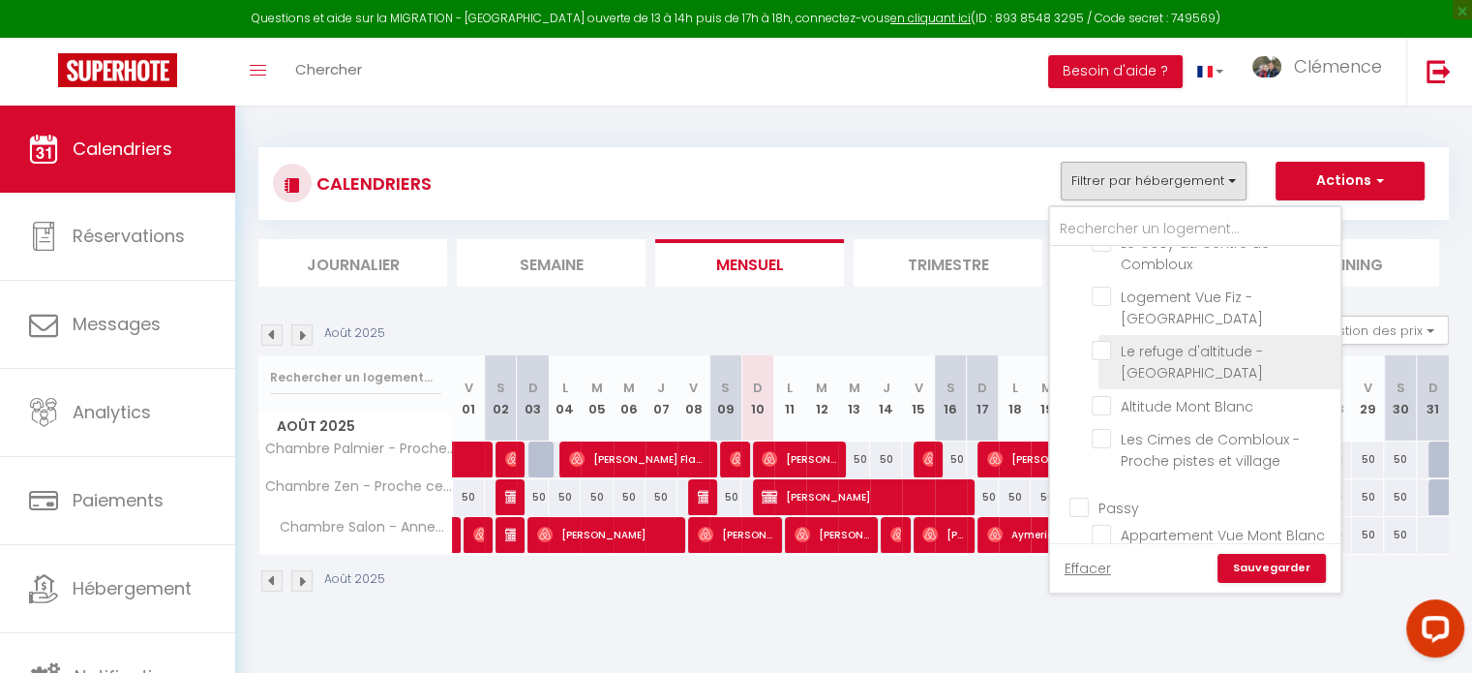
click at [1101, 341] on input "Le refuge d'altitude - [GEOGRAPHIC_DATA]" at bounding box center [1213, 350] width 242 height 19
checkbox input "true"
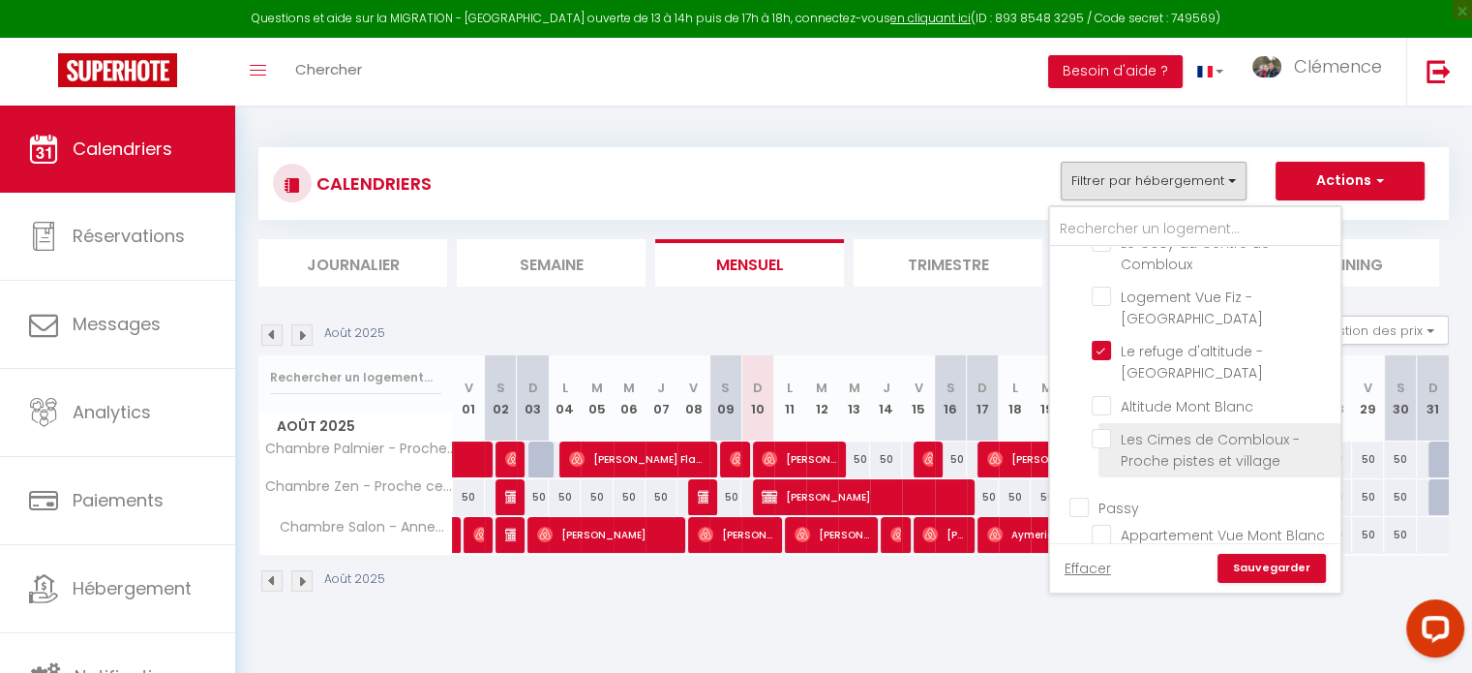
checkbox input "false"
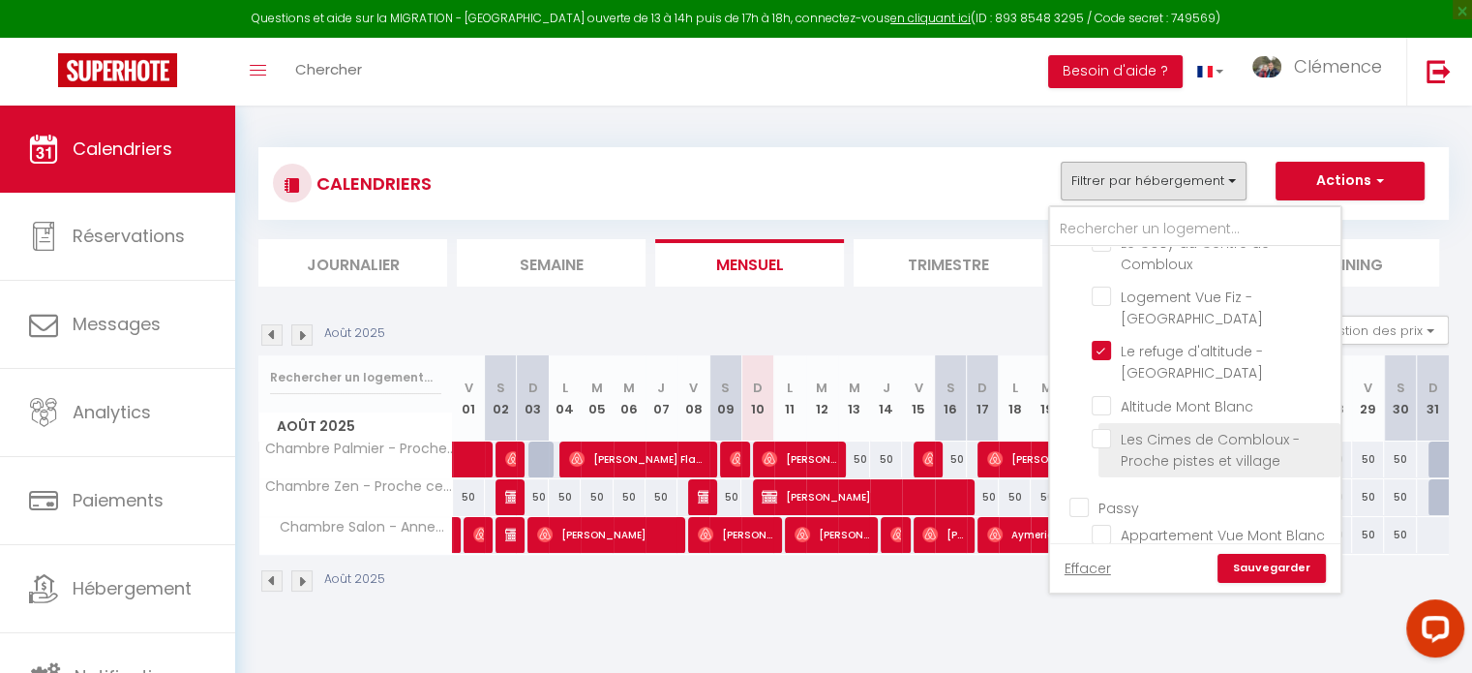
checkbox input "false"
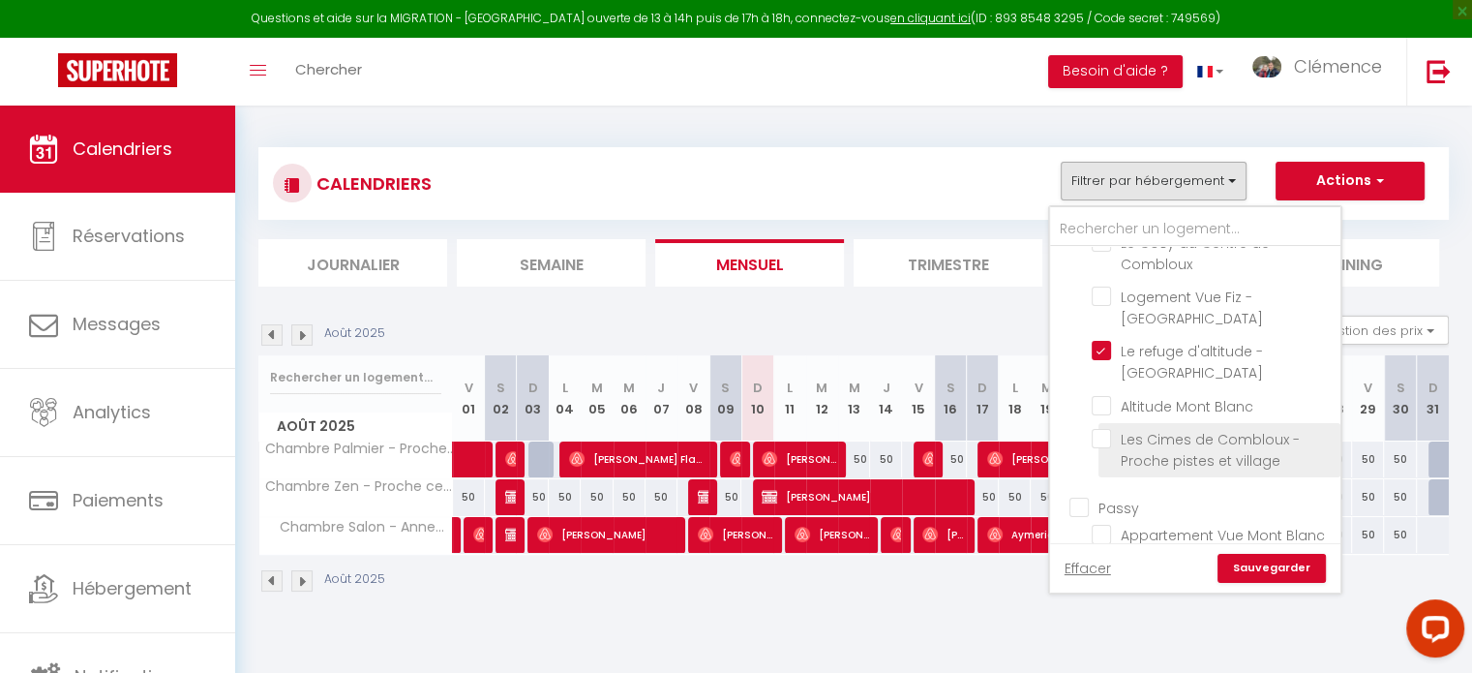
checkbox input "false"
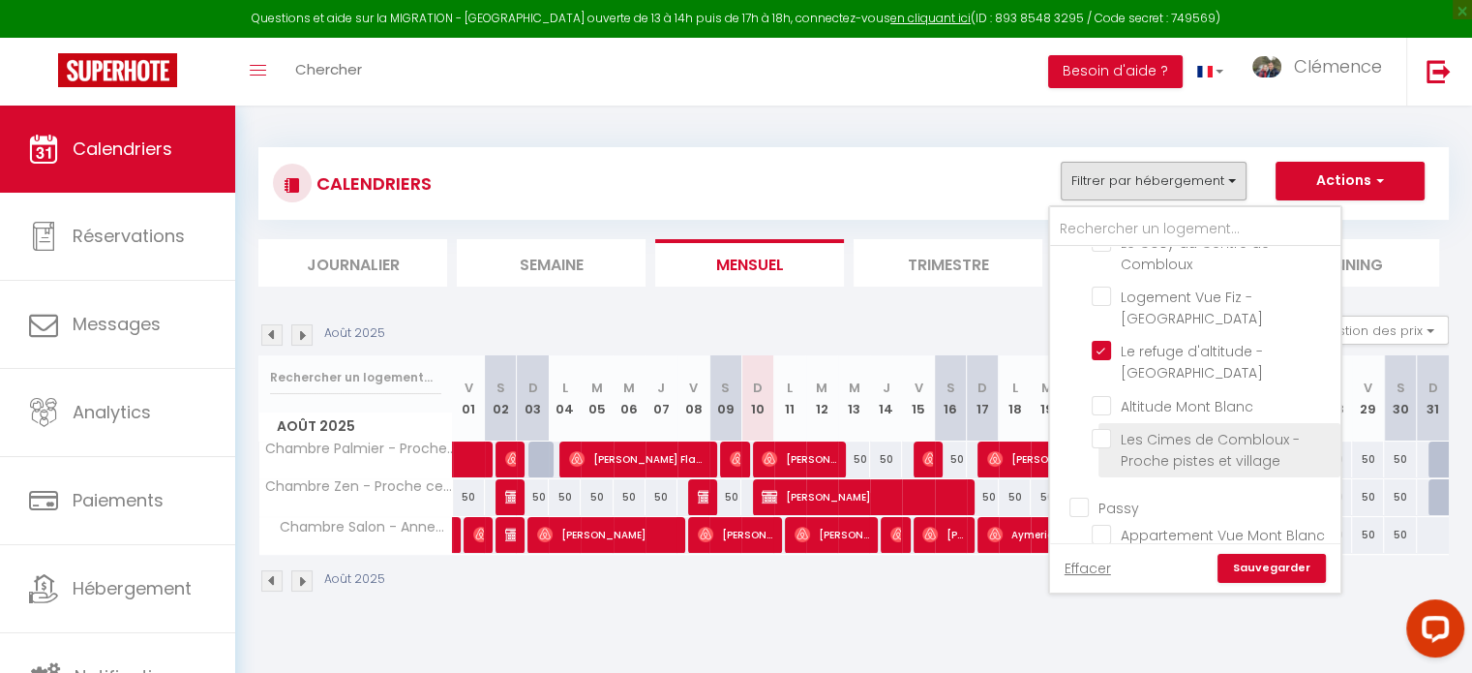
checkbox input "false"
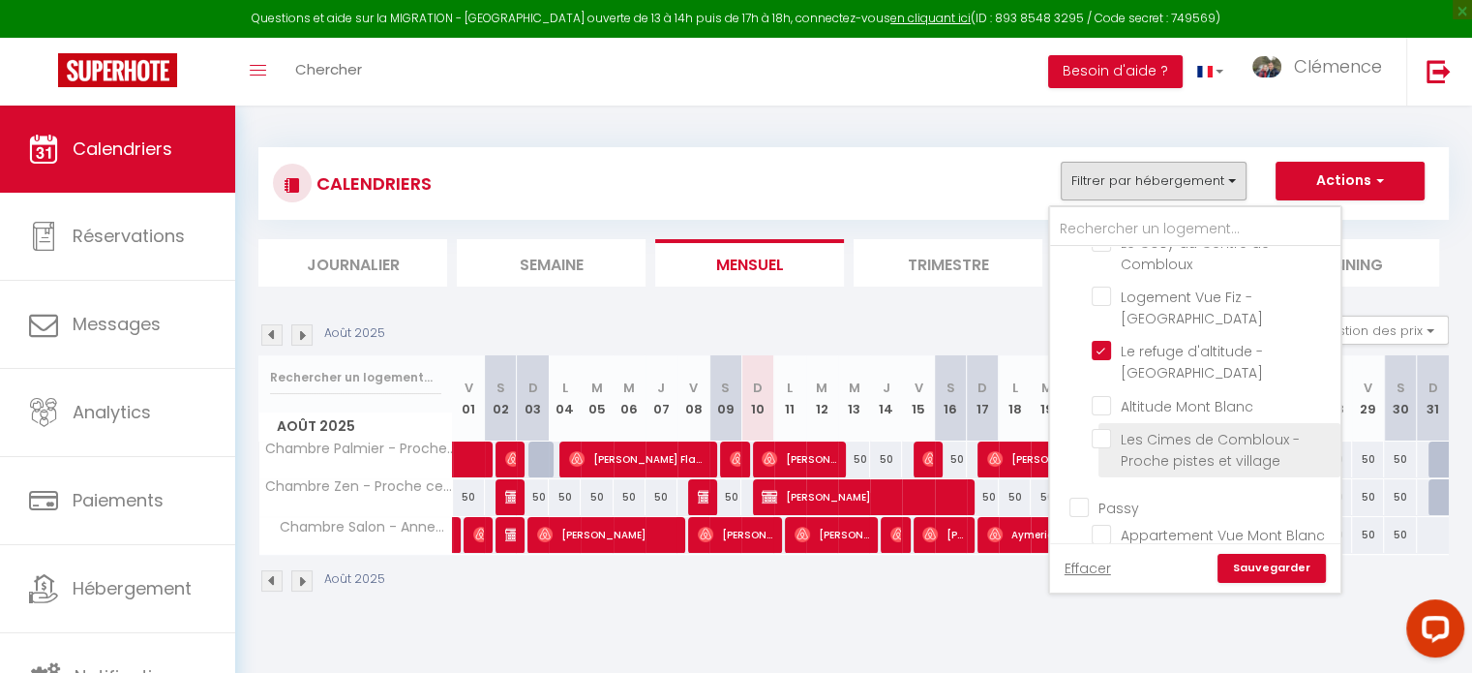
checkbox input "false"
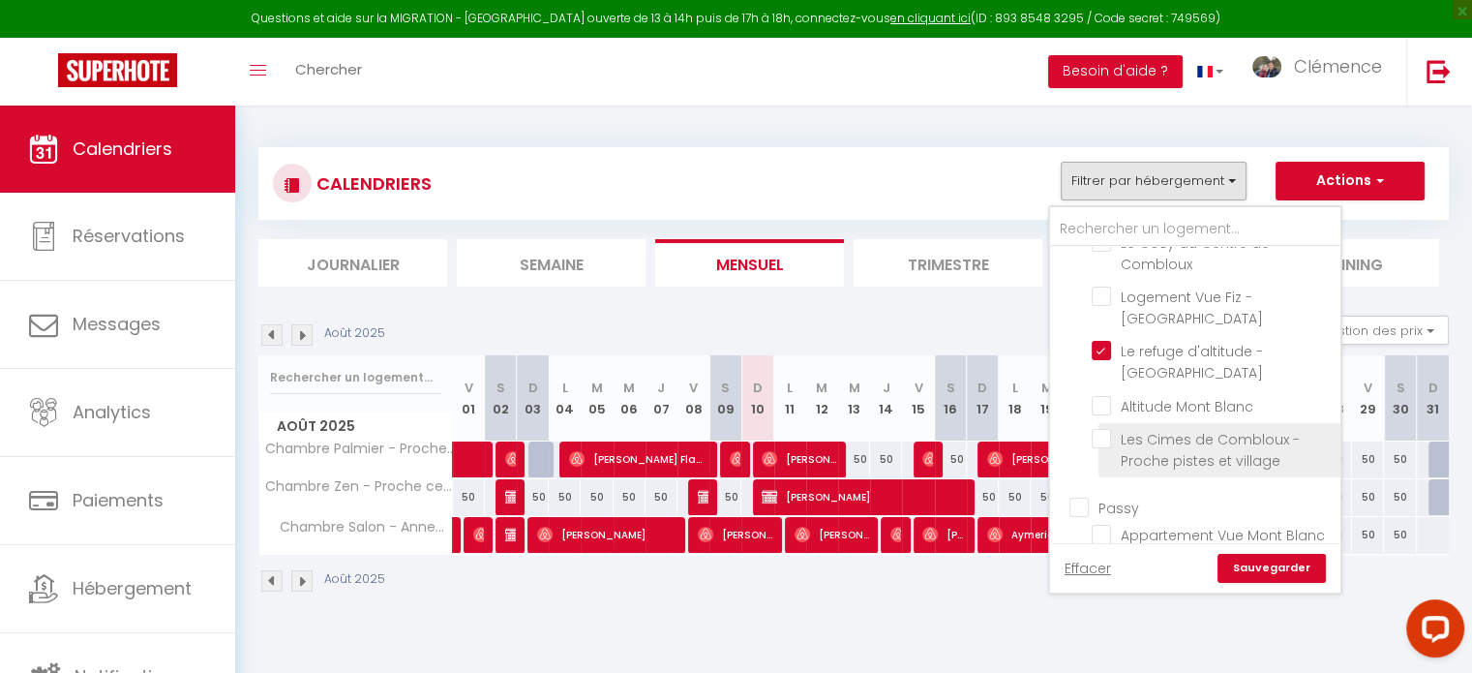
checkbox input "false"
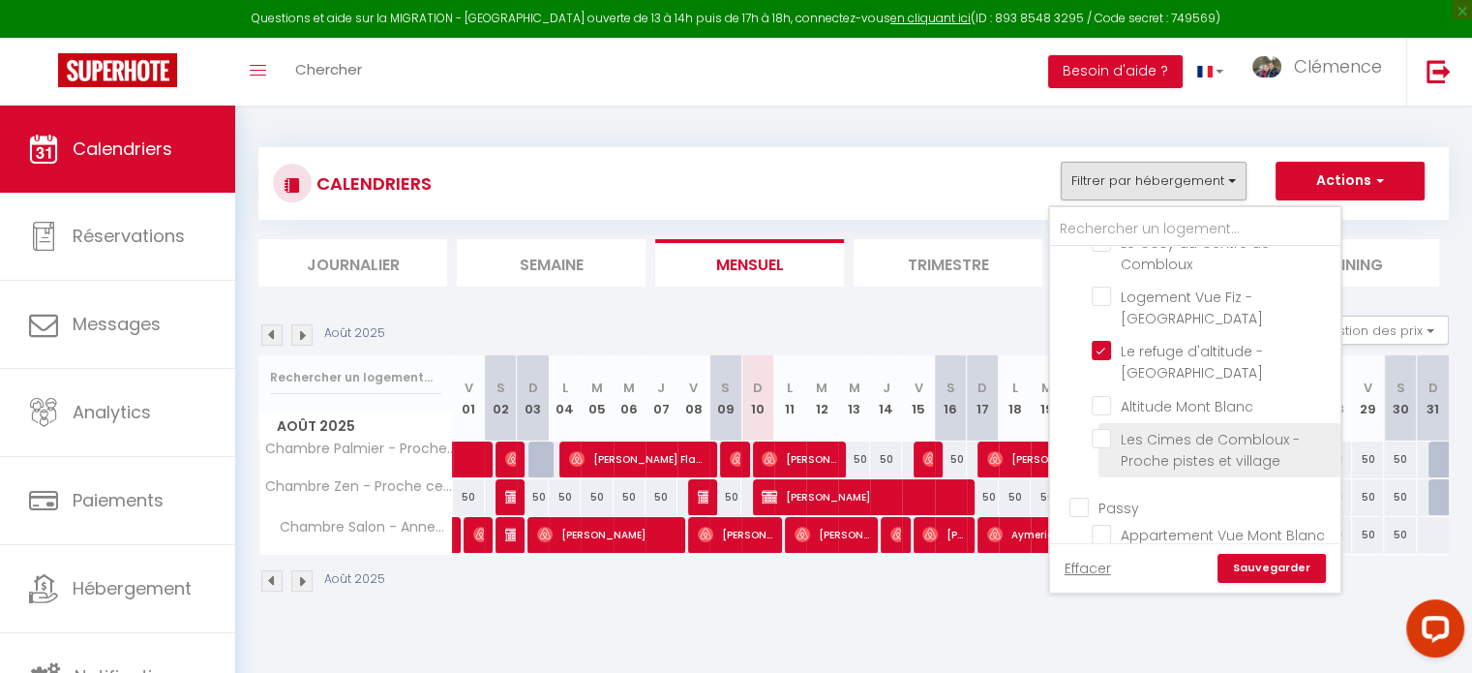
checkbox input "false"
click at [1258, 559] on link "Sauvegarder" at bounding box center [1272, 568] width 108 height 29
